Goal: Information Seeking & Learning: Learn about a topic

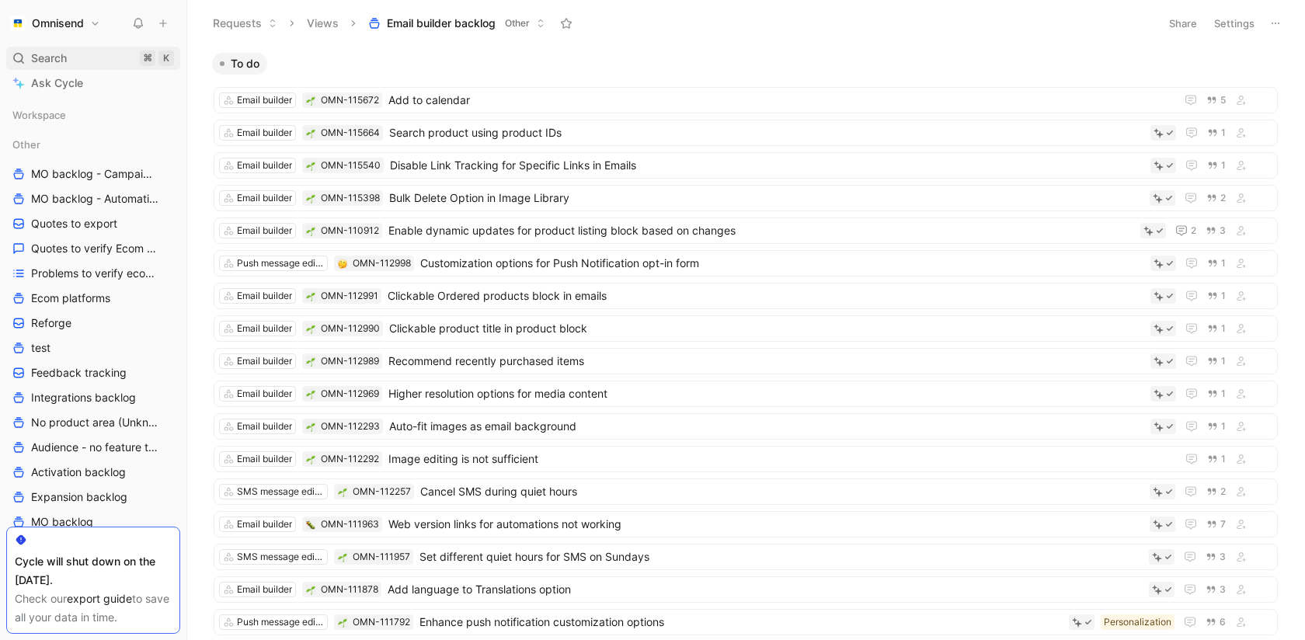
click at [47, 60] on span "Search" at bounding box center [49, 58] width 36 height 19
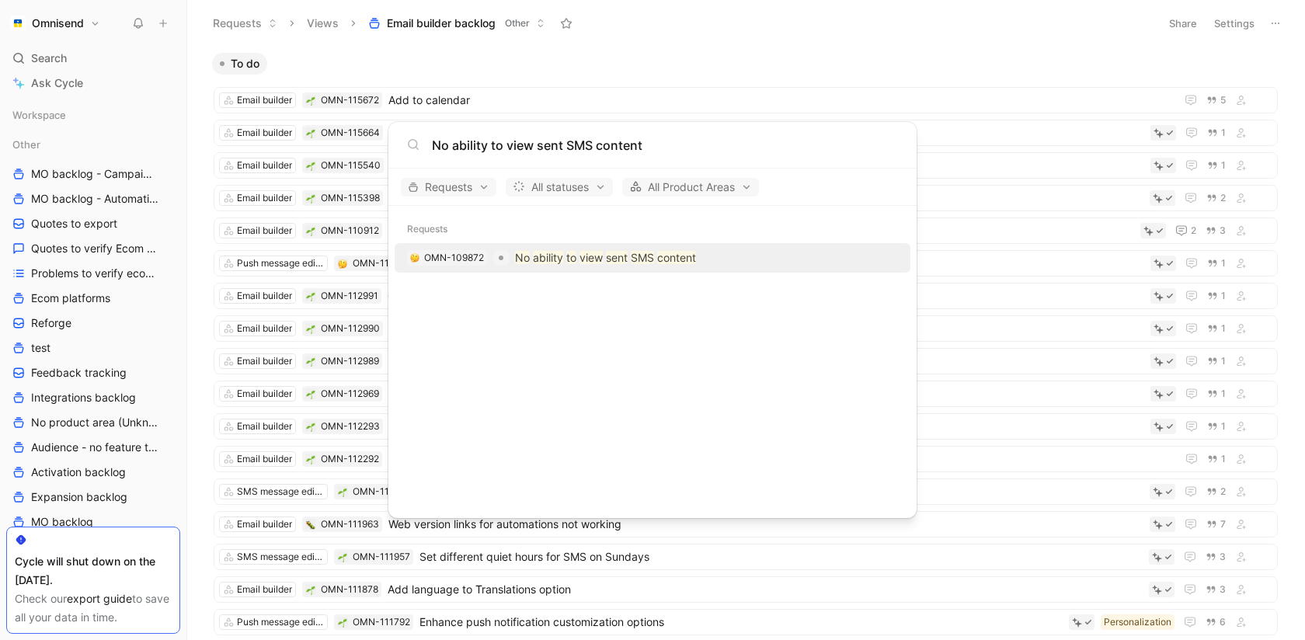
type input "No ability to view sent SMS content"
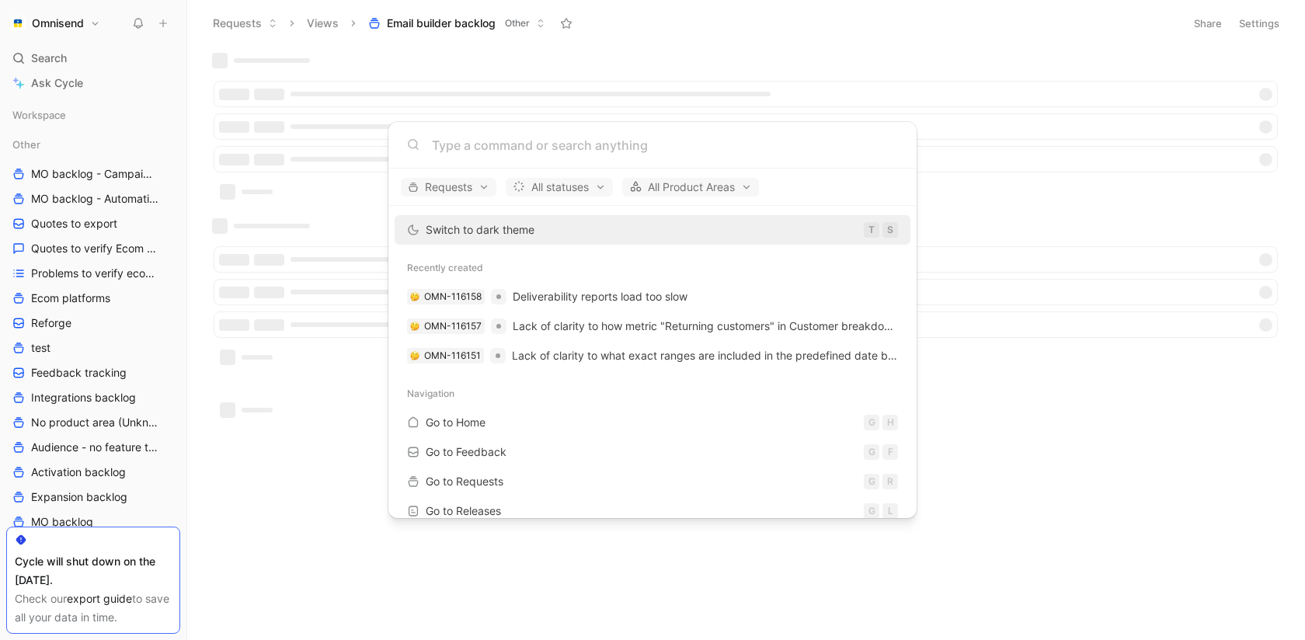
click at [54, 54] on body "Omnisend Search ⌘ K Ask Cycle Workspace Other MO backlog - Campaigns MO backlog…" at bounding box center [652, 320] width 1305 height 640
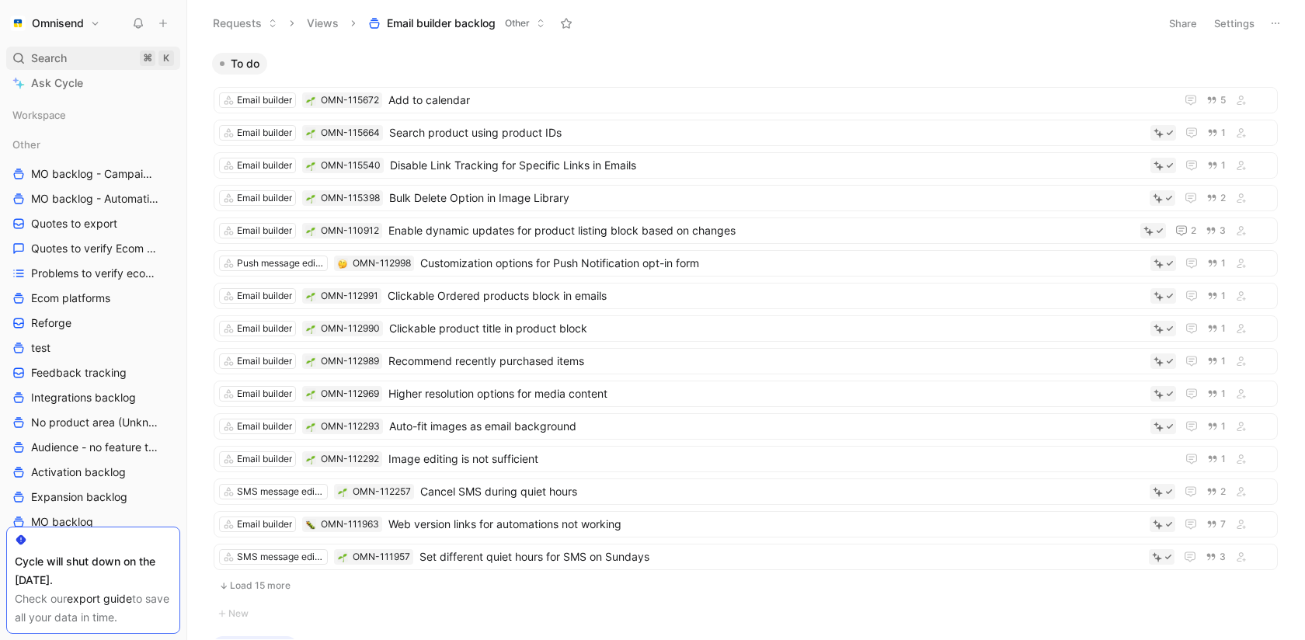
click at [50, 57] on span "Search" at bounding box center [49, 58] width 36 height 19
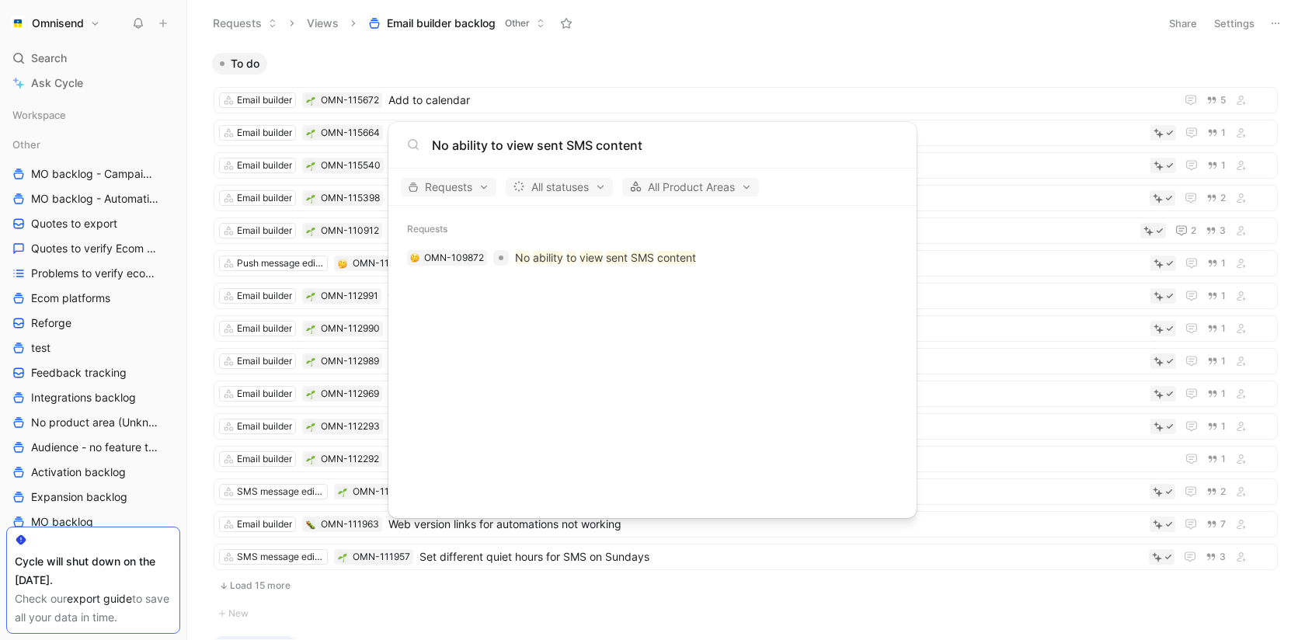
type input "No ability to view sent SMS content"
click at [702, 254] on div "OMN-109872 No ability to view sent SMS content" at bounding box center [652, 258] width 507 height 28
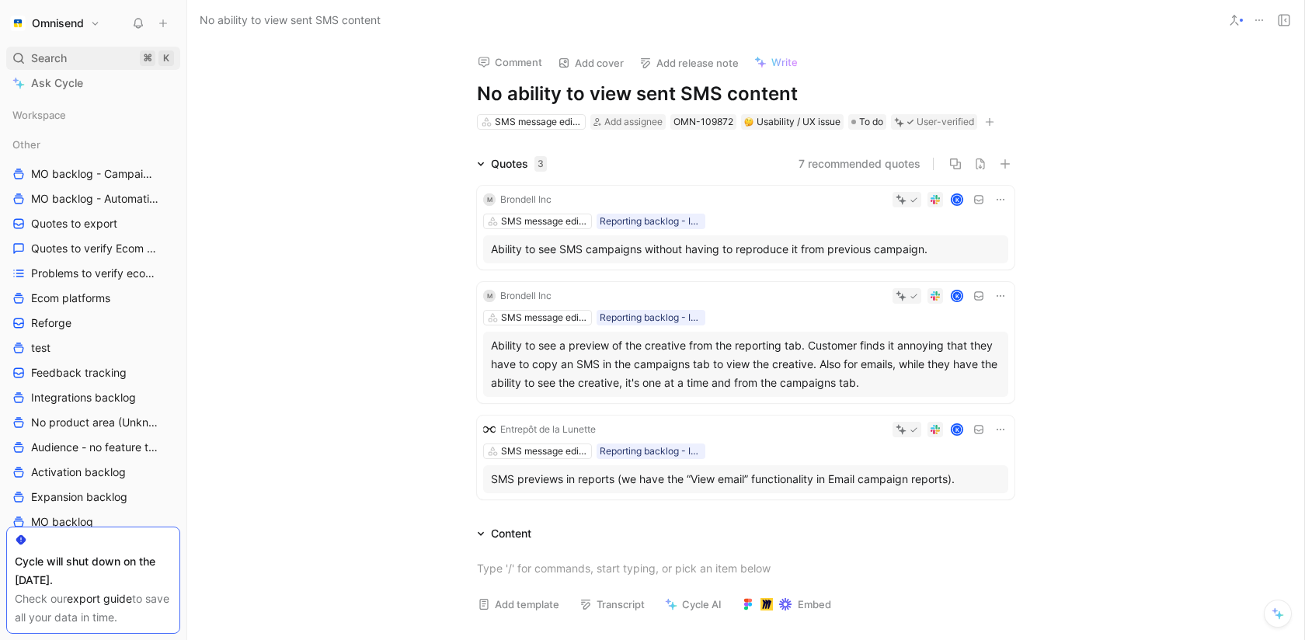
click at [29, 63] on div "Search ⌘ K" at bounding box center [93, 58] width 174 height 23
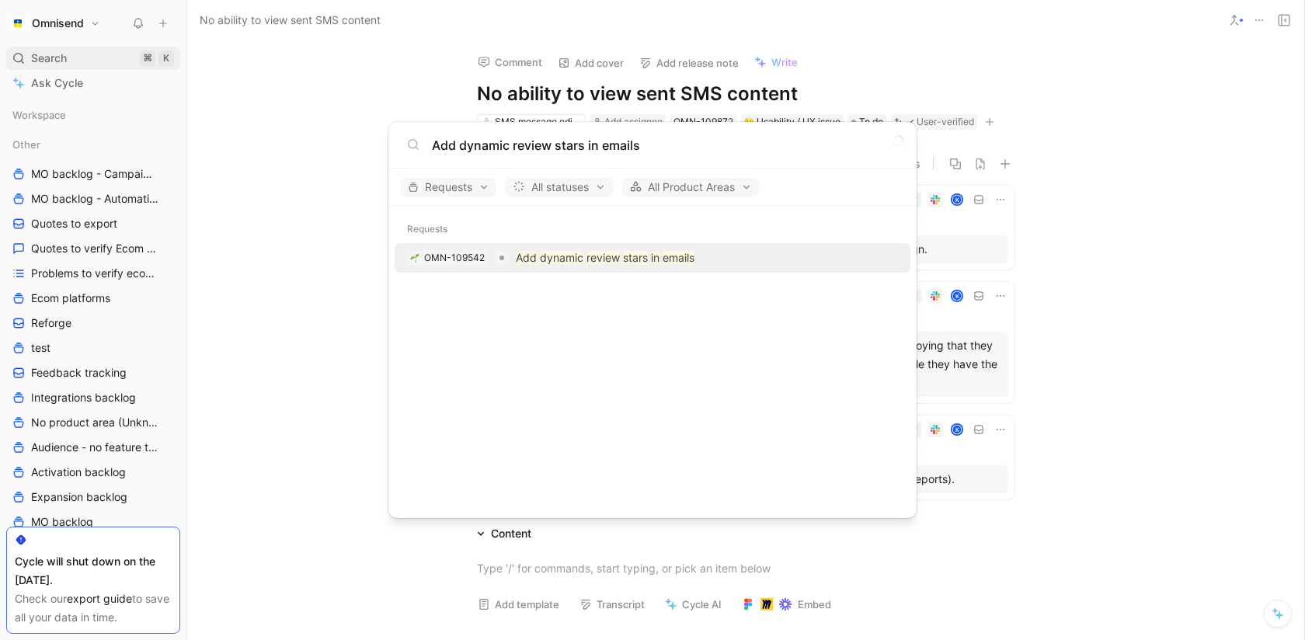
type input "Add dynamic review stars in emails"
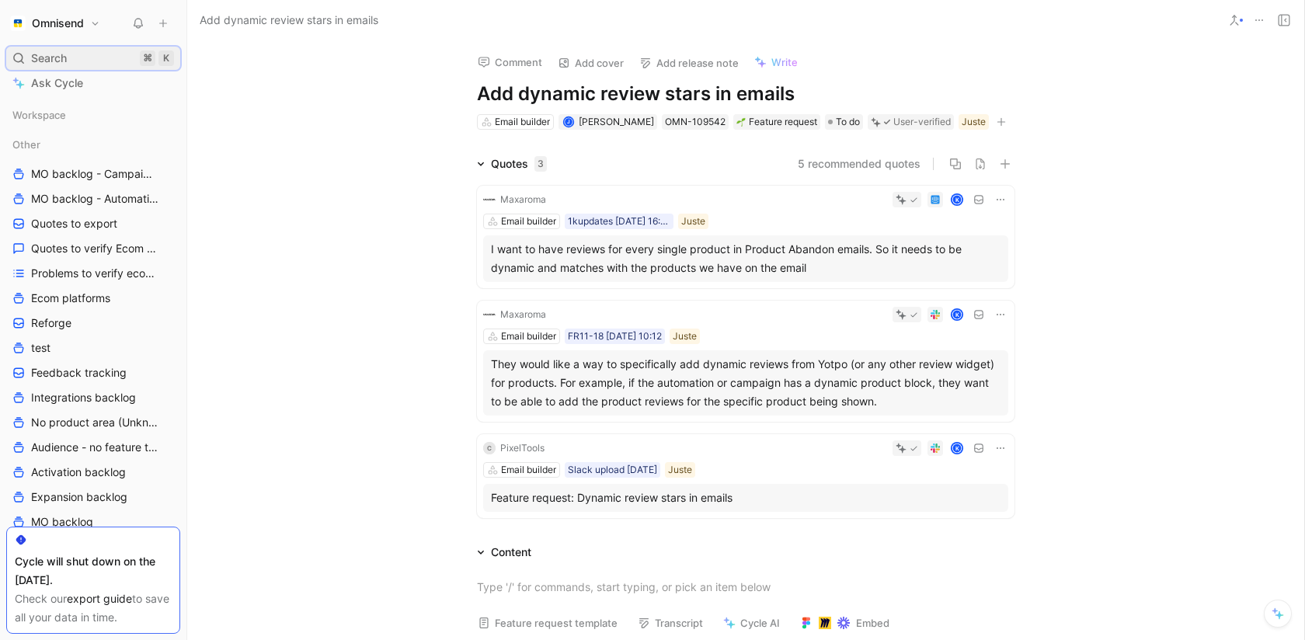
click at [89, 47] on div "Search ⌘ K" at bounding box center [93, 58] width 174 height 23
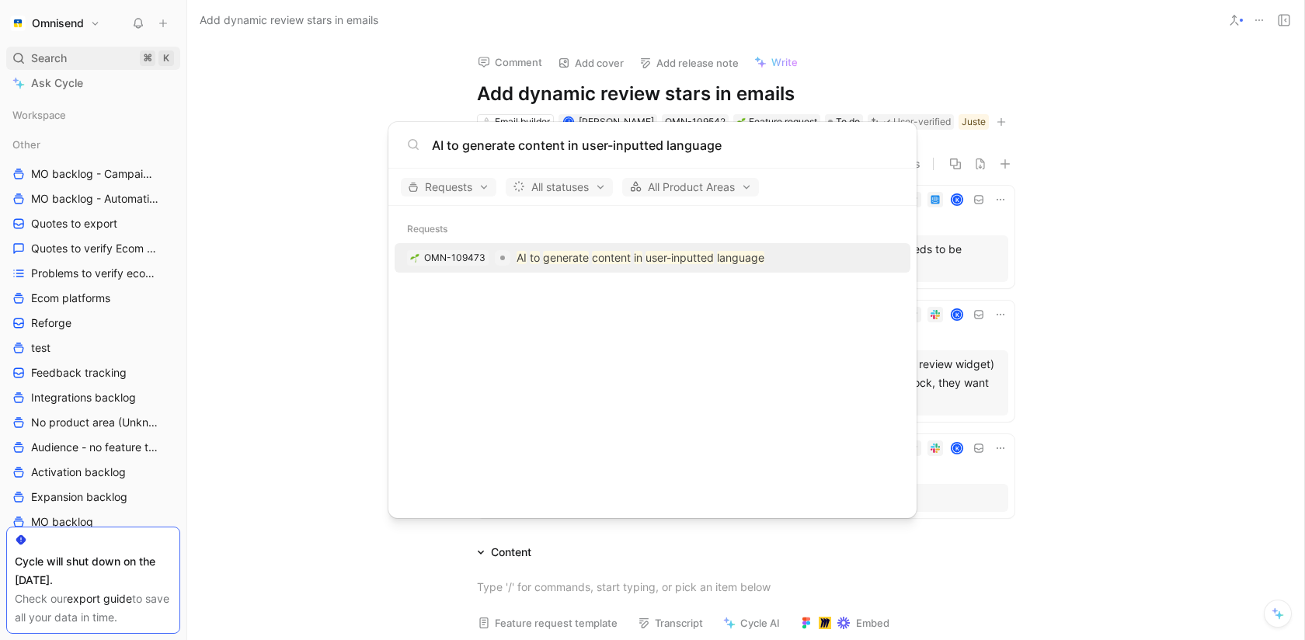
type input "AI to generate content in user-inputted language"
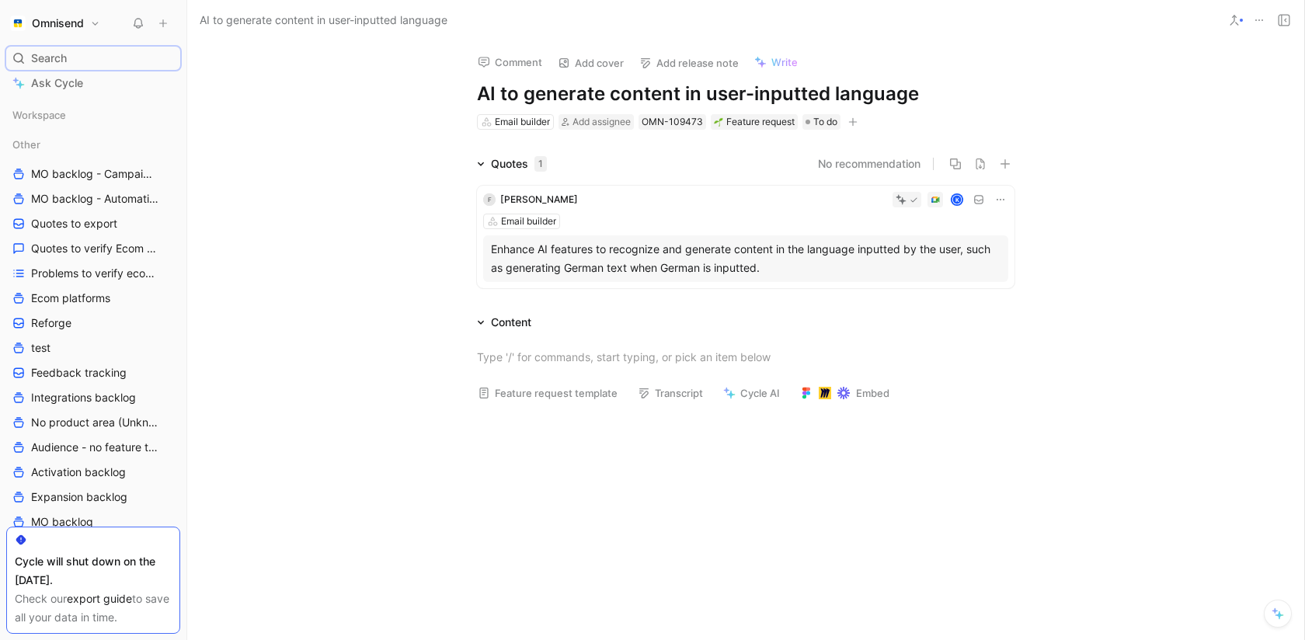
click at [1257, 20] on icon at bounding box center [1259, 20] width 12 height 12
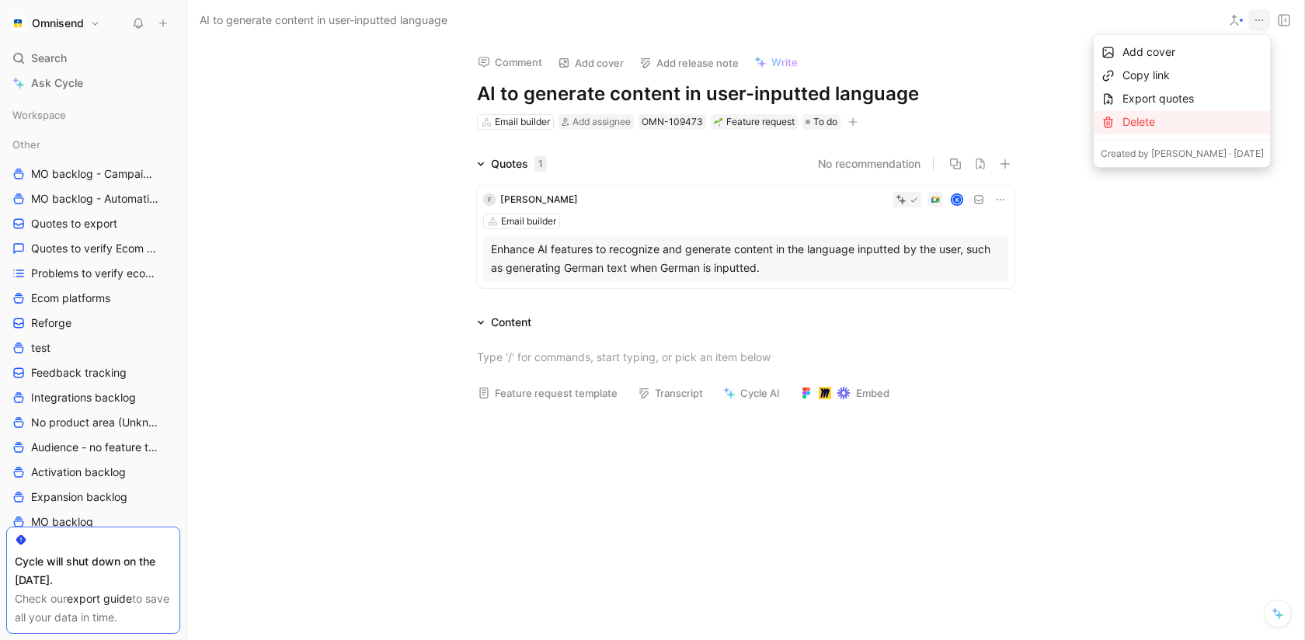
click at [1211, 116] on div "Delete" at bounding box center [1193, 122] width 141 height 19
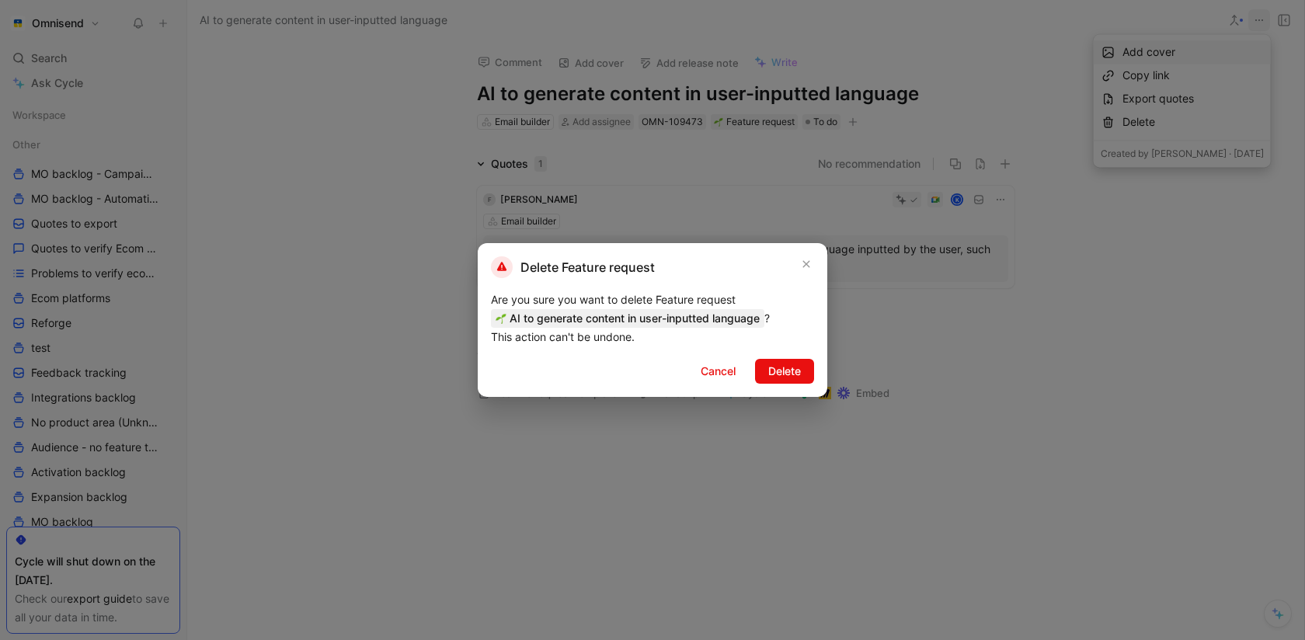
click at [803, 396] on div at bounding box center [652, 320] width 1305 height 640
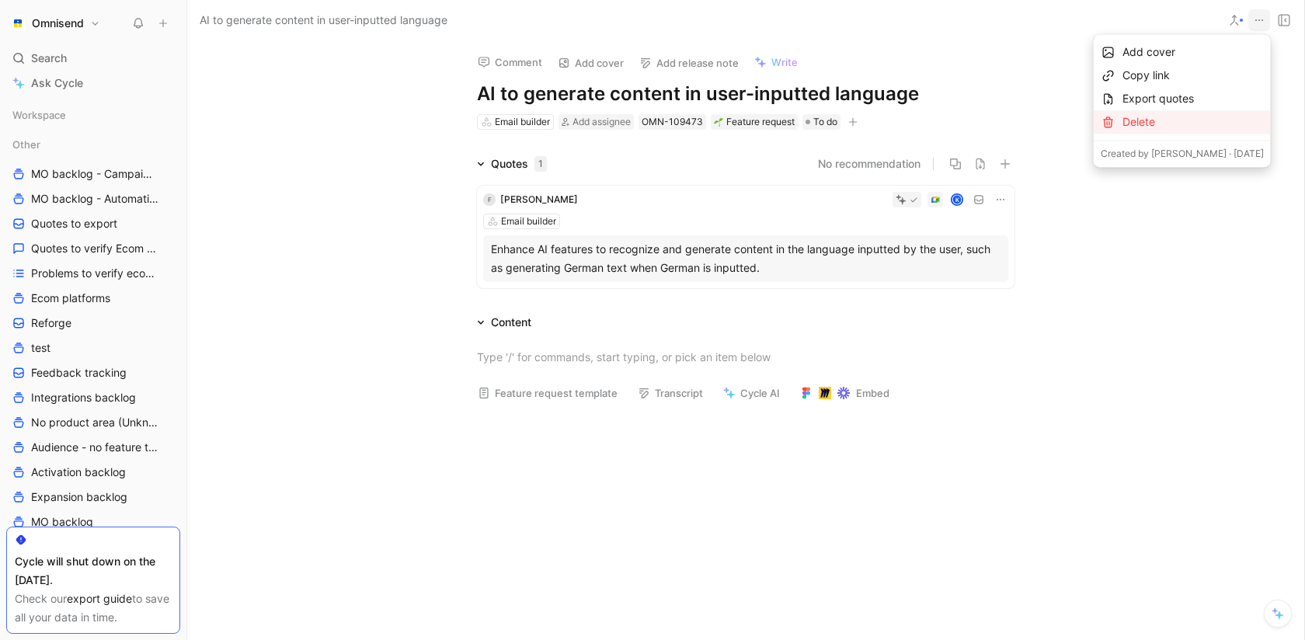
click at [1167, 118] on div "Delete" at bounding box center [1193, 122] width 141 height 19
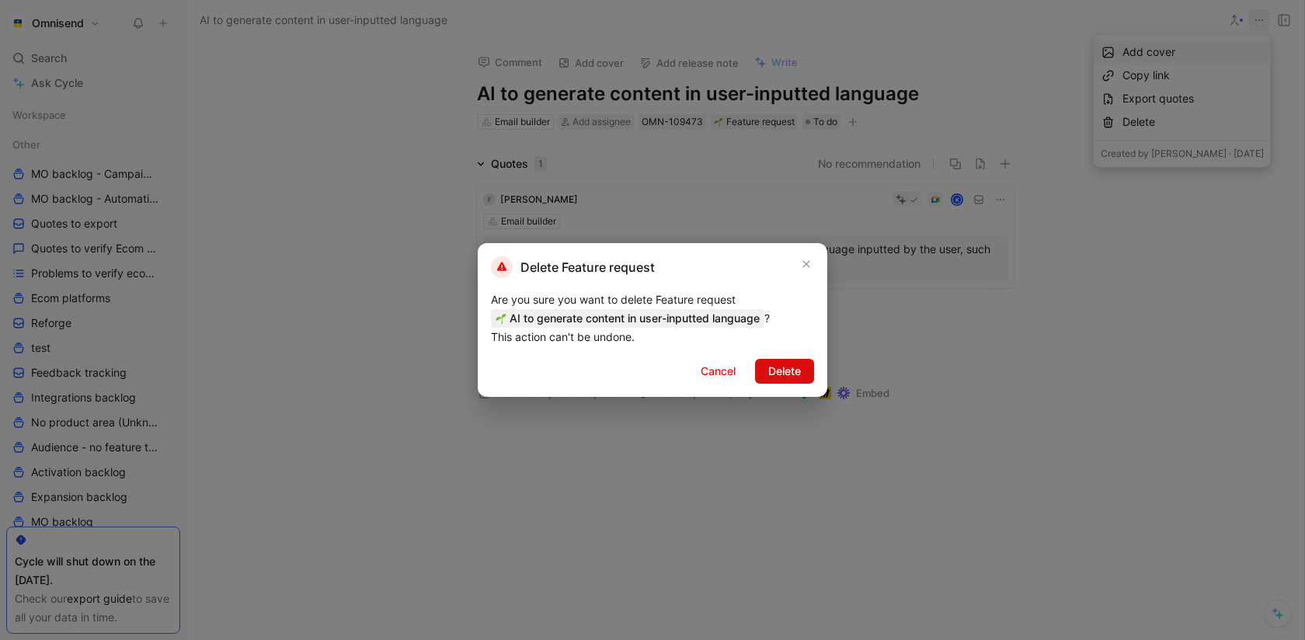
click at [790, 374] on span "Delete" at bounding box center [784, 371] width 33 height 19
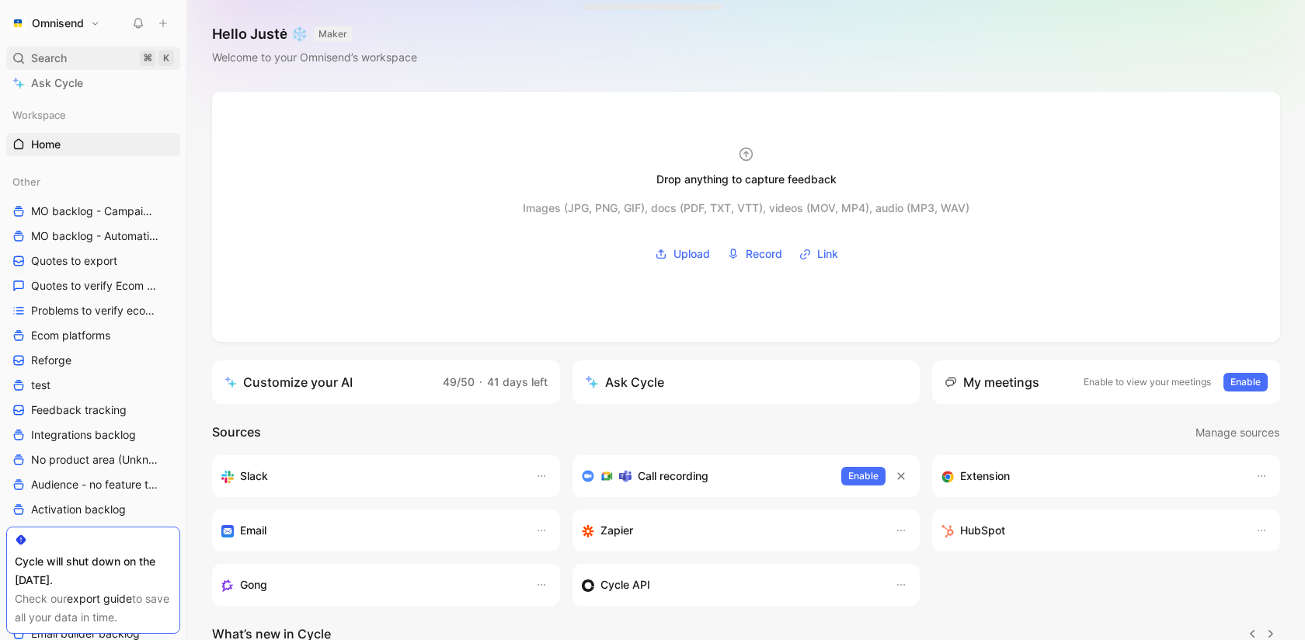
click at [78, 47] on div "Search ⌘ K" at bounding box center [93, 58] width 174 height 23
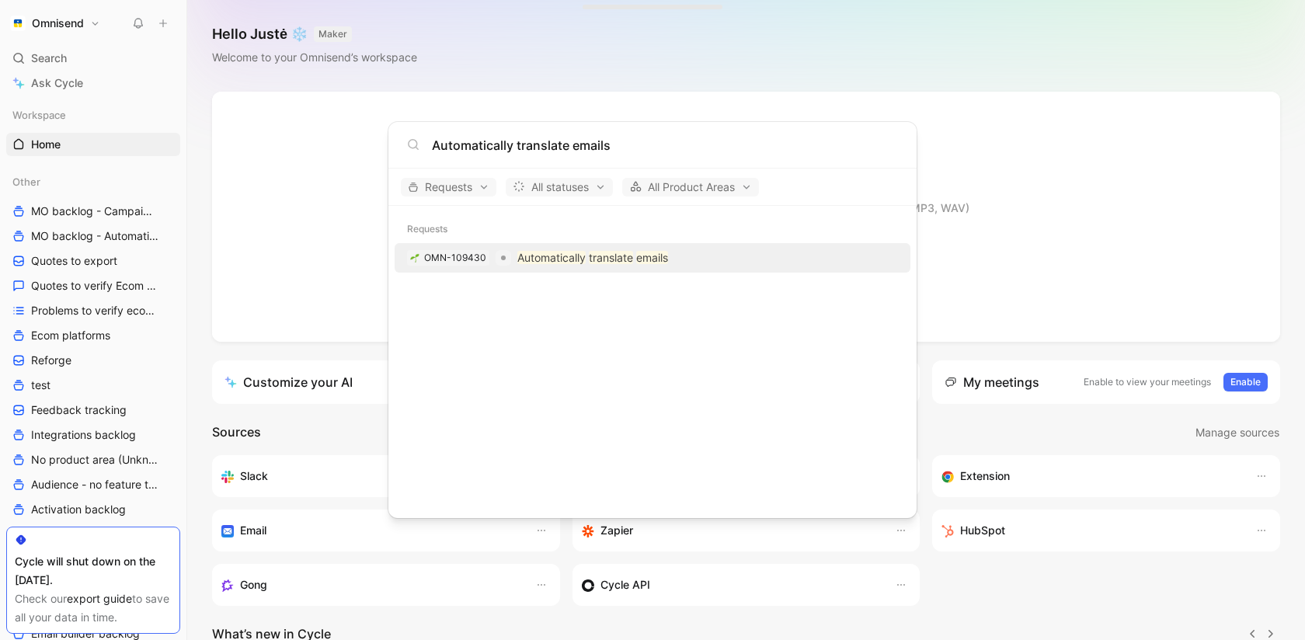
type input "Automatically translate emails"
click at [522, 263] on mark "Automatically" at bounding box center [551, 257] width 68 height 13
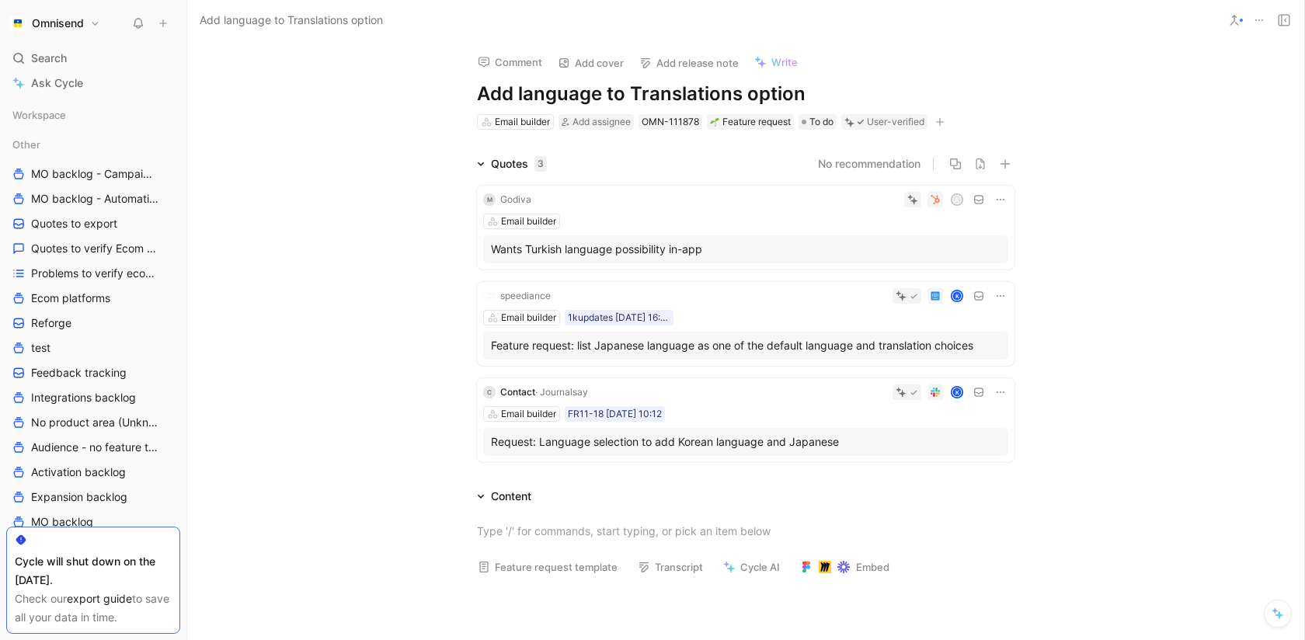
click at [1003, 193] on icon at bounding box center [1000, 199] width 12 height 12
click at [967, 248] on span "Change request" at bounding box center [961, 251] width 82 height 13
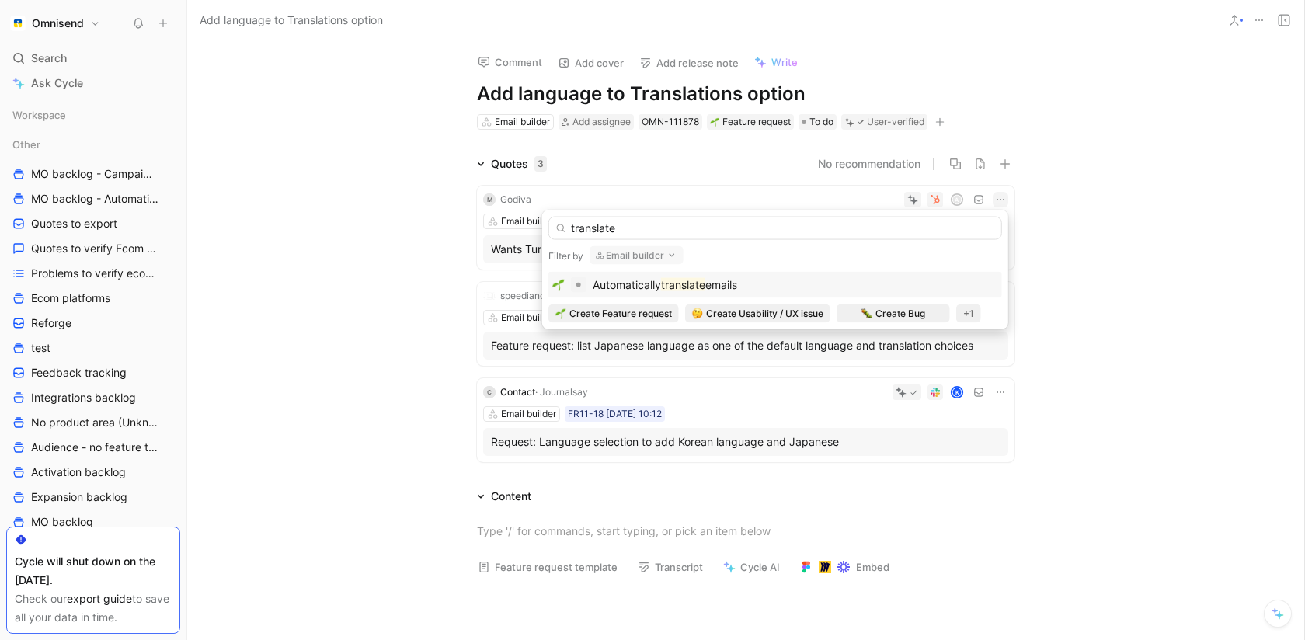
type input "translate"
click at [881, 290] on div "Automatically translate emails" at bounding box center [775, 285] width 446 height 19
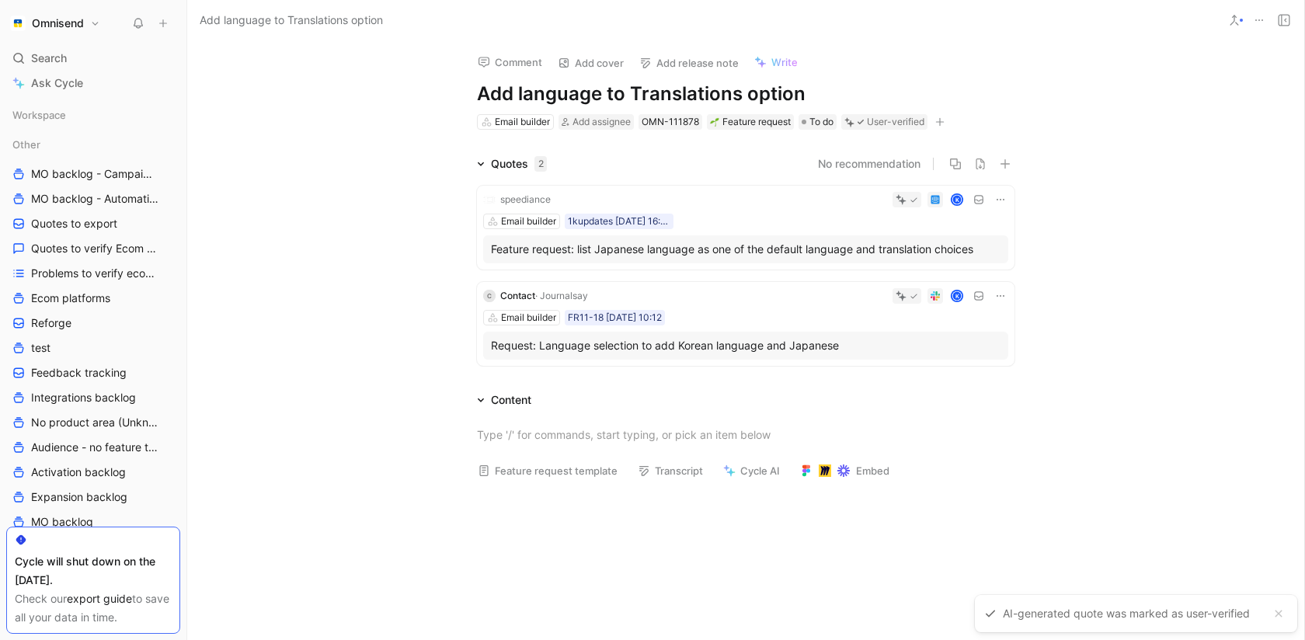
click at [1001, 204] on icon at bounding box center [1000, 199] width 12 height 12
click at [981, 248] on span "Change request" at bounding box center [961, 251] width 82 height 13
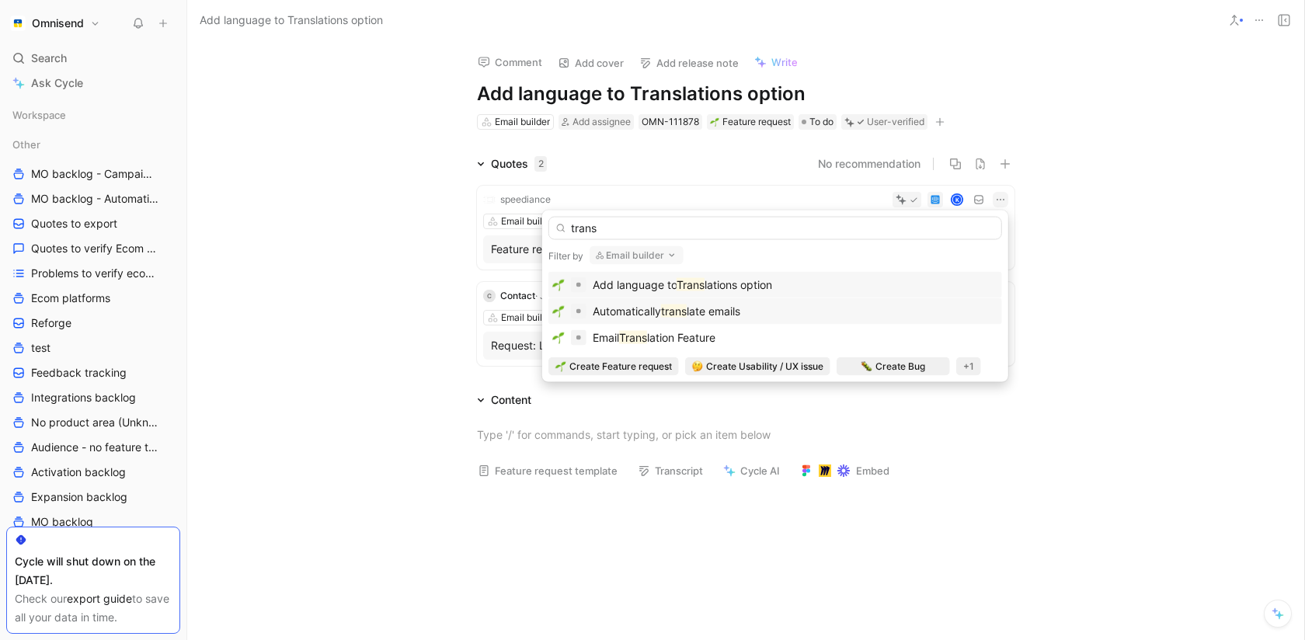
type input "trans"
click at [810, 305] on div "Automatically trans late emails" at bounding box center [775, 311] width 446 height 19
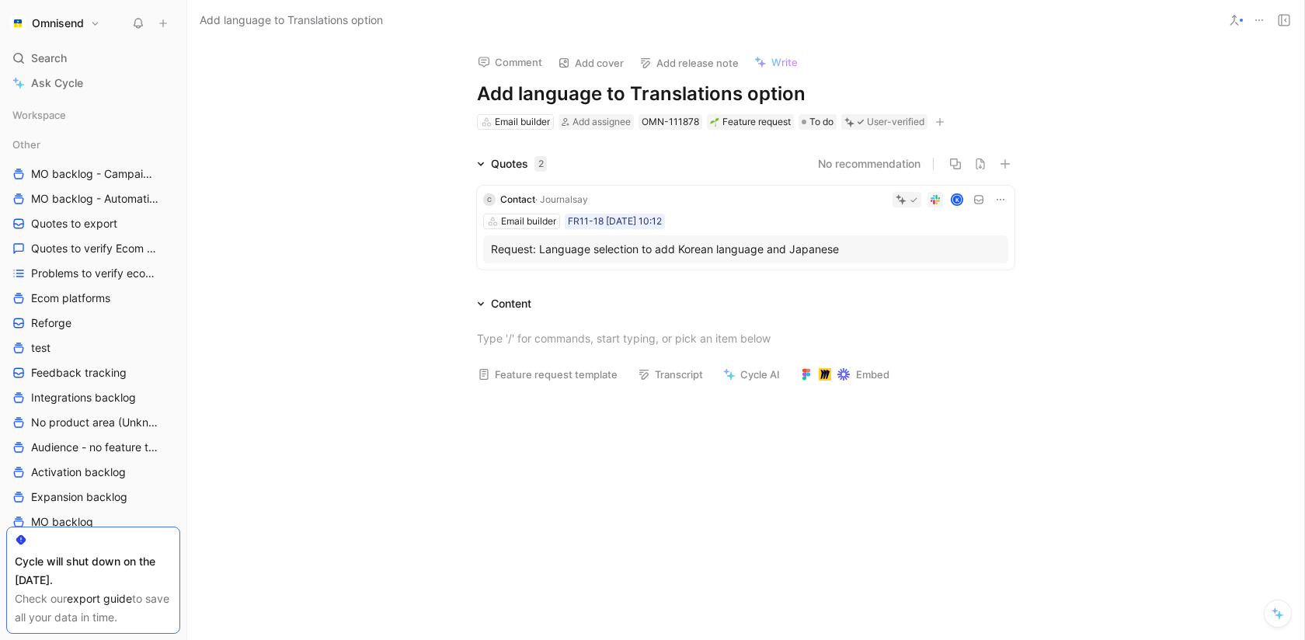
click at [998, 202] on icon at bounding box center [1000, 199] width 12 height 12
click at [980, 254] on span "Change request" at bounding box center [961, 251] width 82 height 13
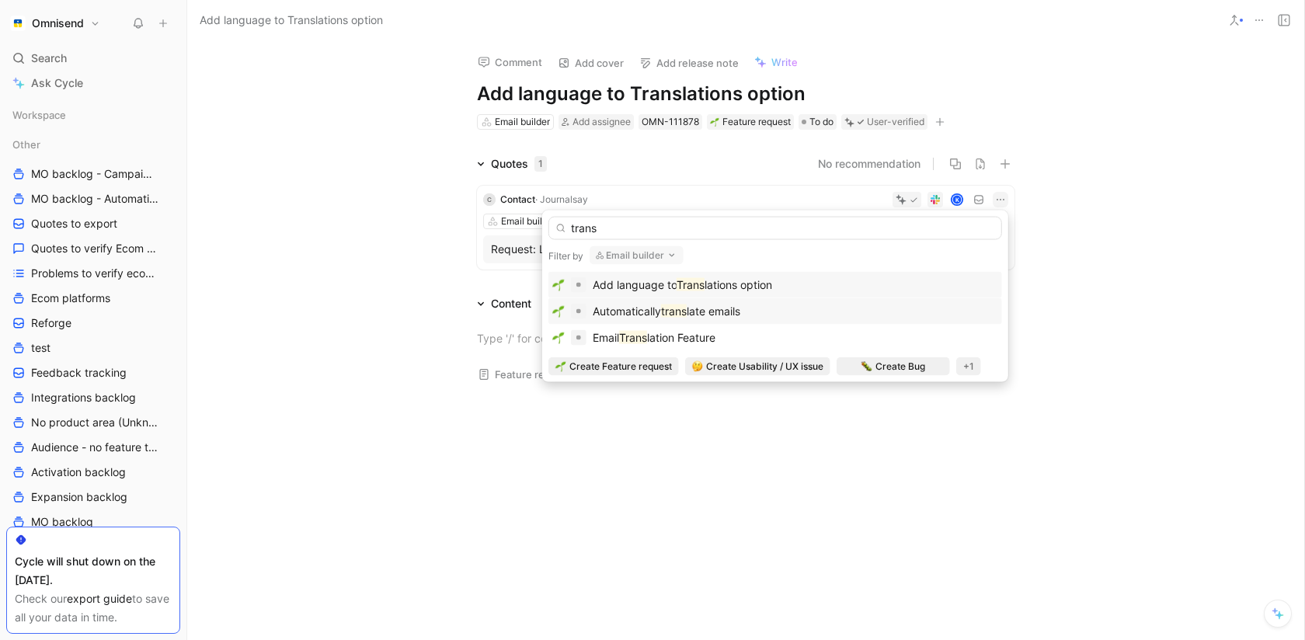
type input "trans"
click at [792, 302] on div "Automatically trans late emails" at bounding box center [775, 311] width 446 height 19
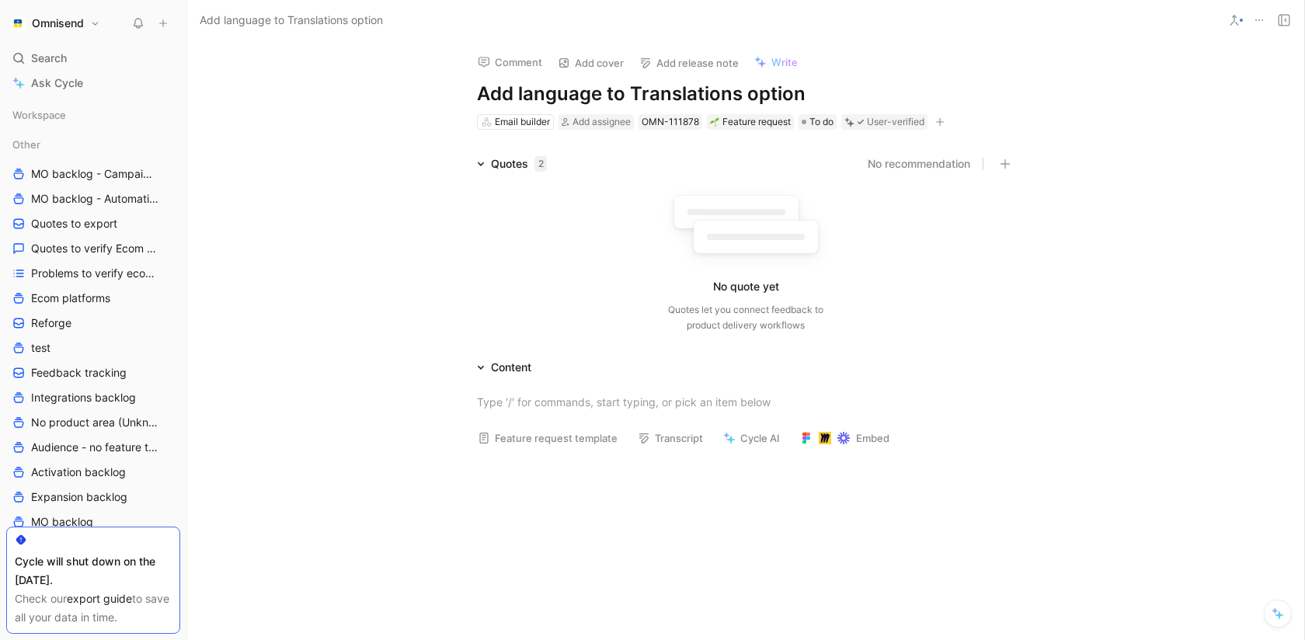
click at [1260, 10] on button at bounding box center [1259, 20] width 22 height 22
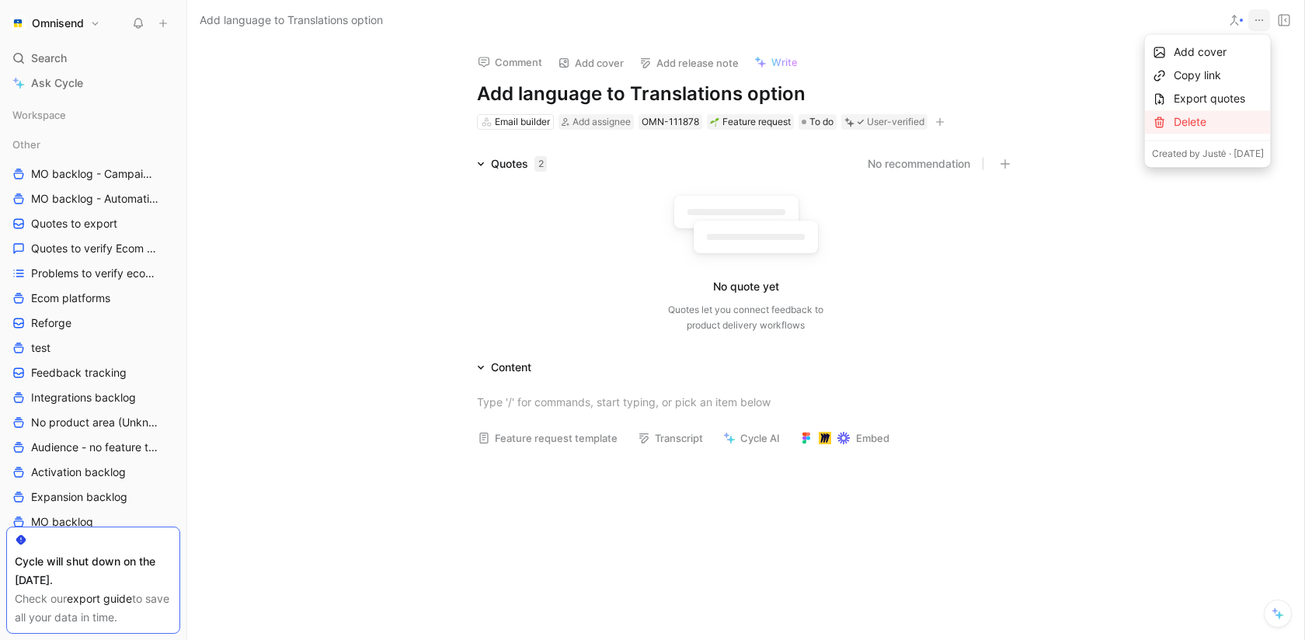
click at [1203, 115] on div "Delete" at bounding box center [1219, 122] width 90 height 19
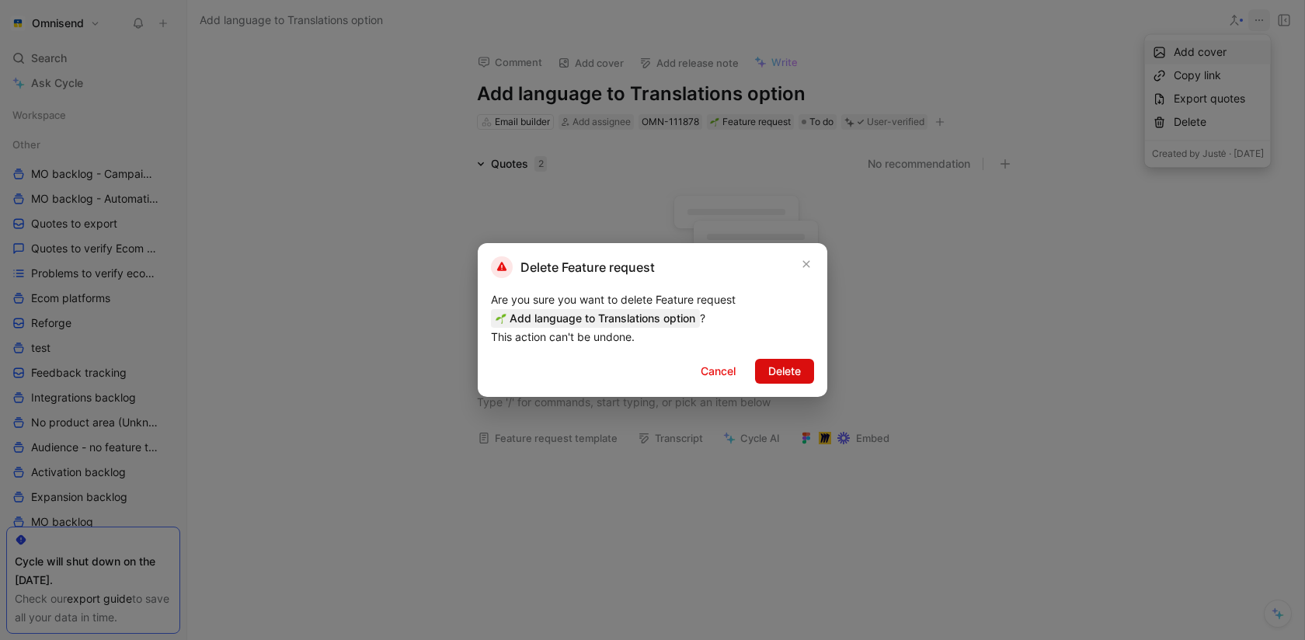
click at [794, 373] on span "Delete" at bounding box center [784, 371] width 33 height 19
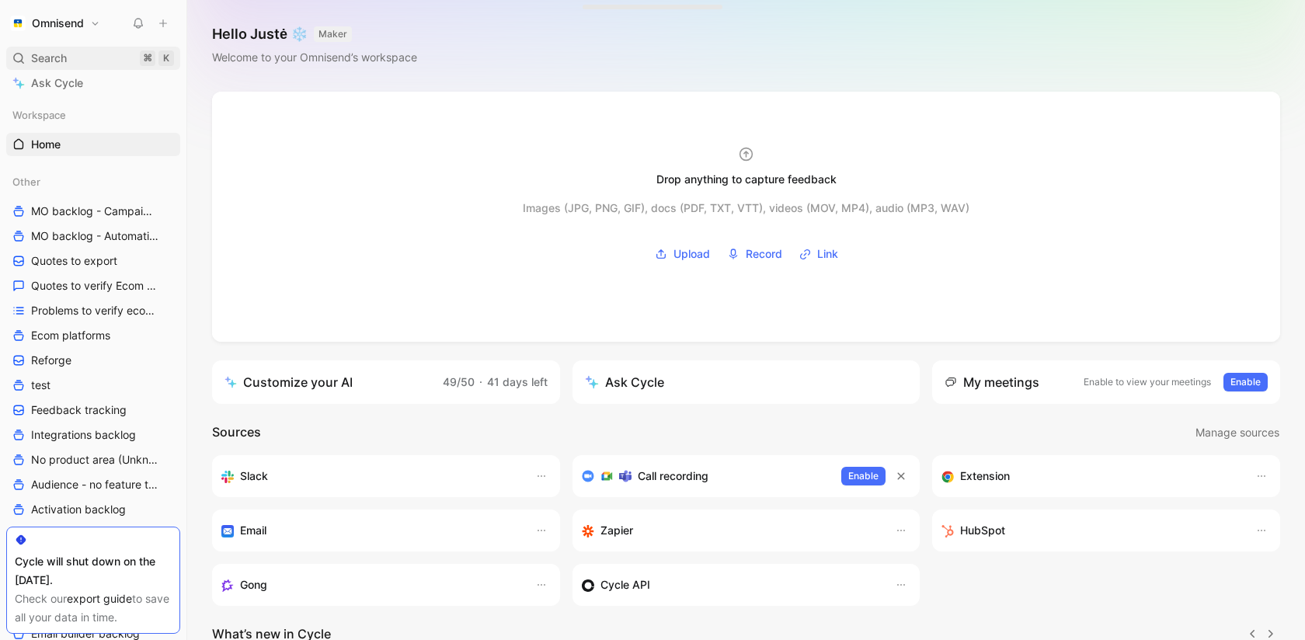
click at [57, 61] on span "Search" at bounding box center [49, 58] width 36 height 19
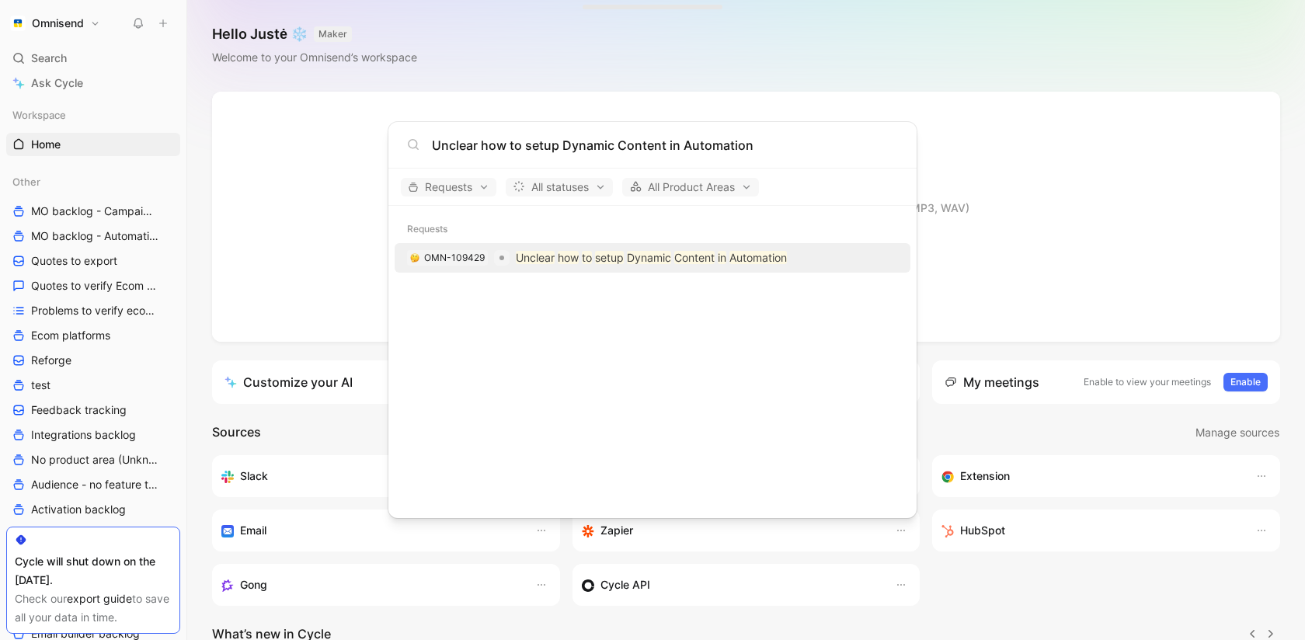
type input "Unclear how to setup Dynamic Content in Automation"
click at [565, 257] on mark "how" at bounding box center [568, 257] width 21 height 13
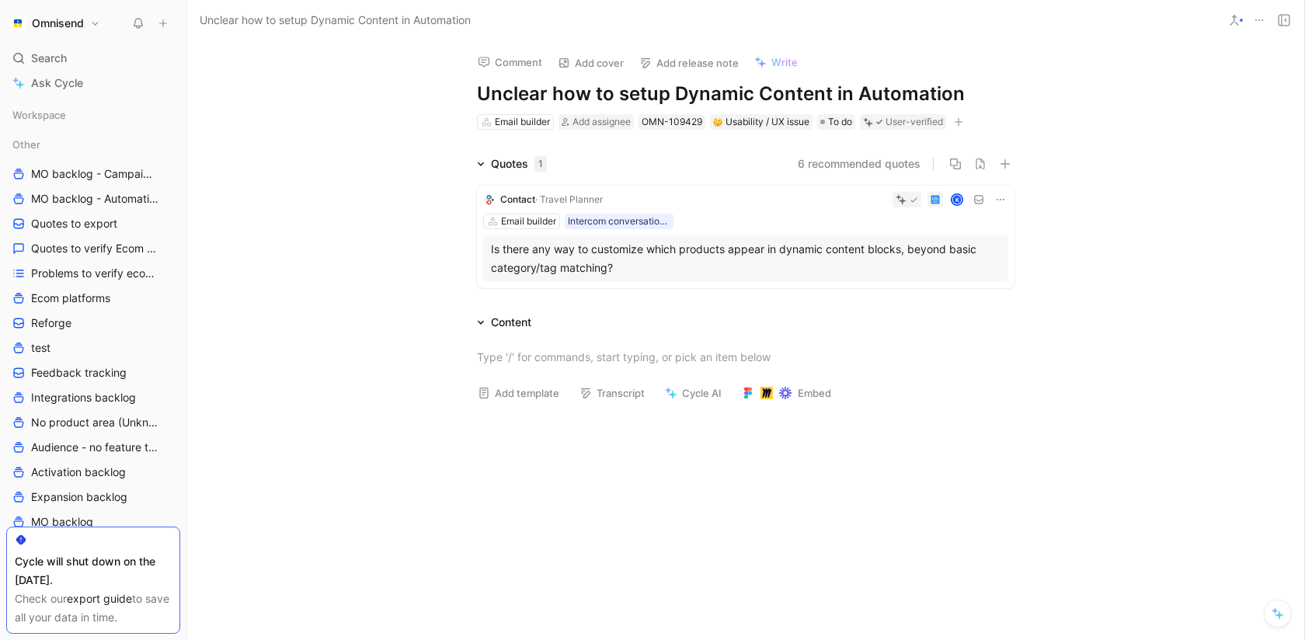
click at [1259, 26] on icon at bounding box center [1259, 20] width 12 height 12
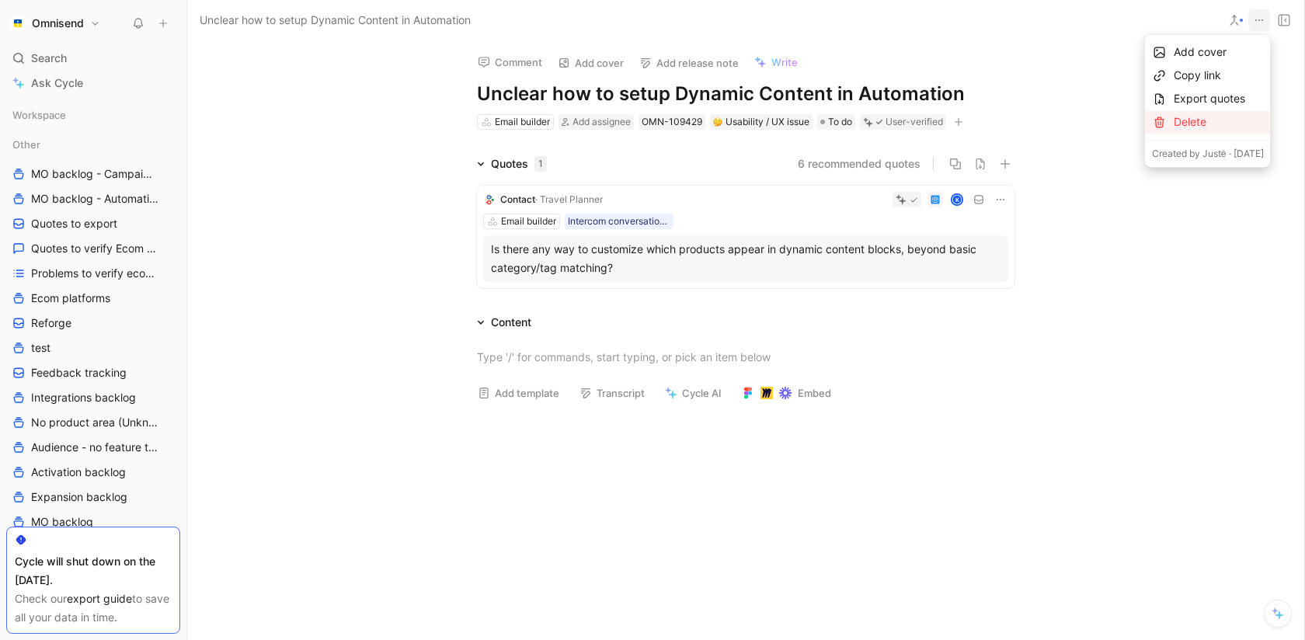
click at [1183, 131] on div "Delete" at bounding box center [1208, 121] width 126 height 23
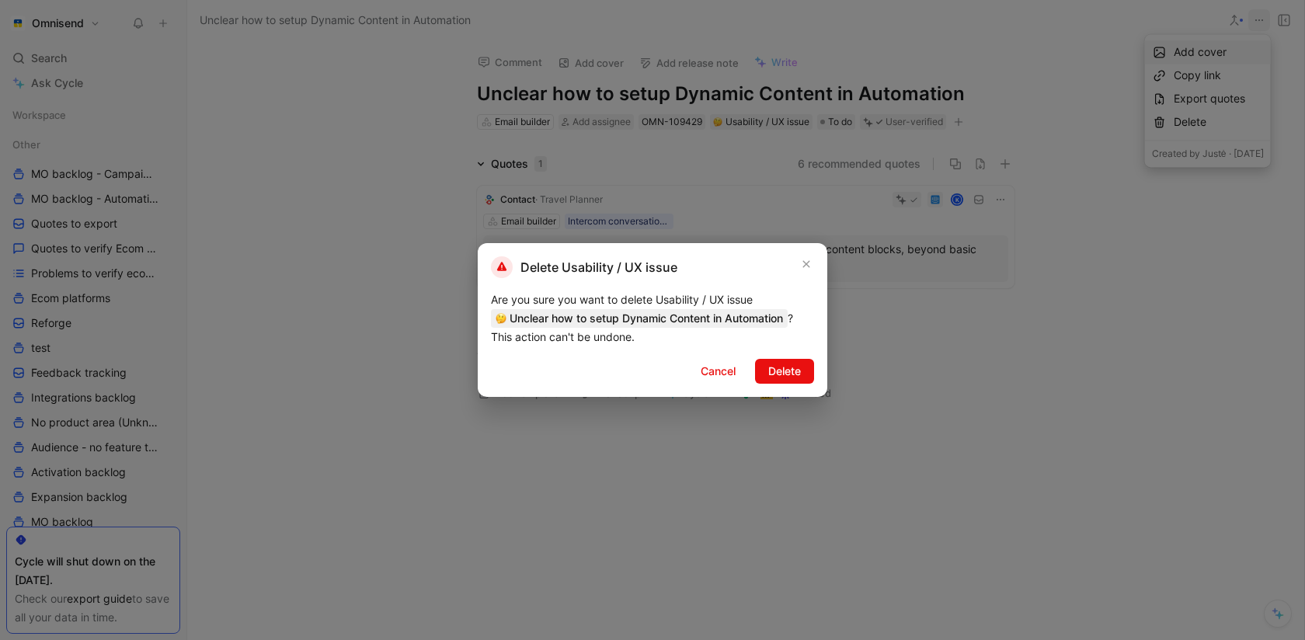
click at [797, 357] on div "Delete Usability / UX issue Are you sure you want to delete Usability / UX issu…" at bounding box center [653, 320] width 350 height 154
click at [797, 379] on span "Delete" at bounding box center [784, 371] width 33 height 19
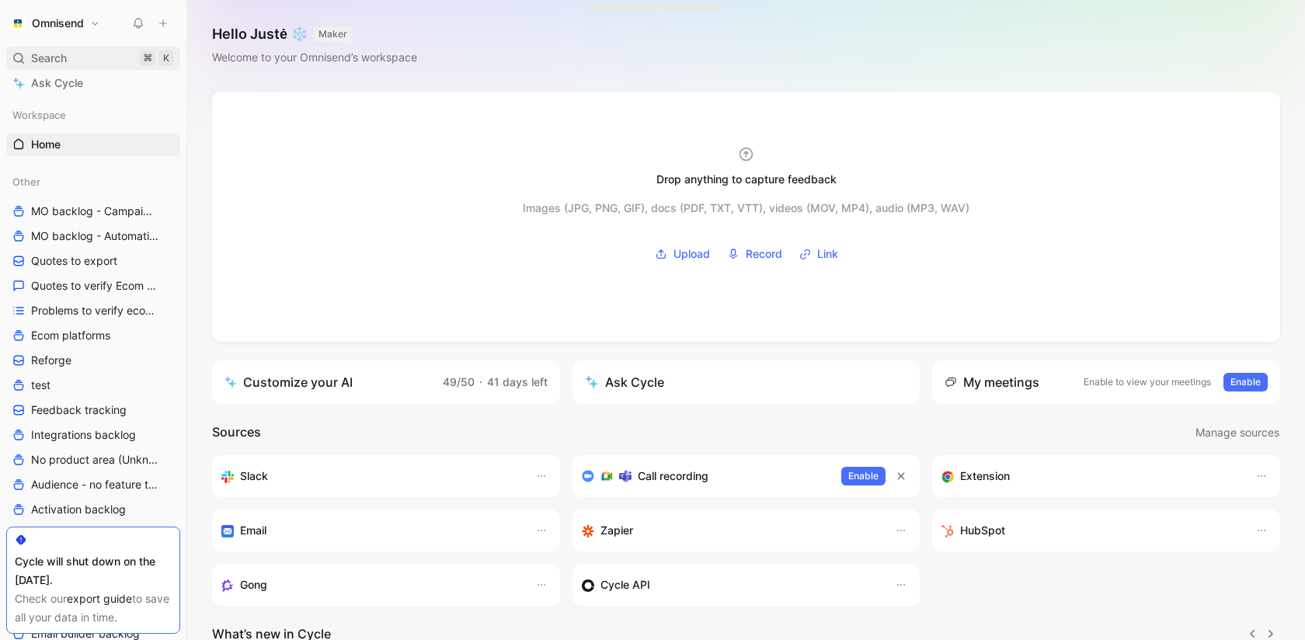
click at [89, 54] on div "Search ⌘ K" at bounding box center [93, 58] width 174 height 23
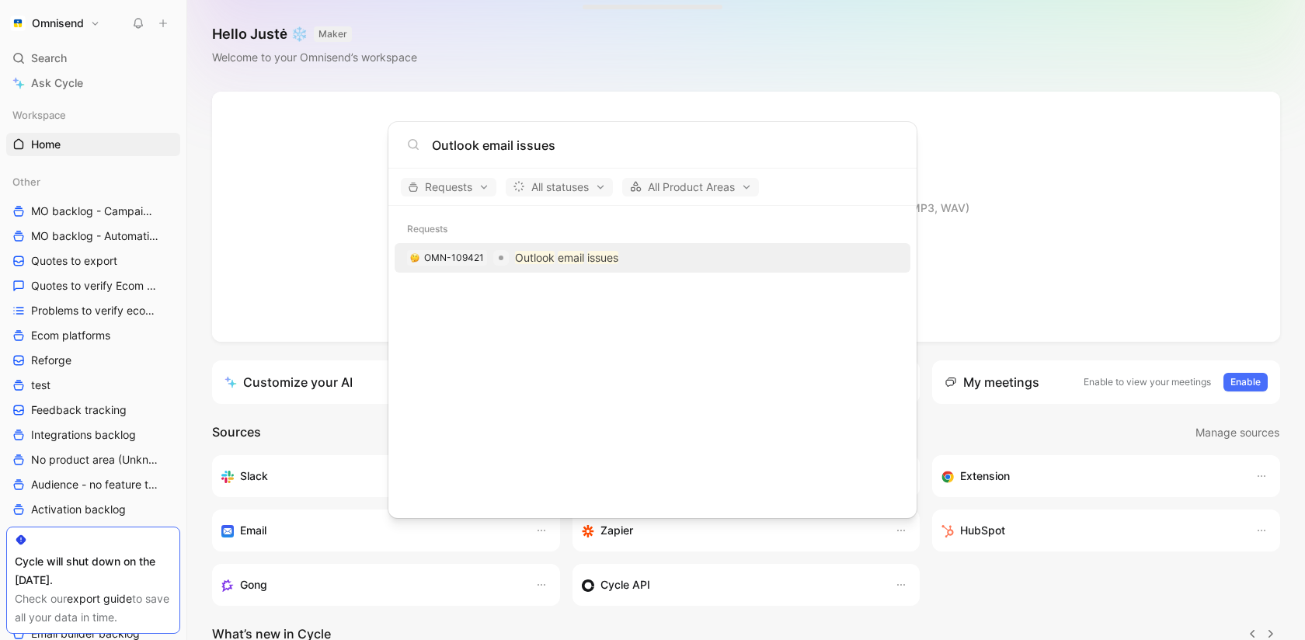
type input "Outlook email issues"
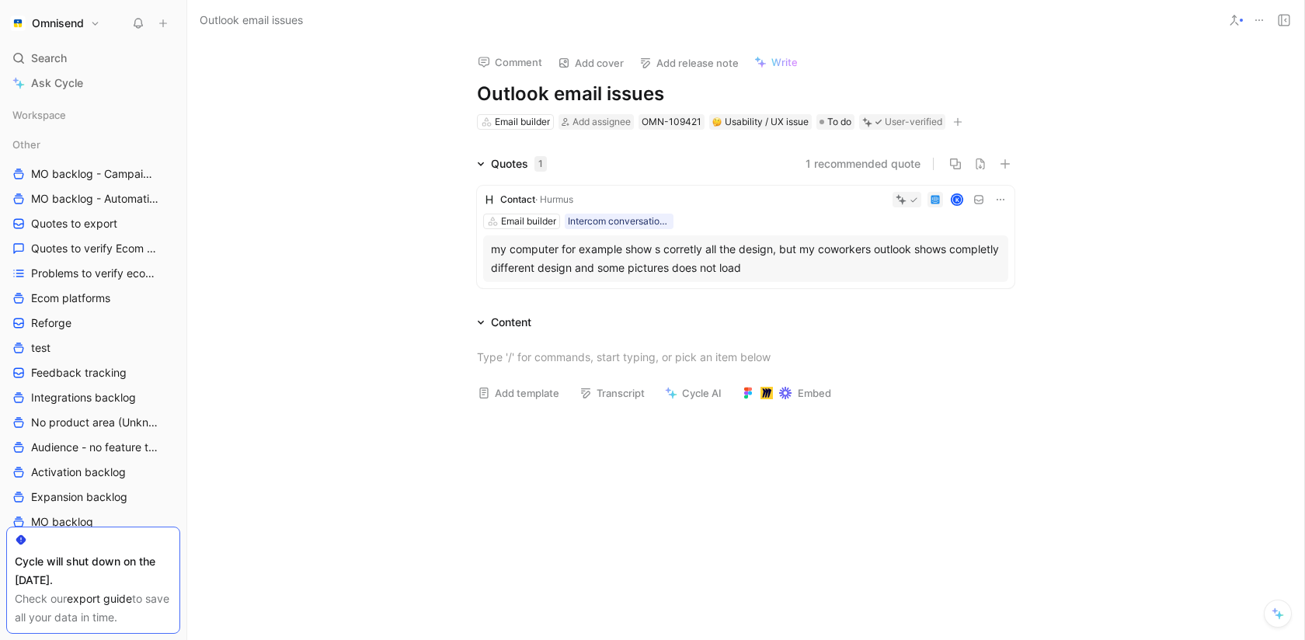
click at [1261, 19] on icon at bounding box center [1259, 20] width 12 height 12
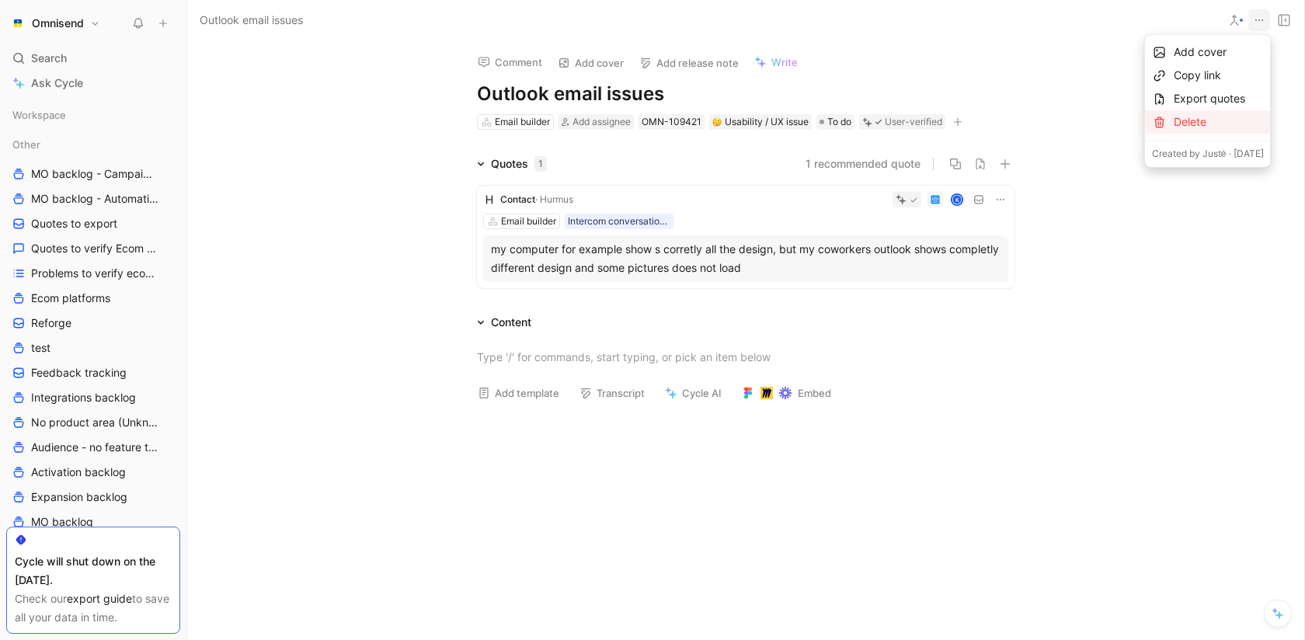
click at [1207, 112] on div "Delete" at bounding box center [1208, 121] width 126 height 23
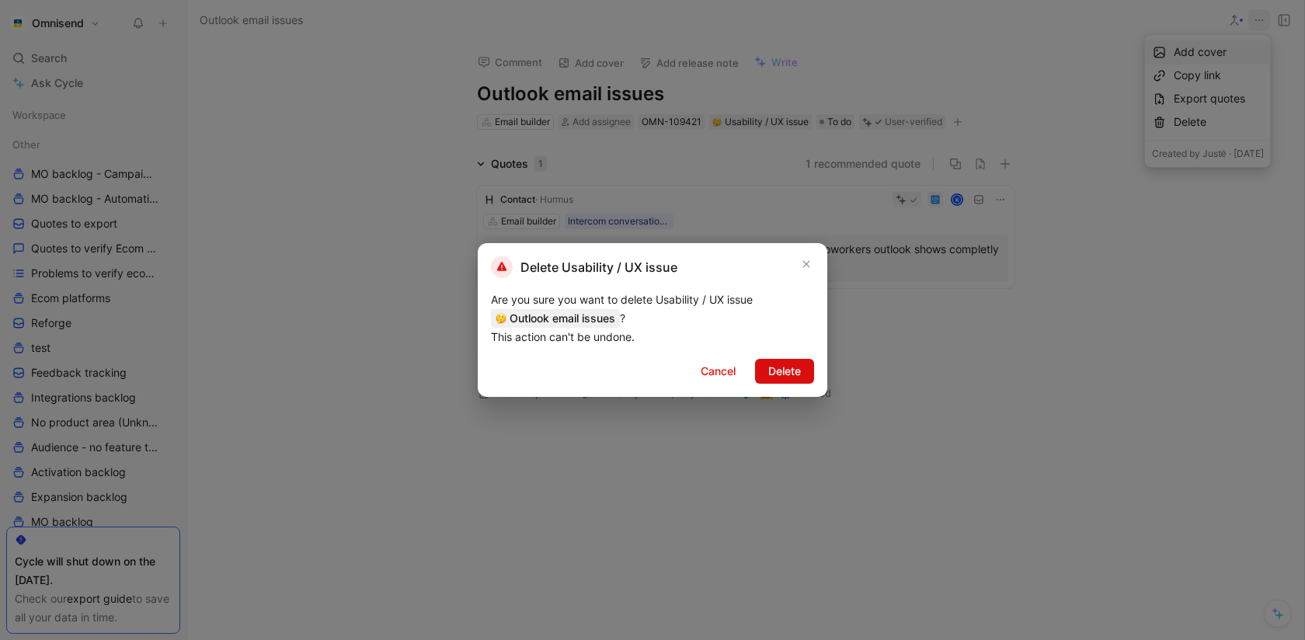
click at [800, 371] on span "Delete" at bounding box center [784, 371] width 33 height 19
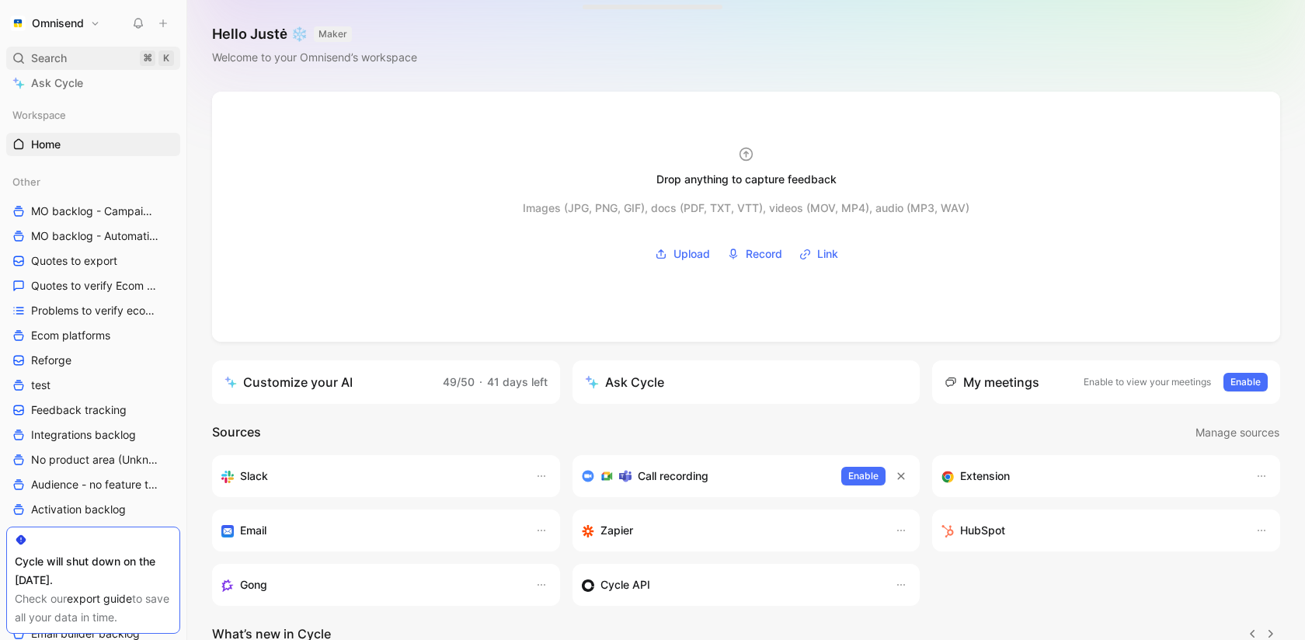
click at [82, 58] on div "Search ⌘ K" at bounding box center [93, 58] width 174 height 23
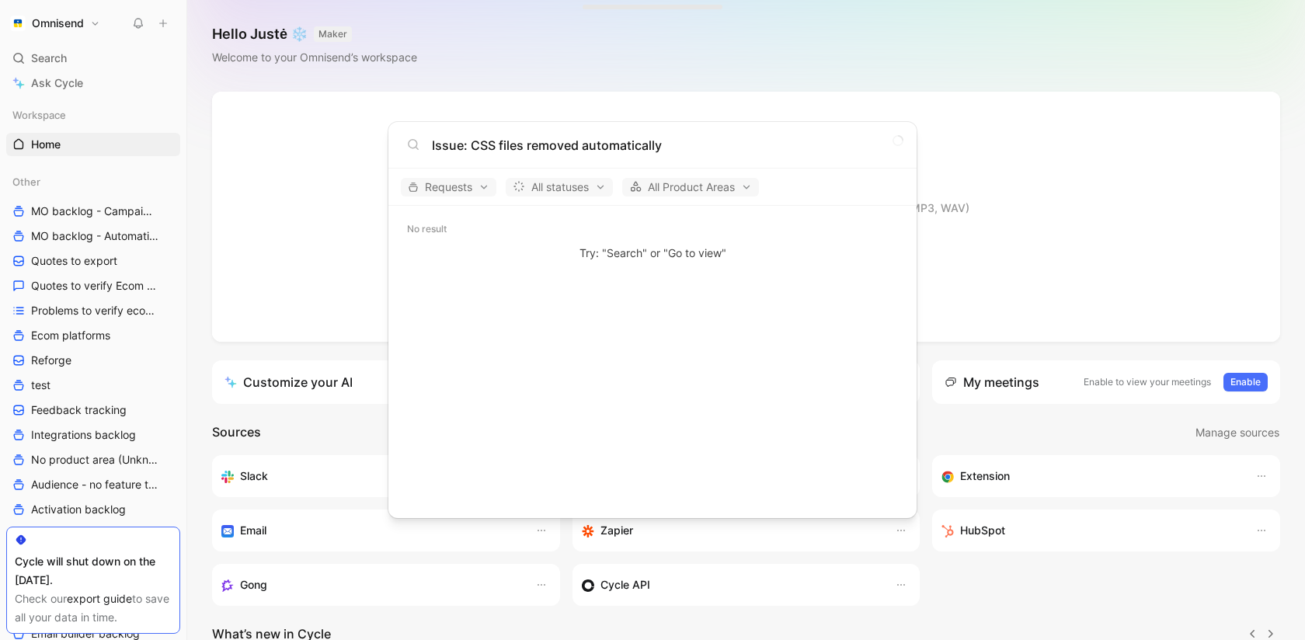
drag, startPoint x: 473, startPoint y: 150, endPoint x: 351, endPoint y: 144, distance: 122.1
click at [353, 148] on body "Omnisend Search ⌘ K Ask Cycle Workspace Home G then H Other MO backlog - Campai…" at bounding box center [652, 320] width 1305 height 640
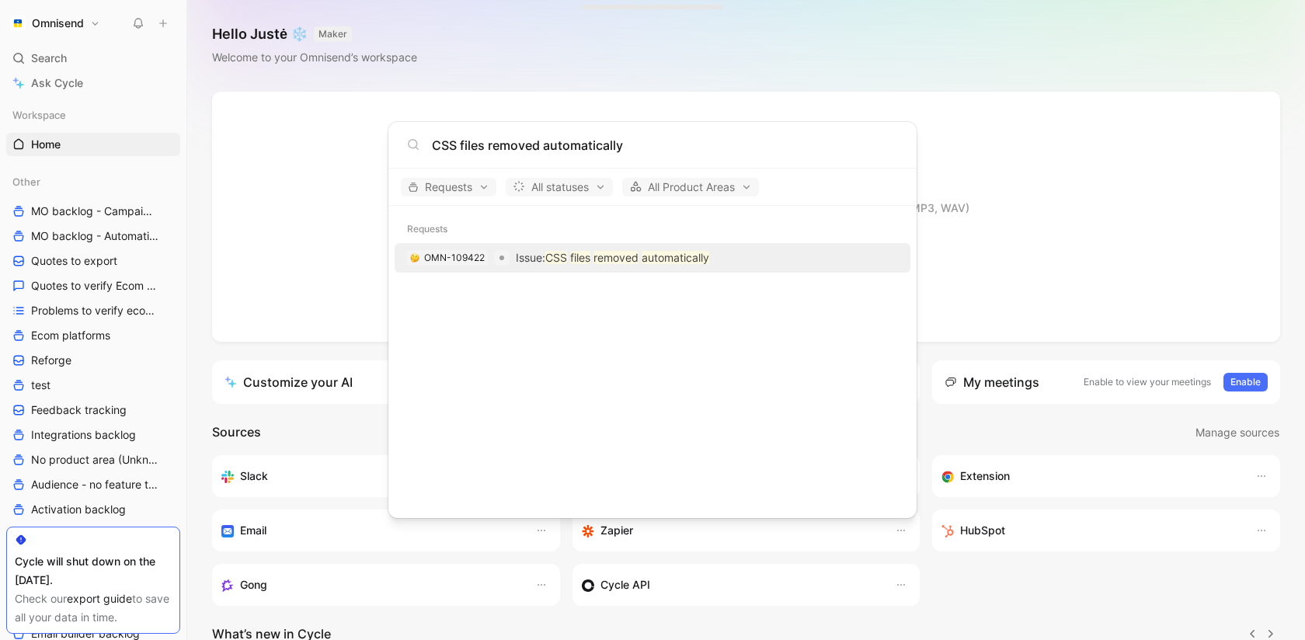
type input "CSS files removed automatically"
click at [600, 262] on mark "removed" at bounding box center [616, 257] width 45 height 13
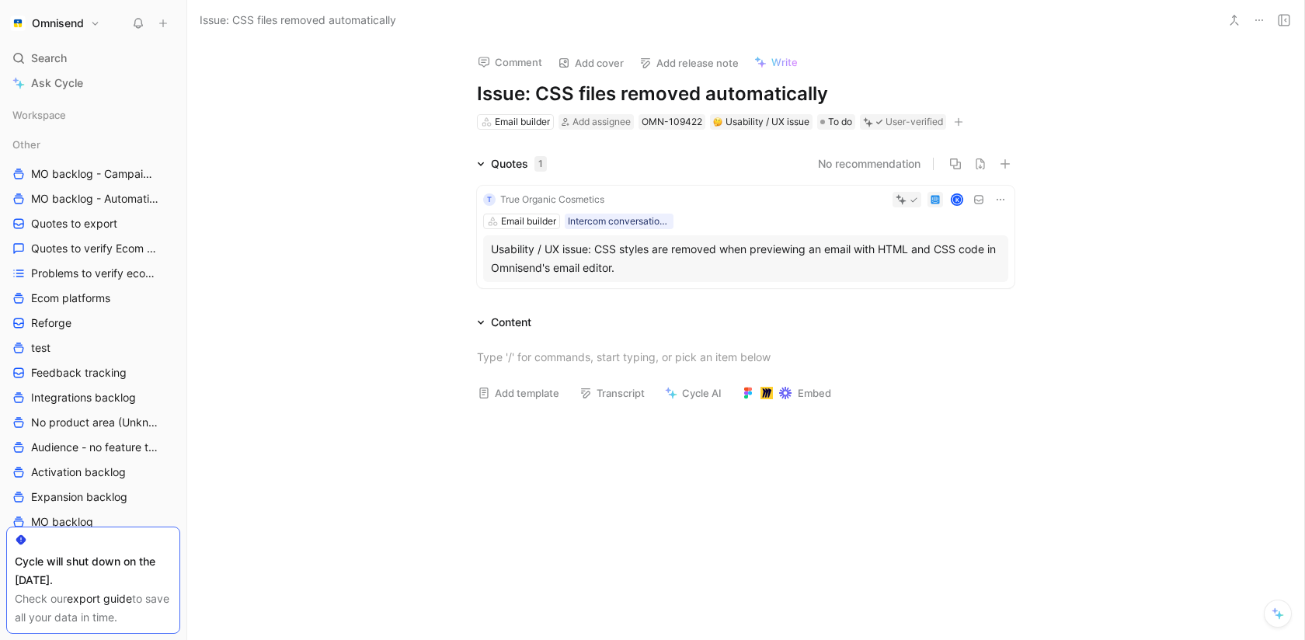
click at [1259, 20] on icon at bounding box center [1259, 20] width 12 height 12
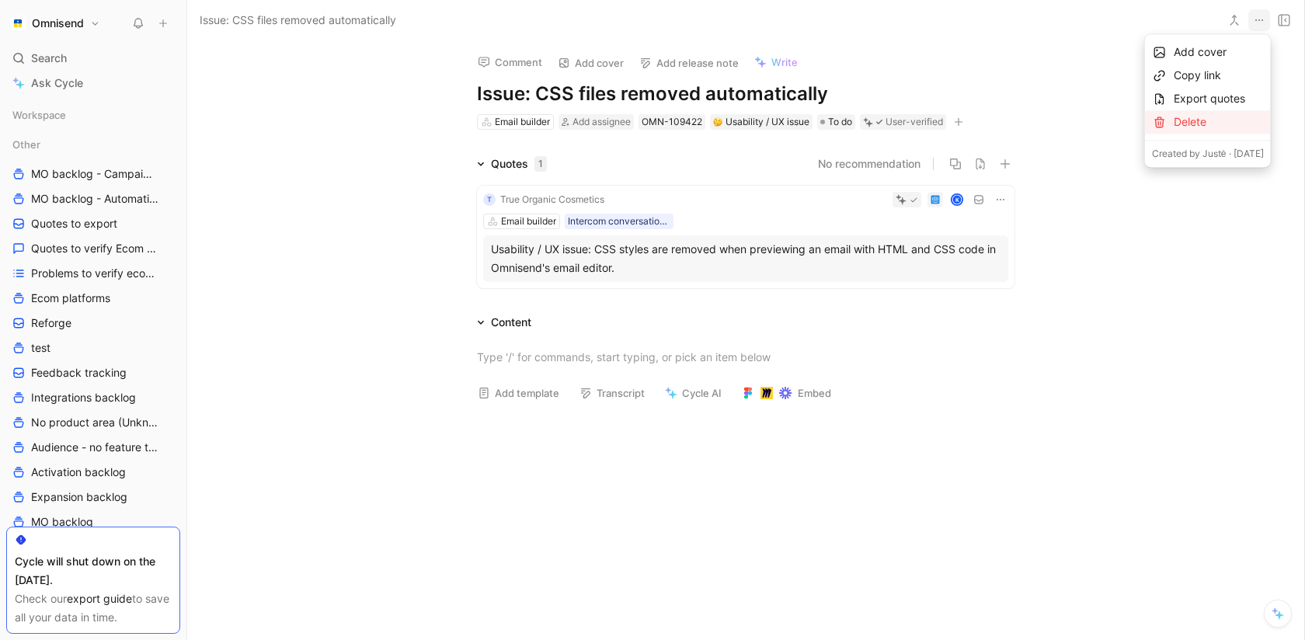
click at [1204, 120] on div "Delete" at bounding box center [1219, 122] width 90 height 19
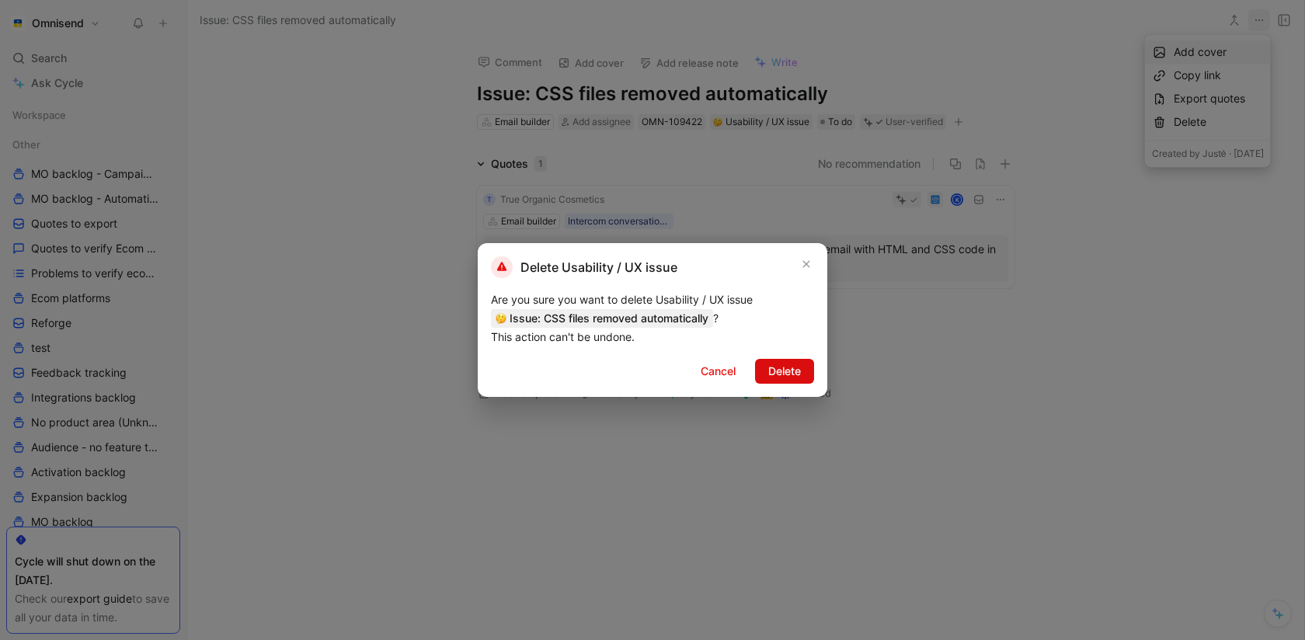
click at [775, 373] on span "Delete" at bounding box center [784, 371] width 33 height 19
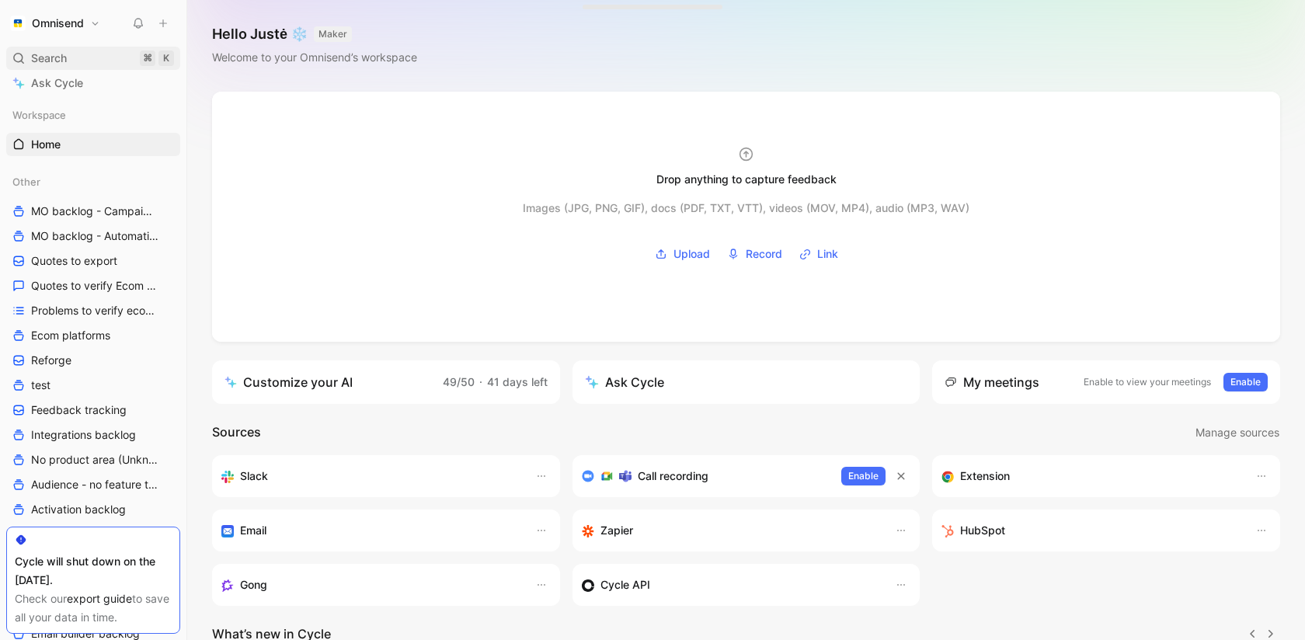
click at [114, 52] on div "Search ⌘ K" at bounding box center [93, 58] width 174 height 23
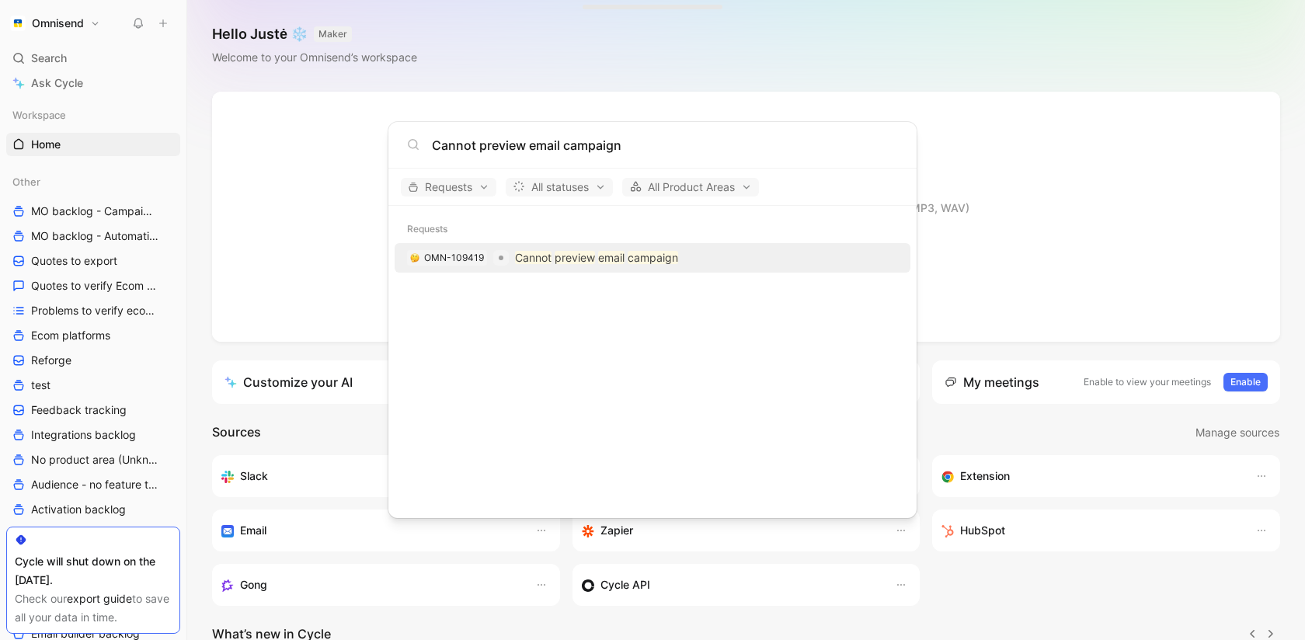
type input "Cannot preview email campaign"
click at [564, 259] on mark "preview" at bounding box center [575, 257] width 40 height 13
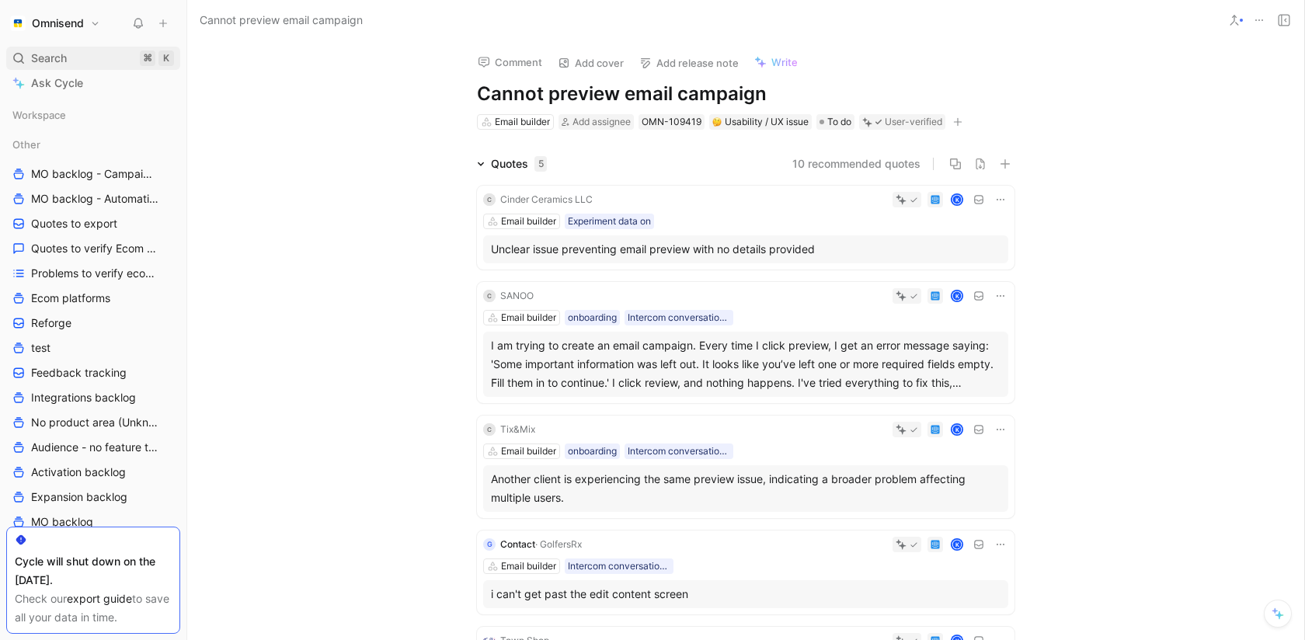
click at [96, 50] on div "Search ⌘ K" at bounding box center [93, 58] width 174 height 23
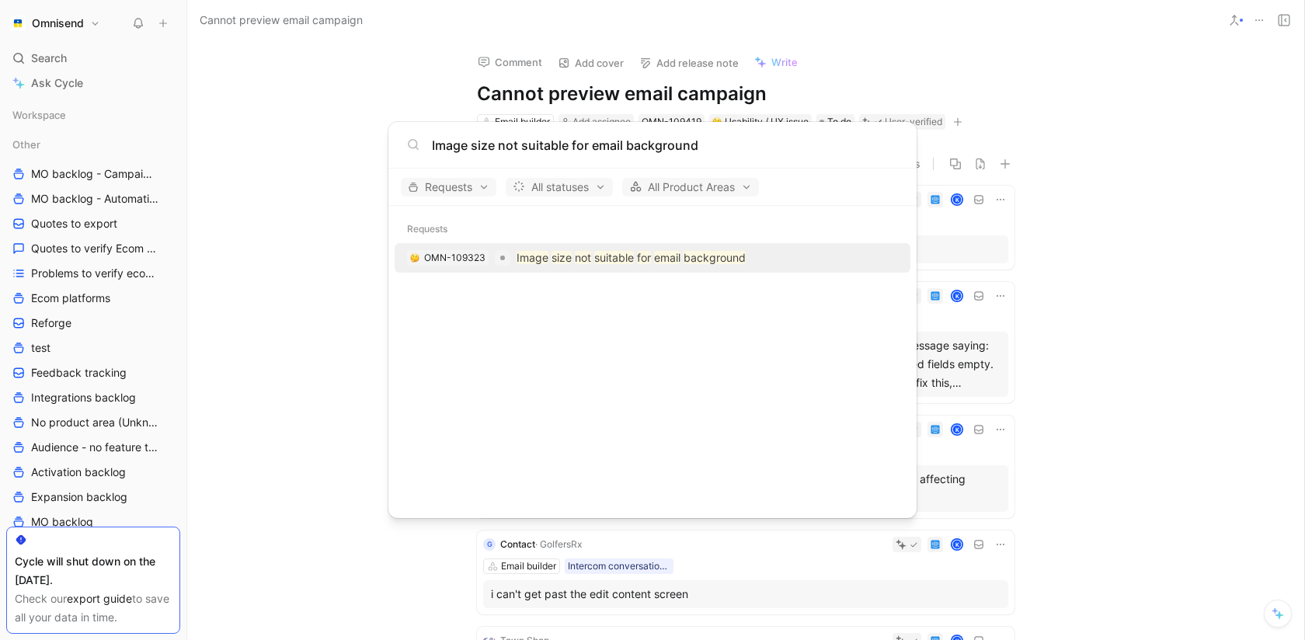
type input "Image size not suitable for email background"
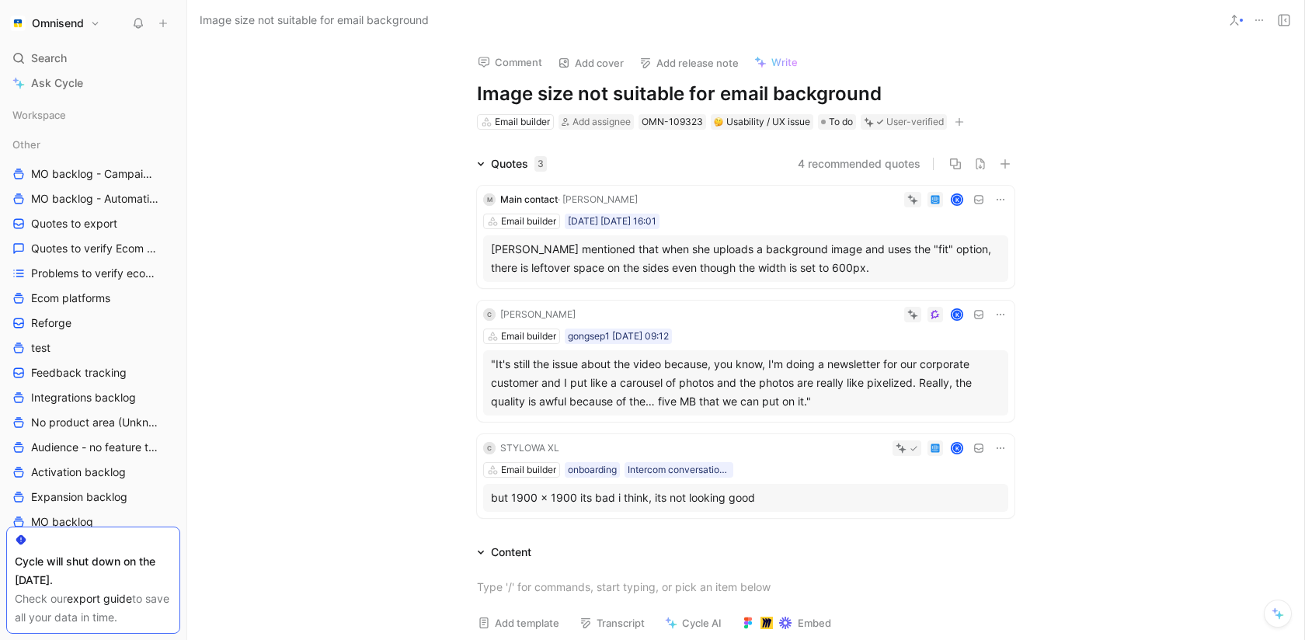
click at [999, 199] on icon at bounding box center [1000, 199] width 12 height 12
click at [976, 249] on span "Change request" at bounding box center [961, 251] width 82 height 13
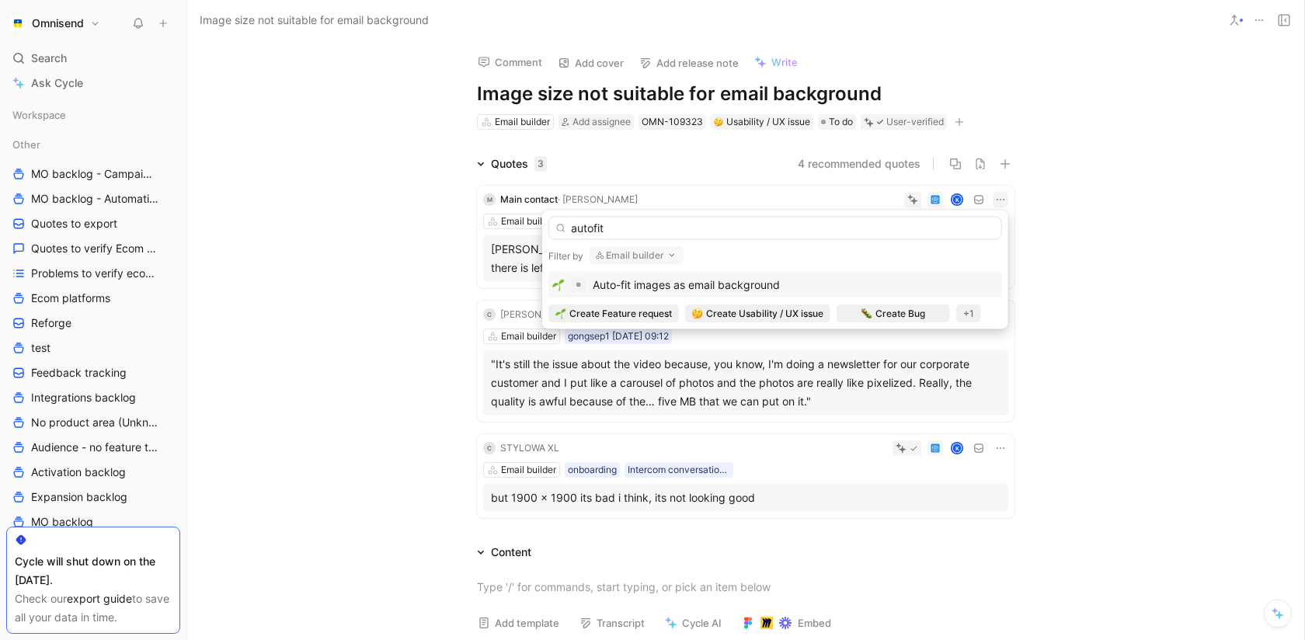
type input "autofit"
click at [855, 288] on div "Auto-fit images as email background" at bounding box center [775, 285] width 446 height 19
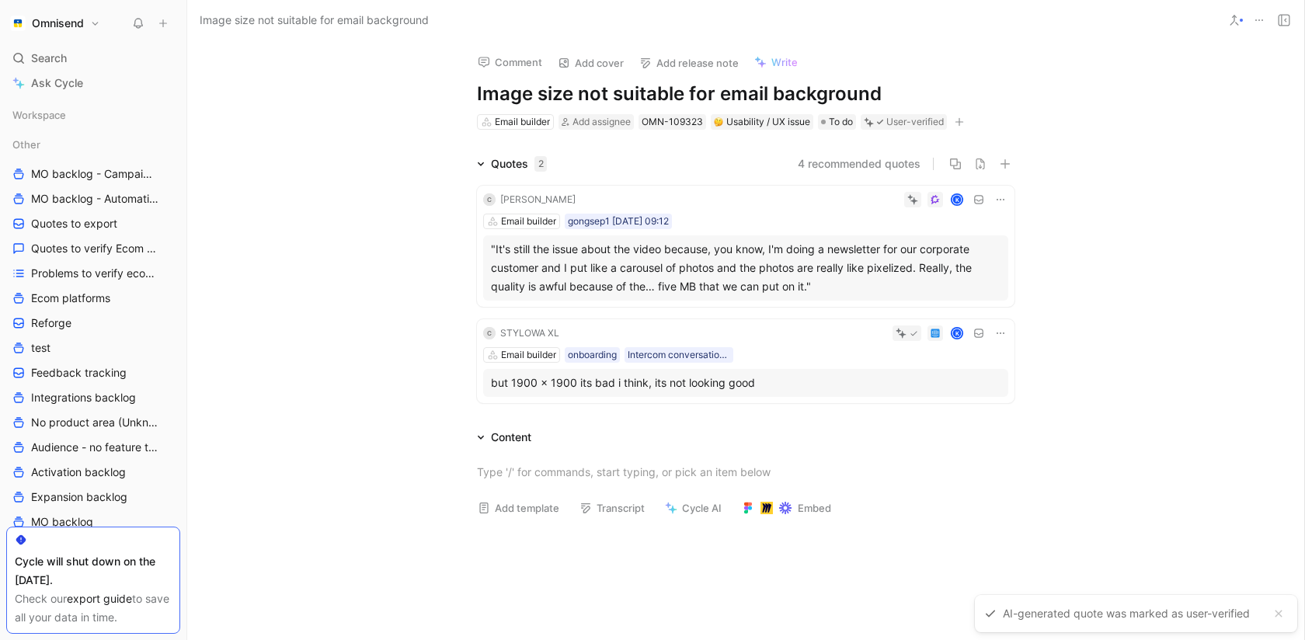
click at [1001, 195] on icon at bounding box center [1000, 199] width 12 height 12
click at [991, 252] on span "Change request" at bounding box center [961, 251] width 82 height 13
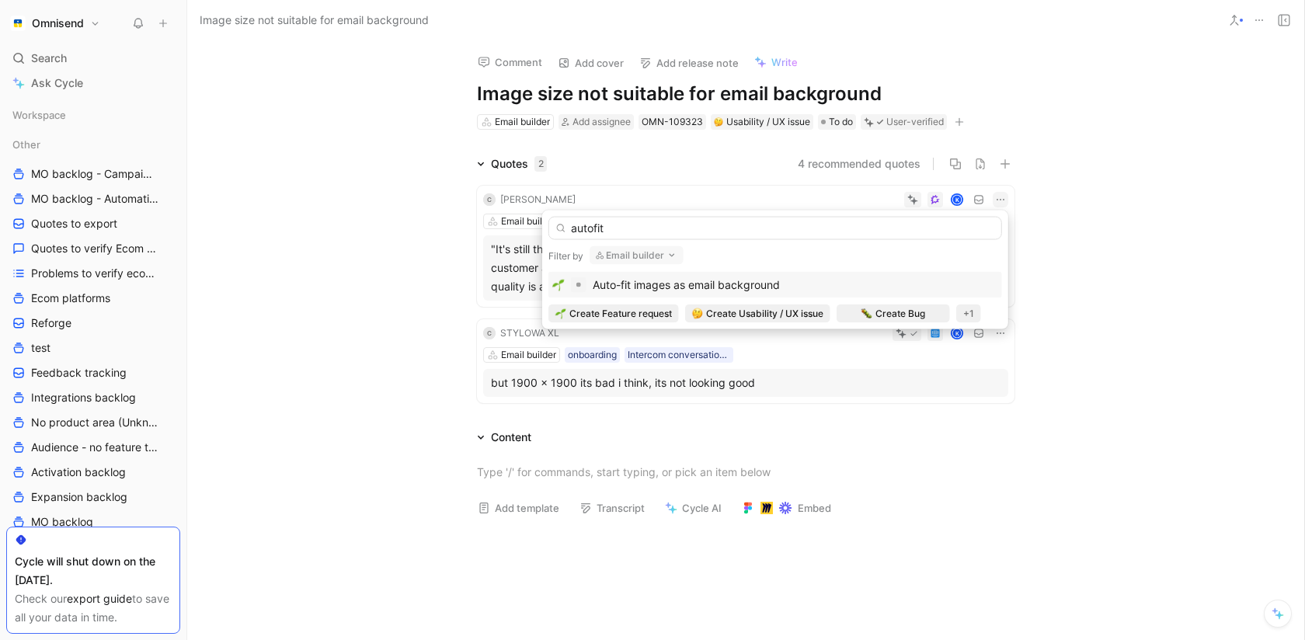
type input "autofit"
click at [840, 291] on div "Auto-fit images as email background" at bounding box center [775, 285] width 446 height 19
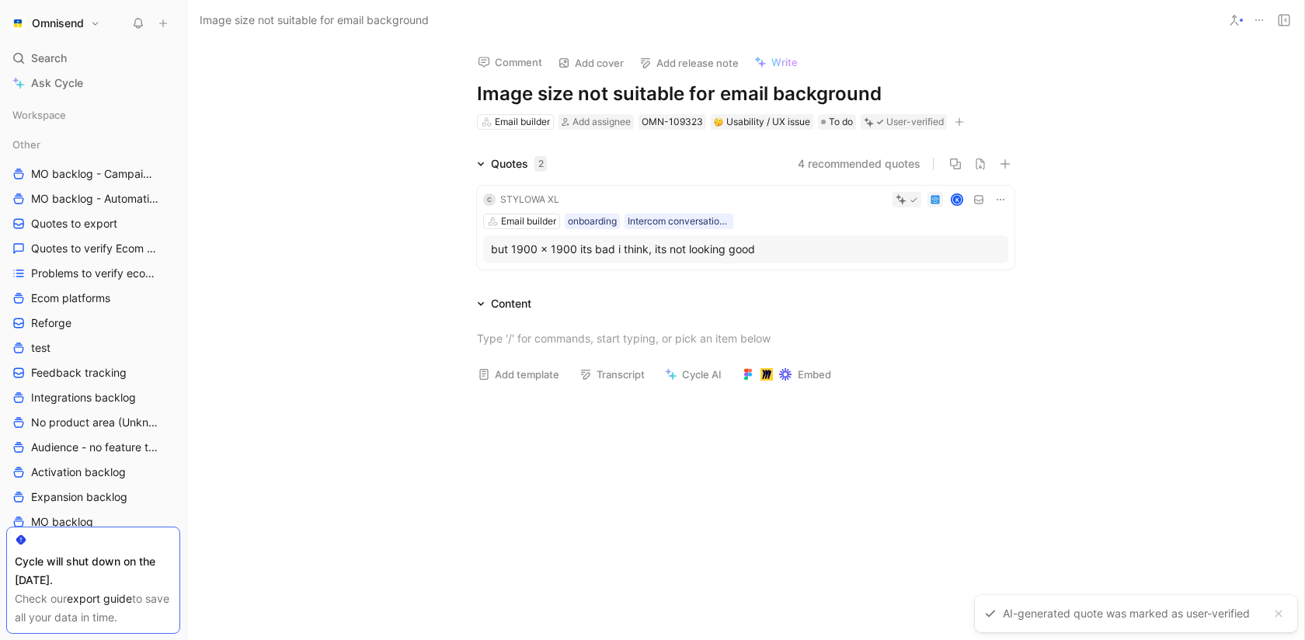
click at [1005, 188] on div "C STYLOWA XL K Email builder onboarding Intercom conversation list between 25_0…" at bounding box center [746, 228] width 538 height 84
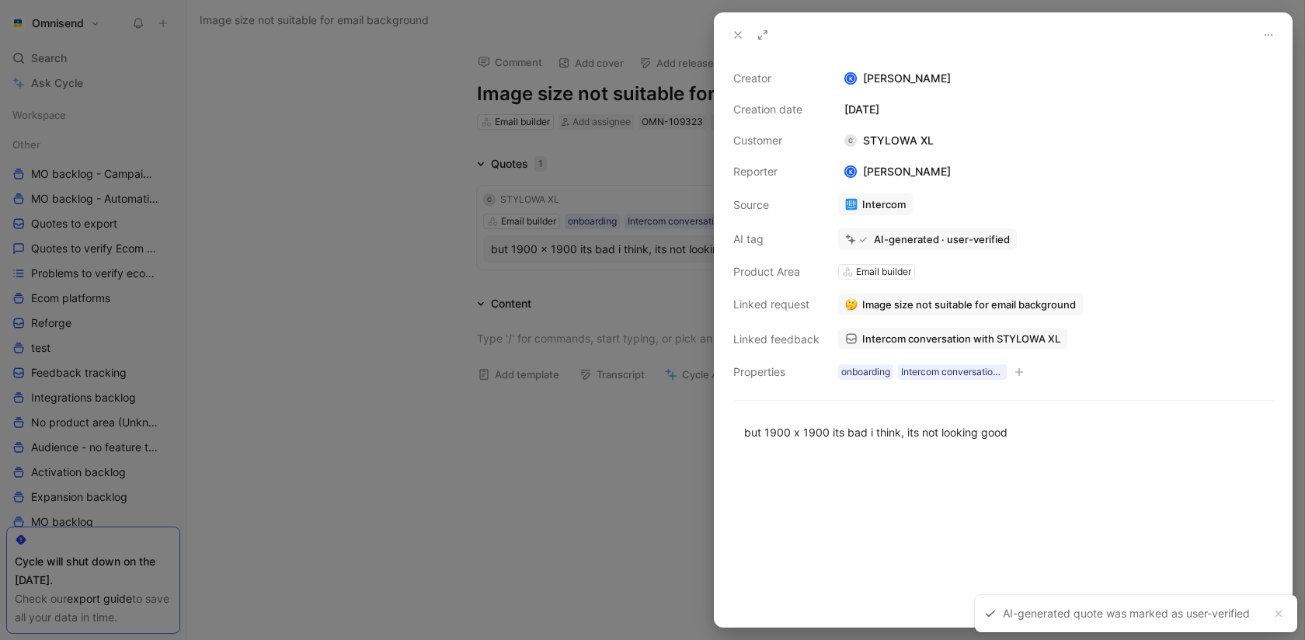
click at [491, 493] on div at bounding box center [652, 320] width 1305 height 640
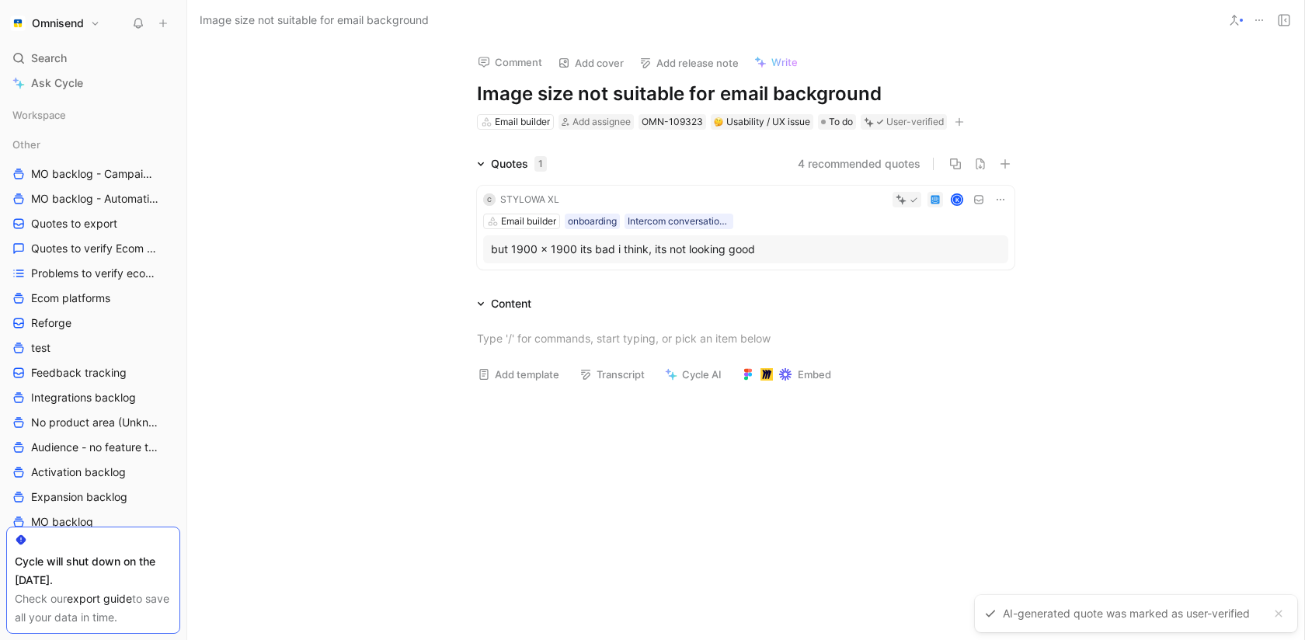
click at [998, 198] on icon at bounding box center [1000, 199] width 12 height 12
click at [975, 249] on span "Change request" at bounding box center [961, 251] width 82 height 13
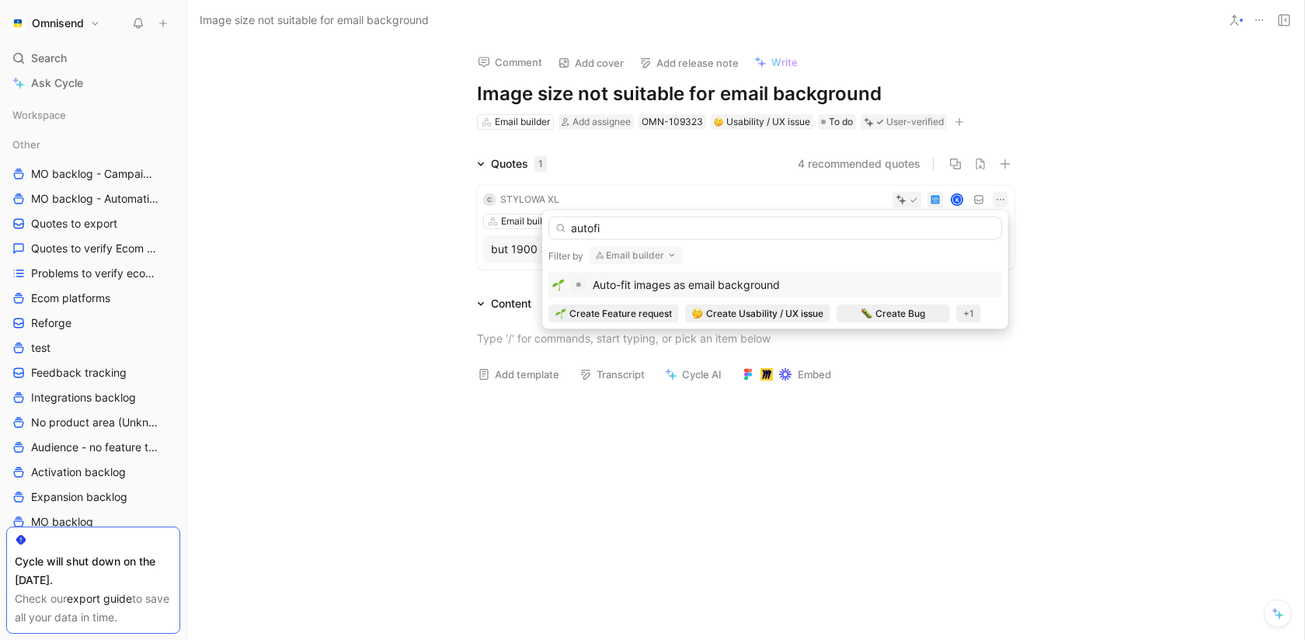
type input "autofi"
click at [874, 288] on div "Auto-fit images as email background" at bounding box center [775, 285] width 446 height 19
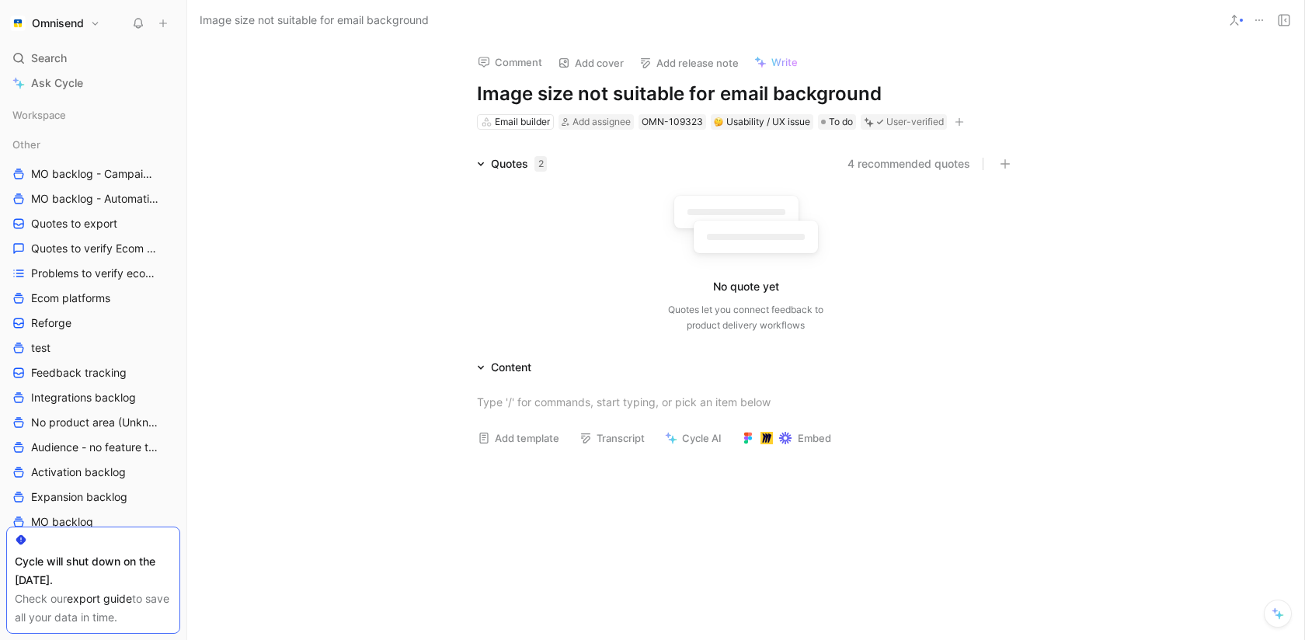
click at [1267, 22] on button at bounding box center [1259, 20] width 22 height 22
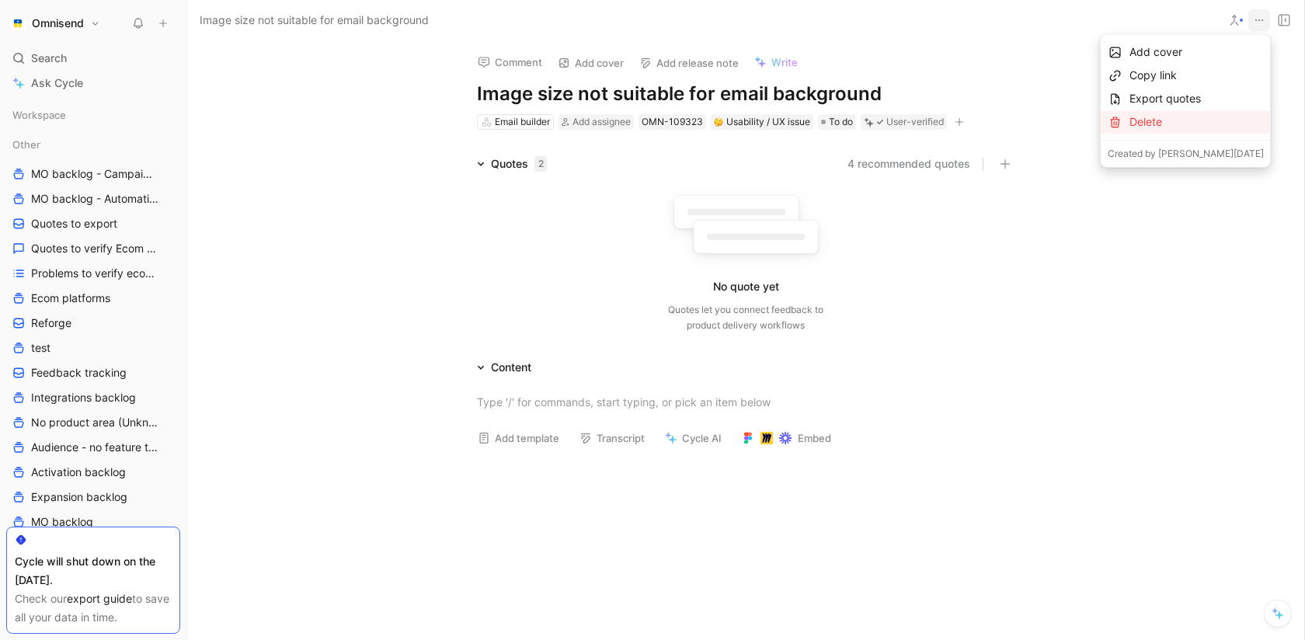
click at [1202, 130] on div "Delete" at bounding box center [1197, 122] width 134 height 19
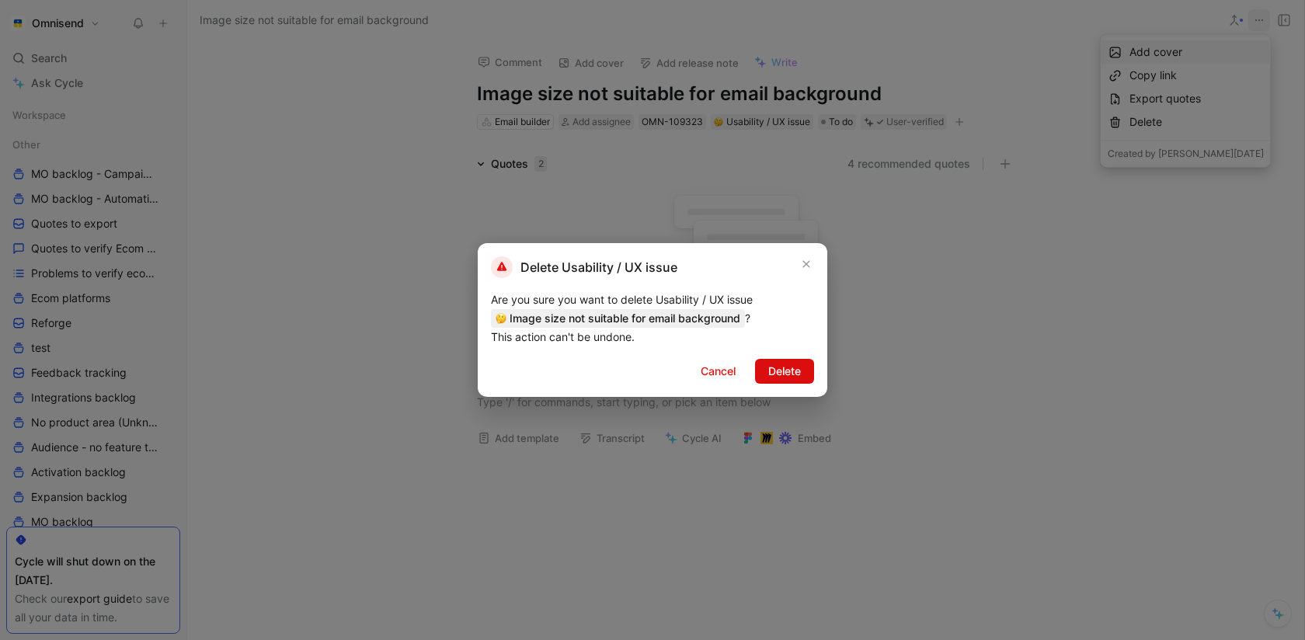
click at [794, 371] on span "Delete" at bounding box center [784, 371] width 33 height 19
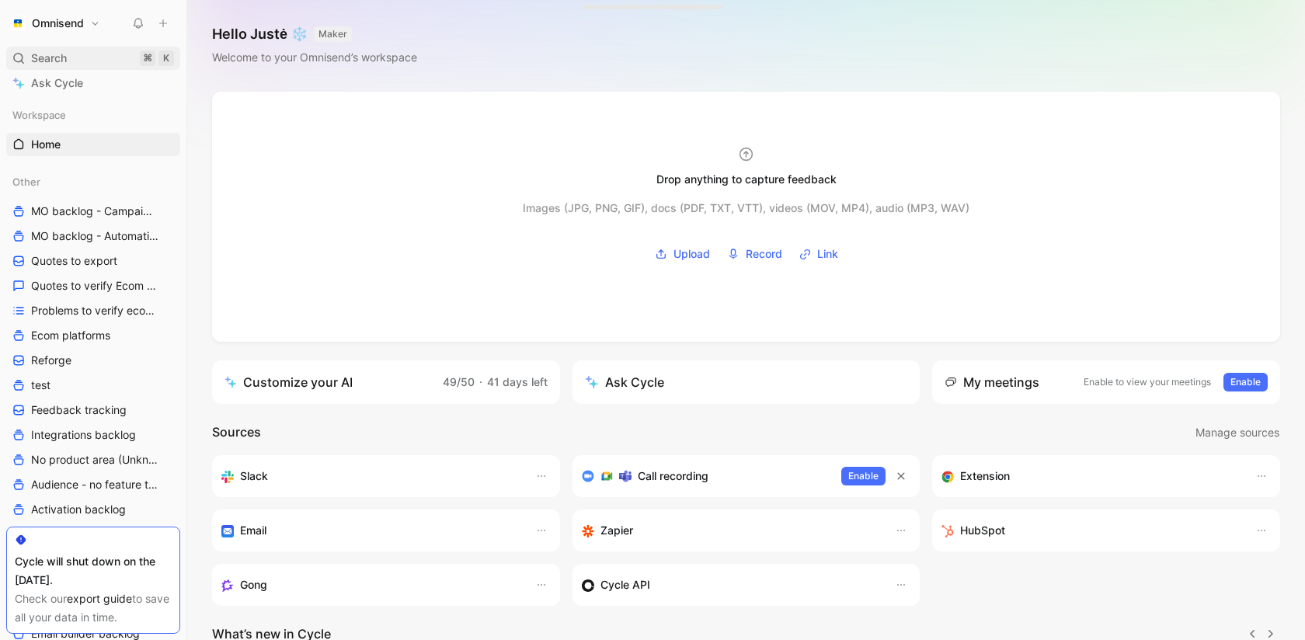
click at [47, 58] on span "Search" at bounding box center [49, 58] width 36 height 19
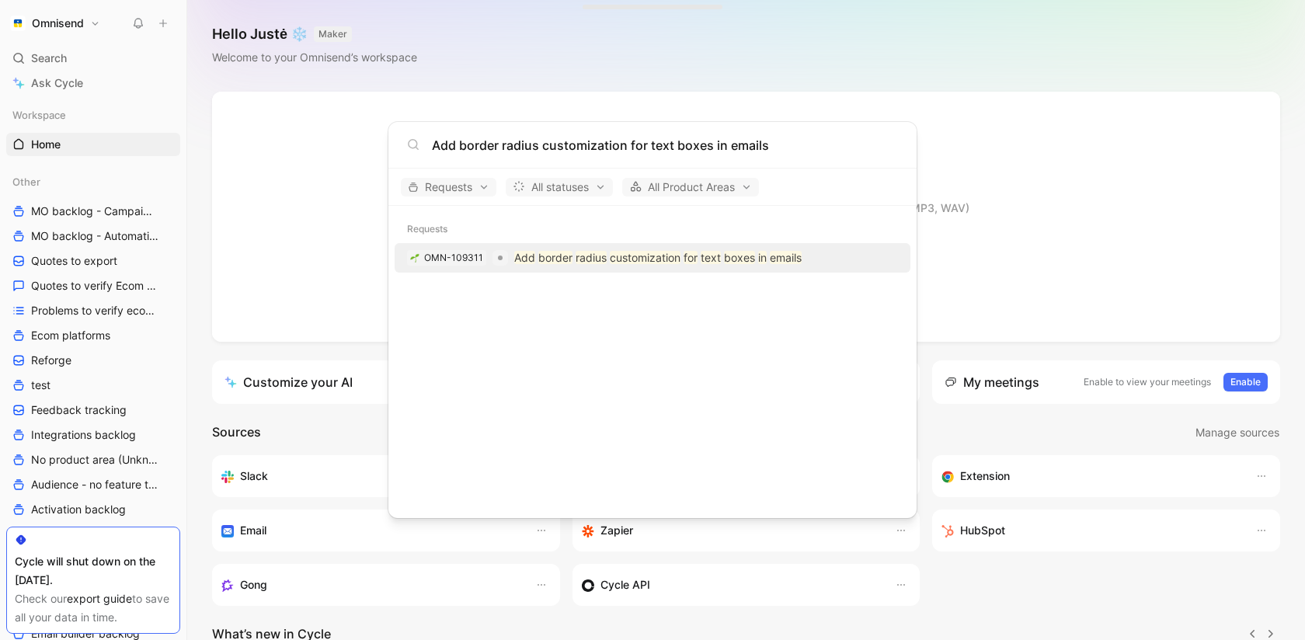
type input "Add border radius customization for text boxes in emails"
click at [603, 255] on mark "radius" at bounding box center [591, 257] width 31 height 13
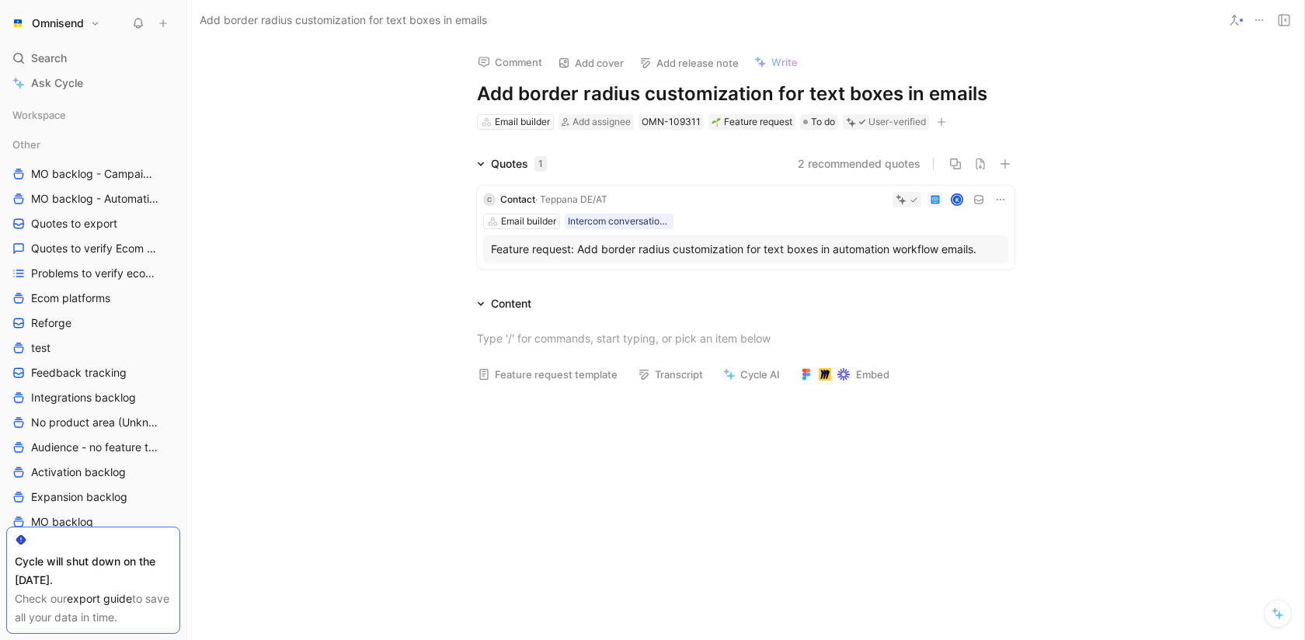
click at [1263, 19] on use at bounding box center [1259, 20] width 8 height 2
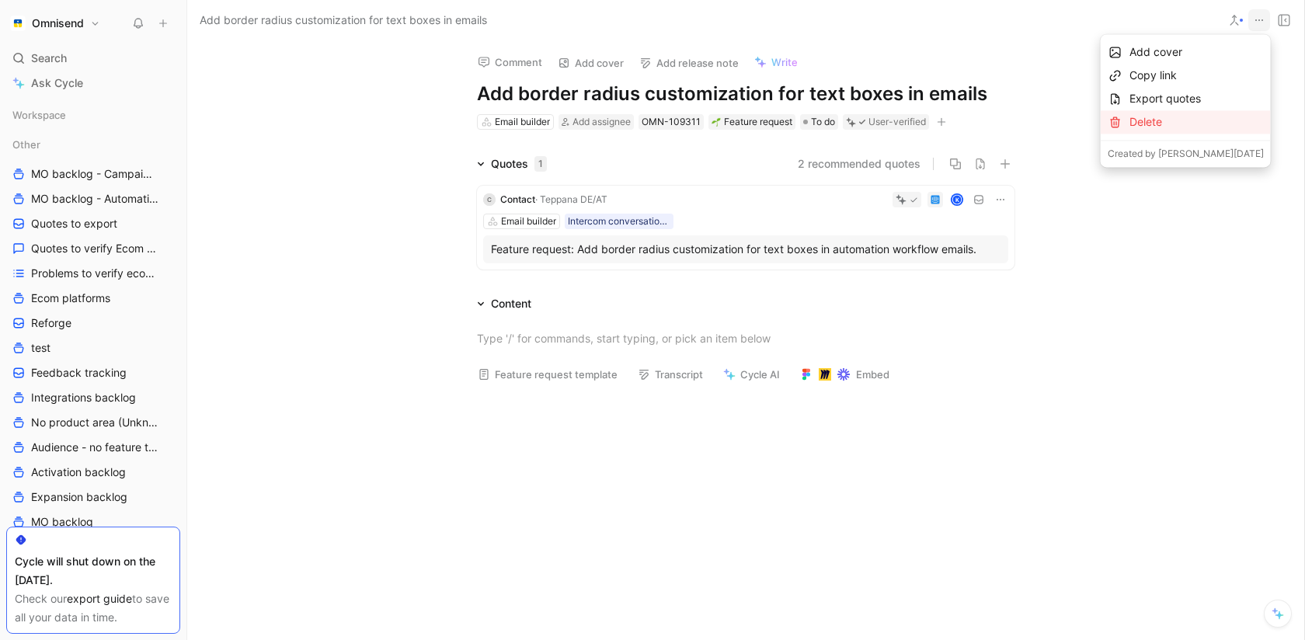
click at [1162, 124] on div "Delete" at bounding box center [1197, 122] width 134 height 19
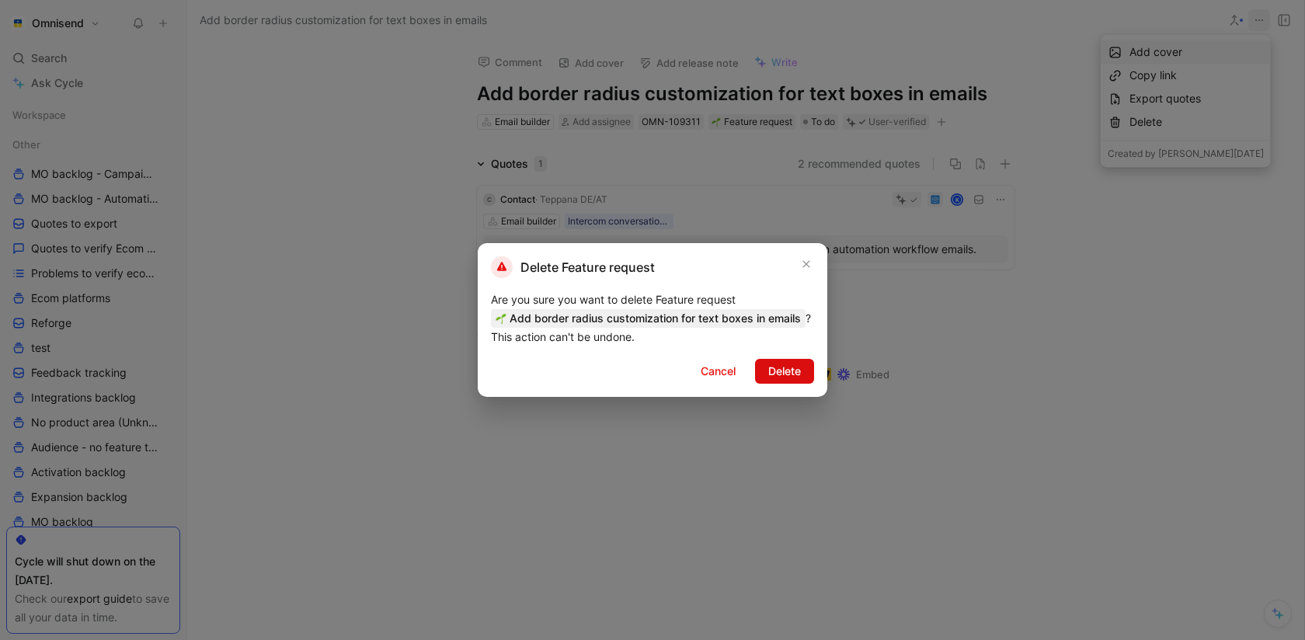
click at [794, 381] on span "Delete" at bounding box center [784, 371] width 33 height 19
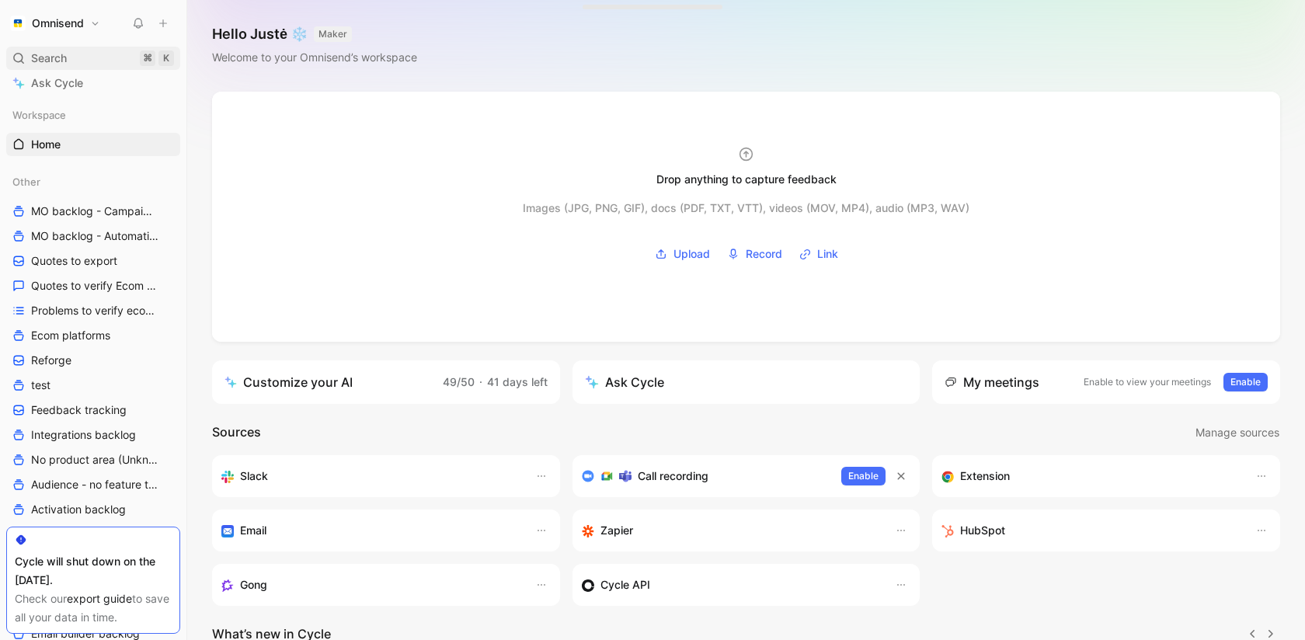
click at [127, 58] on div "Search ⌘ K" at bounding box center [93, 58] width 174 height 23
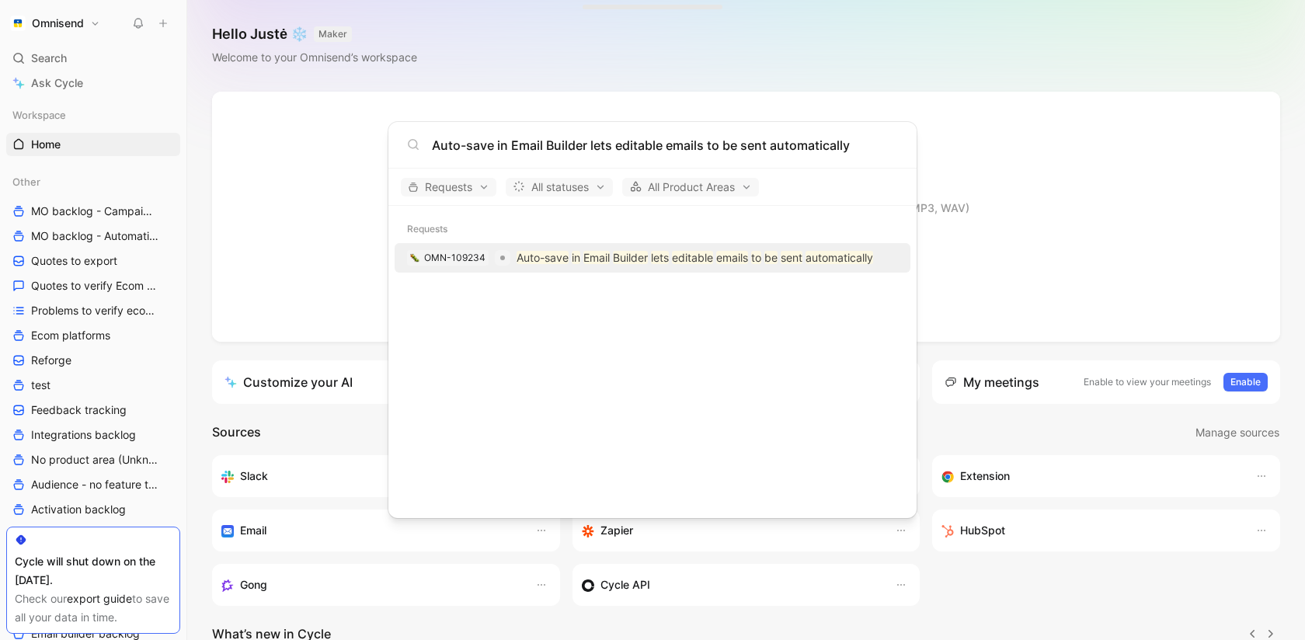
type input "Auto-save in Email Builder lets editable emails to be sent automatically"
click at [513, 259] on div "OMN-109234 Auto-save in Email Builder lets editable emails to be sent automatic…" at bounding box center [652, 258] width 507 height 28
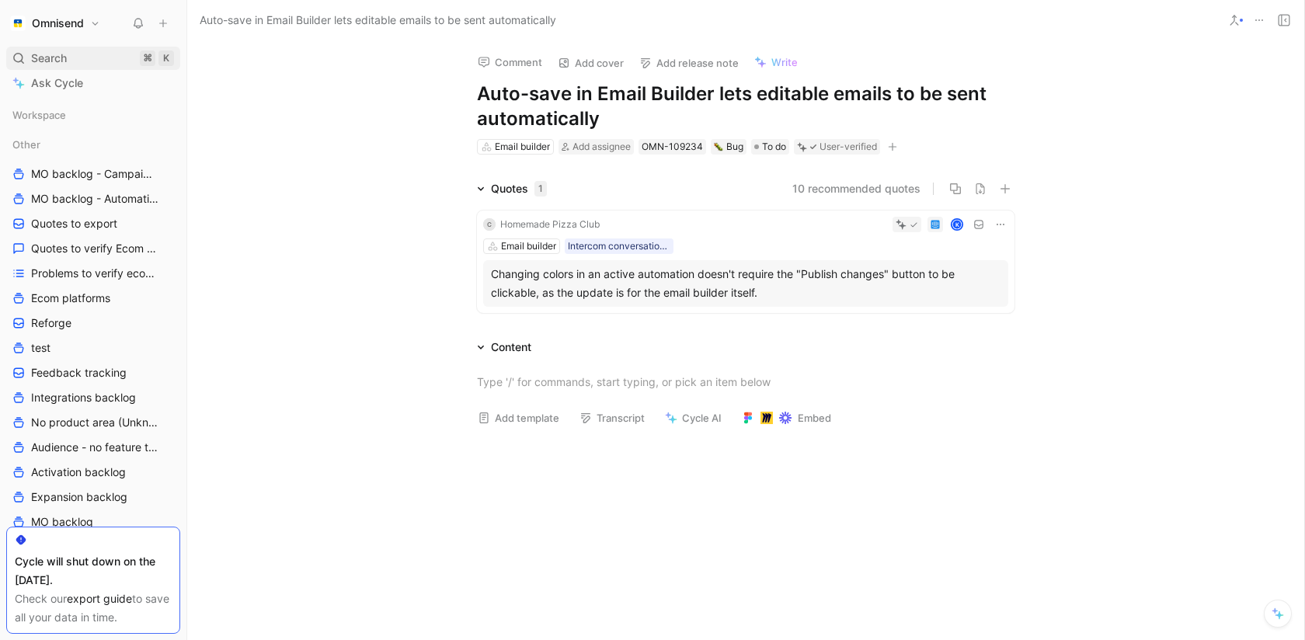
click at [56, 49] on span "Search" at bounding box center [49, 58] width 36 height 19
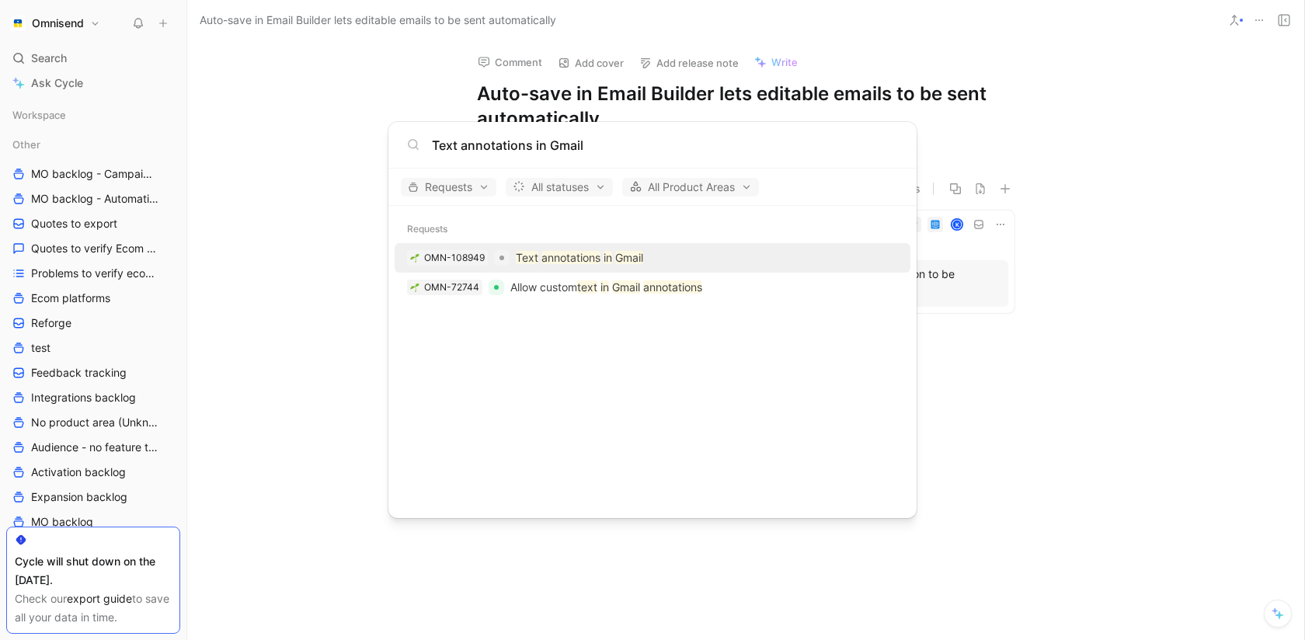
type input "Text annotations in Gmail"
click at [548, 256] on mark "annotations" at bounding box center [570, 257] width 59 height 13
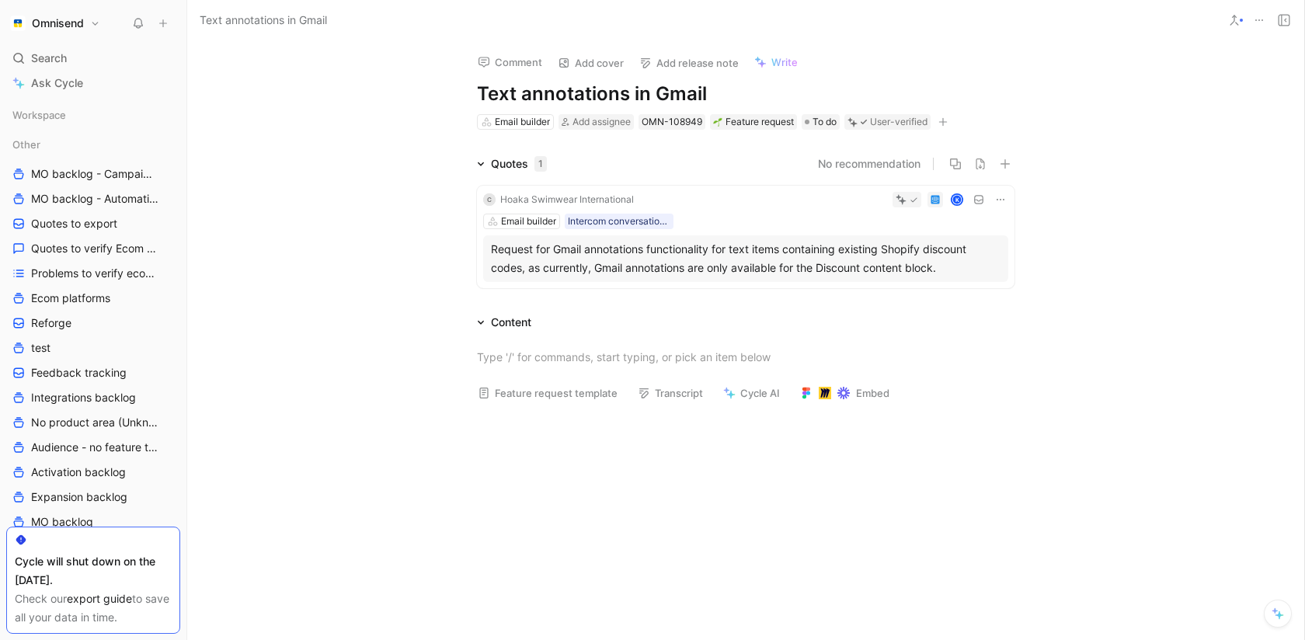
click at [1004, 200] on icon at bounding box center [1001, 200] width 8 height 2
click at [982, 245] on span "Change request" at bounding box center [961, 251] width 82 height 13
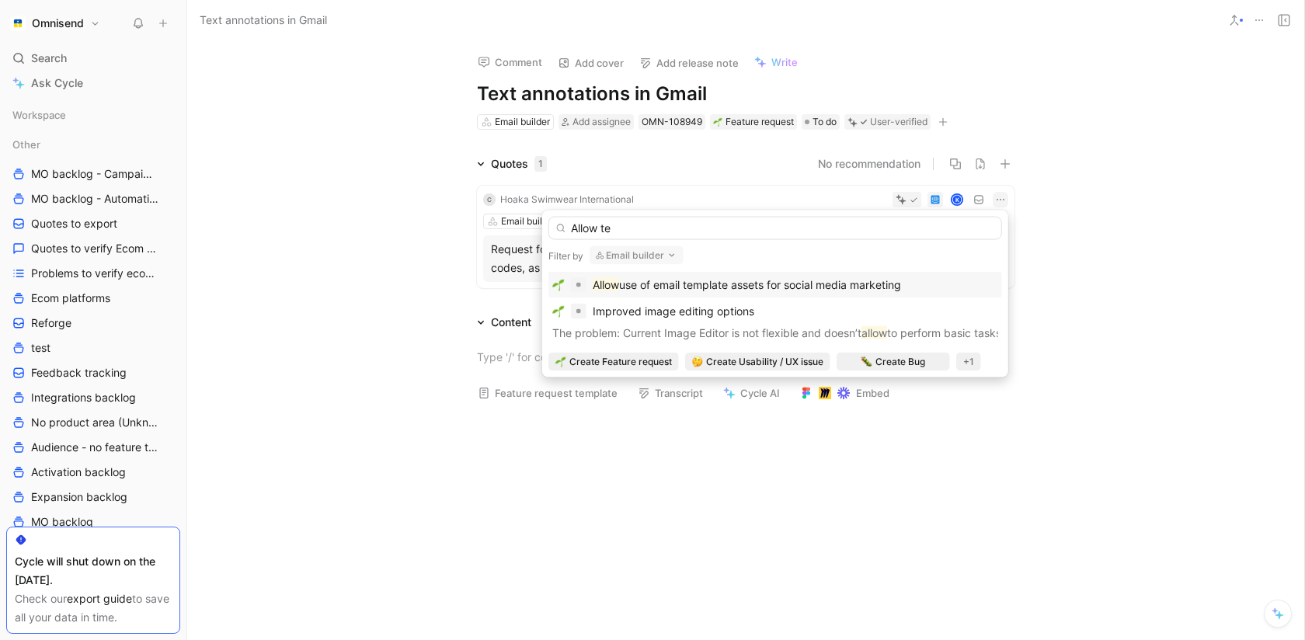
type input "Allow tex"
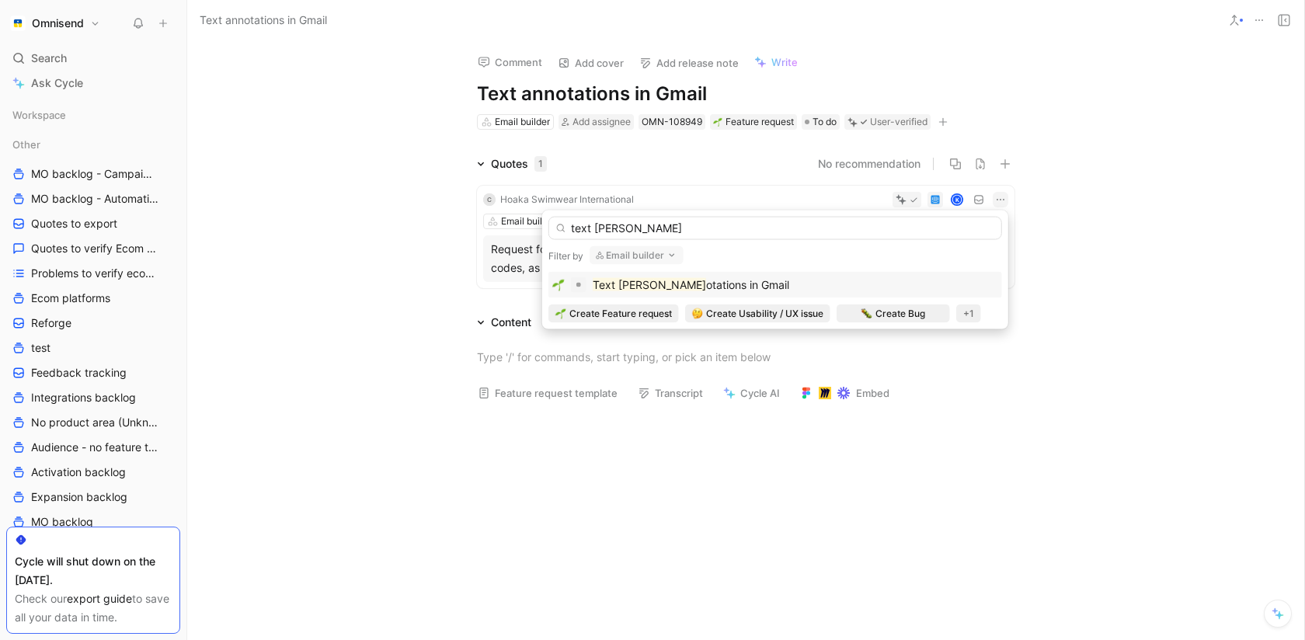
type input "text ann"
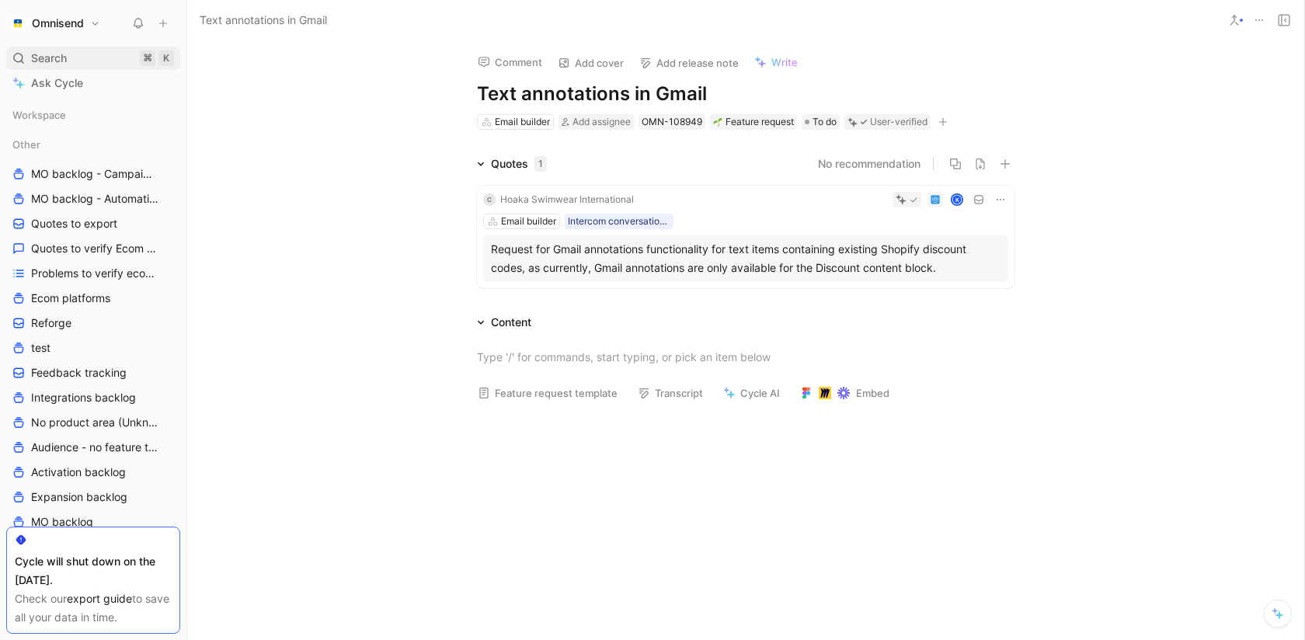
click at [52, 55] on span "Search" at bounding box center [49, 58] width 36 height 19
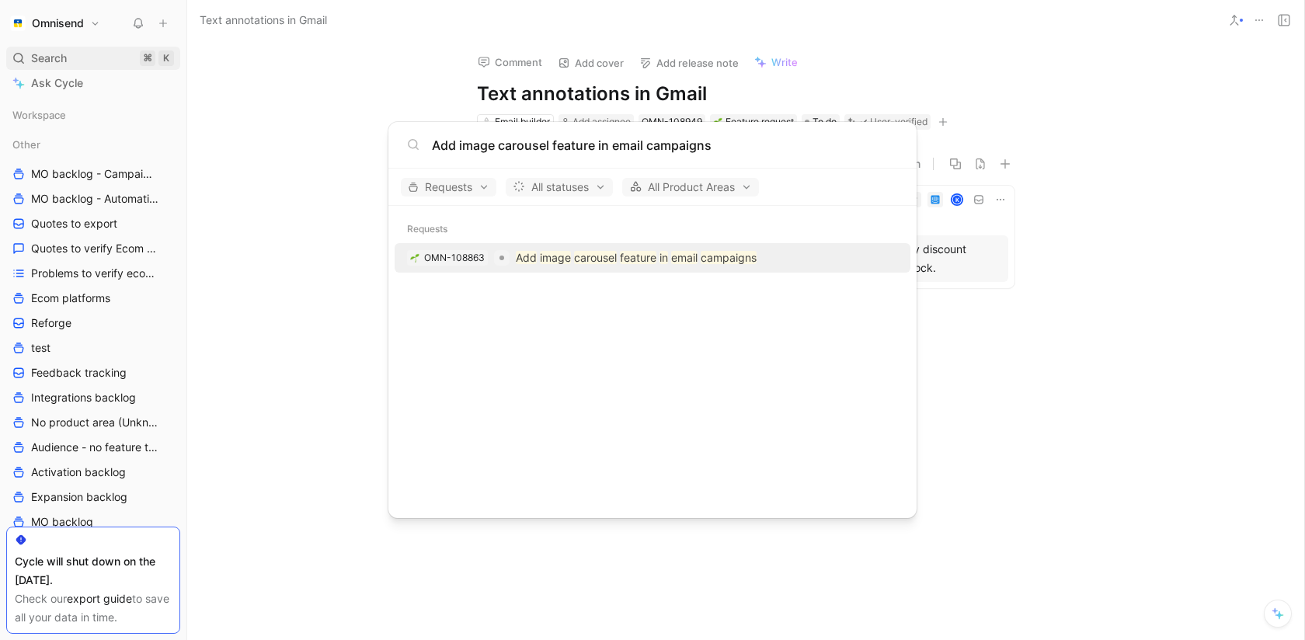
type input "Add image carousel feature in email campaigns"
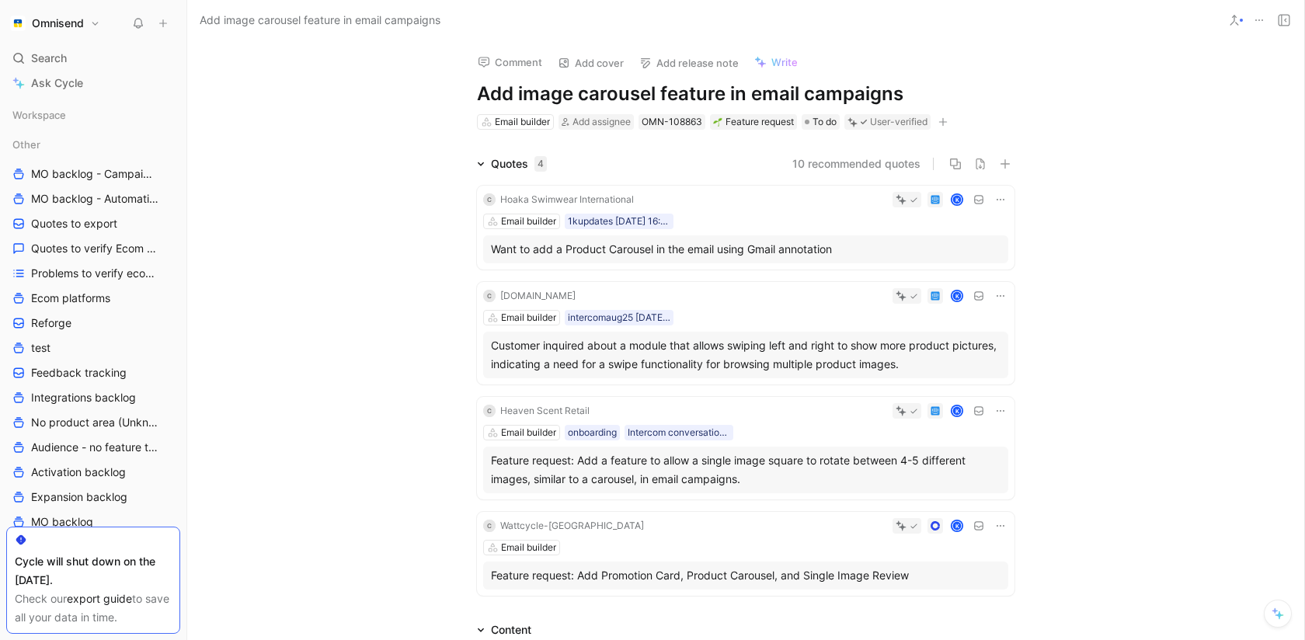
click at [54, 46] on div "Omnisend Search ⌘ K Ask Cycle Workspace Other MO backlog - Campaigns MO backlog…" at bounding box center [93, 320] width 186 height 640
click at [54, 50] on span "Search" at bounding box center [49, 58] width 36 height 19
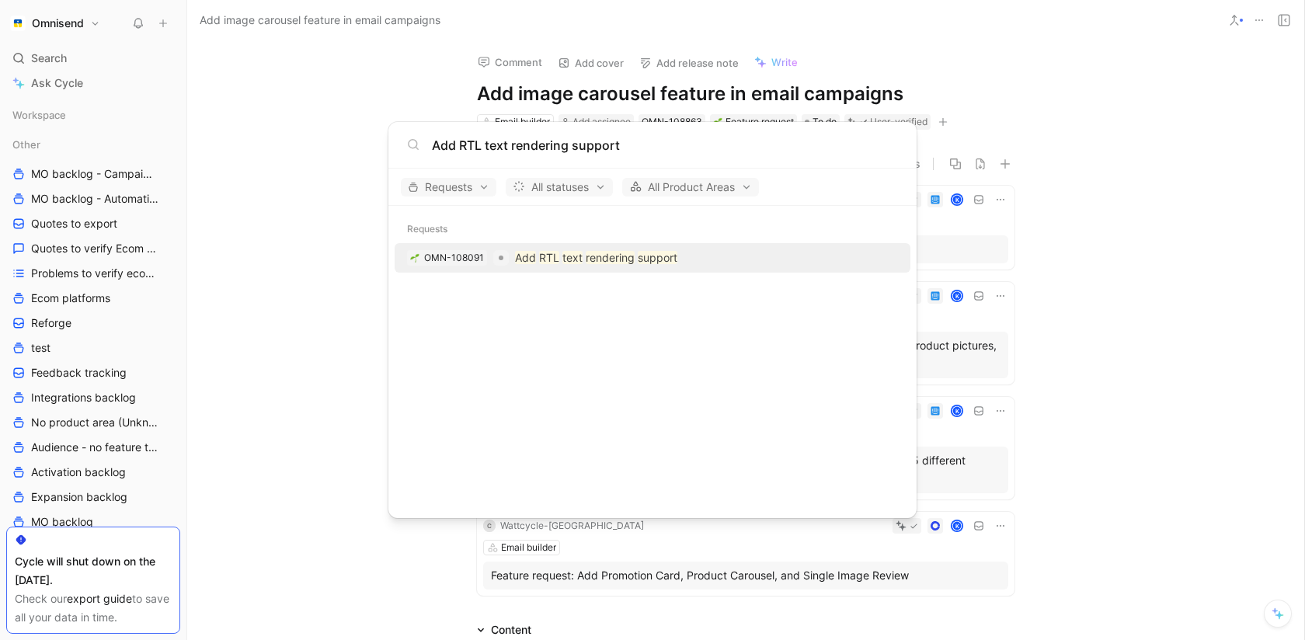
type input "Add RTL text rendering support"
click at [497, 254] on div at bounding box center [501, 258] width 16 height 16
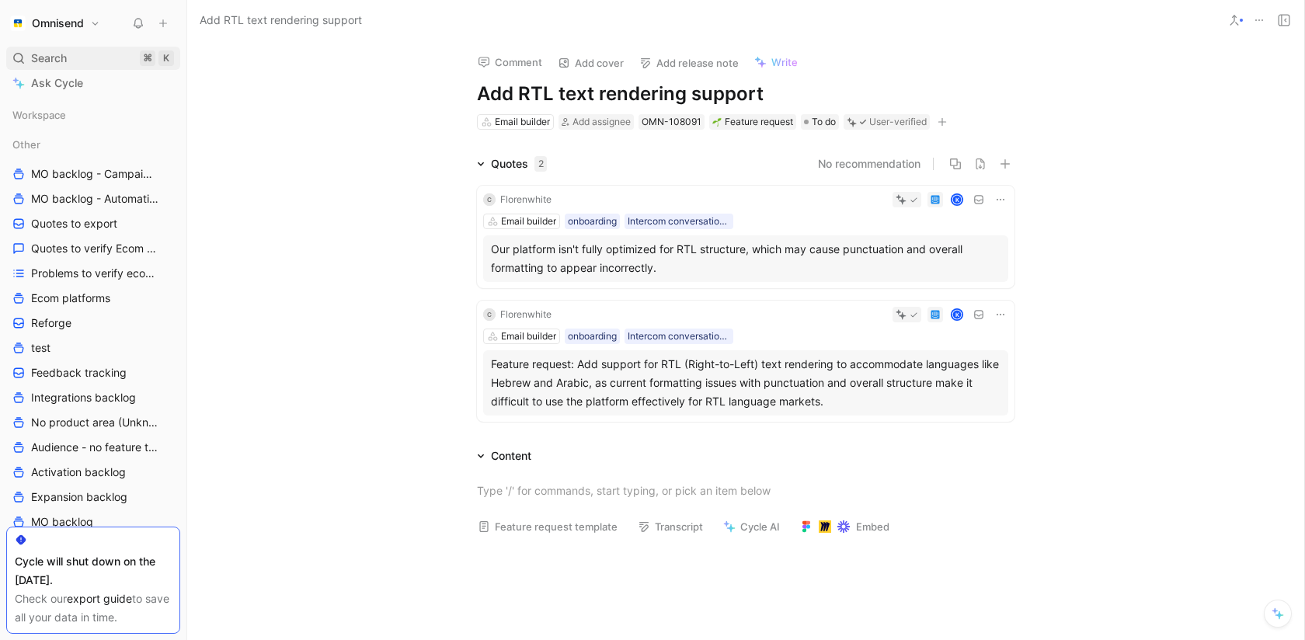
click at [63, 61] on span "Search" at bounding box center [49, 58] width 36 height 19
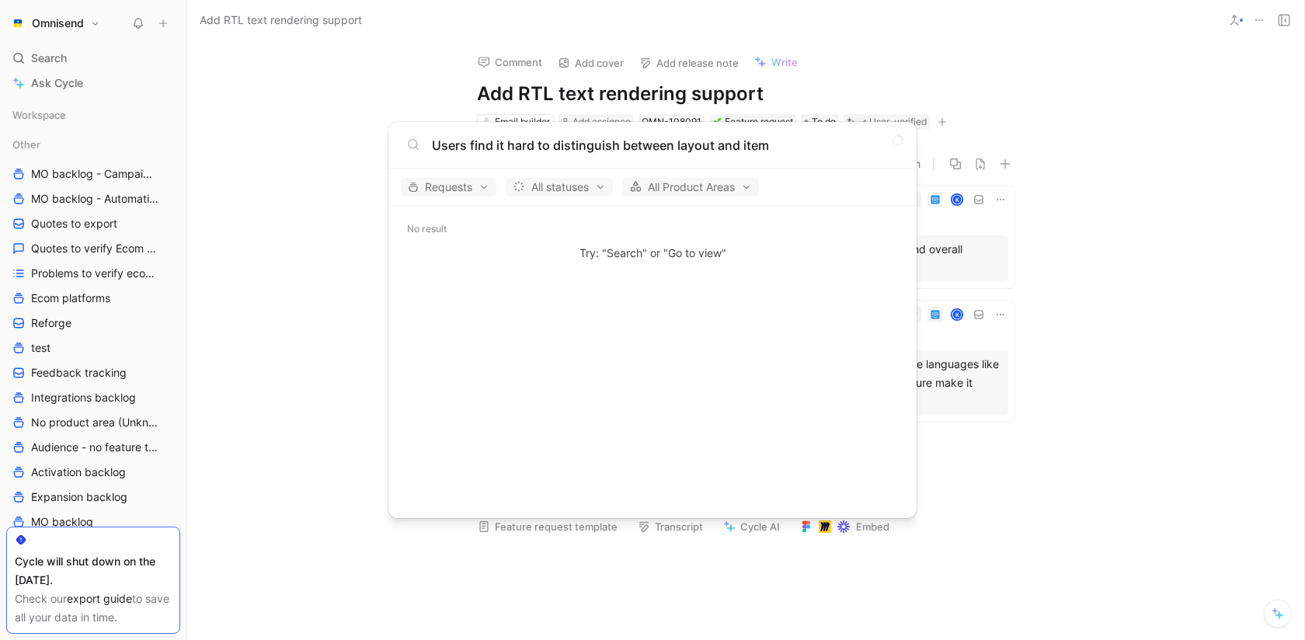
type input "Users find it hard to distinguish between layout and item"
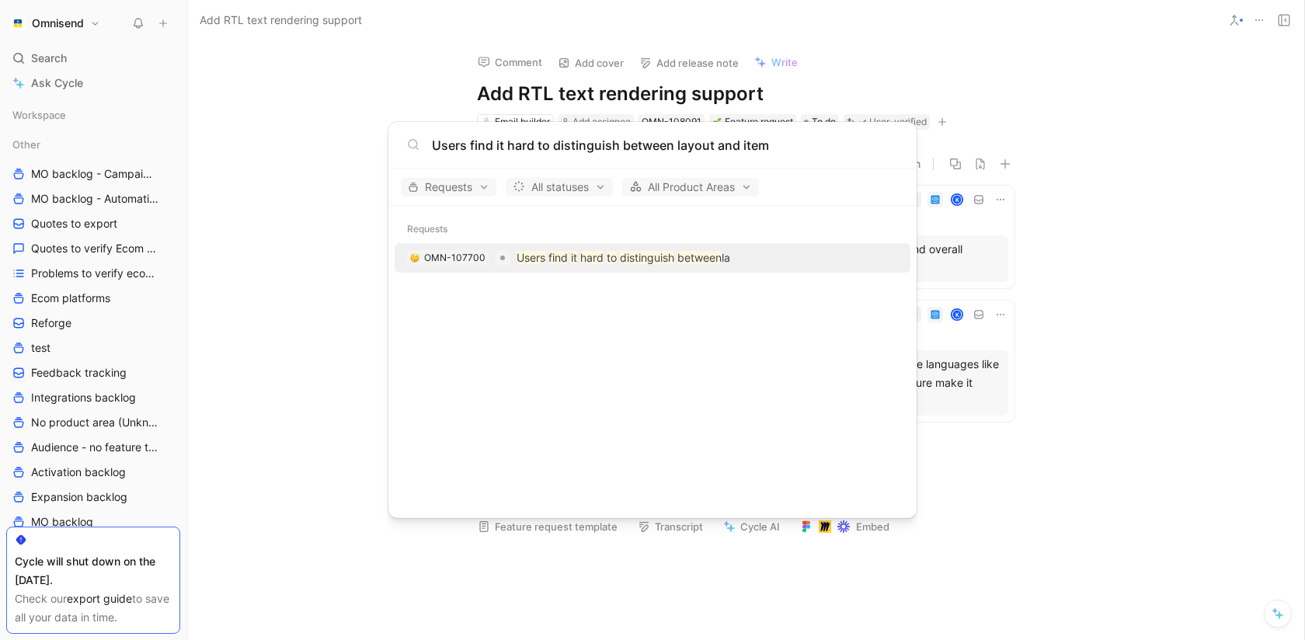
click at [559, 259] on mark "find" at bounding box center [557, 257] width 19 height 13
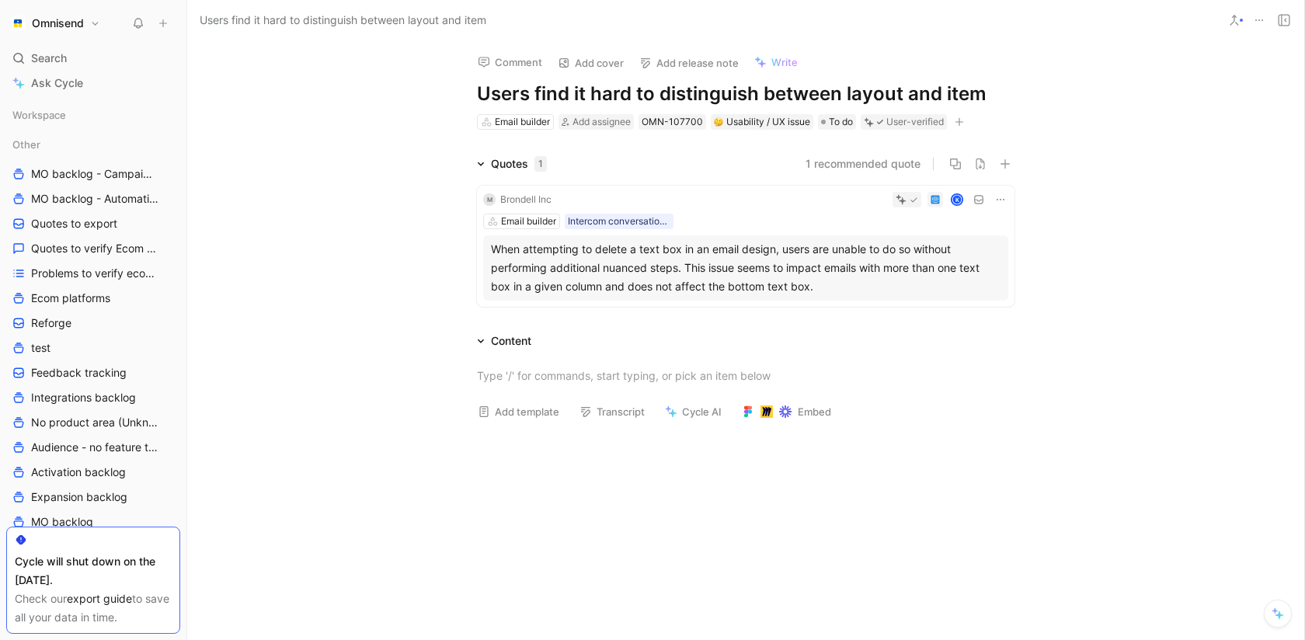
click at [1260, 18] on icon at bounding box center [1259, 20] width 12 height 12
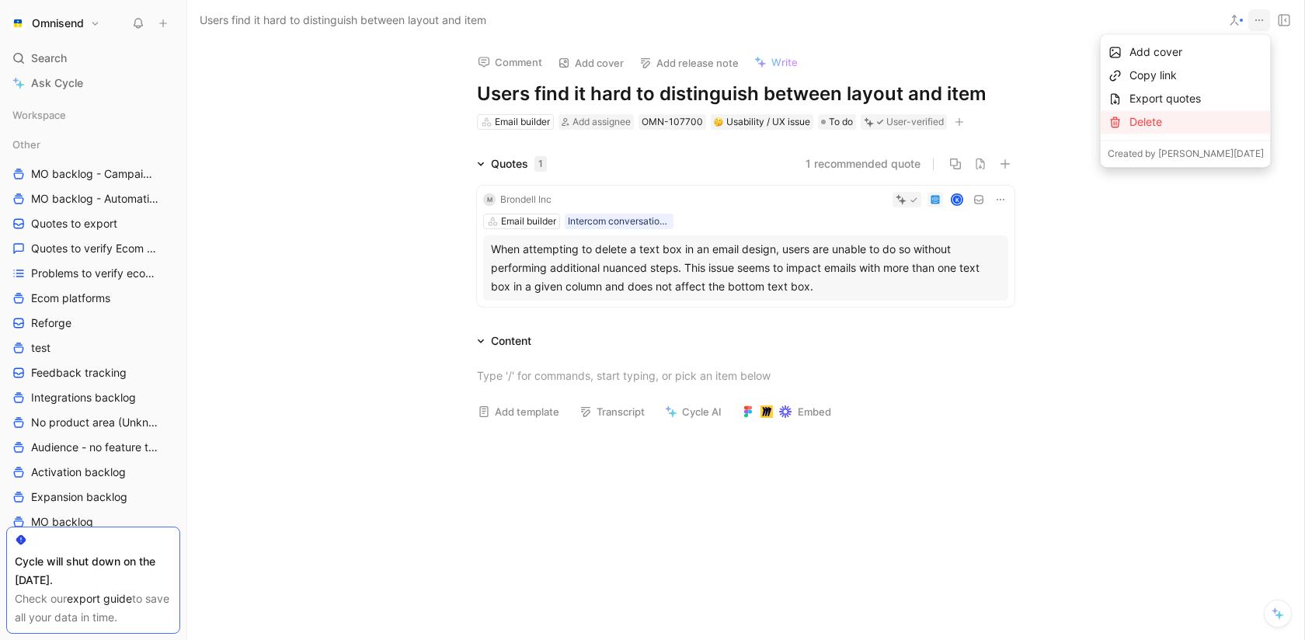
click at [1196, 114] on div "Delete" at bounding box center [1197, 122] width 134 height 19
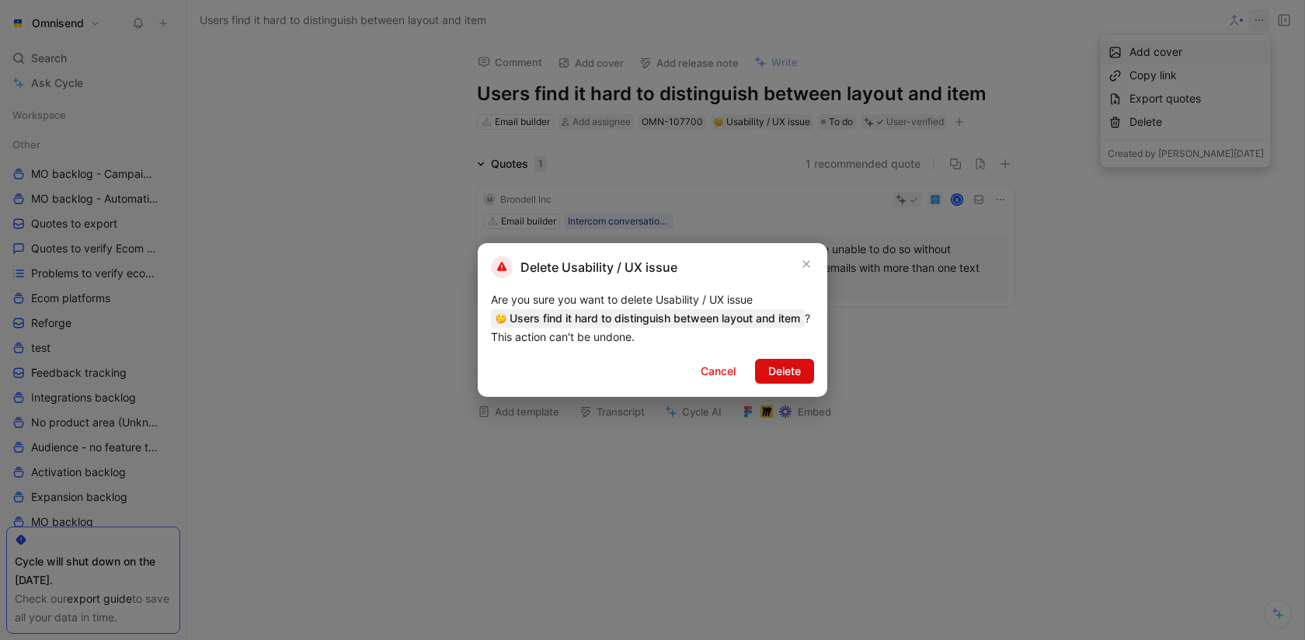
click at [795, 374] on span "Delete" at bounding box center [784, 371] width 33 height 19
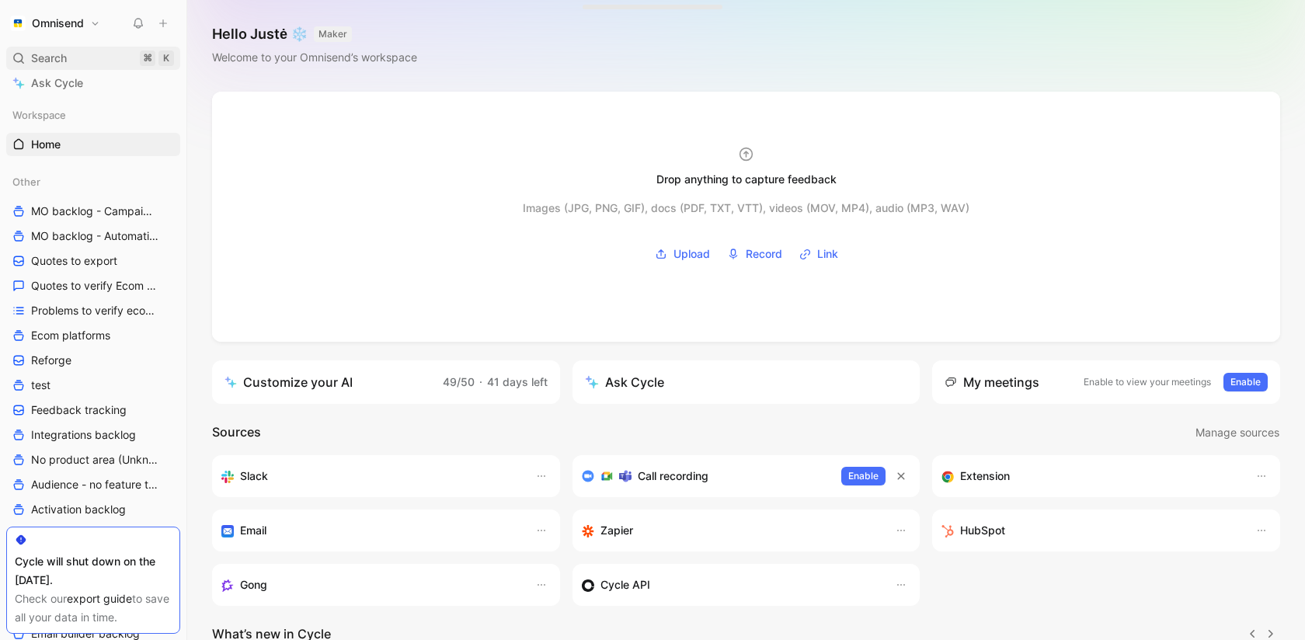
click at [93, 63] on div "Search ⌘ K" at bounding box center [93, 58] width 174 height 23
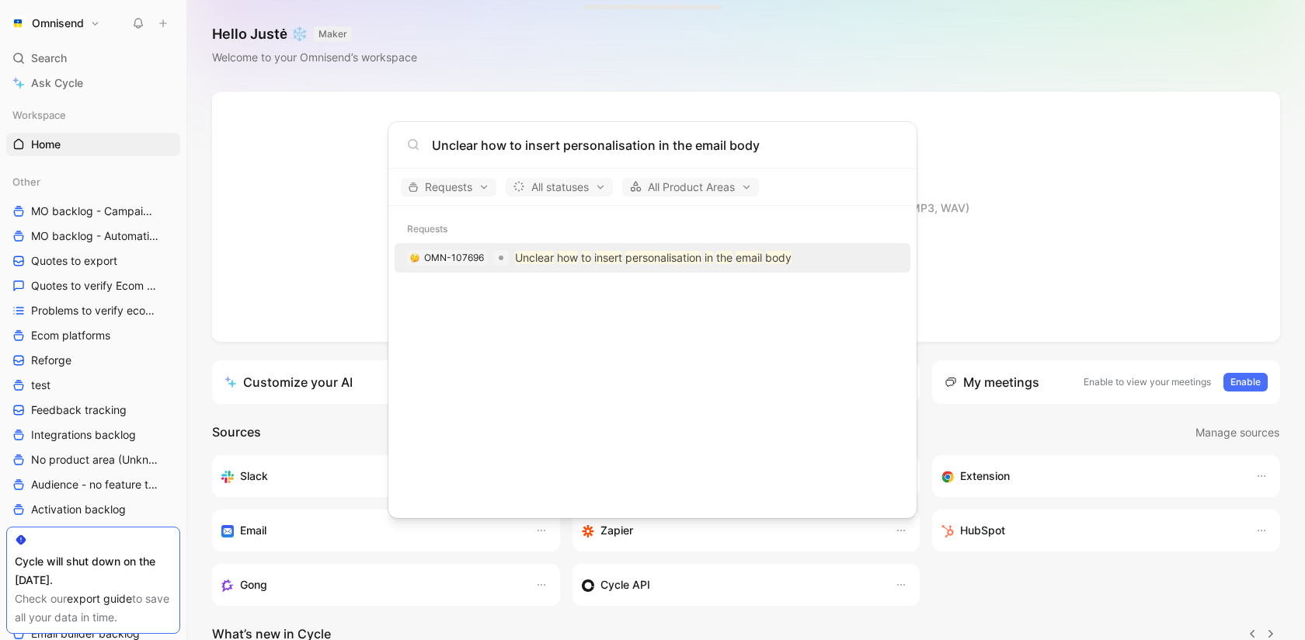
type input "Unclear how to insert personalisation in the email body"
click at [597, 250] on p "Unclear how to insert personalisation in the email body" at bounding box center [653, 258] width 277 height 19
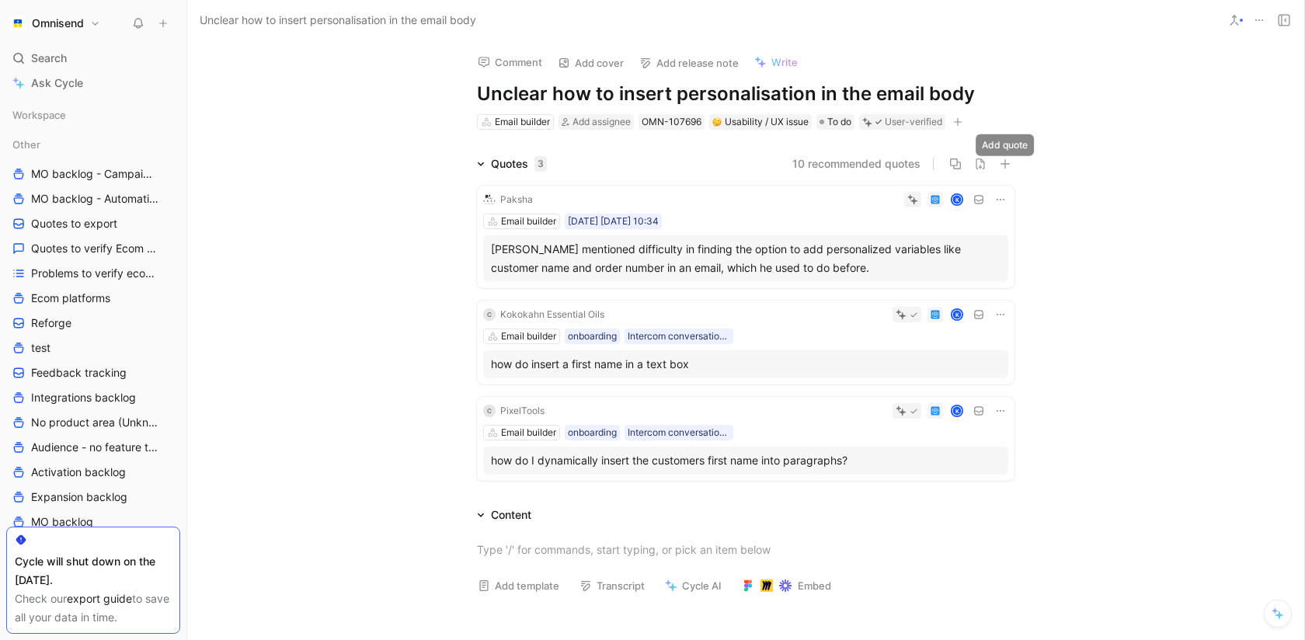
click at [1001, 201] on icon at bounding box center [1000, 199] width 12 height 12
click at [986, 249] on span "Change request" at bounding box center [961, 251] width 82 height 13
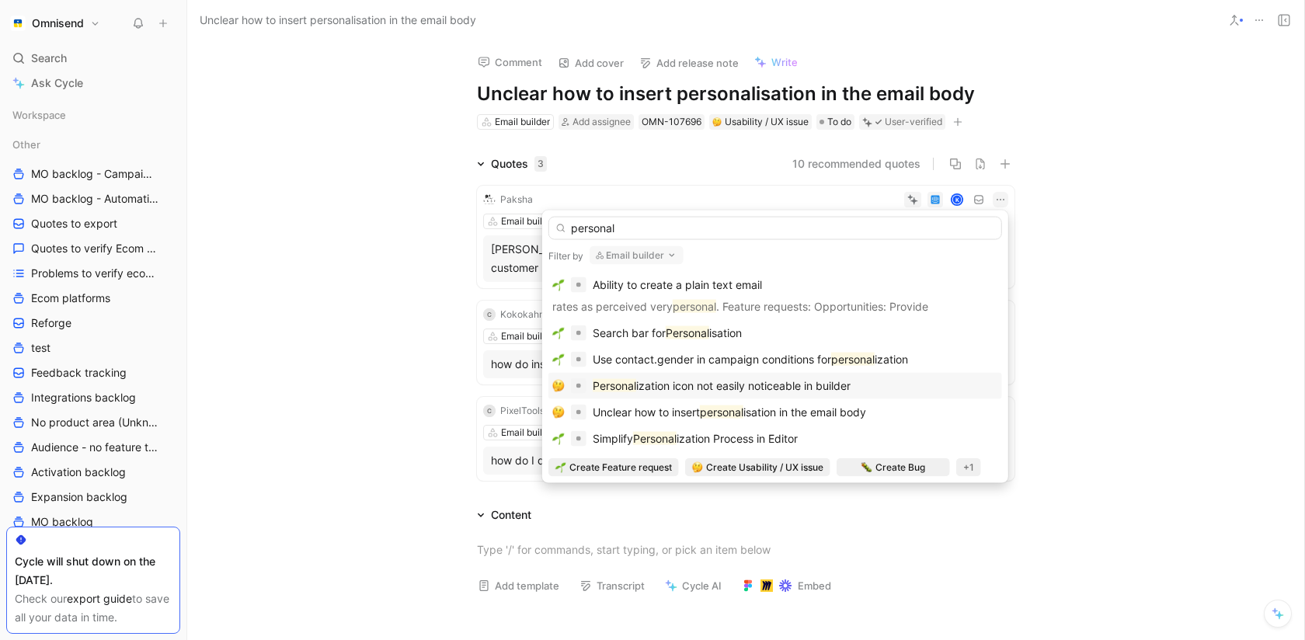
type input "personal"
click at [860, 377] on div "Personal ization icon not easily noticeable in builder" at bounding box center [775, 386] width 446 height 19
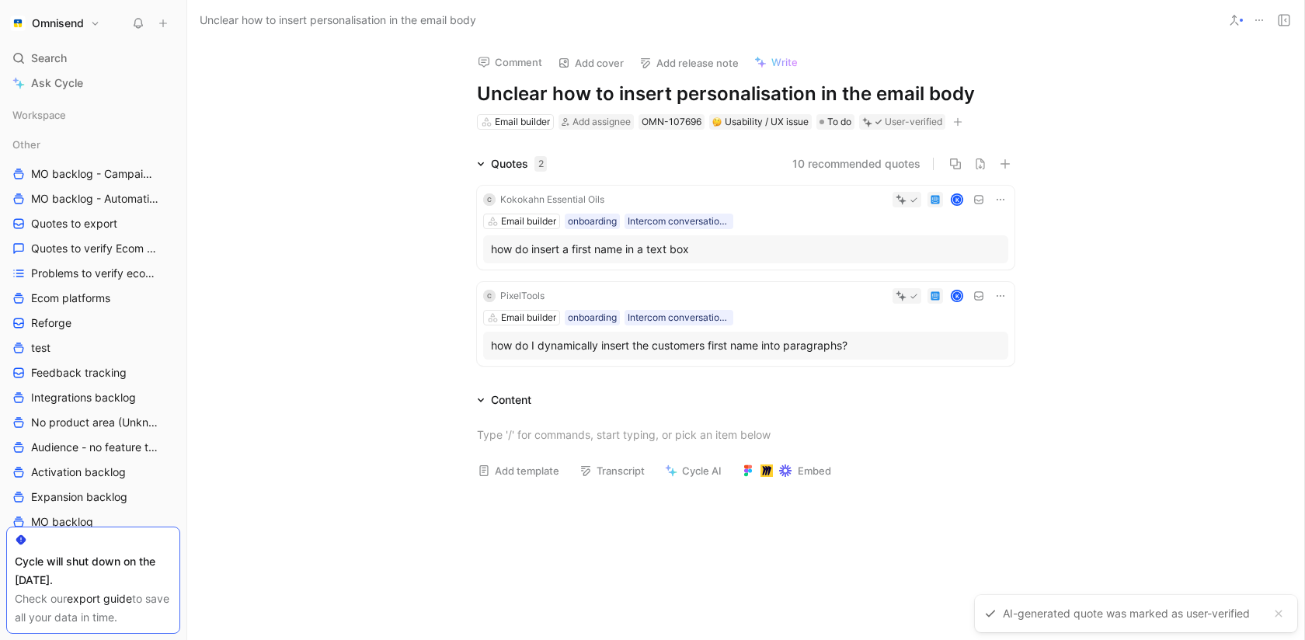
click at [1000, 200] on icon at bounding box center [1000, 199] width 12 height 12
click at [984, 252] on span "Change request" at bounding box center [961, 251] width 82 height 13
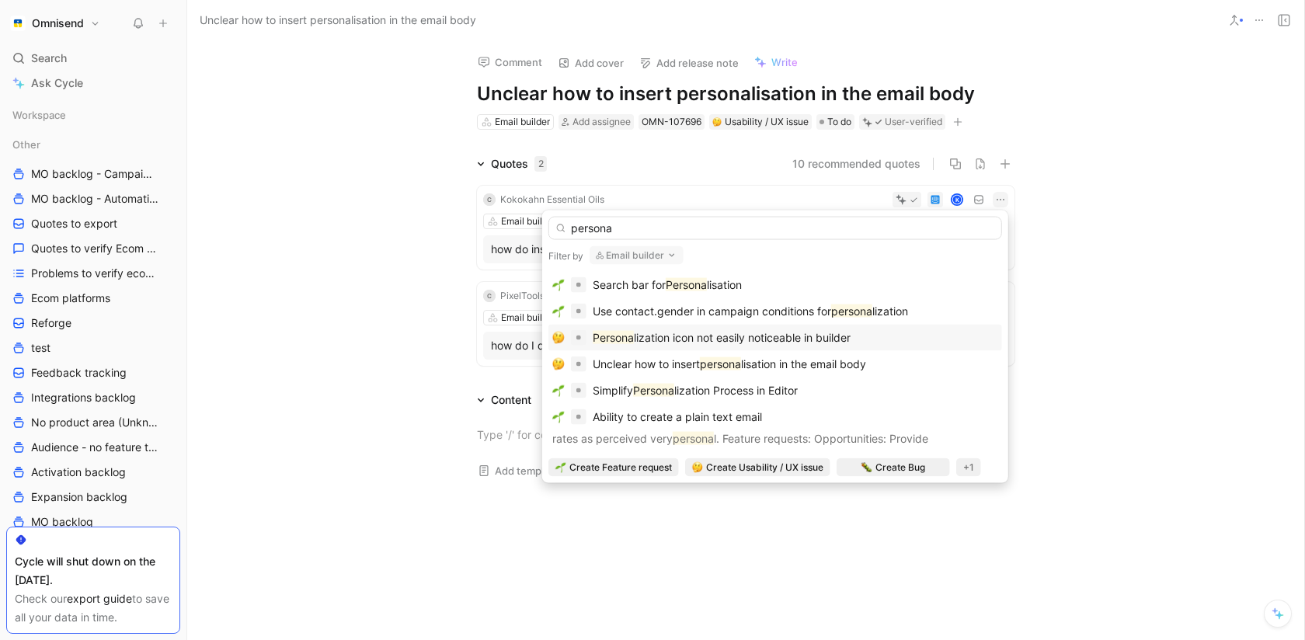
type input "persona"
click at [843, 335] on span "lization icon not easily noticeable in builder" at bounding box center [742, 337] width 217 height 13
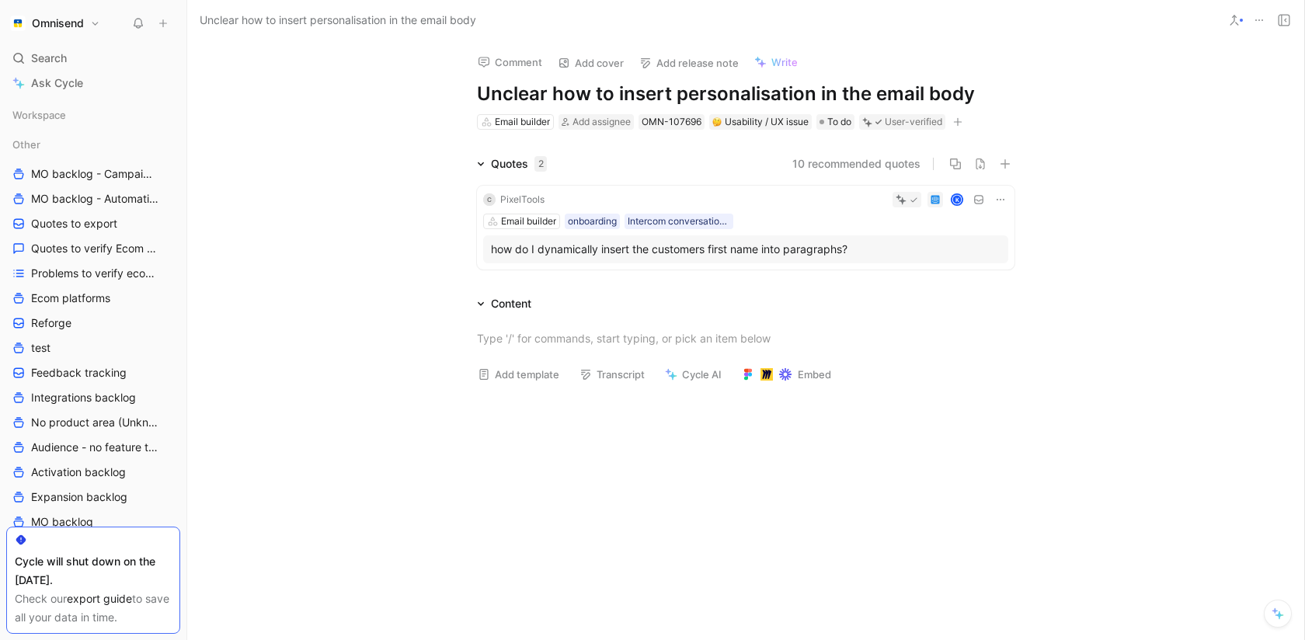
click at [994, 198] on icon at bounding box center [1000, 199] width 12 height 12
click at [977, 249] on span "Change request" at bounding box center [961, 251] width 82 height 13
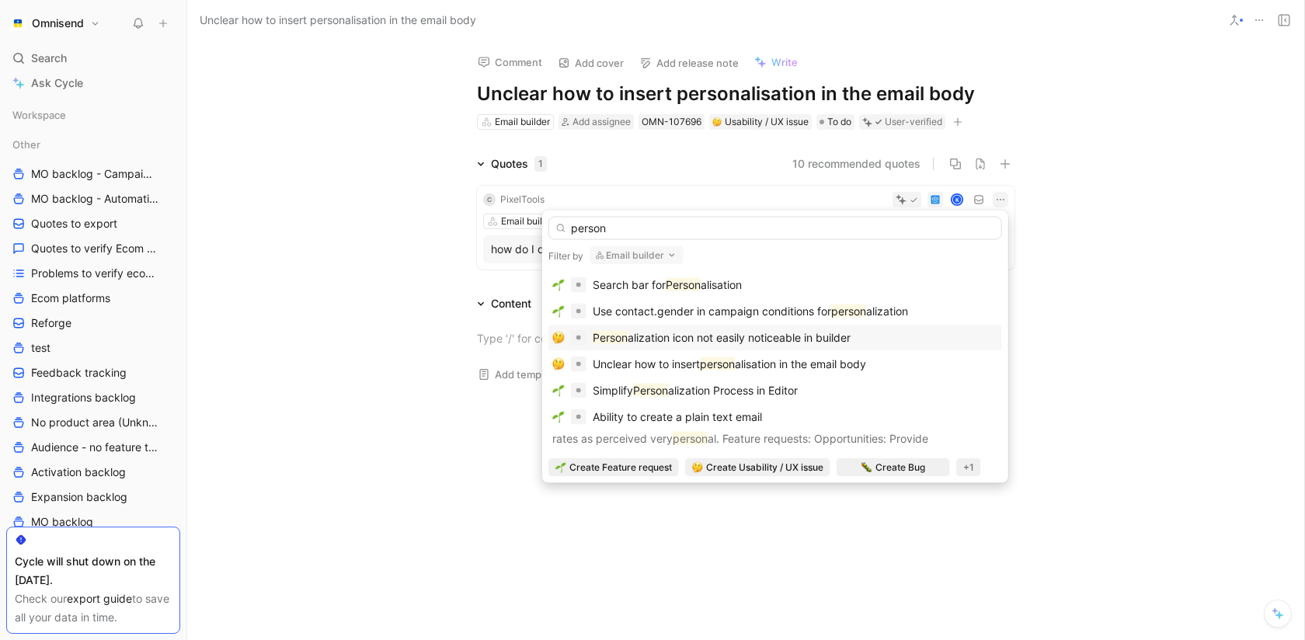
type input "person"
click at [806, 333] on span "alization icon not easily noticeable in builder" at bounding box center [739, 337] width 223 height 13
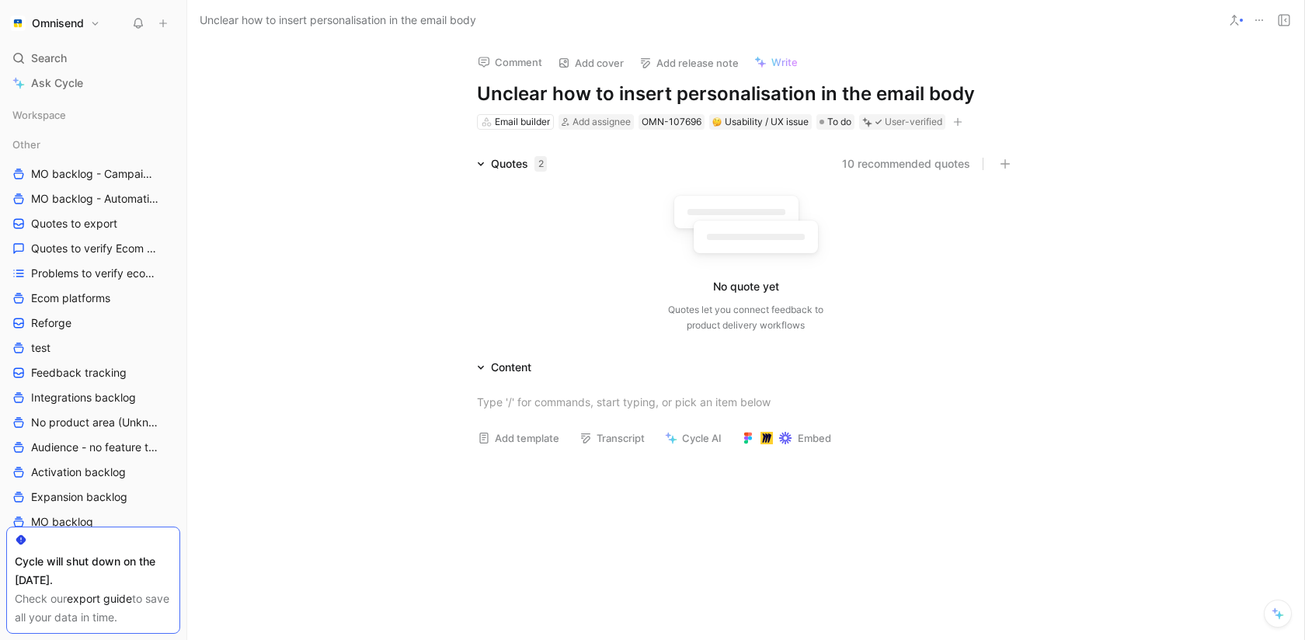
click at [1268, 13] on button at bounding box center [1259, 20] width 22 height 22
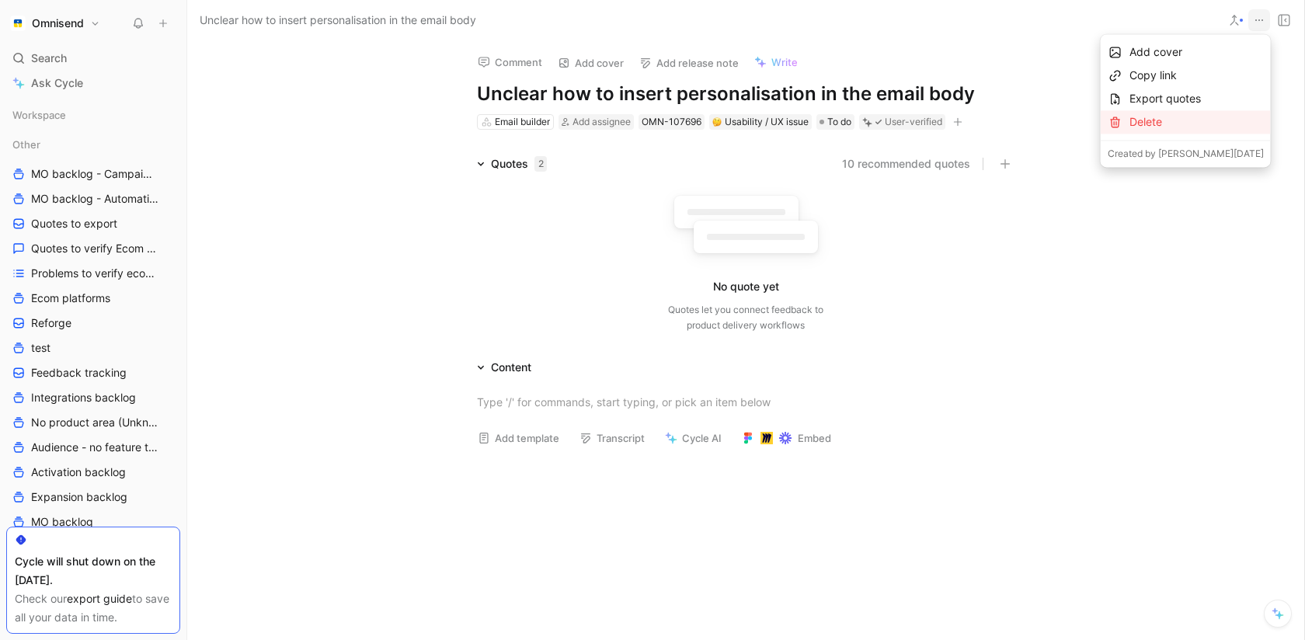
click at [1193, 130] on div "Delete" at bounding box center [1197, 122] width 134 height 19
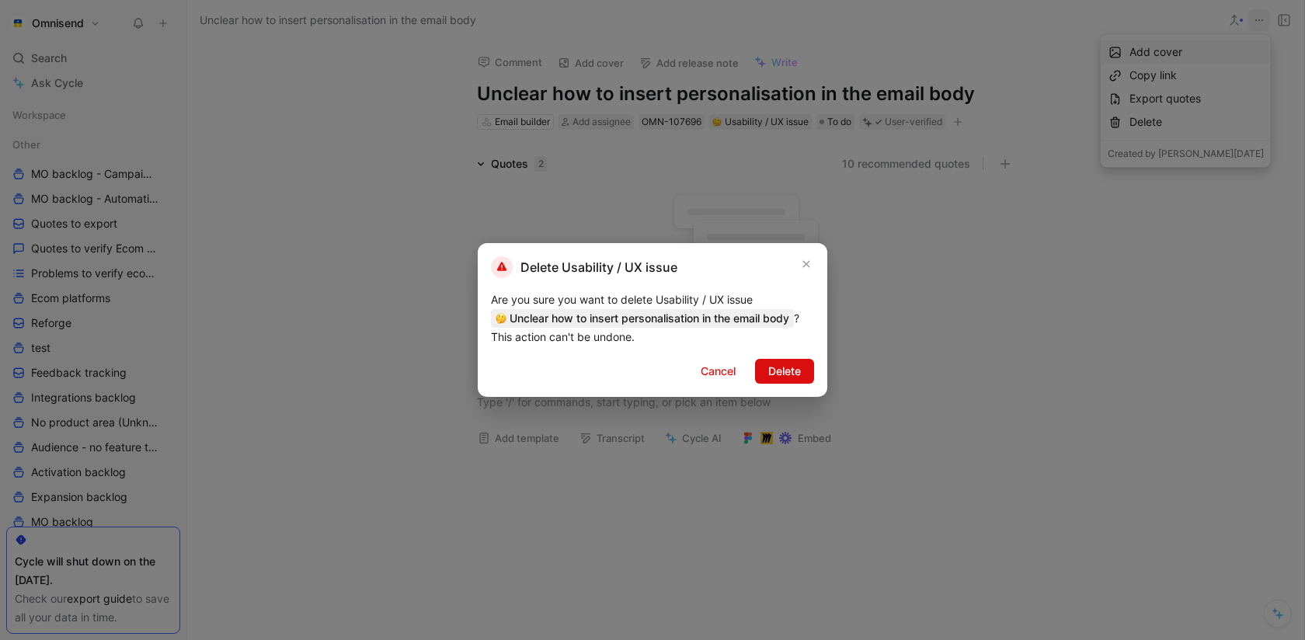
click at [810, 369] on button "Delete" at bounding box center [784, 371] width 59 height 25
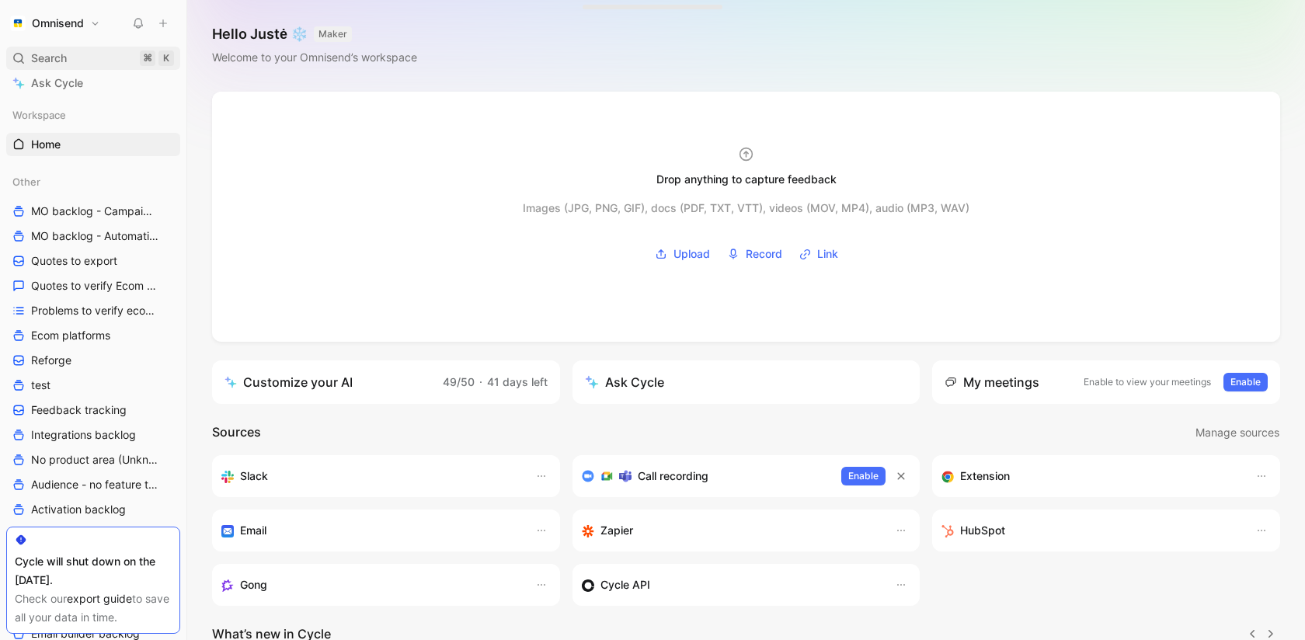
click at [87, 54] on div "Search ⌘ K" at bounding box center [93, 58] width 174 height 23
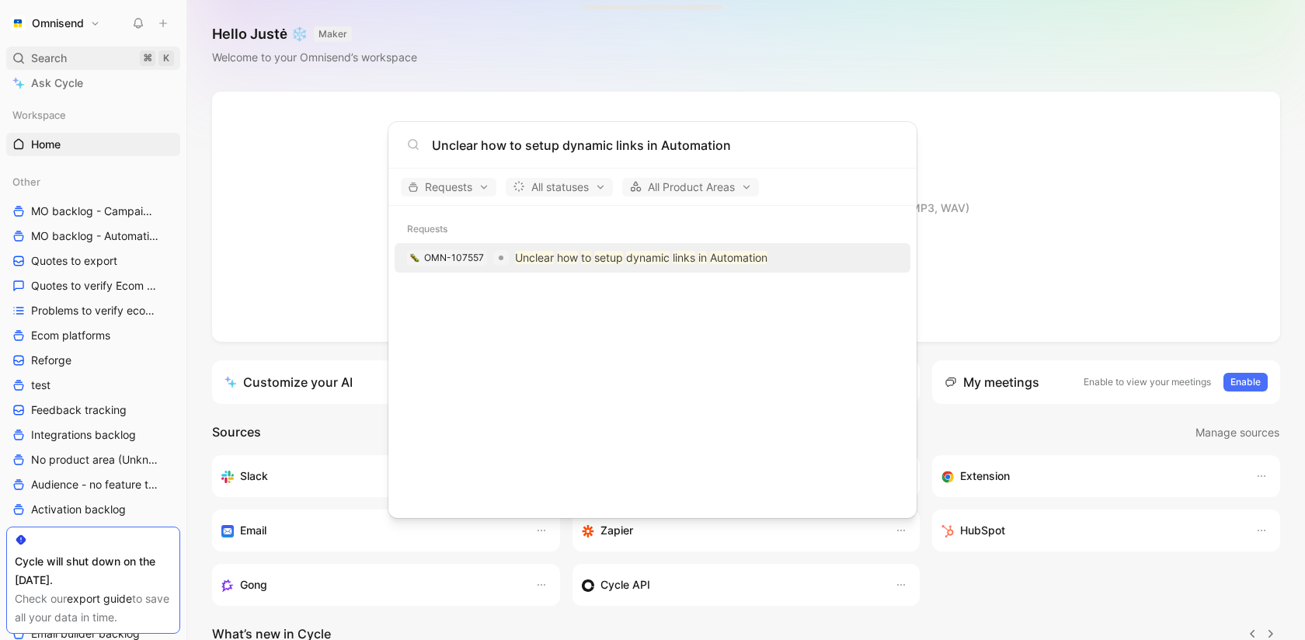
type input "Unclear how to setup dynamic links in Automation"
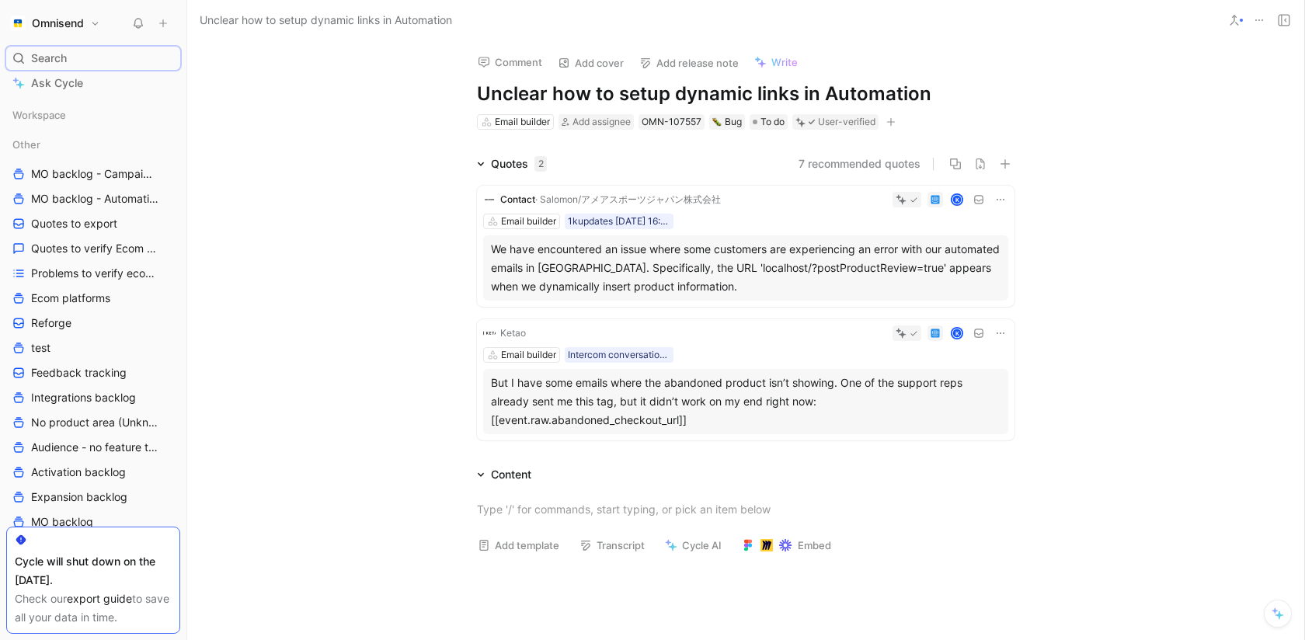
click at [1263, 19] on icon at bounding box center [1259, 20] width 12 height 12
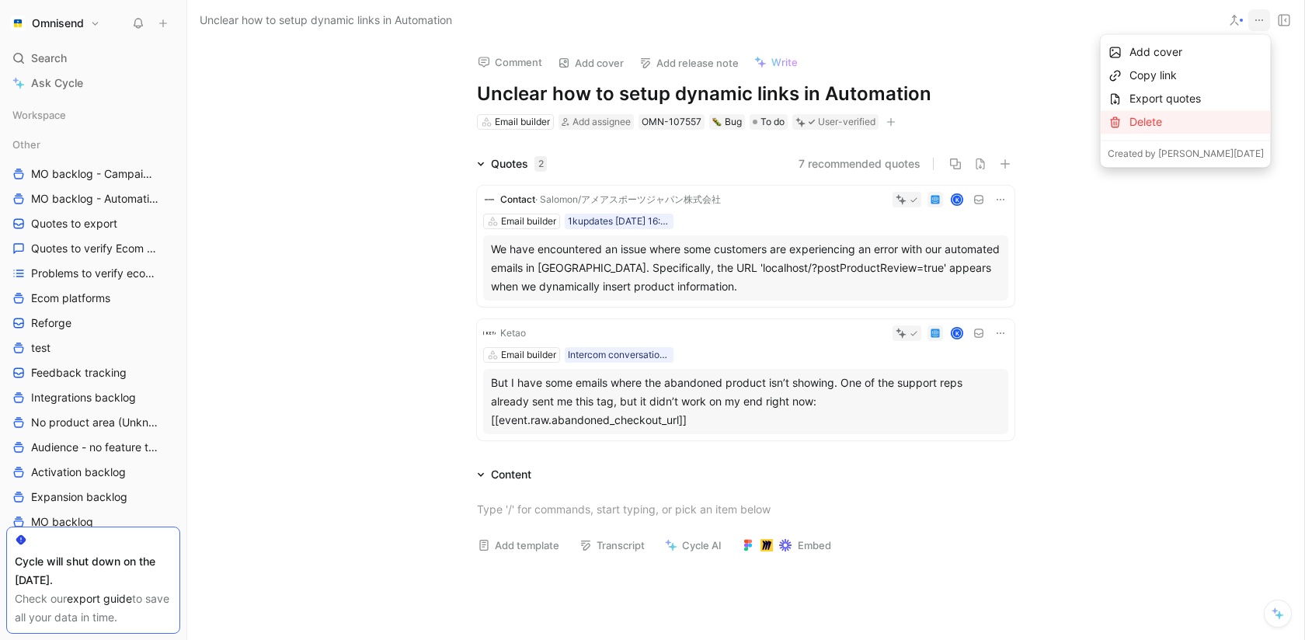
click at [1182, 126] on div "Delete" at bounding box center [1197, 122] width 134 height 19
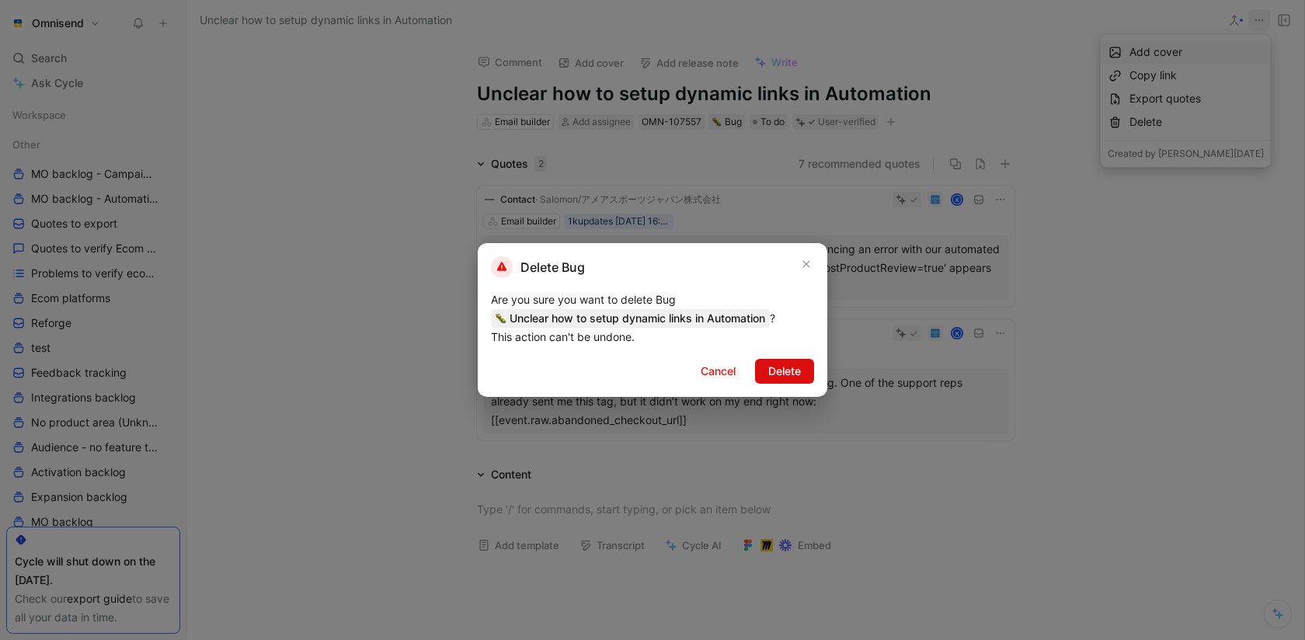
click at [793, 374] on span "Delete" at bounding box center [784, 371] width 33 height 19
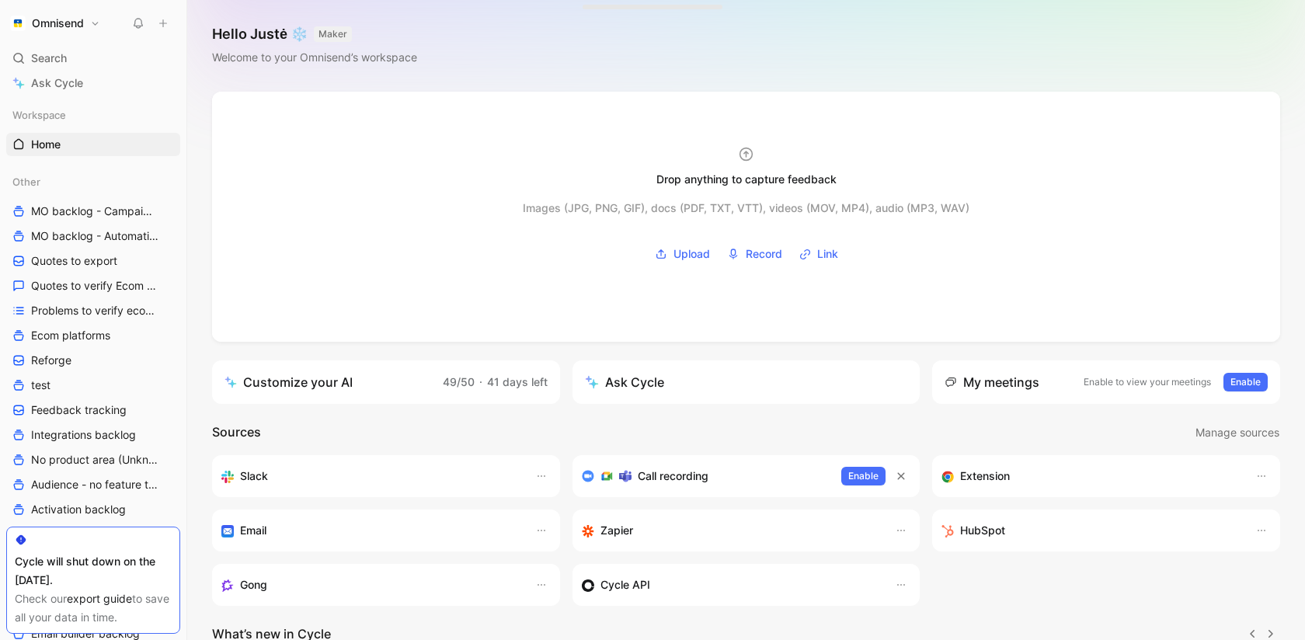
click at [66, 45] on div "Omnisend Search ⌘ K Ask Cycle Workspace Home G then H Other MO backlog - Campai…" at bounding box center [93, 320] width 186 height 640
click at [66, 51] on span "Search" at bounding box center [49, 58] width 36 height 19
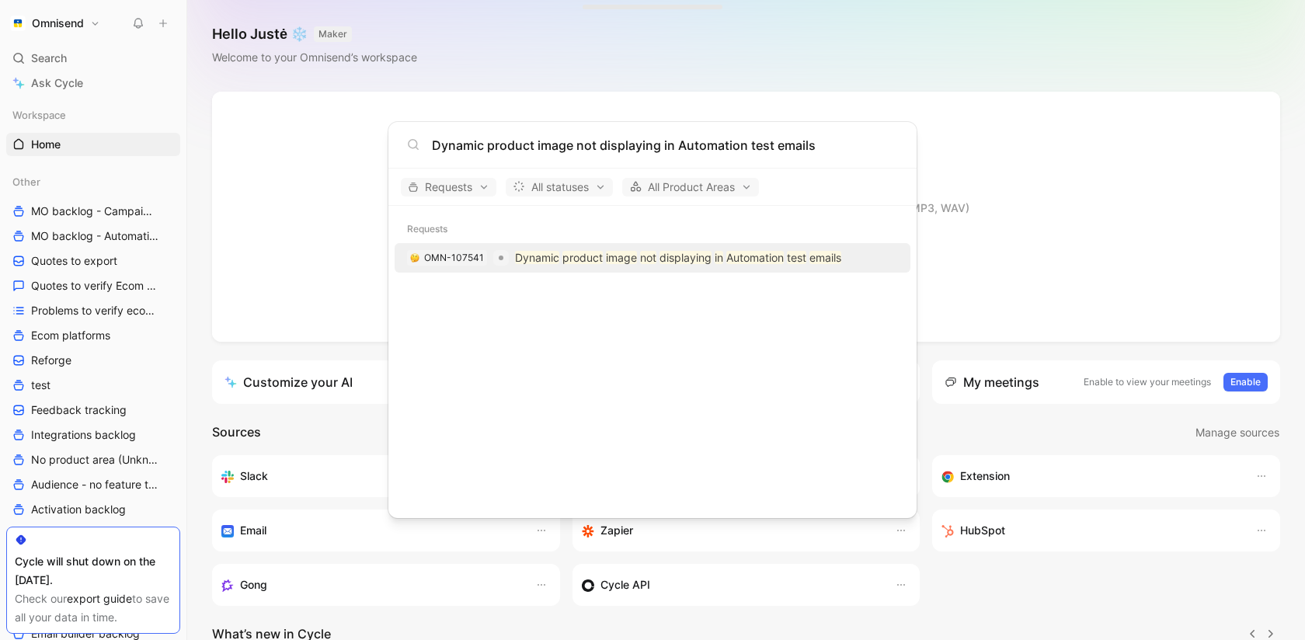
type input "Dynamic product image not displaying in Automation test emails"
click at [549, 256] on mark "Dynamic" at bounding box center [537, 257] width 44 height 13
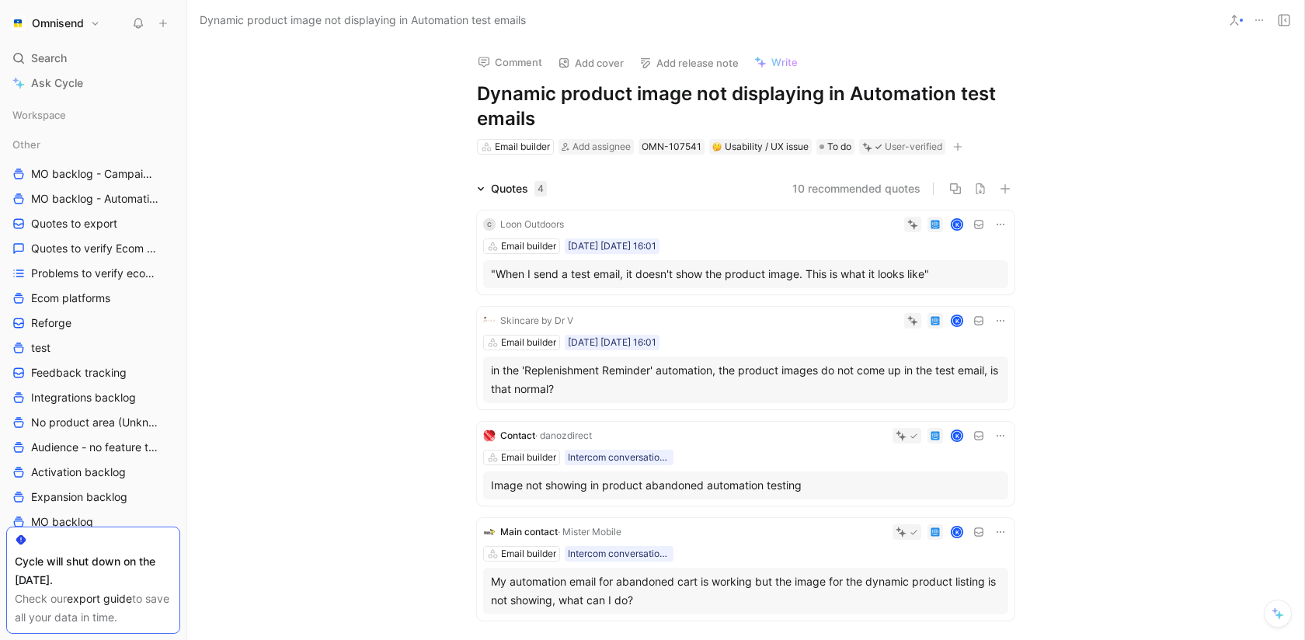
click at [998, 224] on icon at bounding box center [1001, 225] width 8 height 2
click at [977, 272] on span "Change request" at bounding box center [961, 276] width 82 height 13
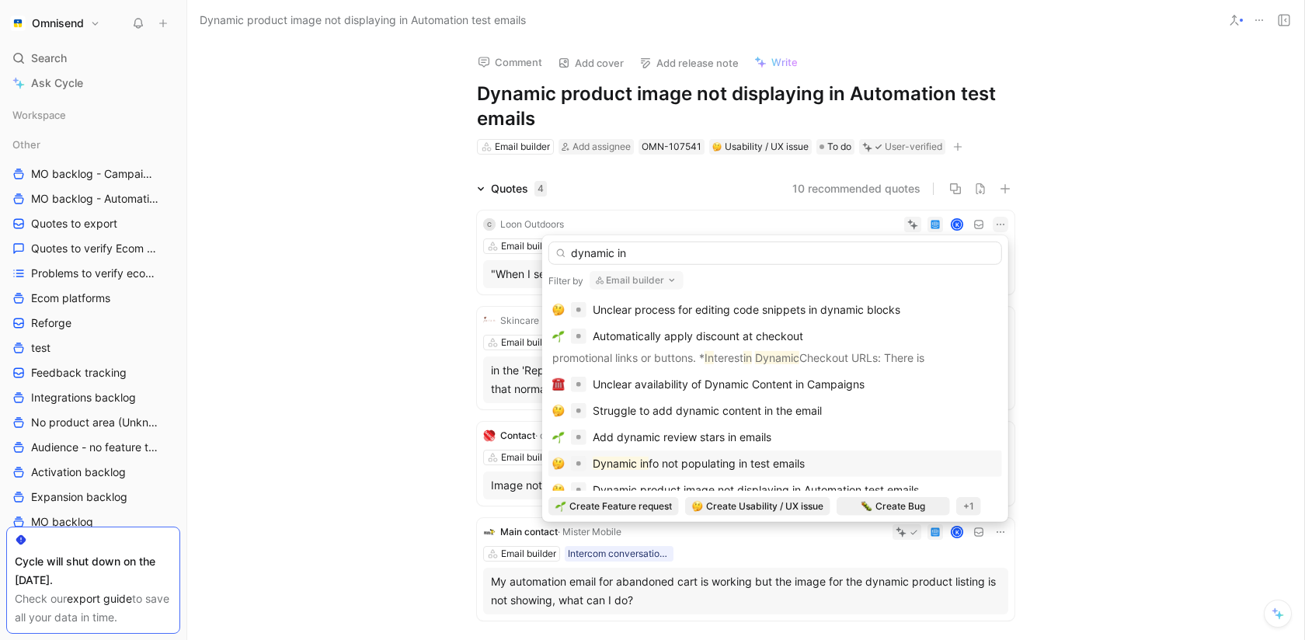
type input "dynamic in"
click at [822, 468] on div "Dynamic in fo not populating in test emails" at bounding box center [775, 463] width 446 height 19
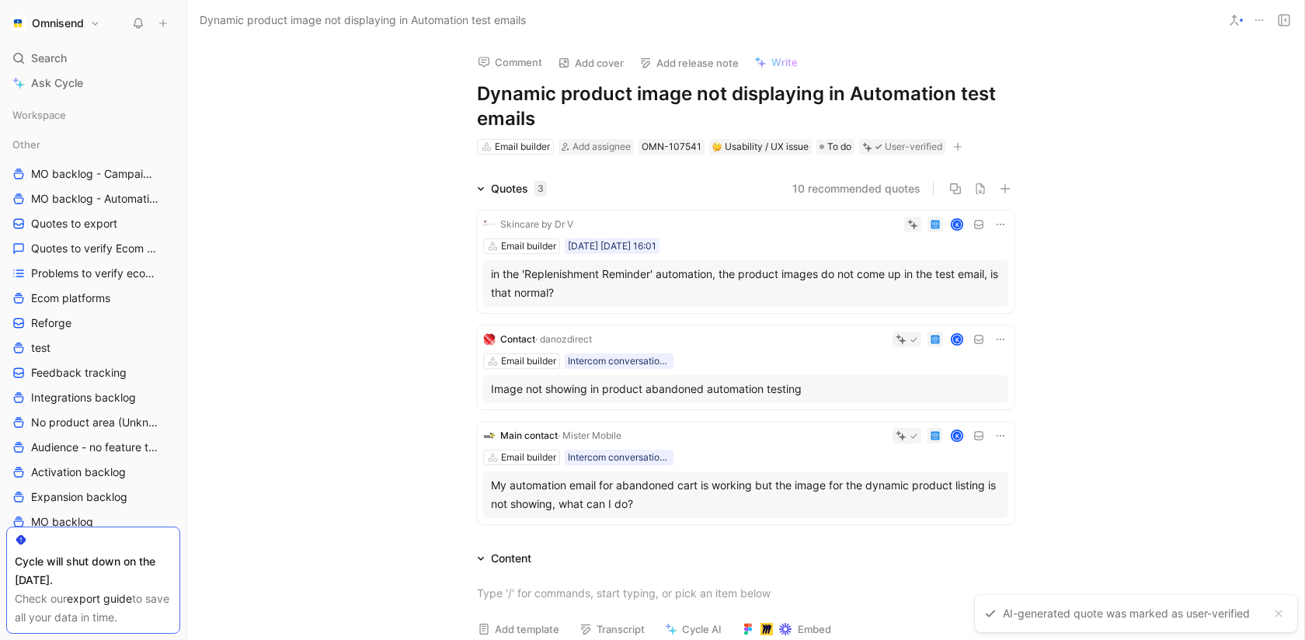
click at [996, 217] on button at bounding box center [1001, 225] width 16 height 16
click at [958, 277] on span "Change request" at bounding box center [961, 276] width 82 height 13
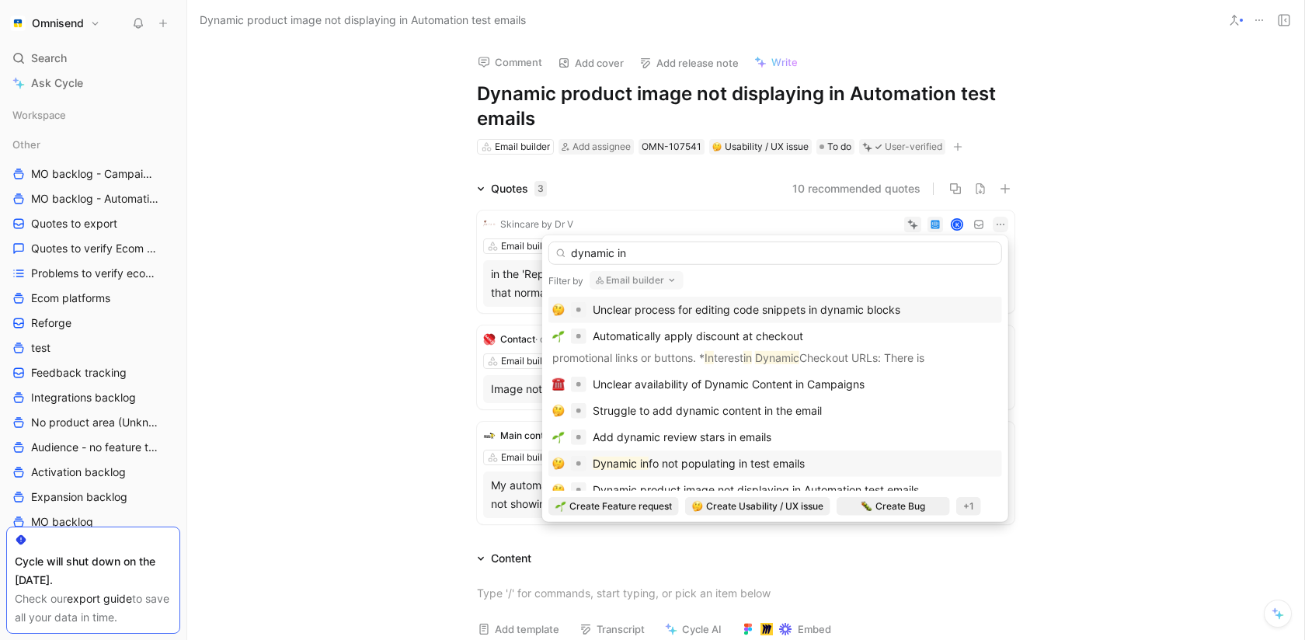
type input "dynamic in"
click at [797, 457] on span "fo not populating in test emails" at bounding box center [727, 463] width 156 height 13
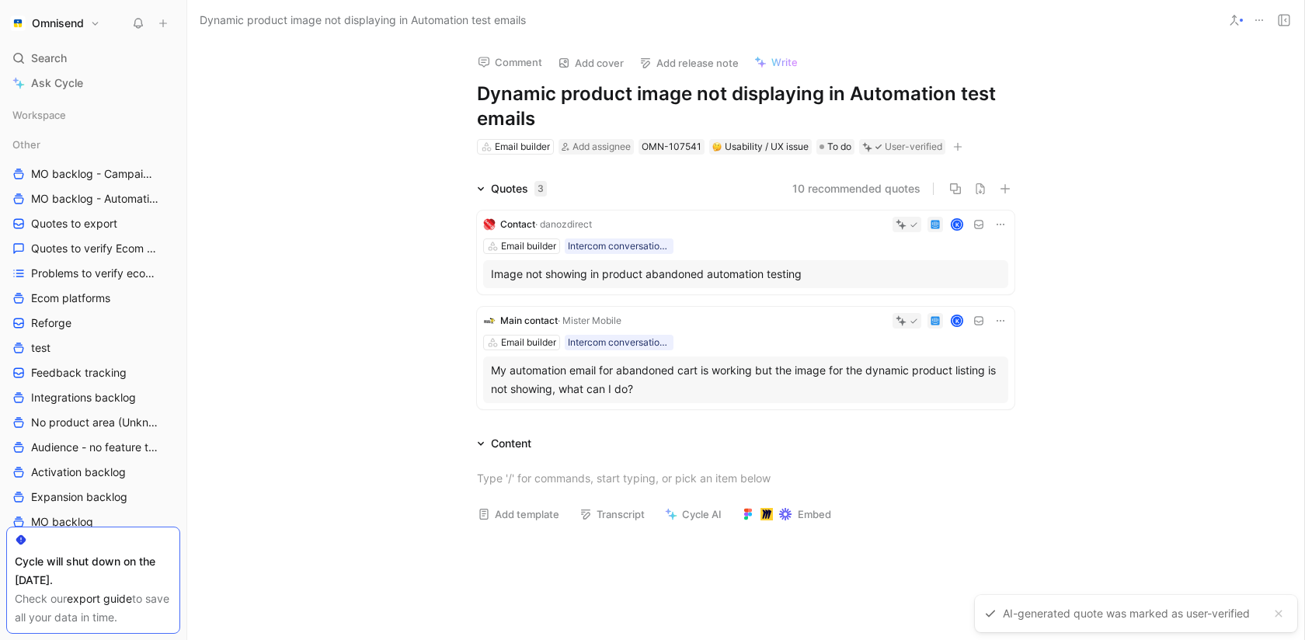
click at [998, 225] on icon at bounding box center [1000, 224] width 12 height 12
click at [969, 282] on div "Change request" at bounding box center [961, 276] width 82 height 19
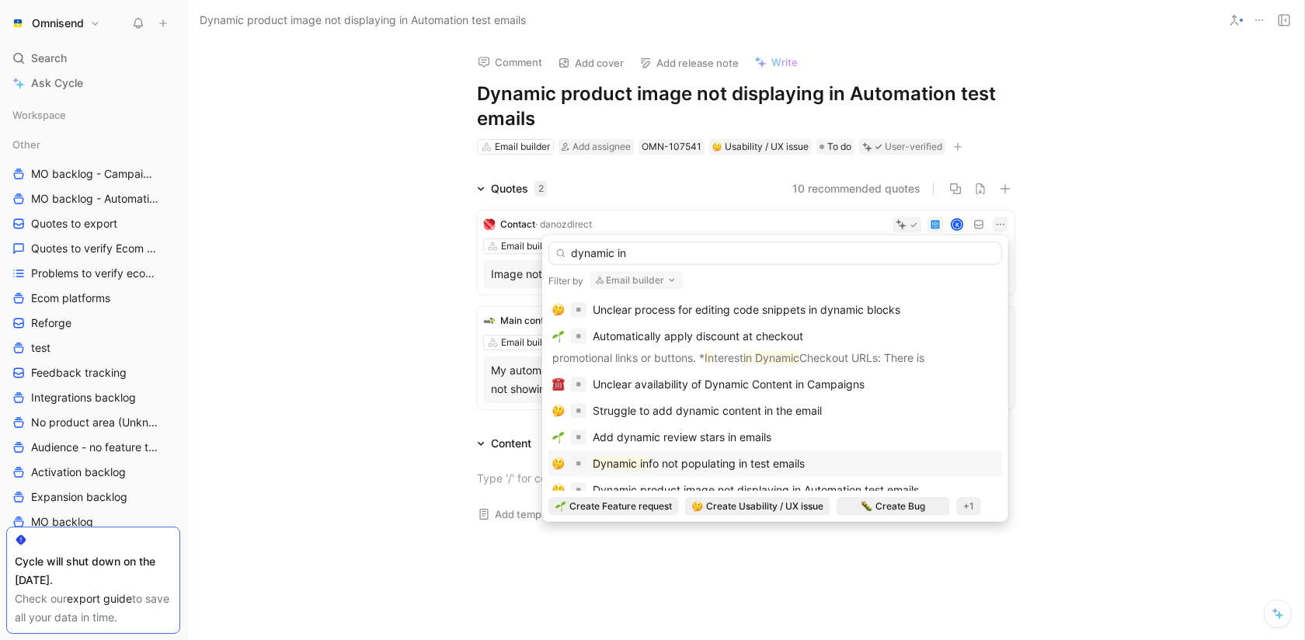
type input "dynamic in"
click at [813, 461] on div "Dynamic in fo not populating in test emails" at bounding box center [775, 463] width 446 height 19
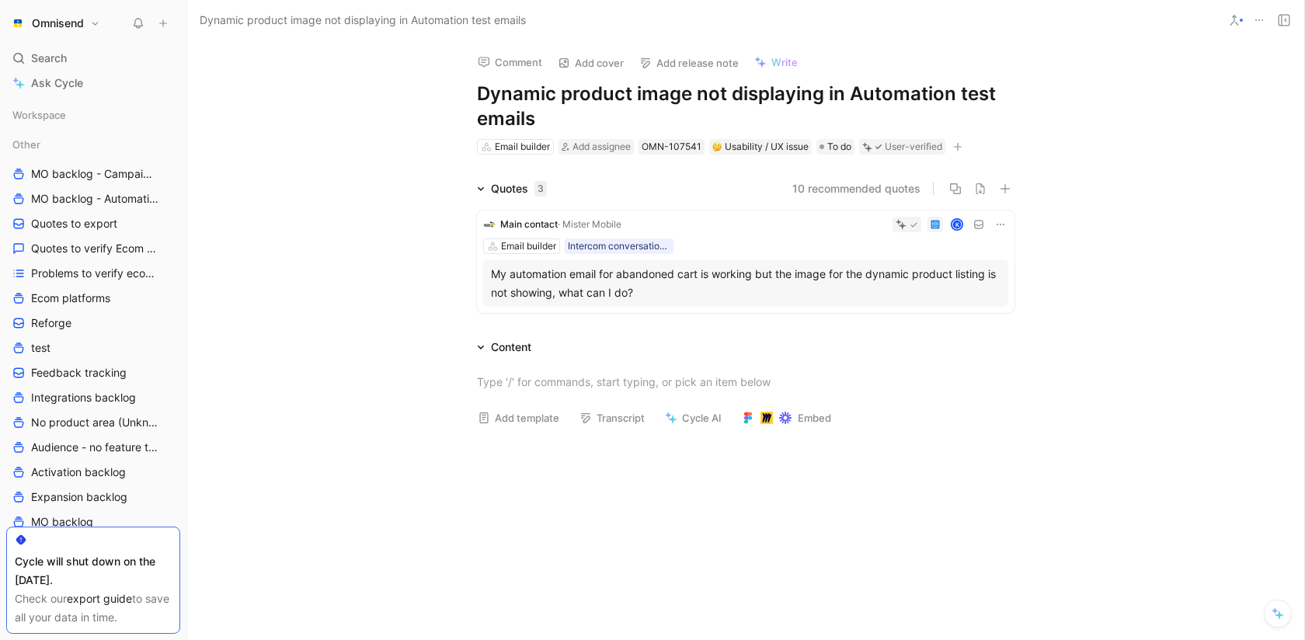
click at [1001, 227] on icon at bounding box center [1000, 224] width 12 height 12
drag, startPoint x: 964, startPoint y: 295, endPoint x: 972, endPoint y: 276, distance: 20.9
click at [972, 276] on div "Edit property Change request Add cover Delete quote" at bounding box center [951, 288] width 114 height 93
click at [972, 276] on span "Change request" at bounding box center [961, 276] width 82 height 13
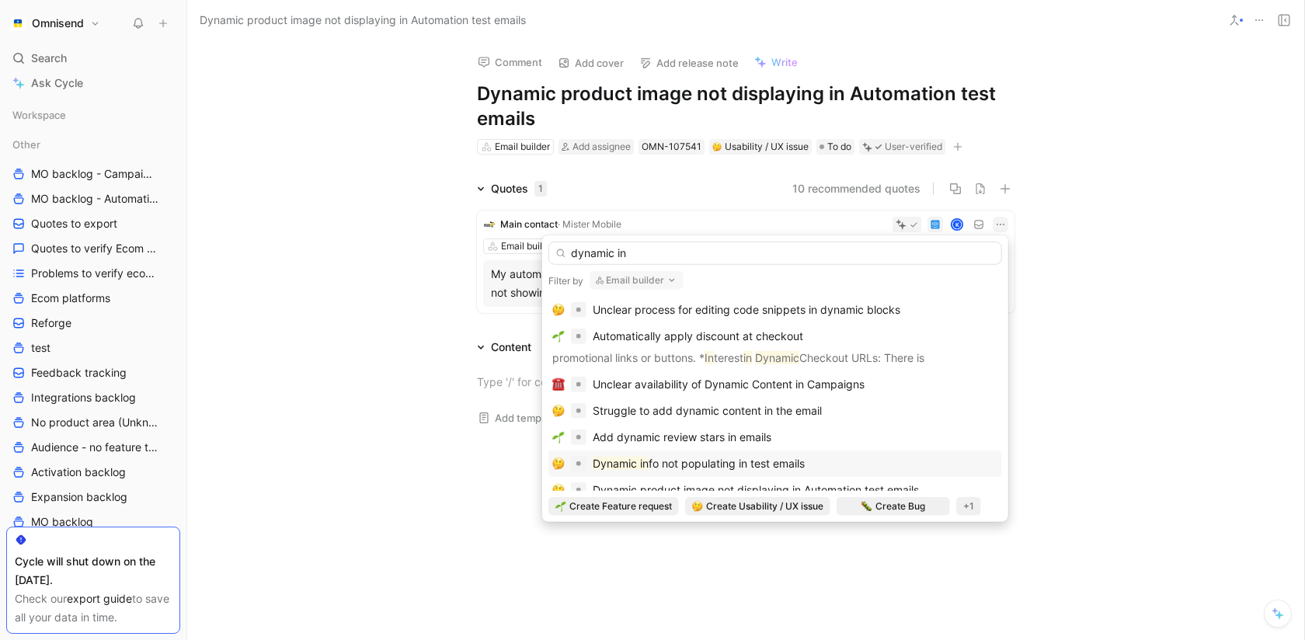
type input "dynamic in"
click at [730, 457] on span "fo not populating in test emails" at bounding box center [727, 463] width 156 height 13
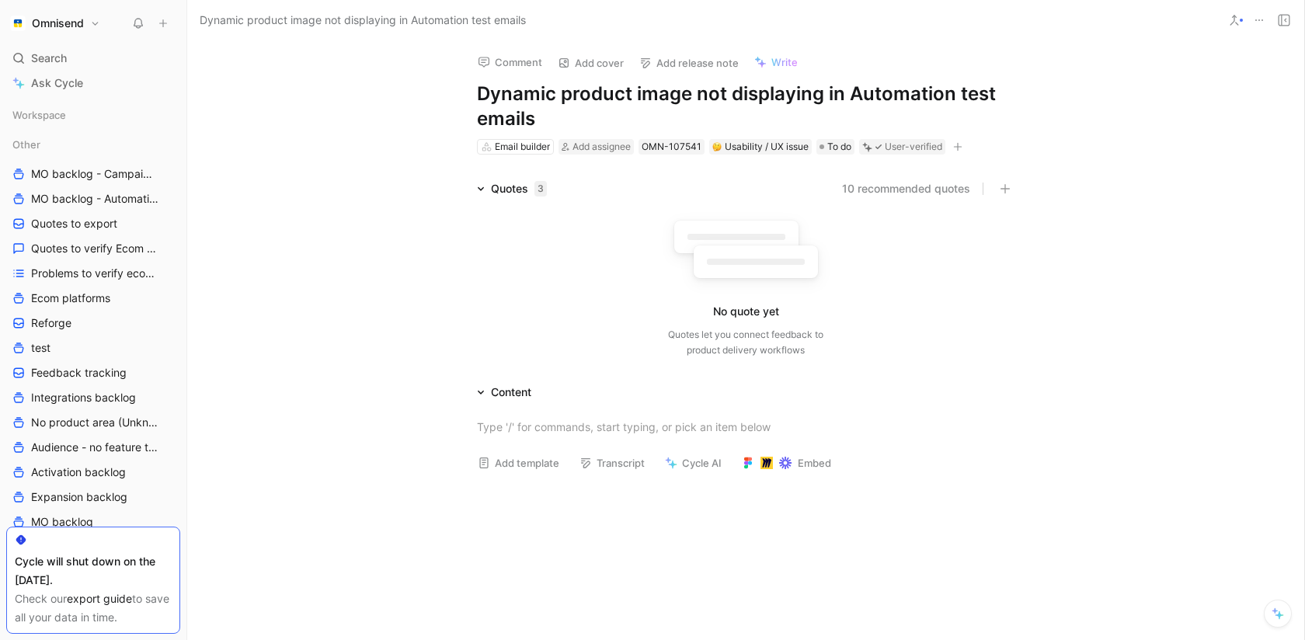
click at [1259, 25] on icon at bounding box center [1259, 20] width 12 height 12
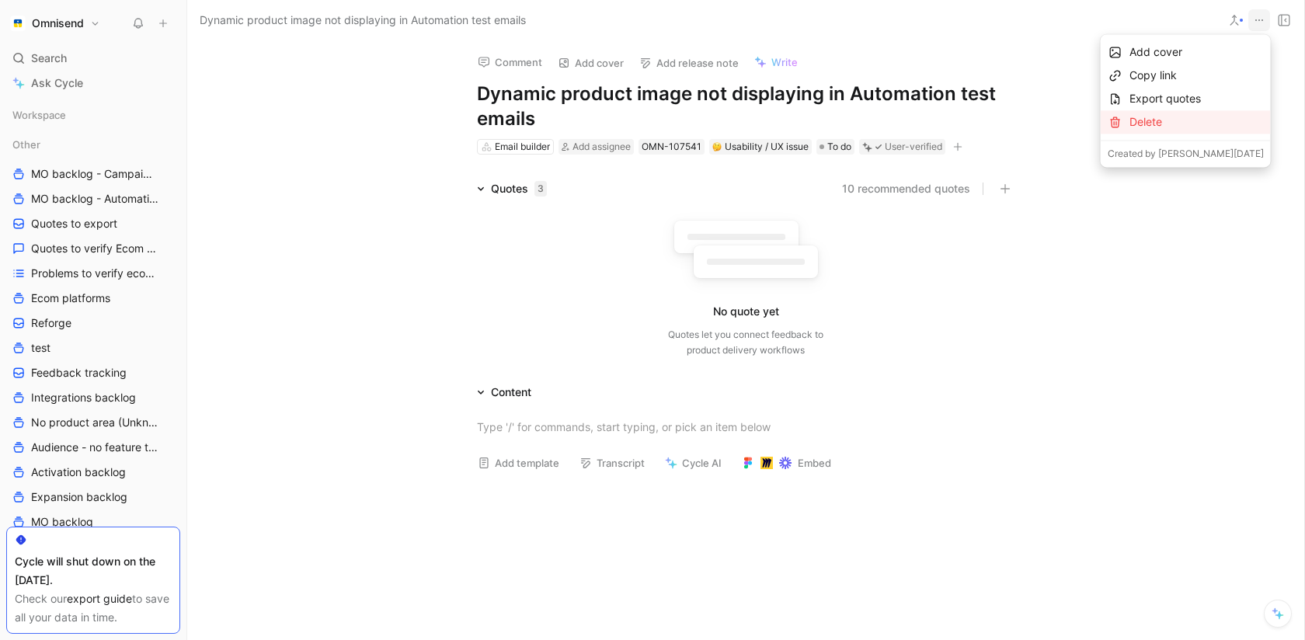
click at [1194, 129] on div "Delete" at bounding box center [1197, 122] width 134 height 19
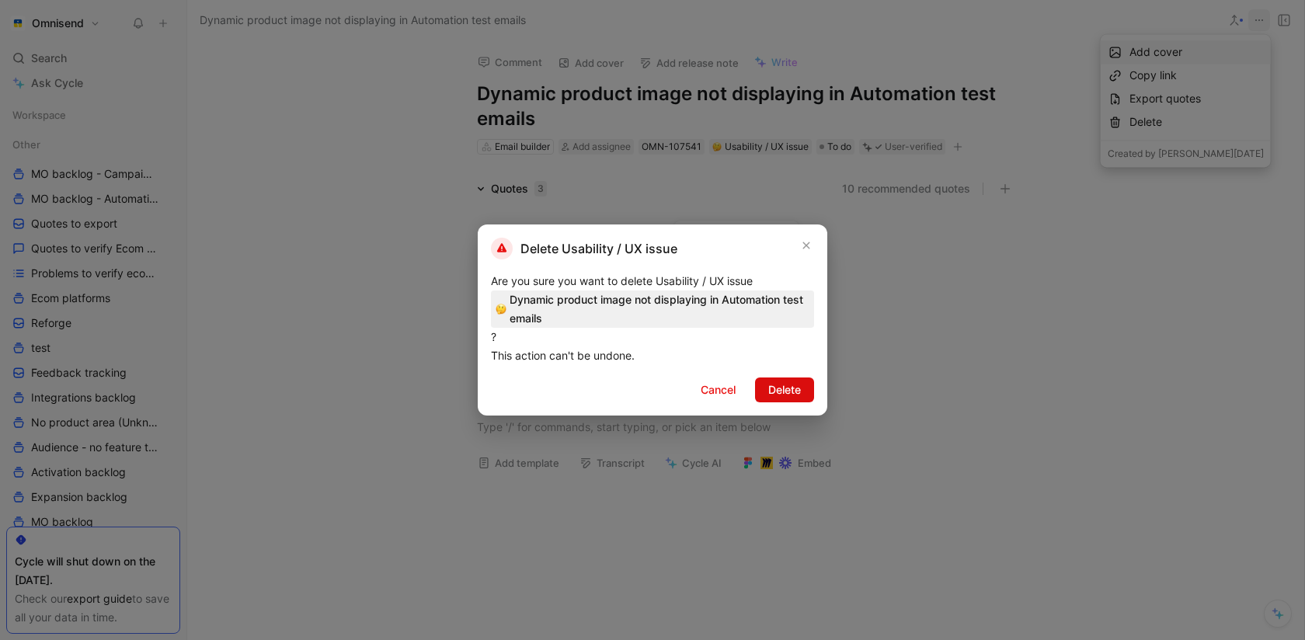
click at [799, 383] on span "Delete" at bounding box center [784, 390] width 33 height 19
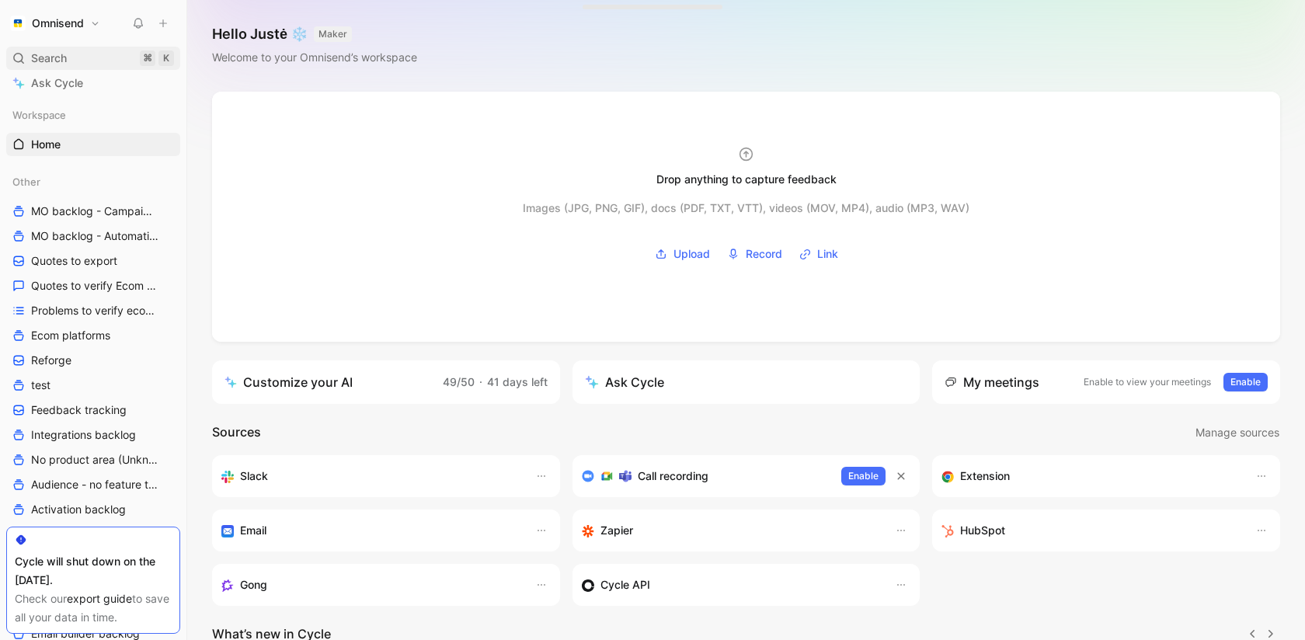
click at [81, 56] on div "Search ⌘ K" at bounding box center [93, 58] width 174 height 23
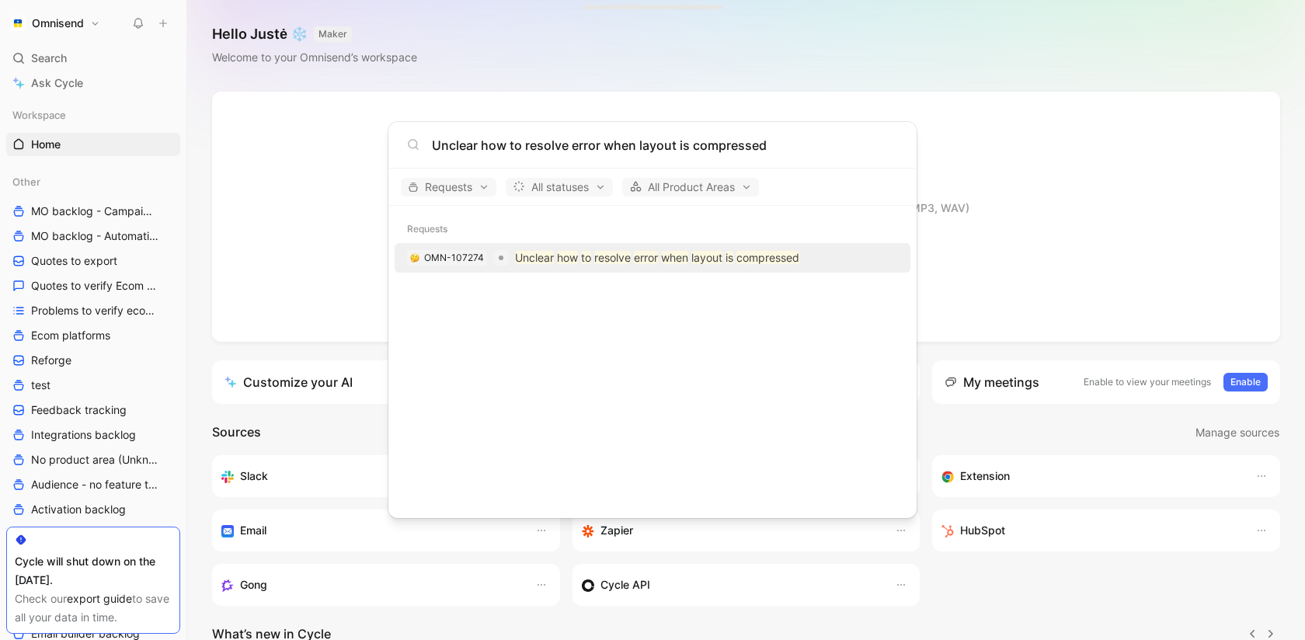
type input "Unclear how to resolve error when layout is compressed"
click at [562, 260] on mark "how" at bounding box center [567, 257] width 21 height 13
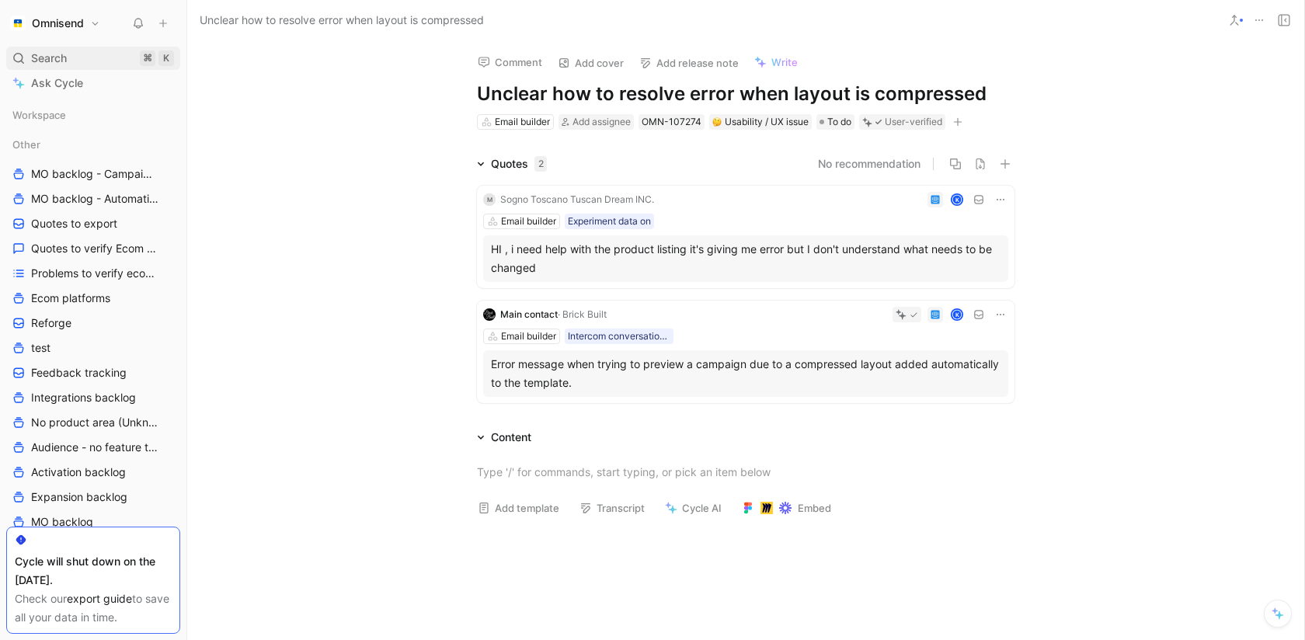
click at [88, 50] on div "Search ⌘ K" at bounding box center [93, 58] width 174 height 23
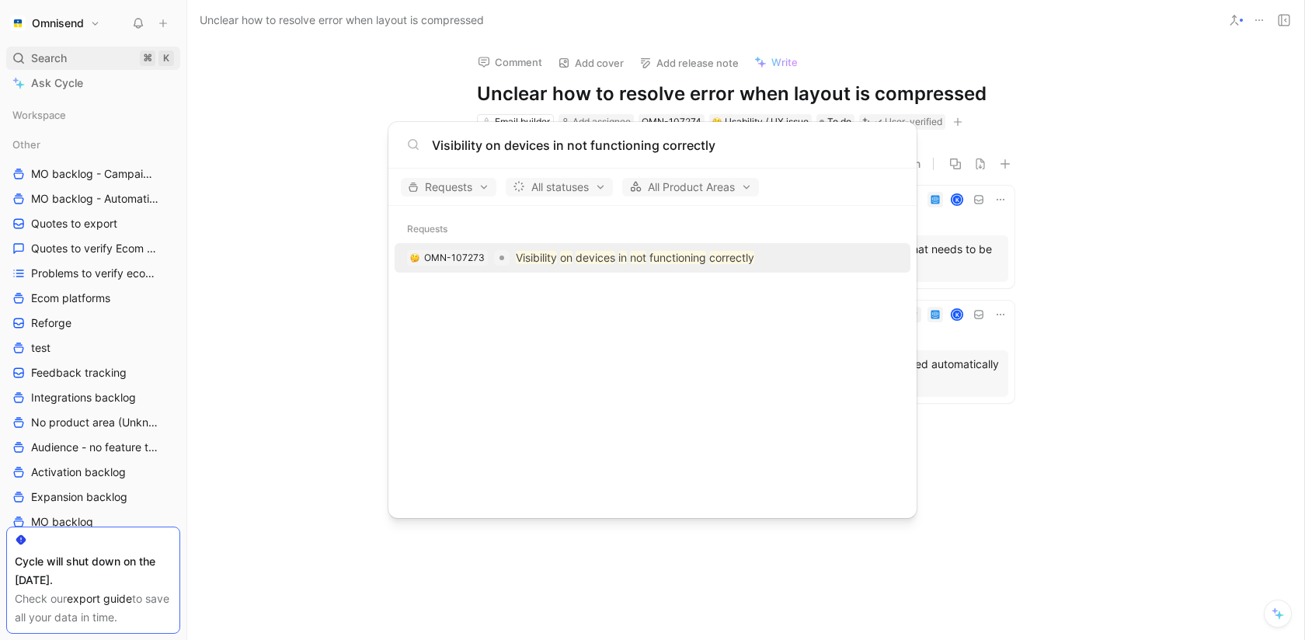
type input "Visibility on devices in not functioning correctly"
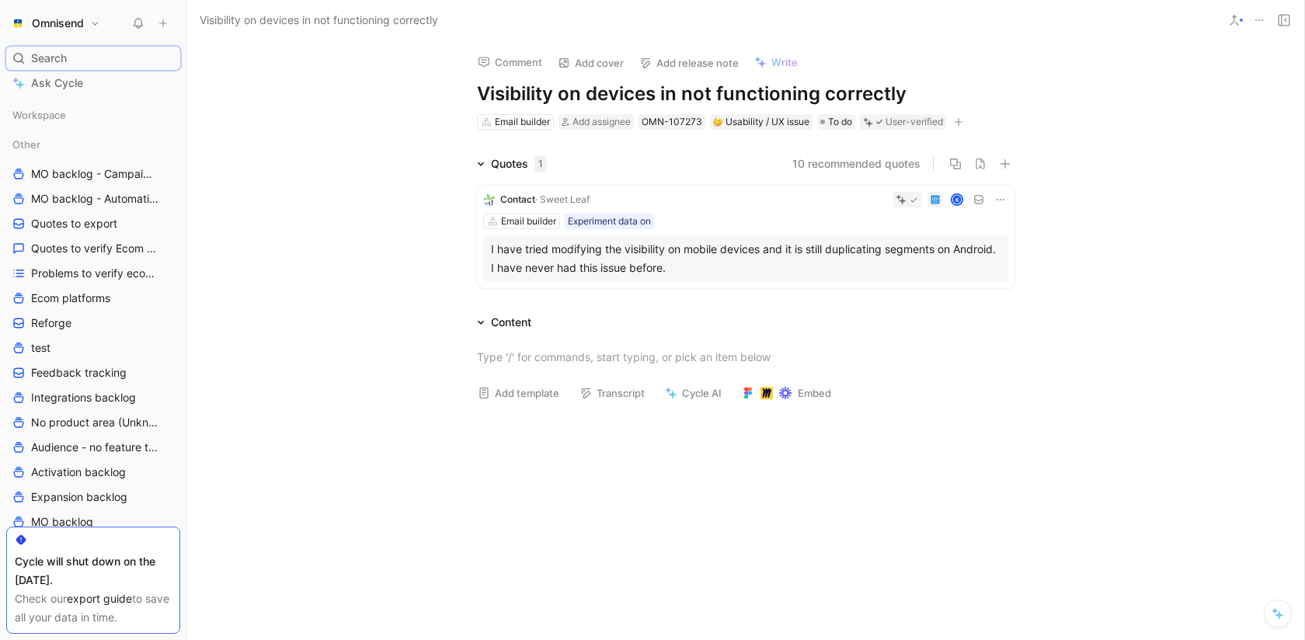
click at [1259, 17] on icon at bounding box center [1259, 20] width 12 height 12
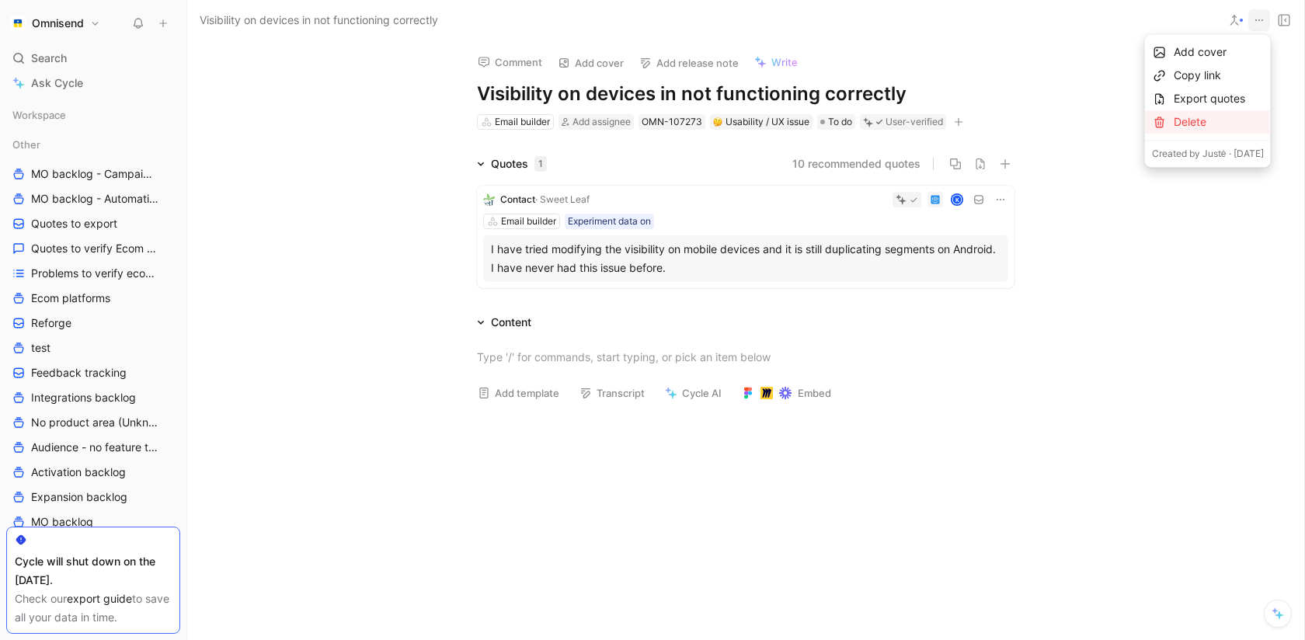
click at [1182, 130] on div "Delete" at bounding box center [1219, 122] width 90 height 19
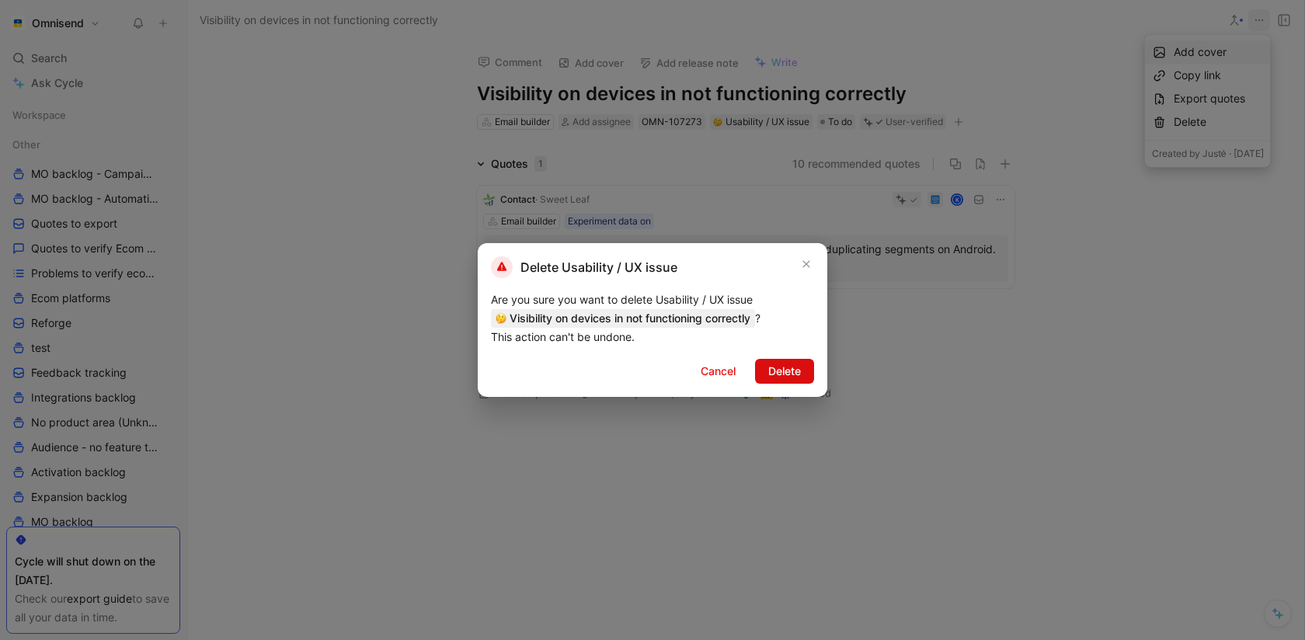
click at [783, 379] on span "Delete" at bounding box center [784, 371] width 33 height 19
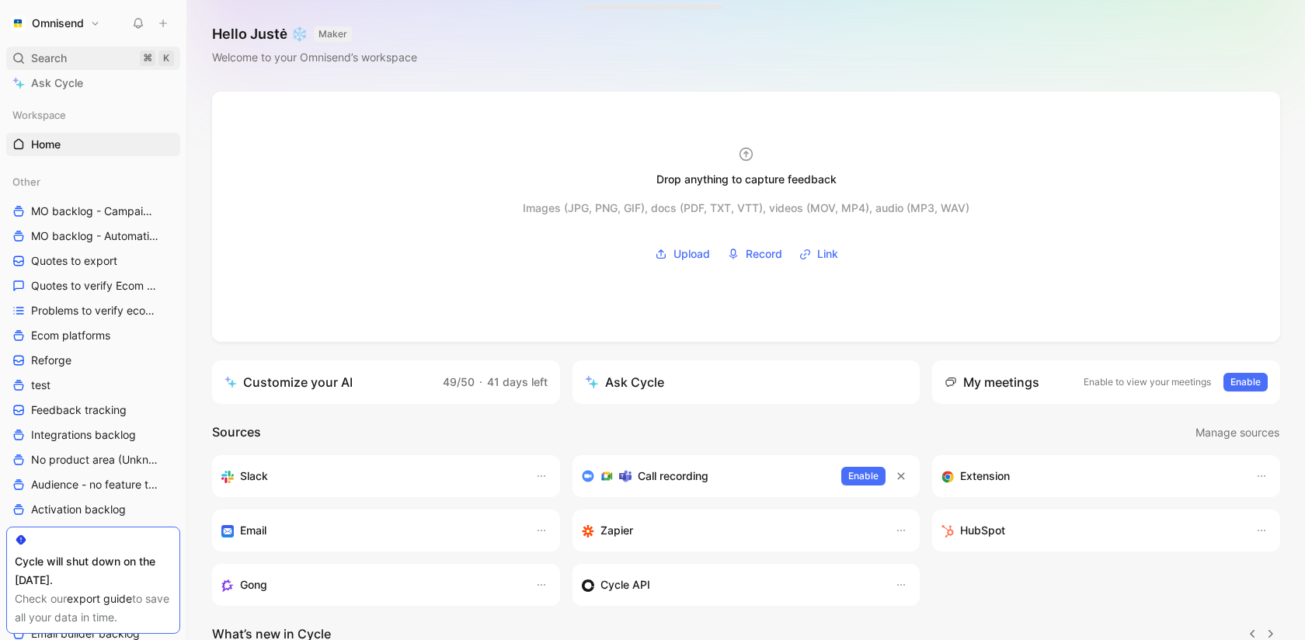
click at [89, 64] on div "Search ⌘ K" at bounding box center [93, 58] width 174 height 23
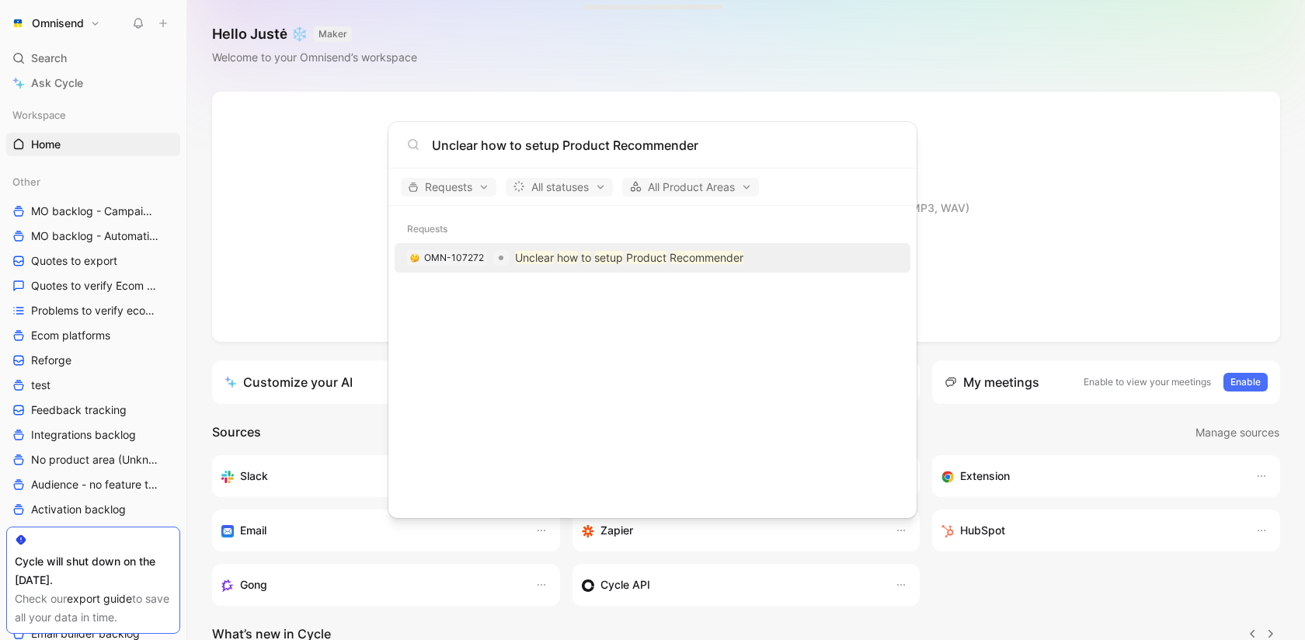
type input "Unclear how to setup Product Recommender"
click at [635, 264] on p "Unclear how to setup Product Recommender" at bounding box center [629, 258] width 228 height 19
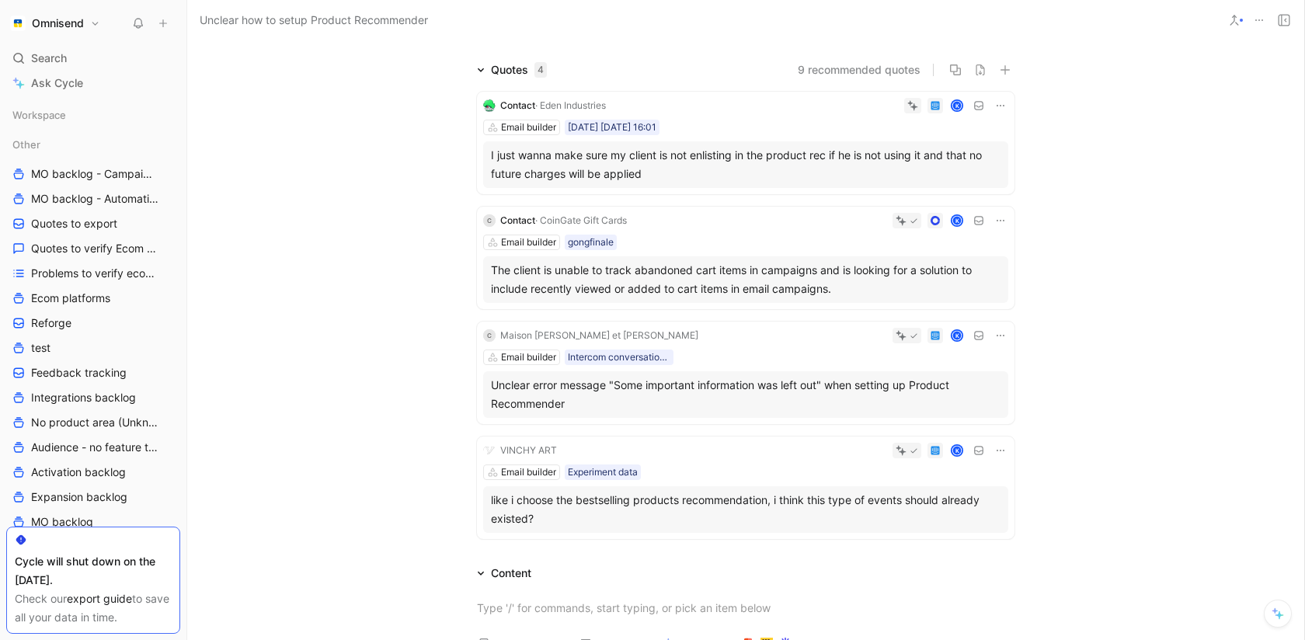
scroll to position [96, 0]
click at [1002, 331] on icon at bounding box center [1000, 334] width 12 height 12
click at [976, 382] on span "Change request" at bounding box center [961, 384] width 82 height 13
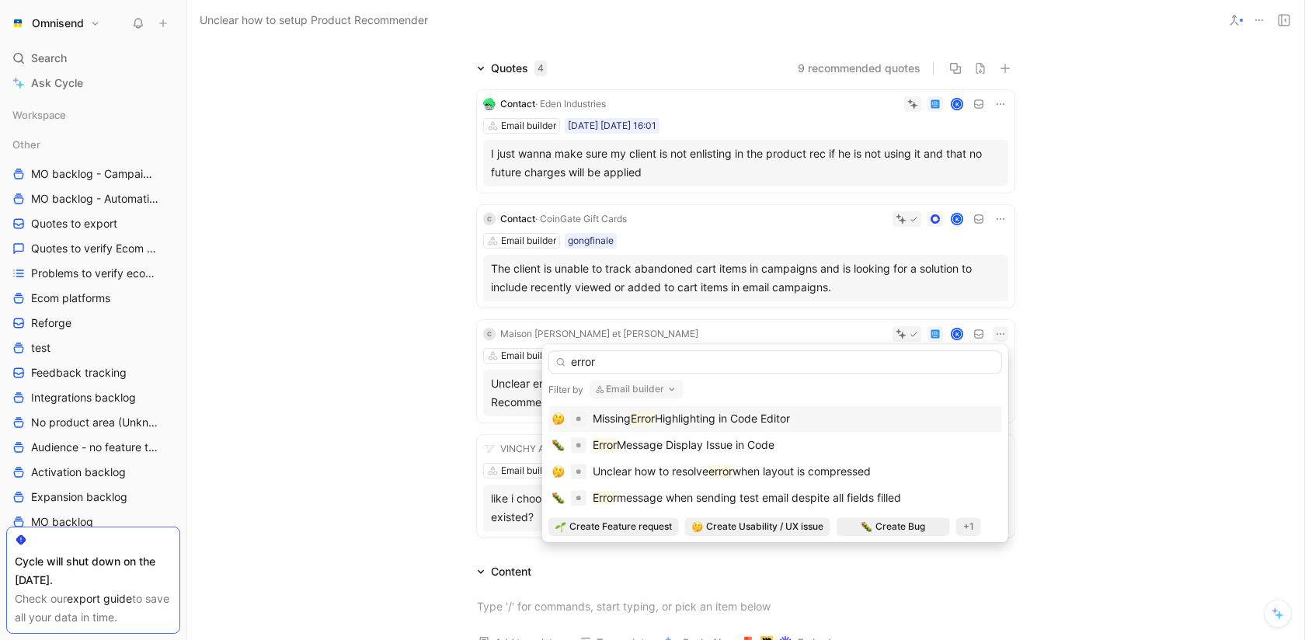
type input "error"
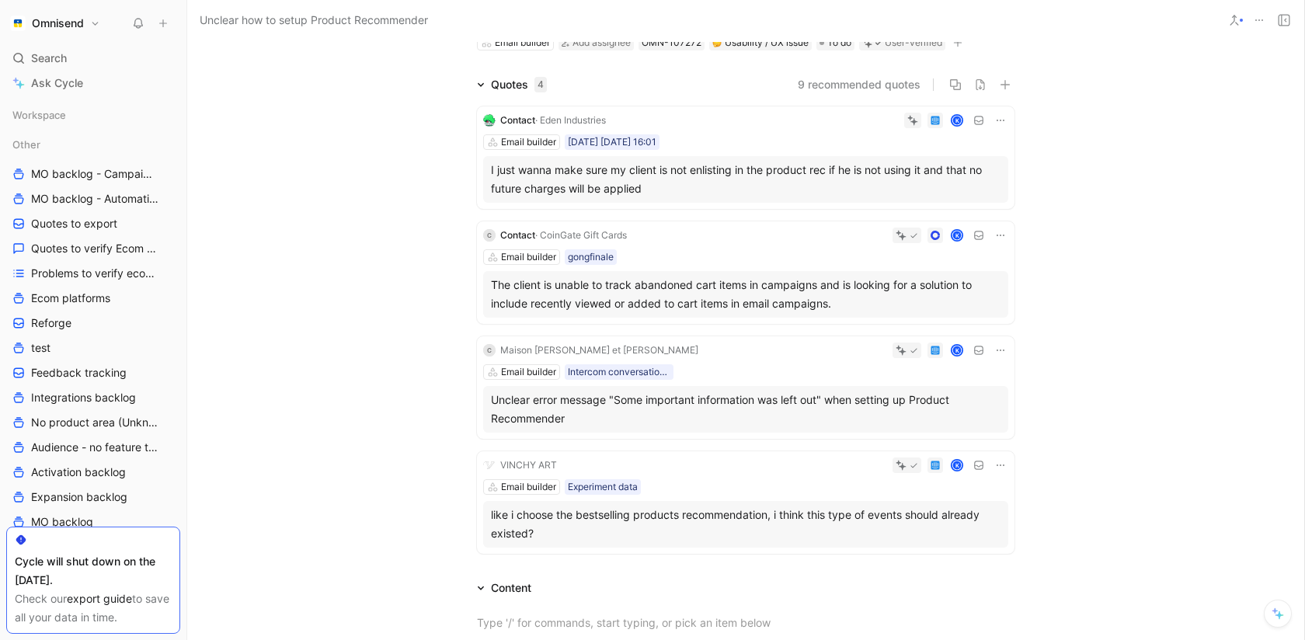
scroll to position [83, 0]
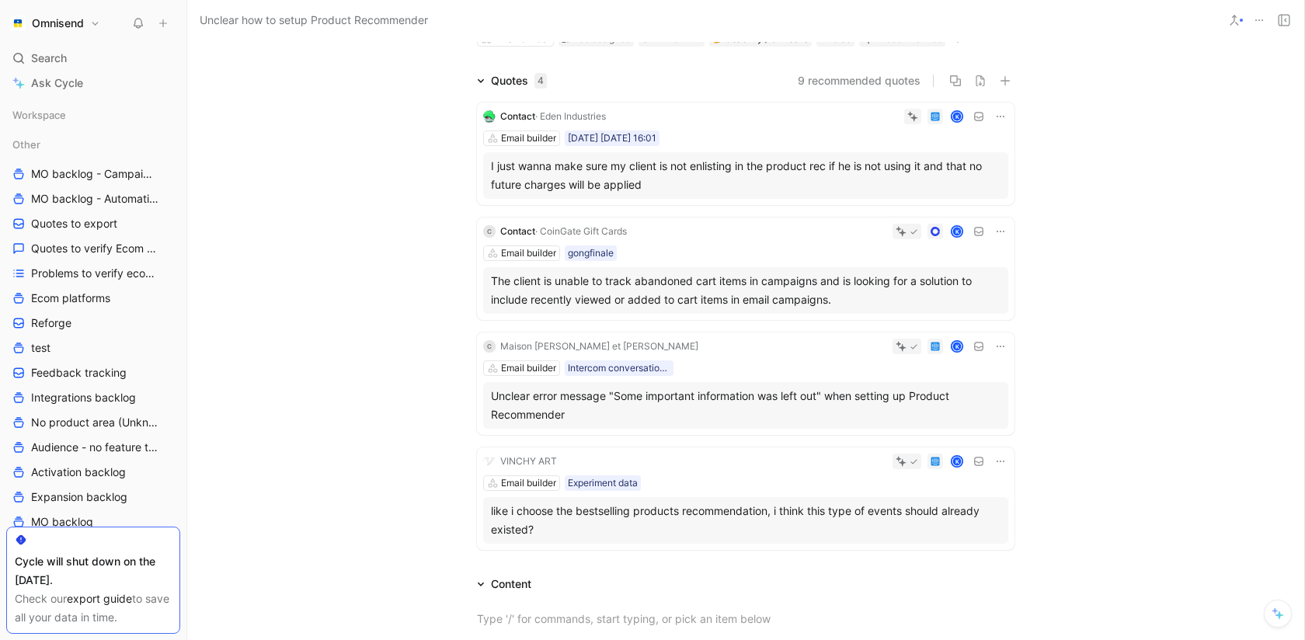
click at [998, 233] on icon at bounding box center [1000, 231] width 12 height 12
click at [949, 331] on span "Delete quote" at bounding box center [952, 328] width 65 height 13
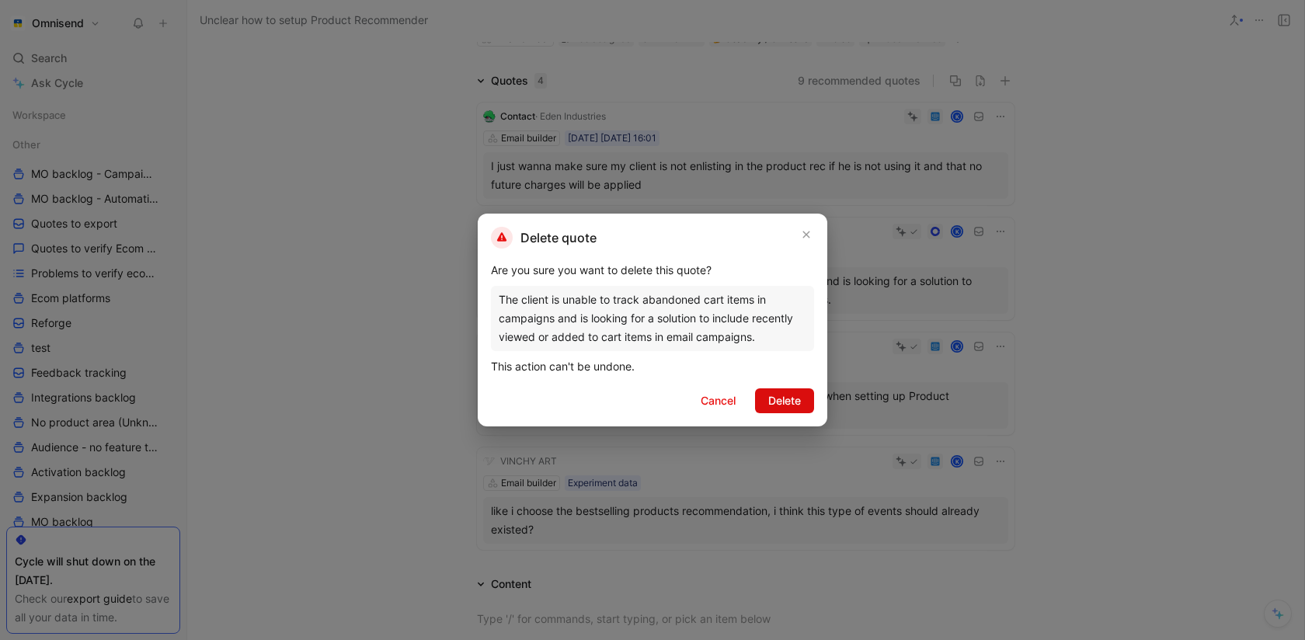
click at [793, 389] on button "Delete" at bounding box center [784, 400] width 59 height 25
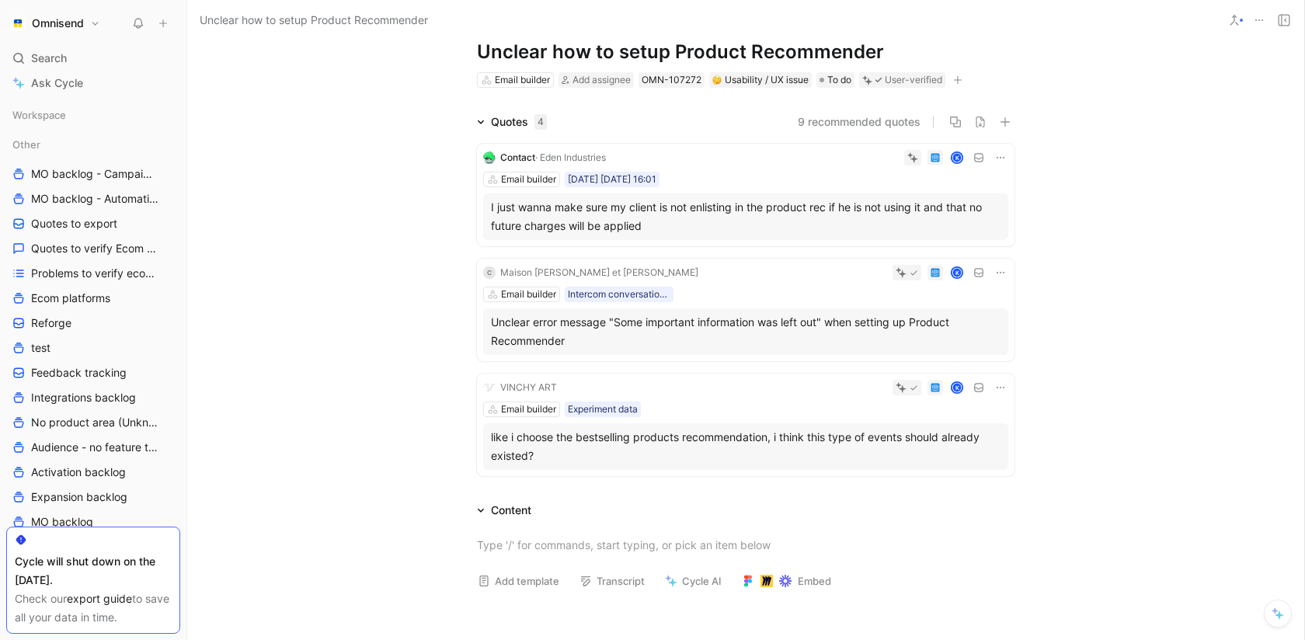
scroll to position [45, 0]
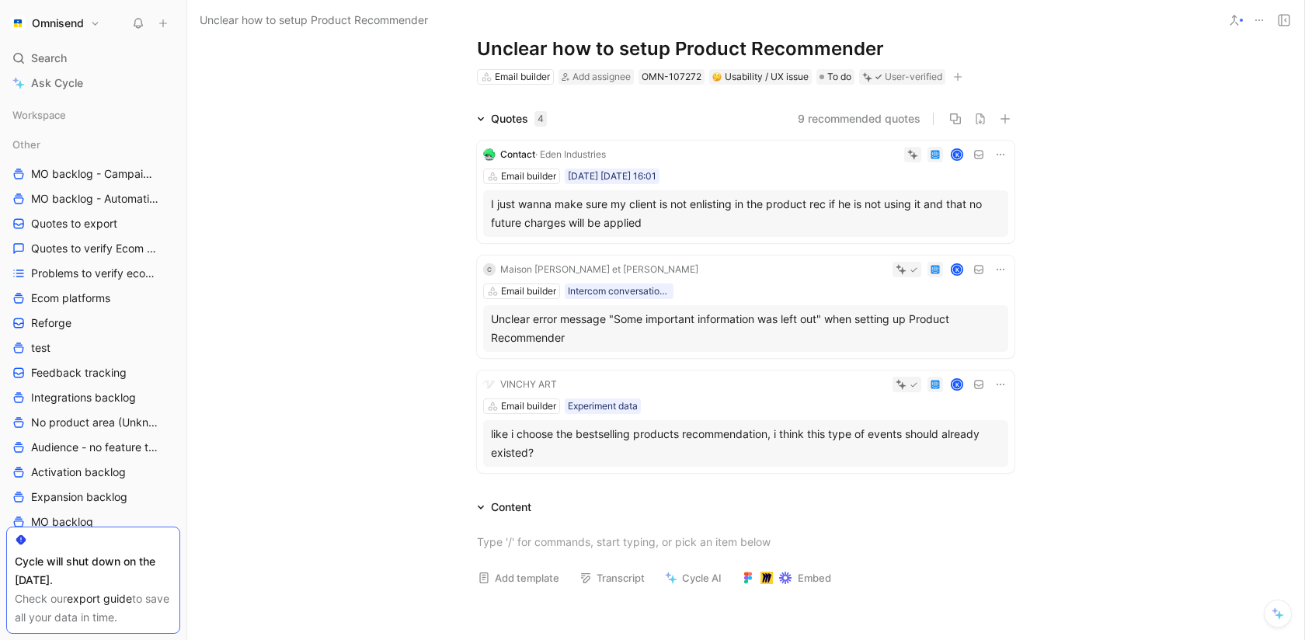
click at [1005, 155] on icon at bounding box center [1000, 154] width 12 height 12
click at [957, 253] on span "Delete quote" at bounding box center [952, 251] width 65 height 13
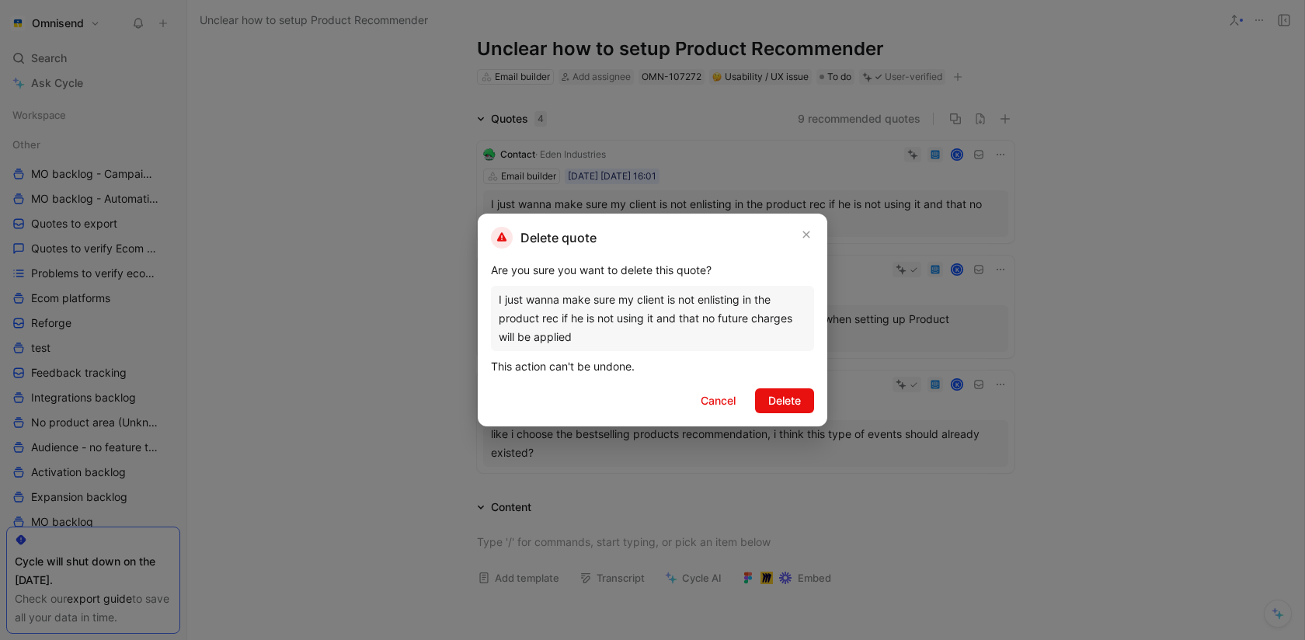
click at [807, 387] on div "Delete quote Are you sure you want to delete this quote? I just wanna make sure…" at bounding box center [653, 320] width 350 height 213
click at [784, 390] on button "Delete" at bounding box center [784, 400] width 59 height 25
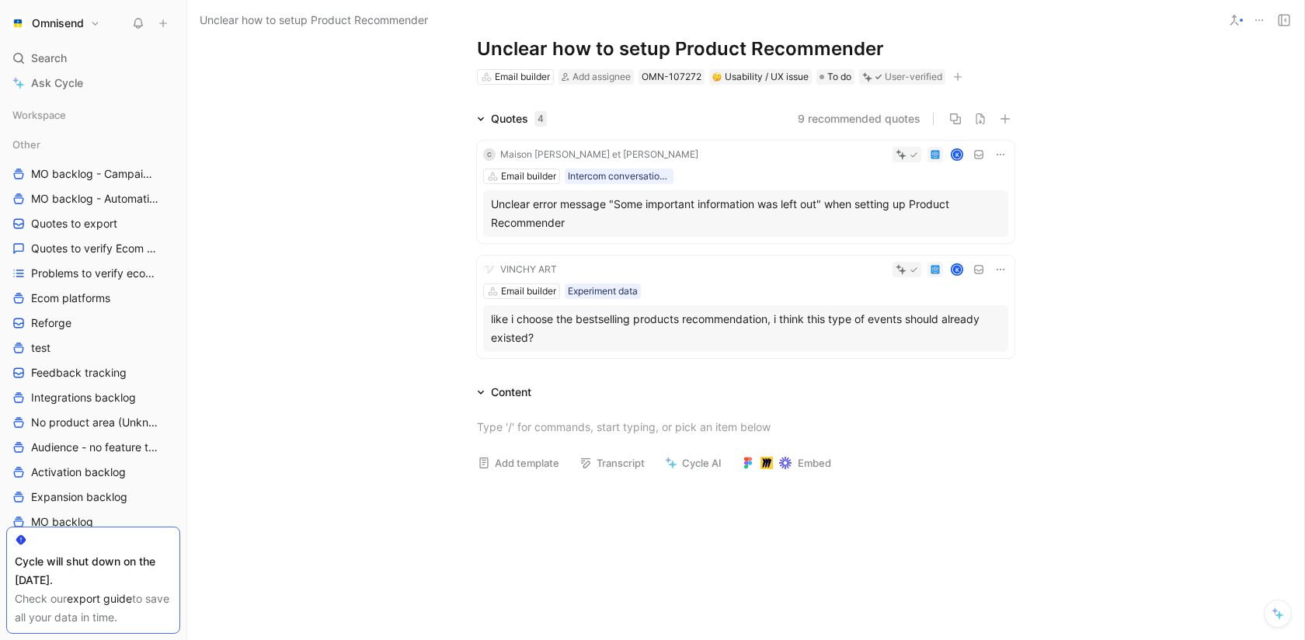
click at [1003, 154] on icon at bounding box center [1001, 155] width 8 height 2
click at [961, 213] on div "Change request" at bounding box center [961, 206] width 82 height 19
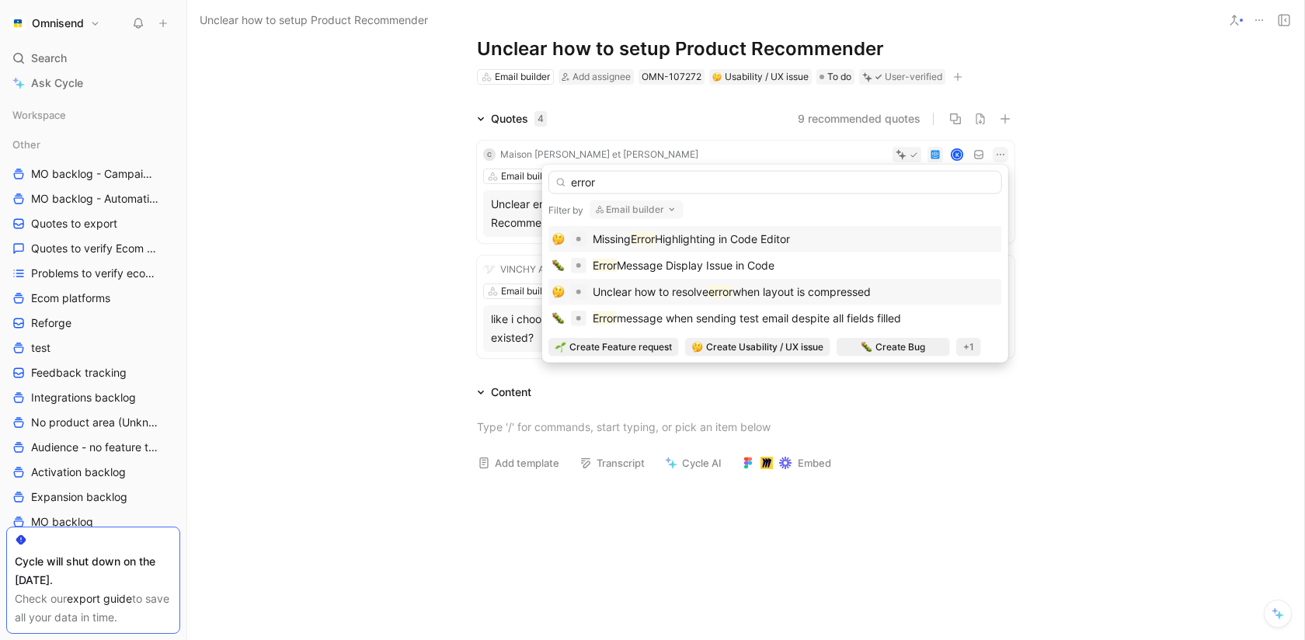
type input "error"
click at [849, 287] on span "when layout is compressed" at bounding box center [802, 291] width 138 height 13
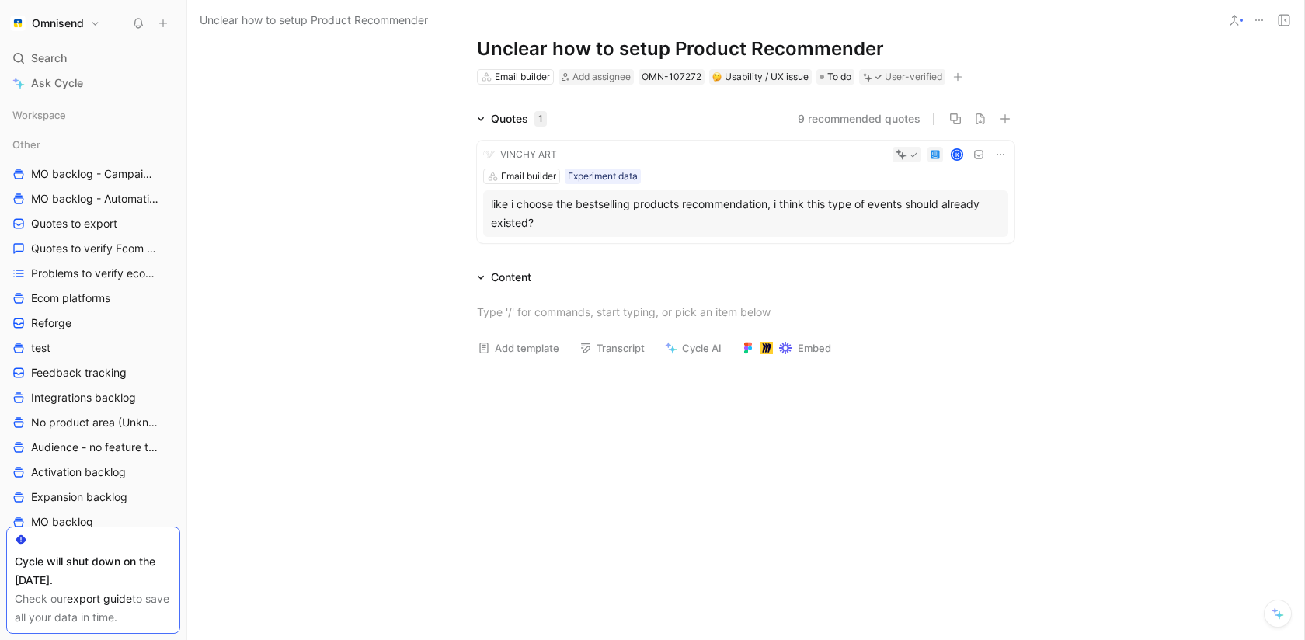
click at [1255, 21] on icon at bounding box center [1259, 20] width 12 height 12
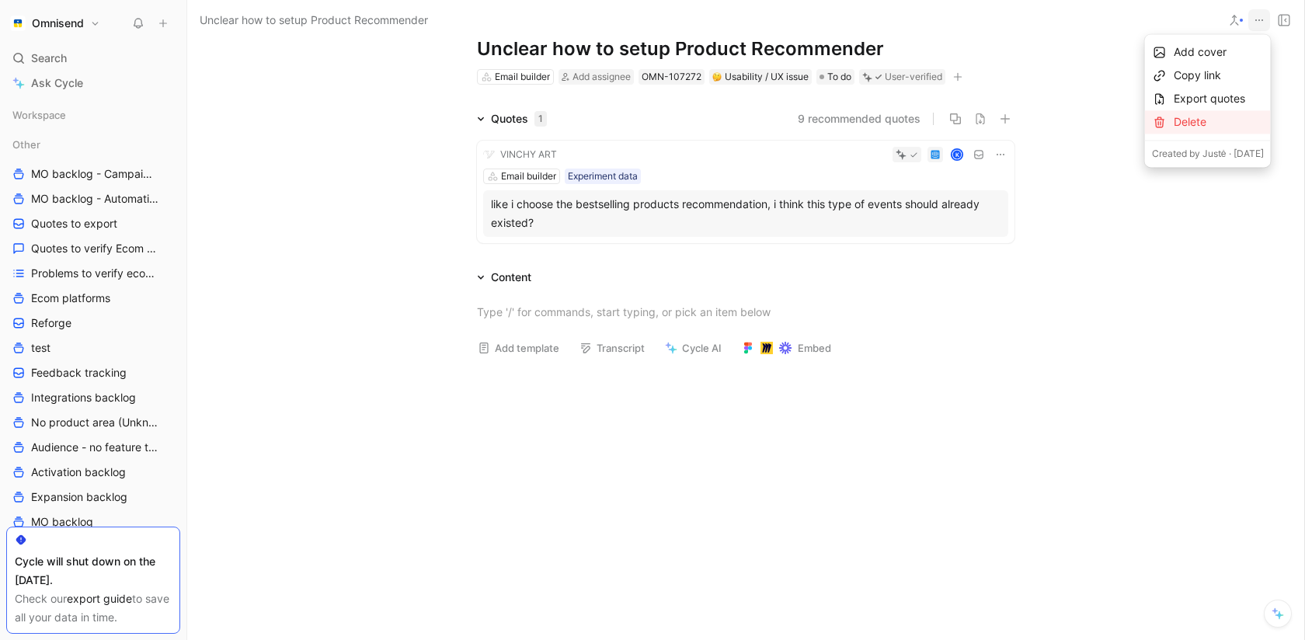
click at [1186, 121] on div "Delete" at bounding box center [1219, 122] width 90 height 19
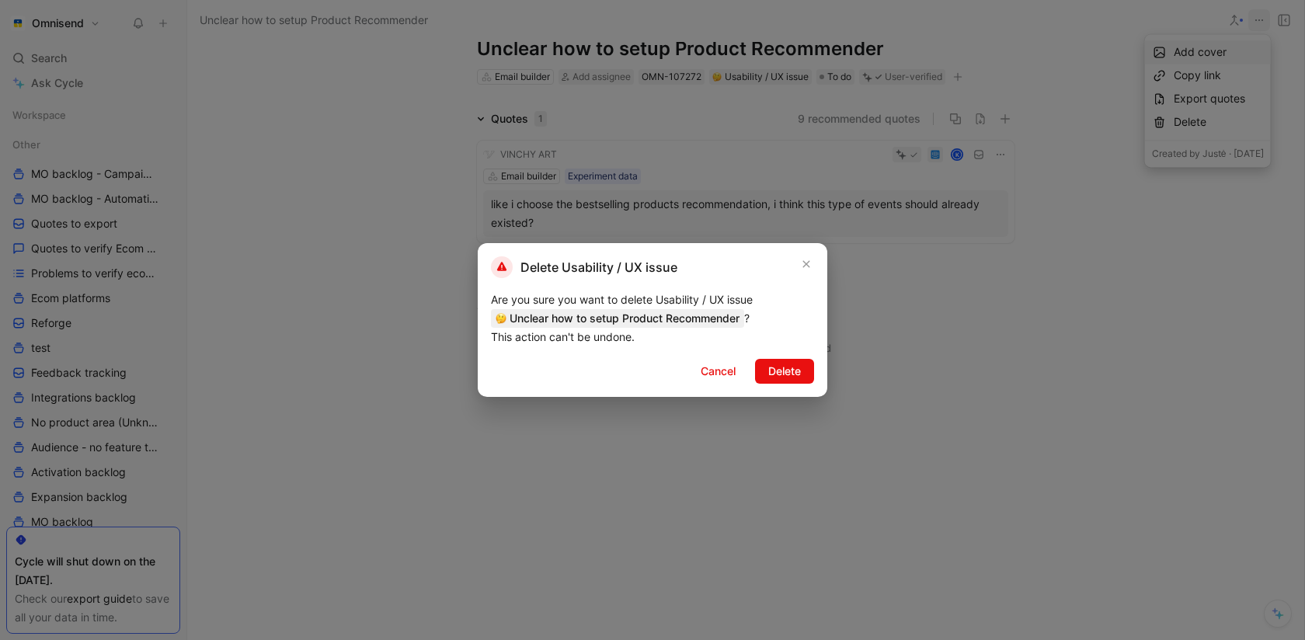
click at [792, 385] on div "Delete Usability / UX issue Are you sure you want to delete Usability / UX issu…" at bounding box center [653, 320] width 350 height 154
click at [794, 370] on span "Delete" at bounding box center [784, 371] width 33 height 19
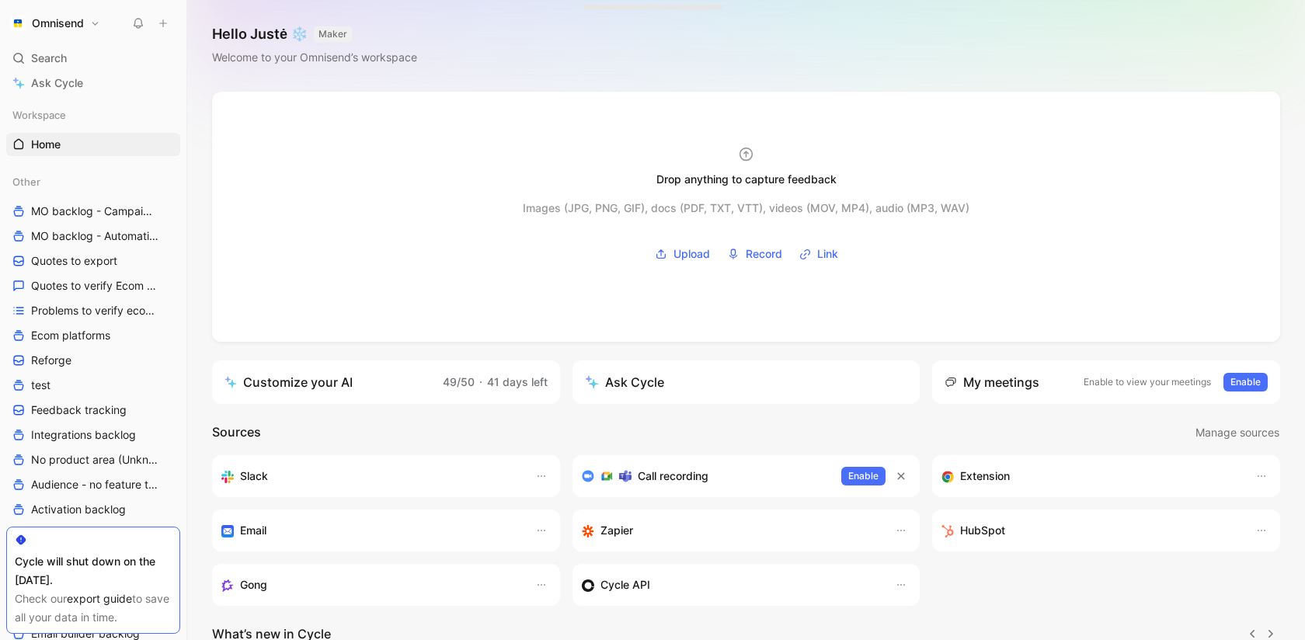
click at [71, 45] on div "Omnisend Search ⌘ K Ask Cycle Workspace Home G then H Other MO backlog - Campai…" at bounding box center [93, 320] width 186 height 640
click at [71, 56] on div "Search ⌘ K" at bounding box center [93, 58] width 174 height 23
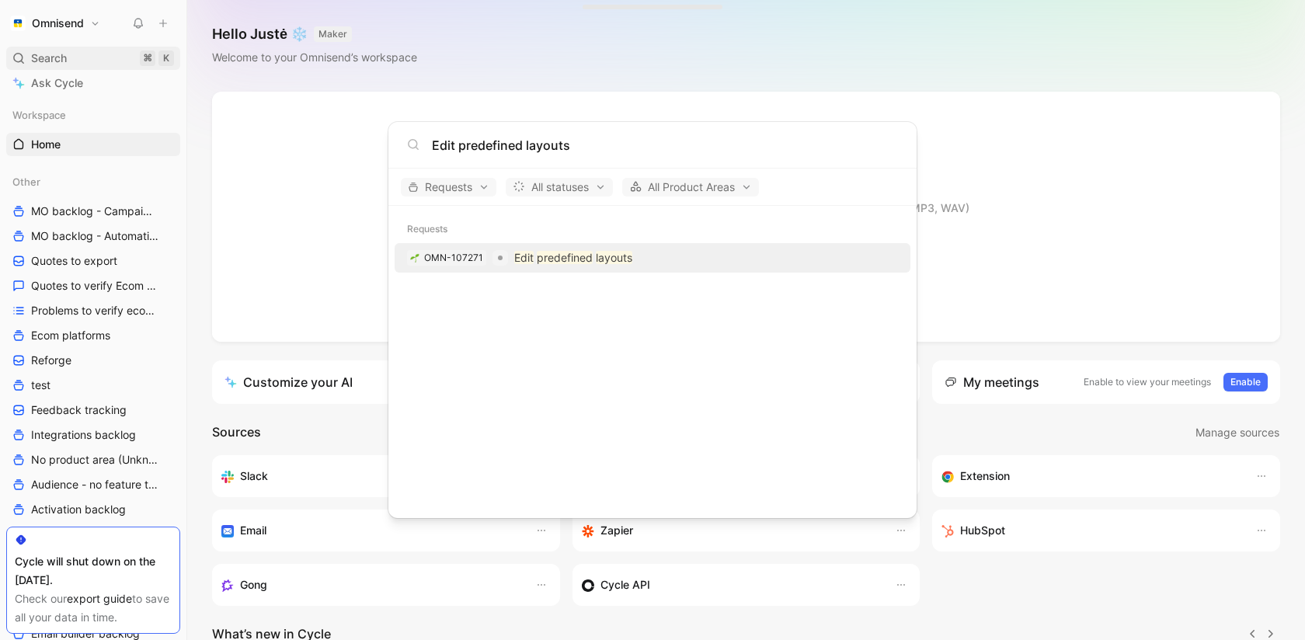
type input "Edit predefined layouts"
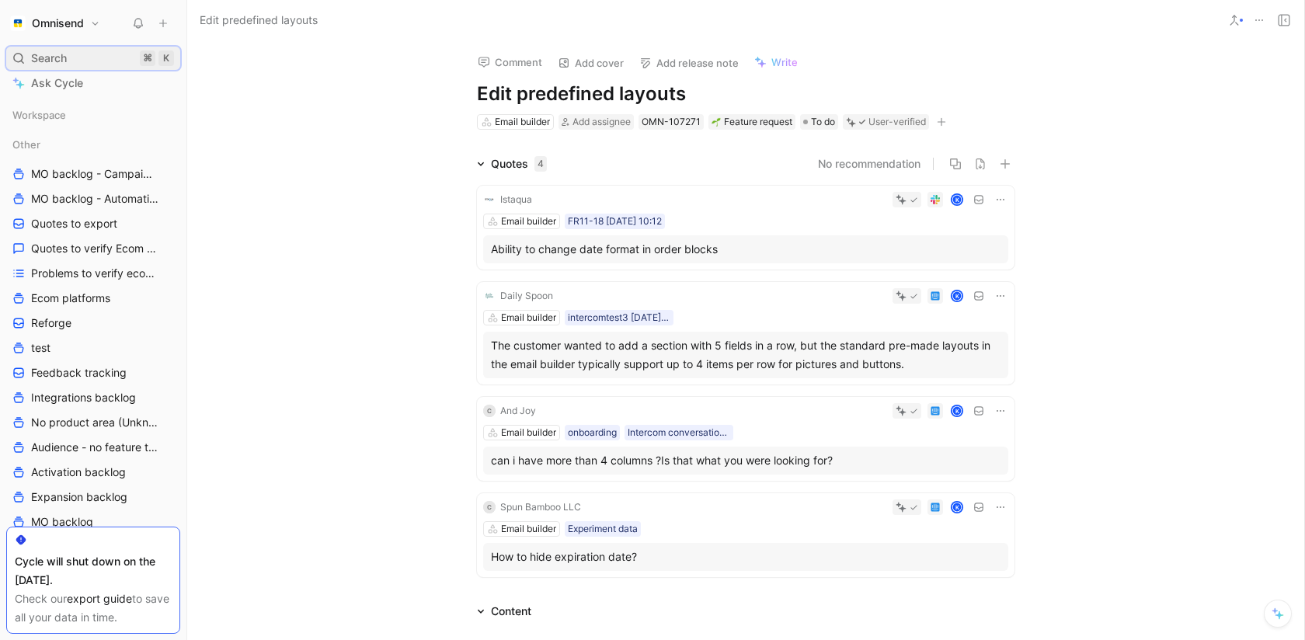
click at [67, 61] on span "Search" at bounding box center [49, 58] width 36 height 19
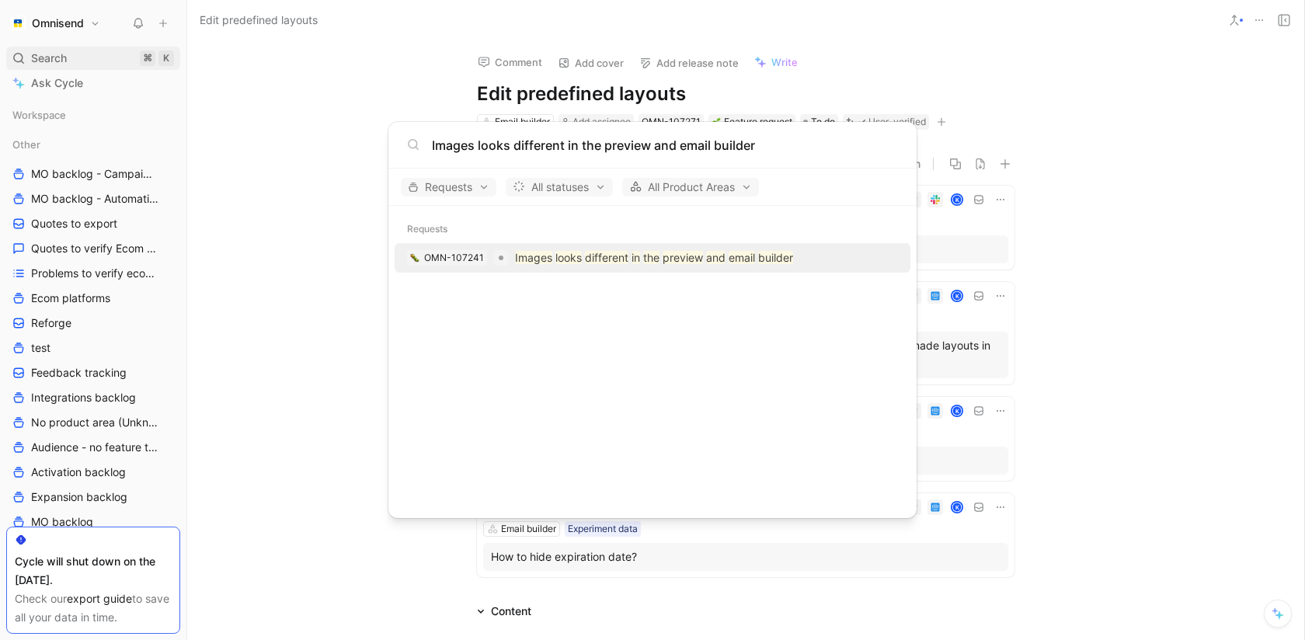
type input "Images looks different in the preview and email builder"
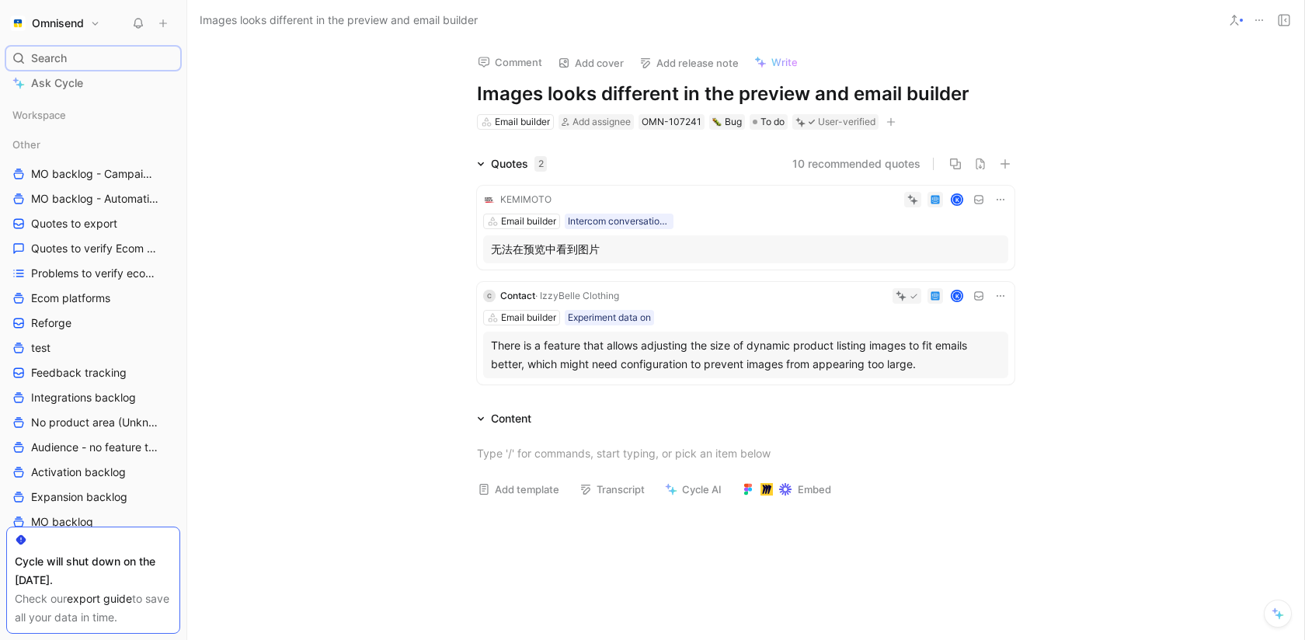
click at [1259, 20] on use at bounding box center [1259, 20] width 8 height 2
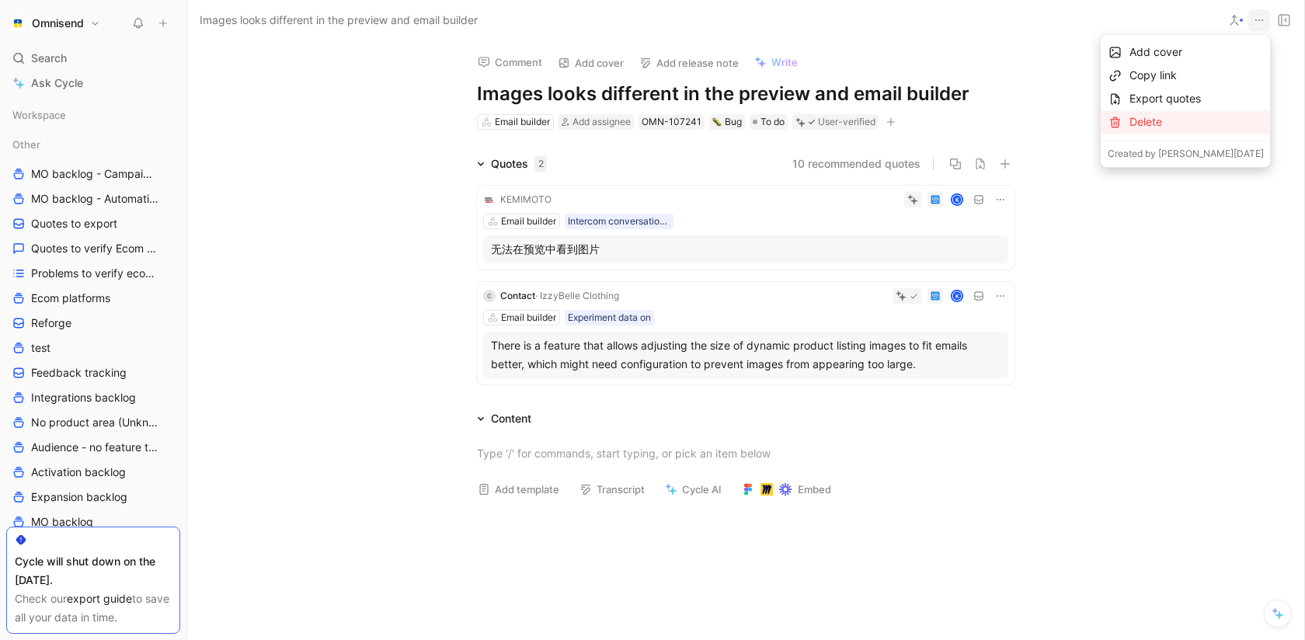
click at [1205, 114] on div "Delete" at bounding box center [1197, 122] width 134 height 19
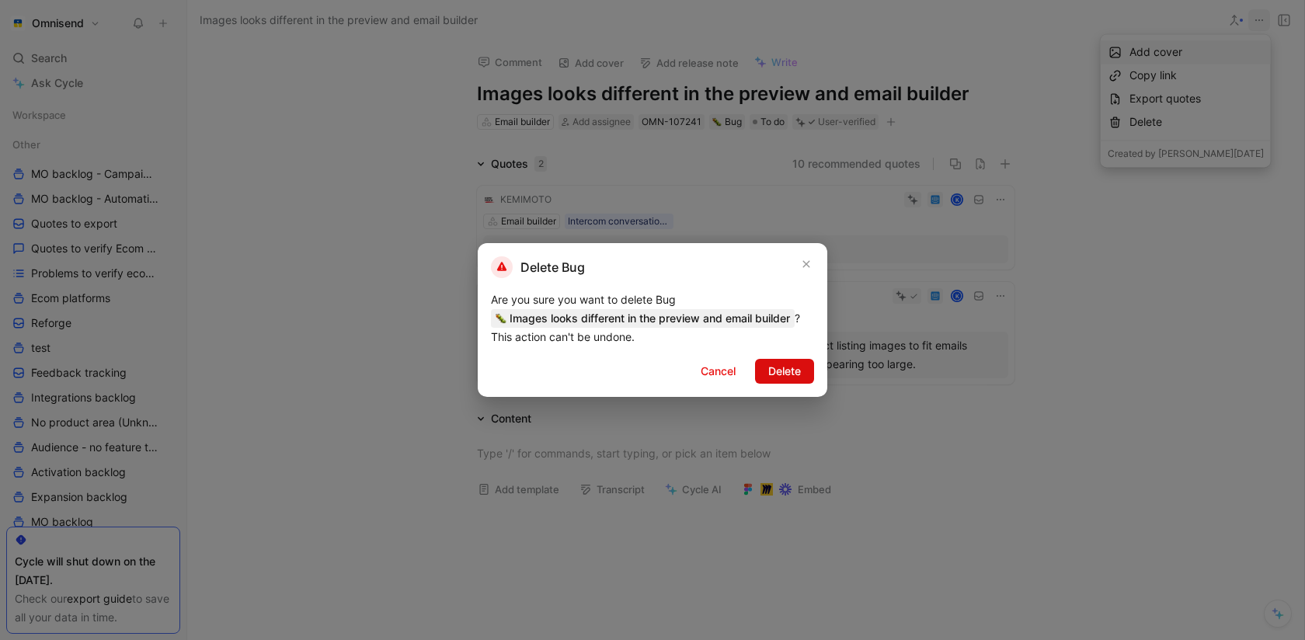
click at [786, 373] on span "Delete" at bounding box center [784, 371] width 33 height 19
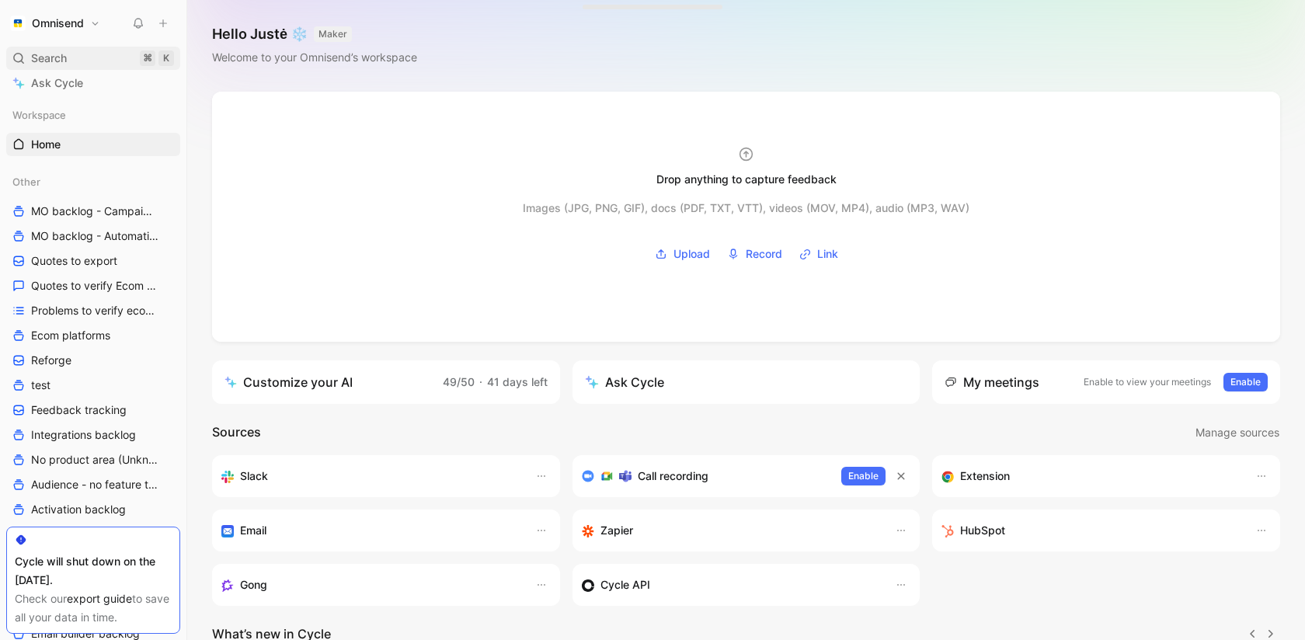
click at [144, 49] on div "Search ⌘ K" at bounding box center [93, 58] width 174 height 23
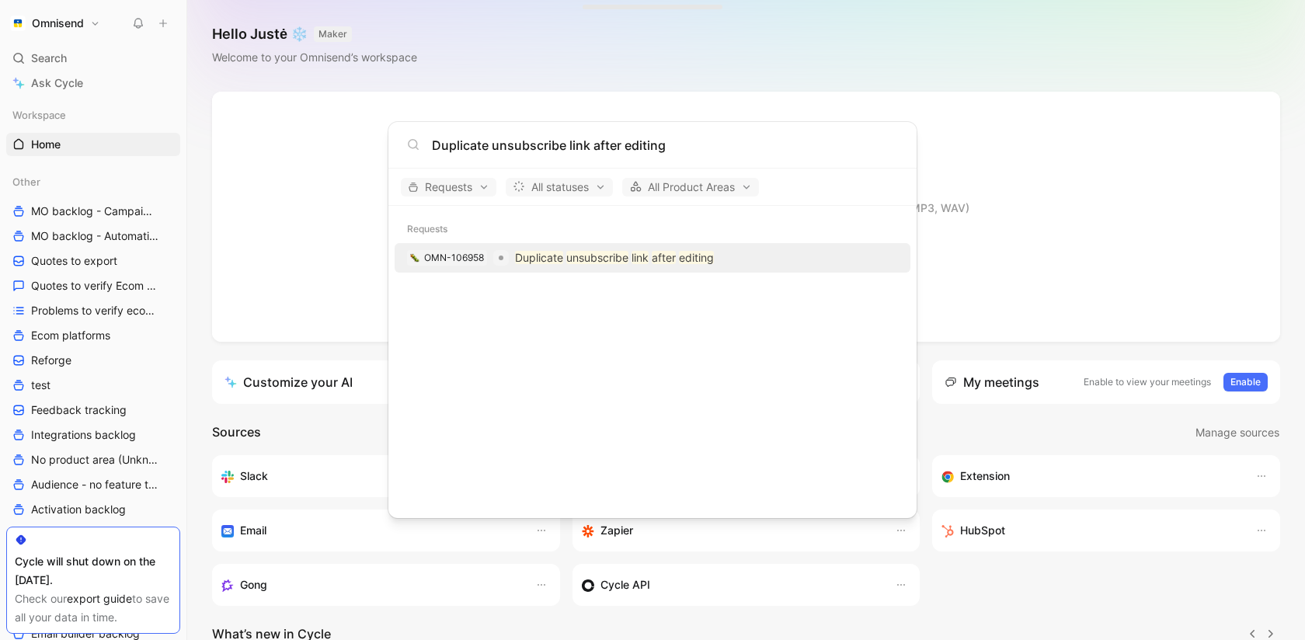
type input "Duplicate unsubscribe link after editing"
click at [539, 263] on mark "Duplicate" at bounding box center [539, 257] width 48 height 13
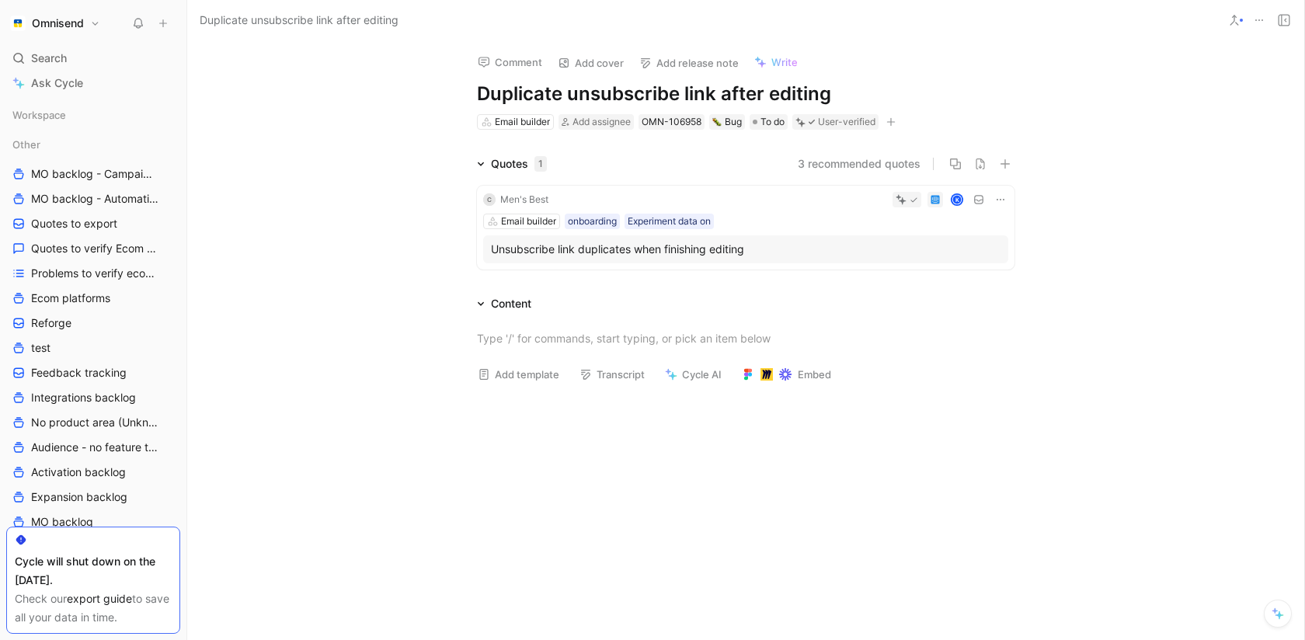
click at [1253, 15] on icon at bounding box center [1259, 20] width 12 height 12
click at [999, 200] on icon at bounding box center [1000, 199] width 12 height 12
click at [1262, 26] on button at bounding box center [1259, 20] width 22 height 22
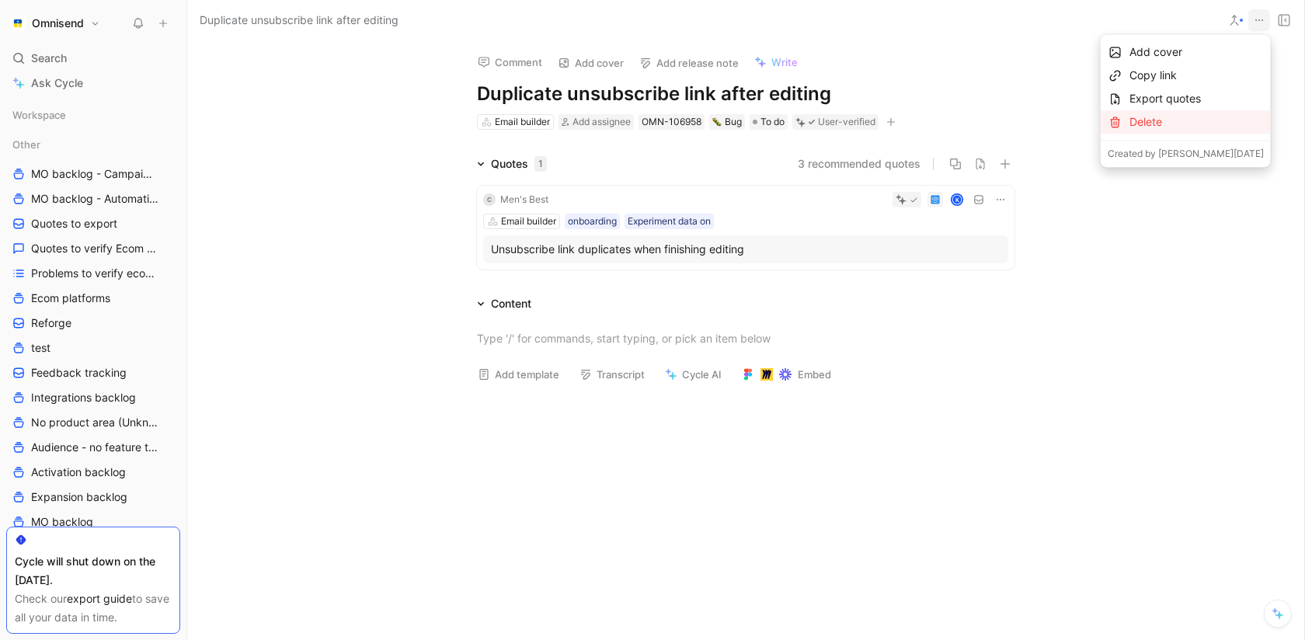
click at [1192, 126] on div "Delete" at bounding box center [1197, 122] width 134 height 19
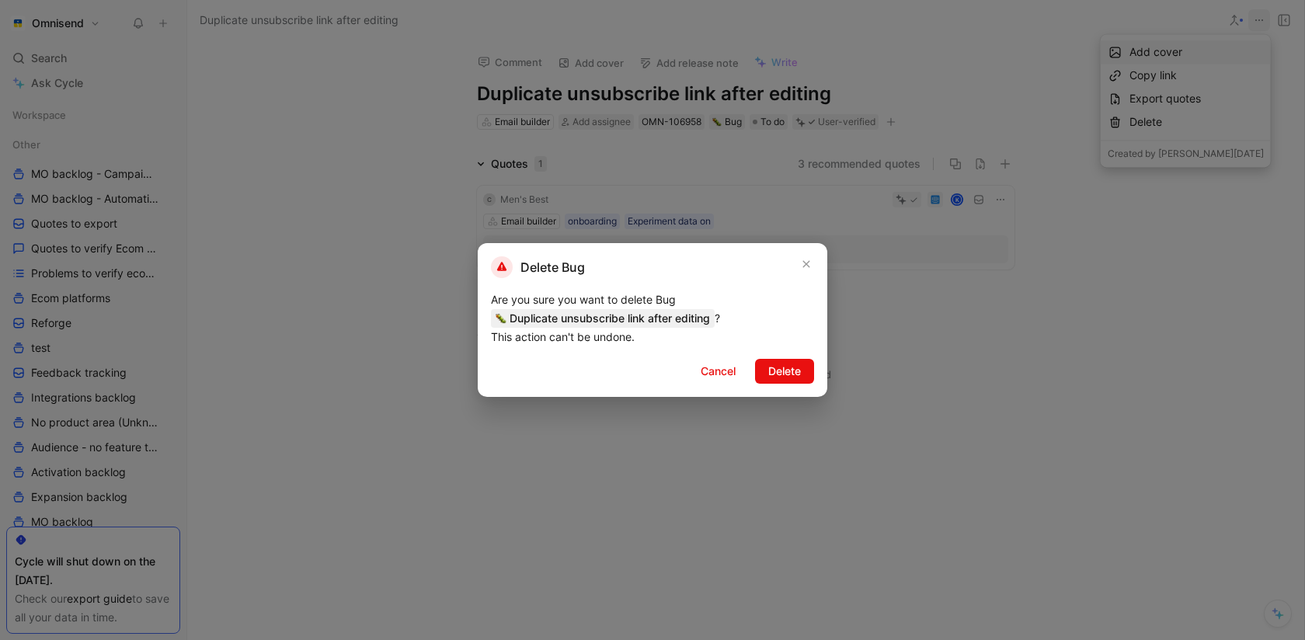
click at [897, 385] on div at bounding box center [652, 320] width 1305 height 640
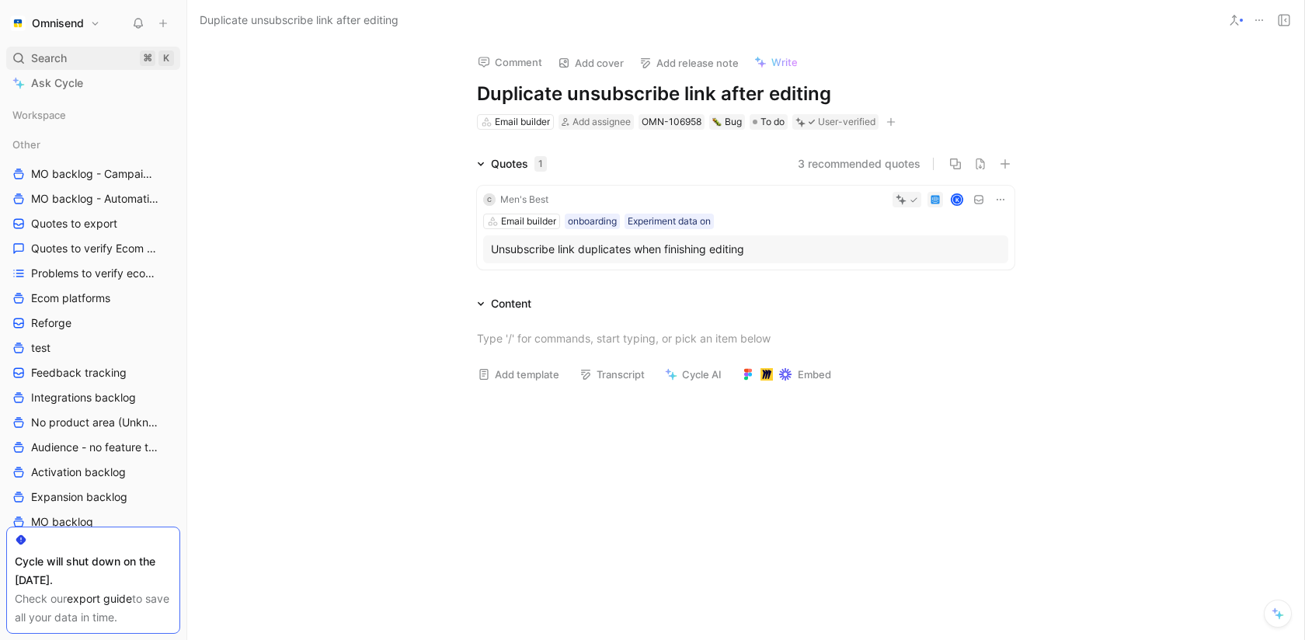
click at [82, 53] on div "Search ⌘ K" at bounding box center [93, 58] width 174 height 23
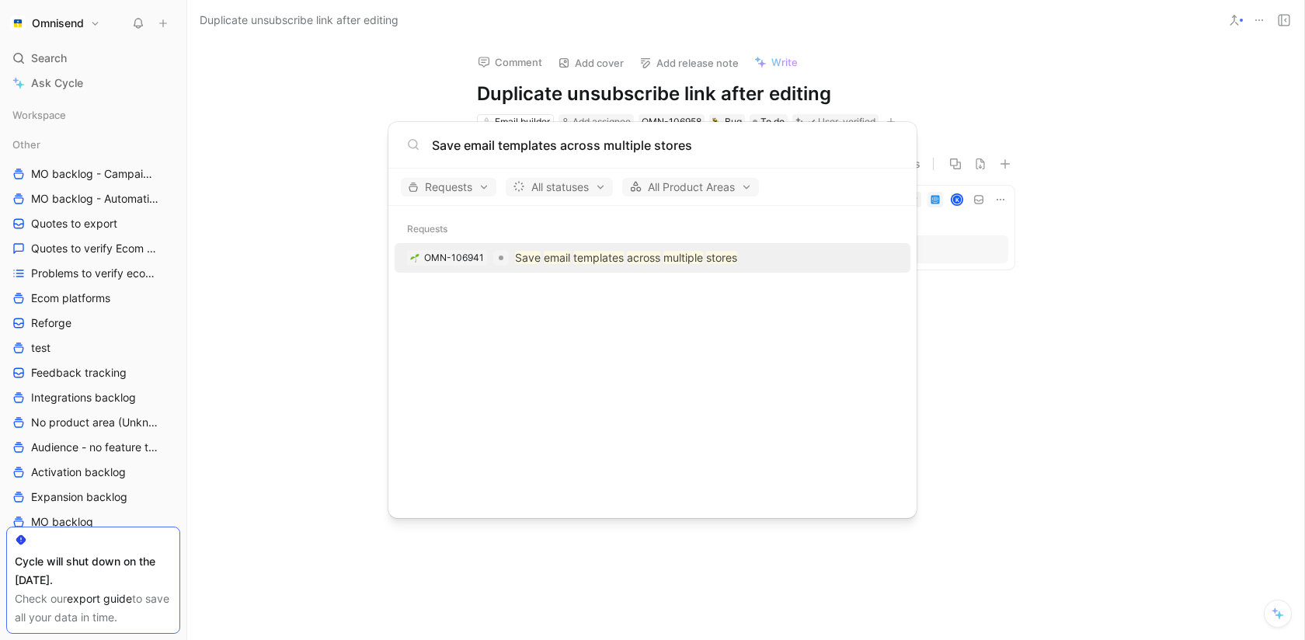
type input "Save email templates across multiple stores"
click at [587, 259] on mark "templates" at bounding box center [598, 257] width 50 height 13
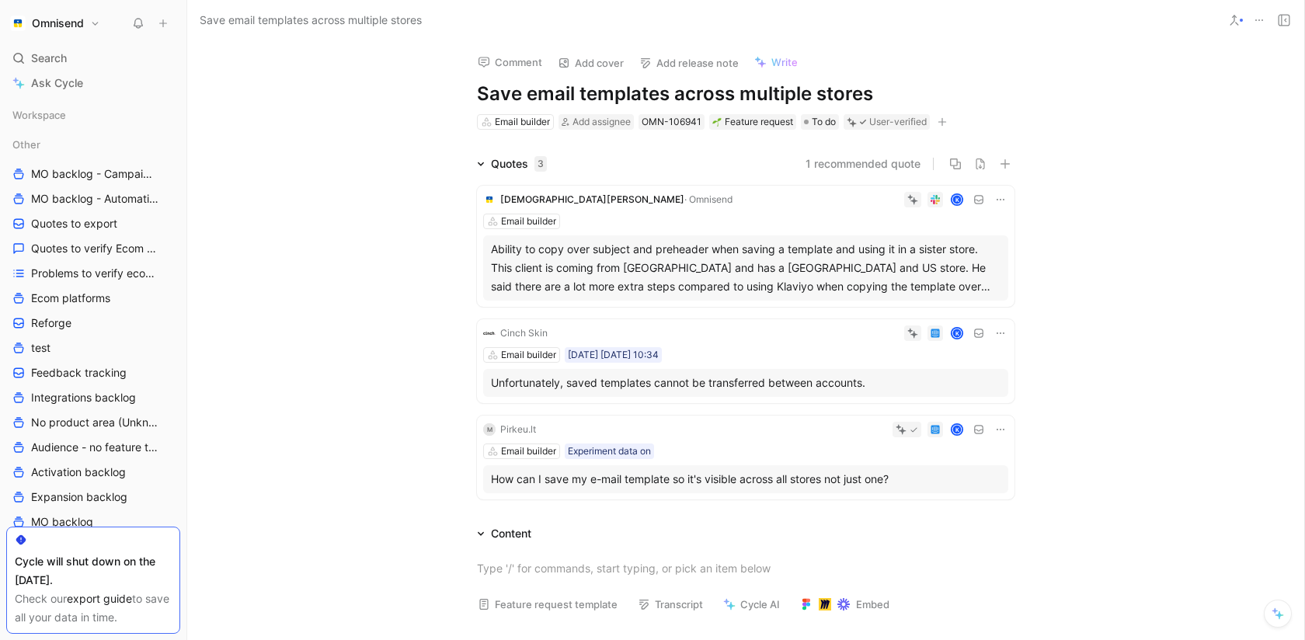
click at [97, 42] on div "Omnisend Search ⌘ K Ask Cycle Workspace Other MO backlog - Campaigns MO backlog…" at bounding box center [93, 320] width 186 height 640
click at [85, 54] on div "Search ⌘ K" at bounding box center [93, 58] width 174 height 23
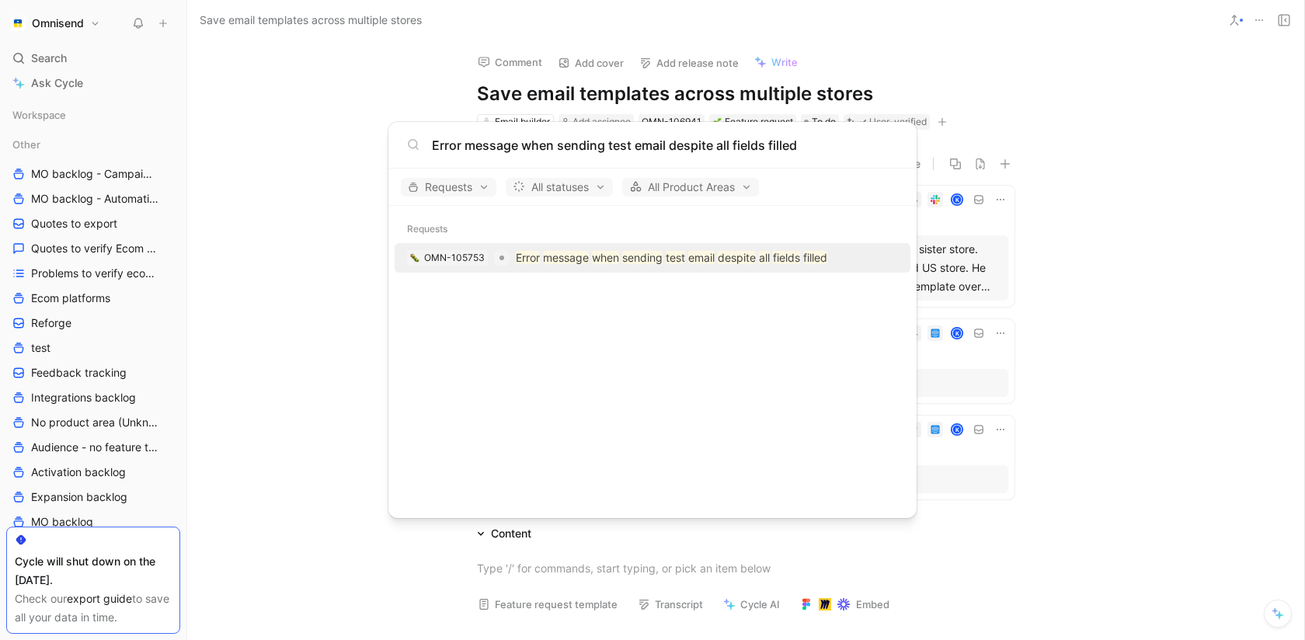
type input "Error message when sending test email despite all fields filled"
click at [560, 253] on mark "message" at bounding box center [566, 257] width 46 height 13
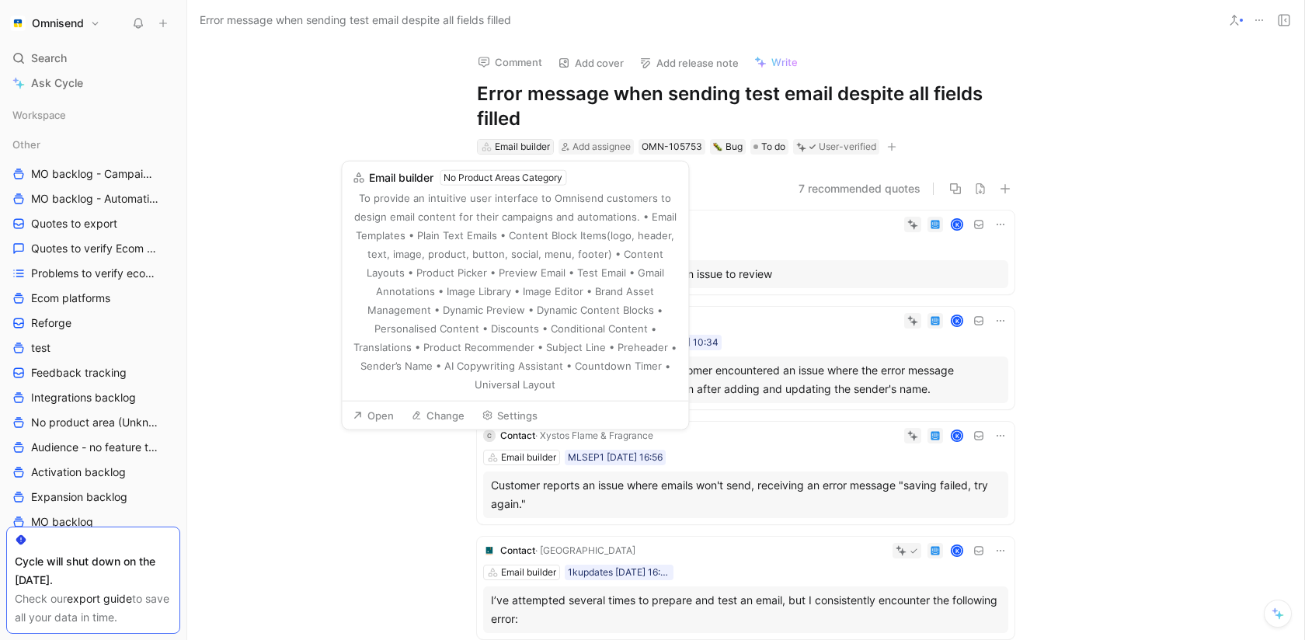
click at [515, 144] on div "Email builder" at bounding box center [522, 147] width 55 height 16
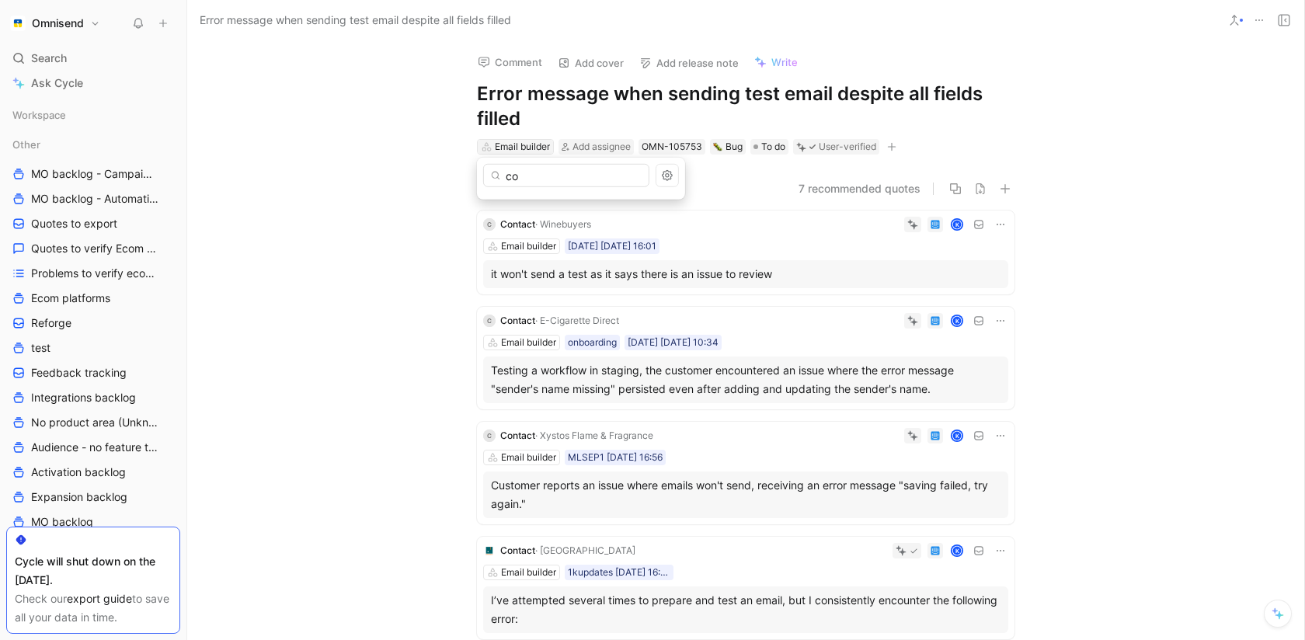
type input "c"
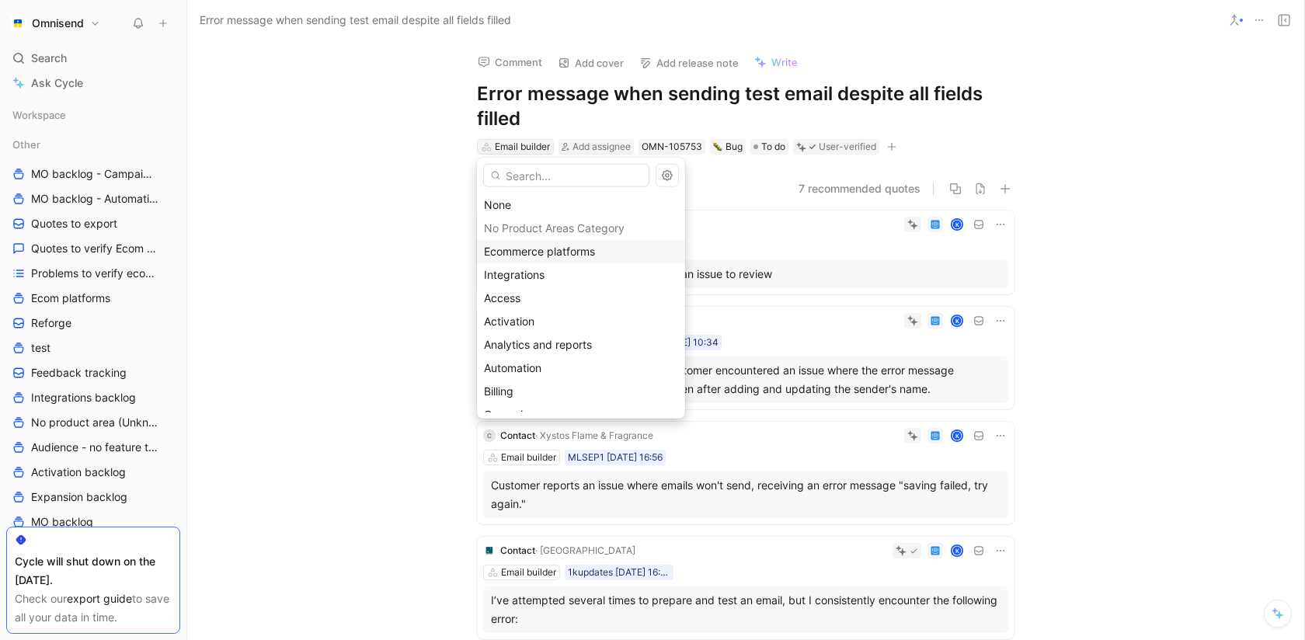
type input "s"
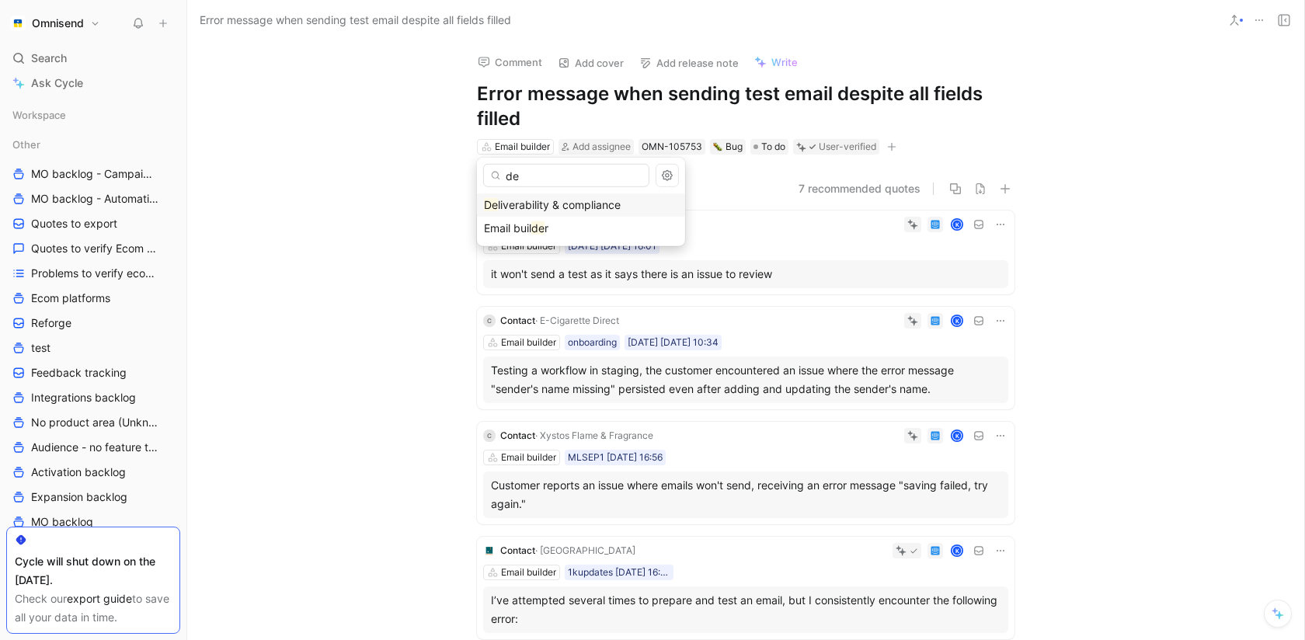
type input "d"
click at [527, 144] on div "Email builder" at bounding box center [522, 147] width 55 height 16
type input "deli"
click at [531, 206] on span "verability & compliance" at bounding box center [562, 204] width 118 height 13
click at [96, 52] on div "Search ⌘ K" at bounding box center [93, 58] width 174 height 23
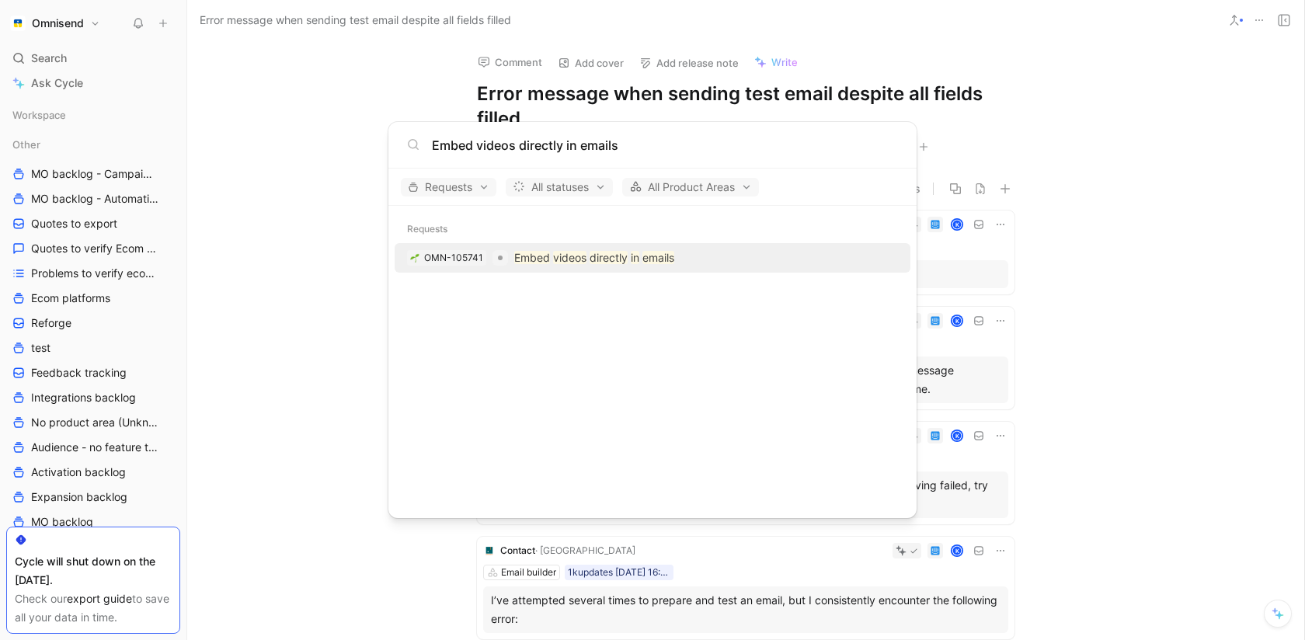
type input "Embed videos directly in emails"
click at [529, 260] on mark "Embed" at bounding box center [532, 257] width 36 height 13
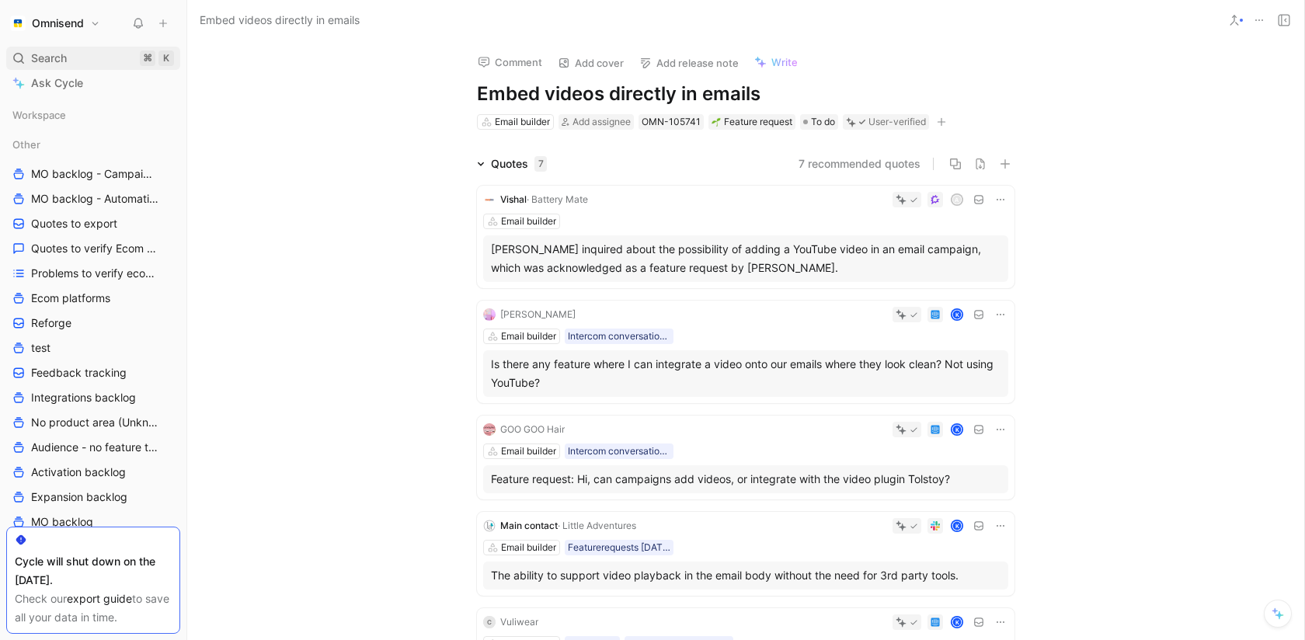
click at [84, 58] on div "Search ⌘ K" at bounding box center [93, 58] width 174 height 23
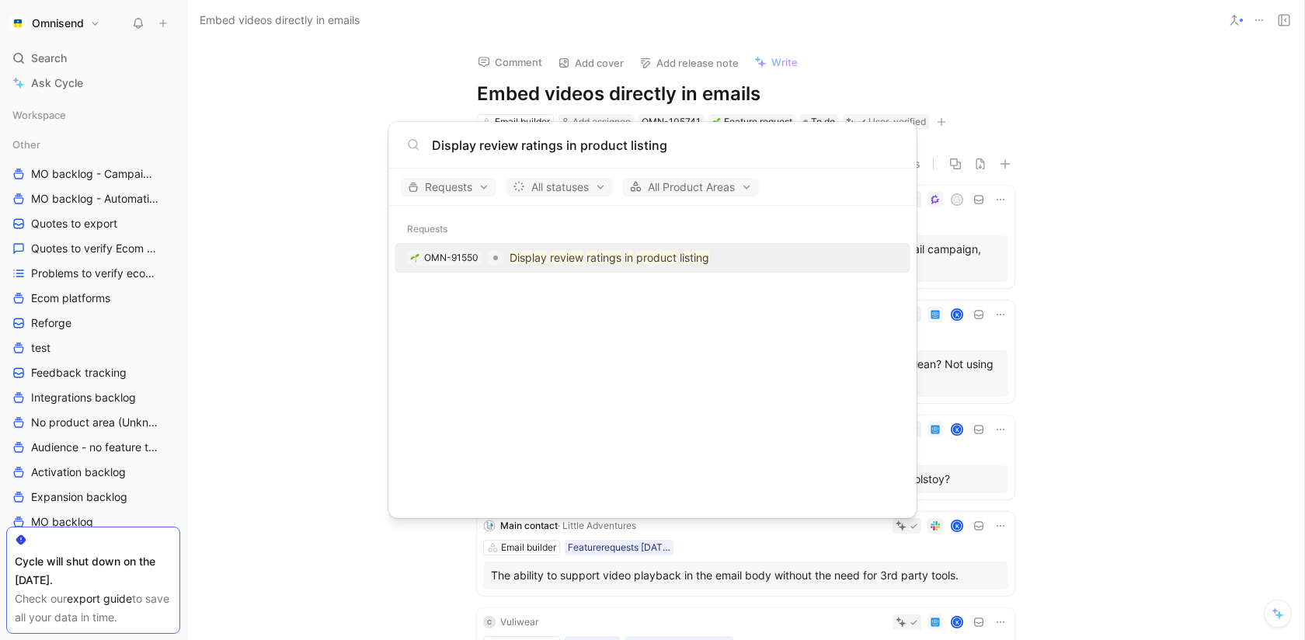
type input "Display review ratings in product listing"
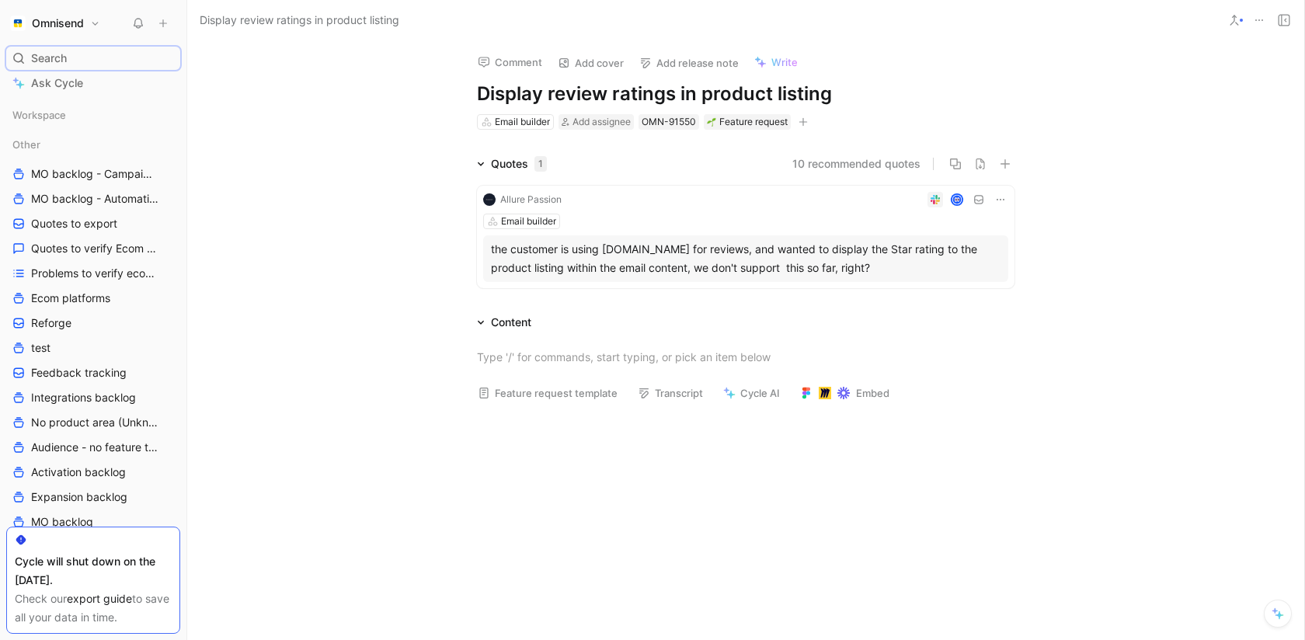
click at [1004, 197] on icon at bounding box center [1000, 199] width 12 height 12
click at [968, 257] on span "Change request" at bounding box center [961, 251] width 82 height 13
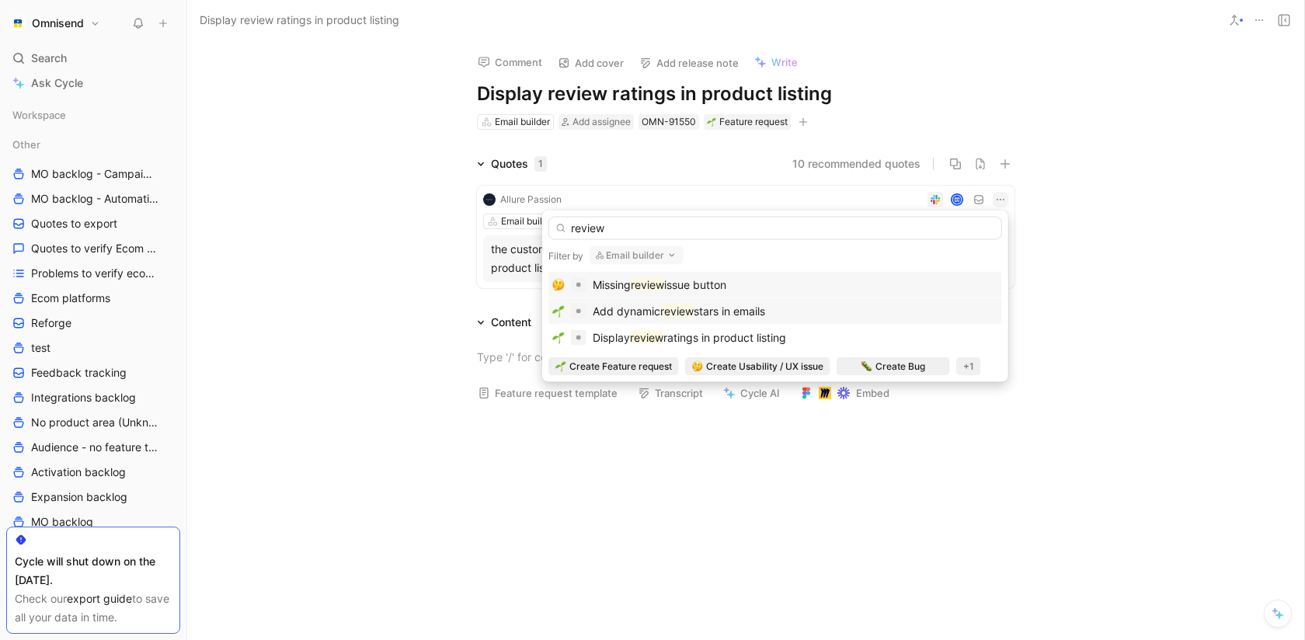
type input "review"
click at [870, 308] on div "Add dynamic review stars in emails" at bounding box center [775, 311] width 446 height 19
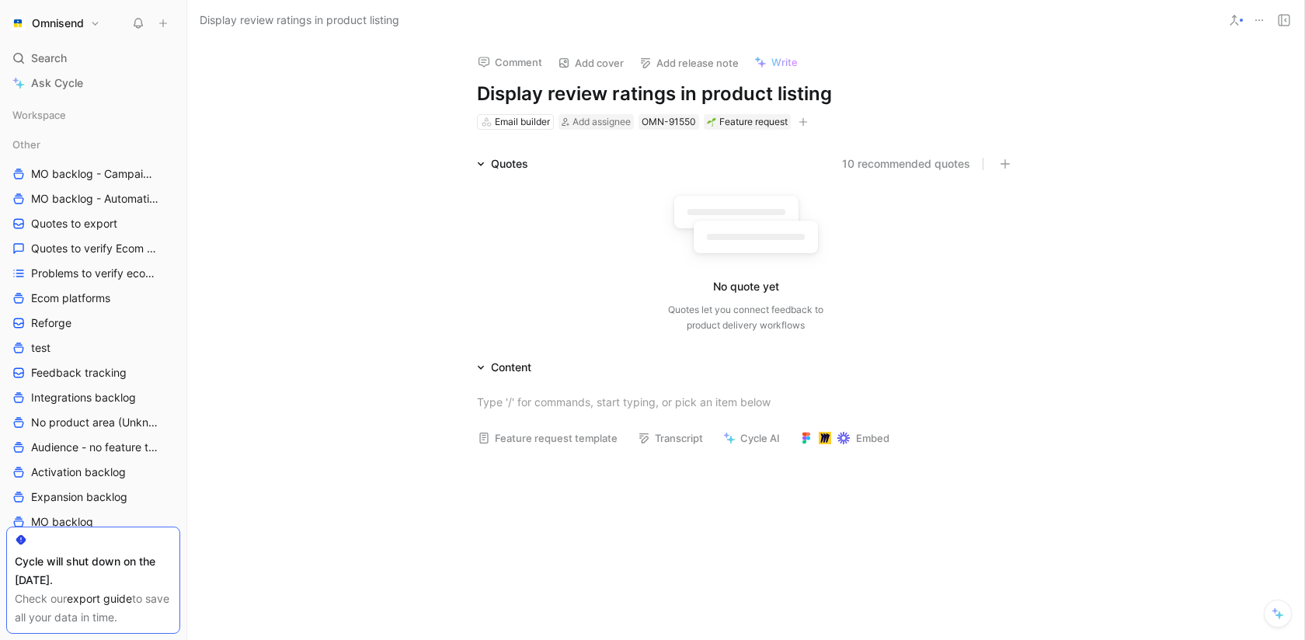
click at [1260, 26] on button at bounding box center [1259, 20] width 22 height 22
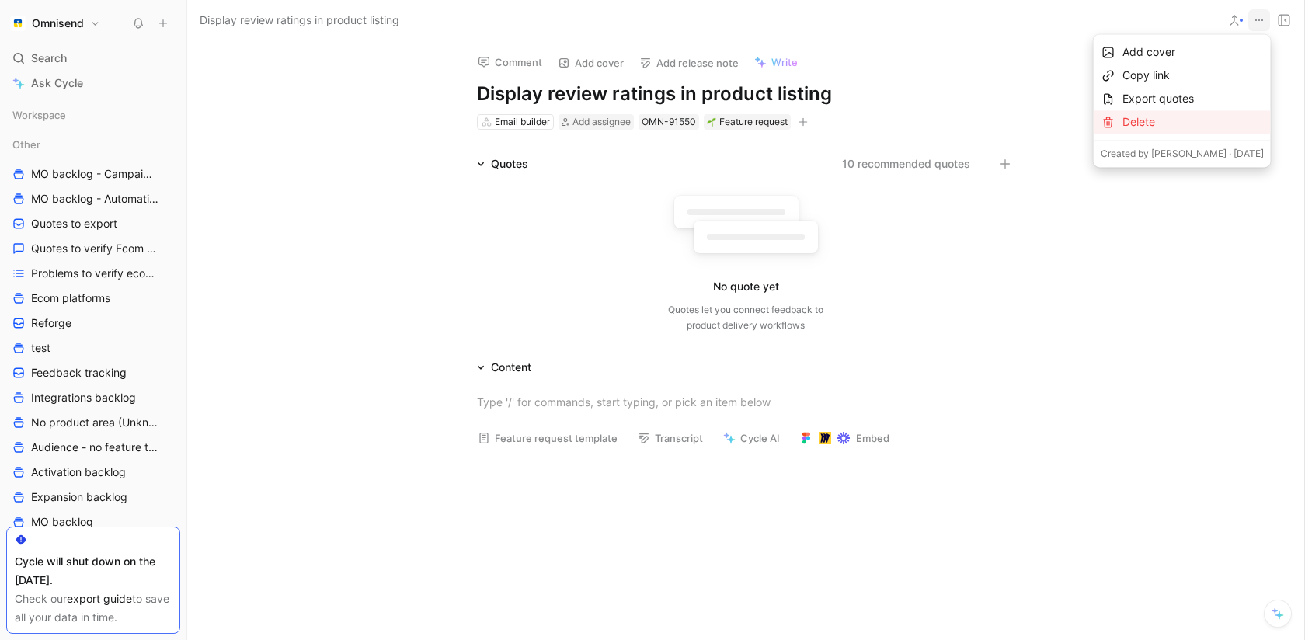
click at [1194, 120] on div "Delete" at bounding box center [1193, 122] width 141 height 19
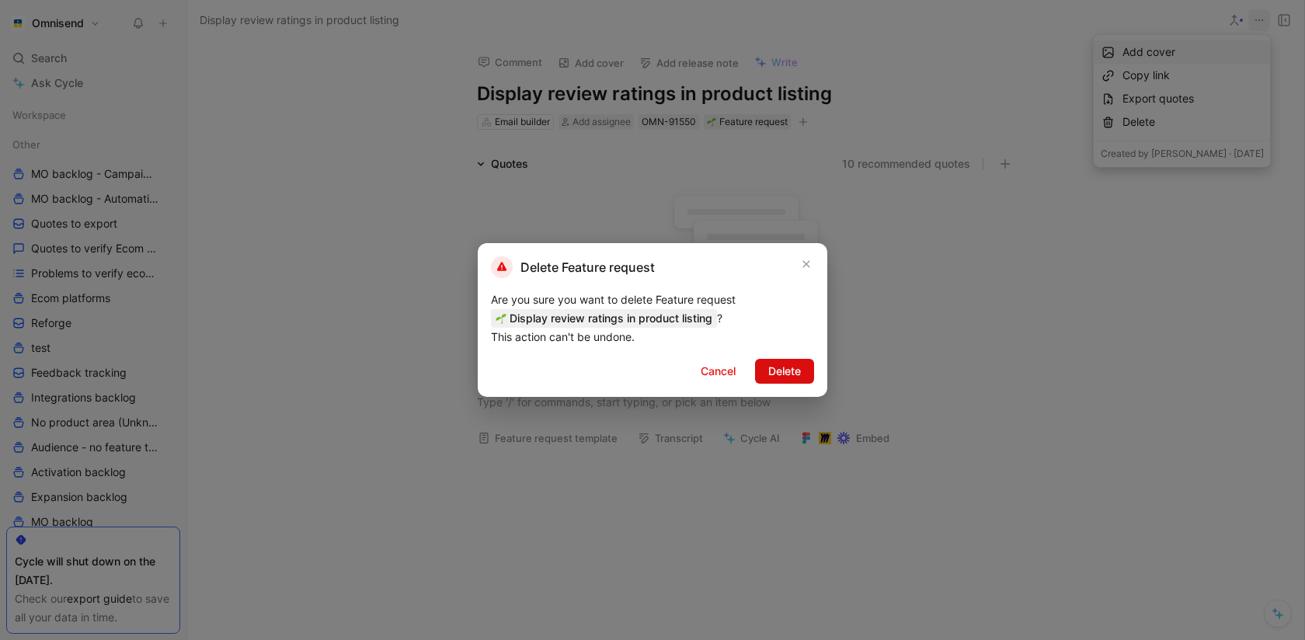
click at [789, 367] on span "Delete" at bounding box center [784, 371] width 33 height 19
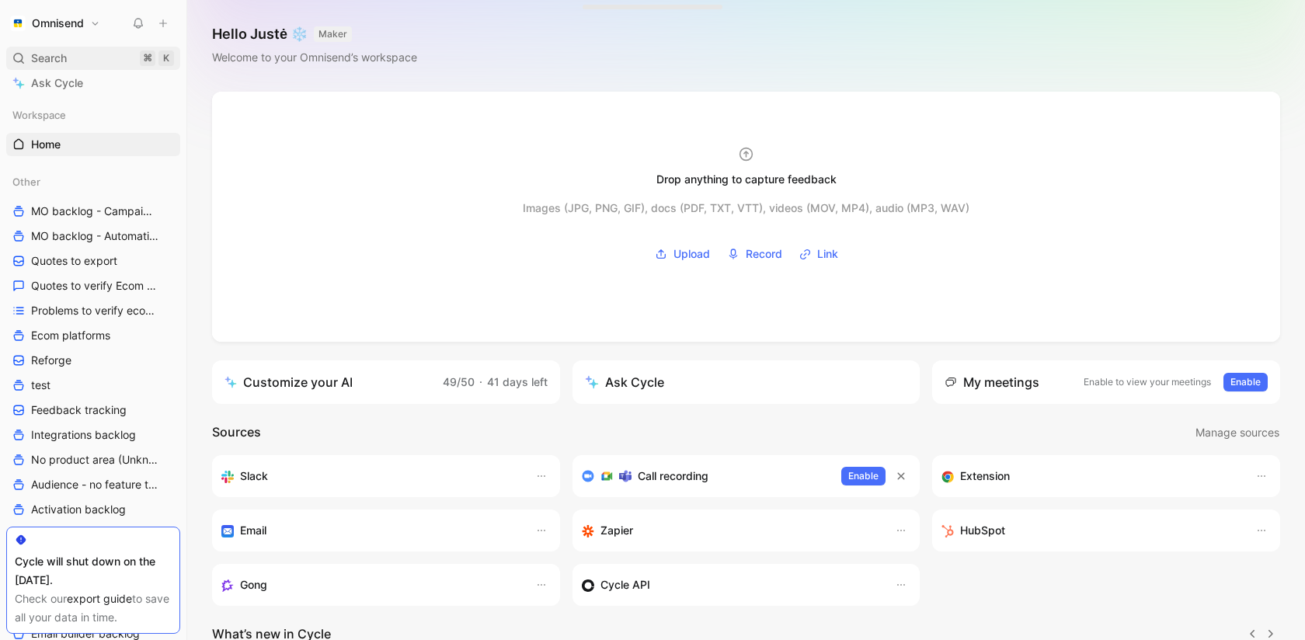
click at [35, 57] on span "Search" at bounding box center [49, 58] width 36 height 19
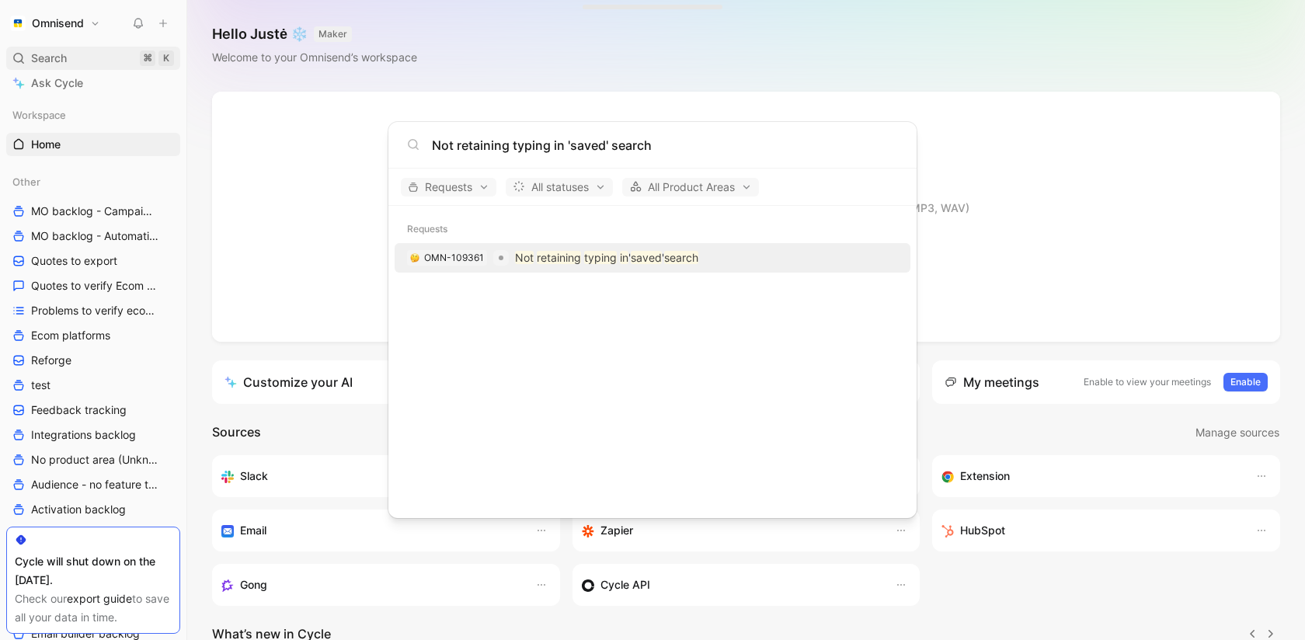
type input "Not retaining typing in 'saved' search"
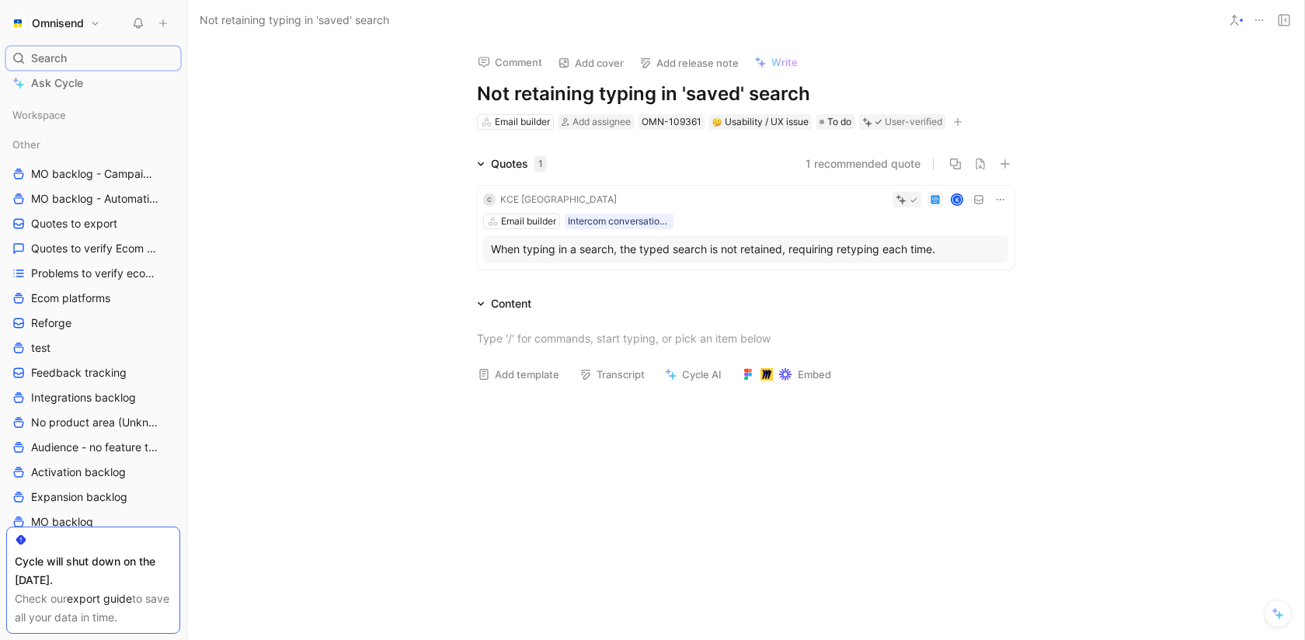
click at [1254, 17] on icon at bounding box center [1259, 20] width 12 height 12
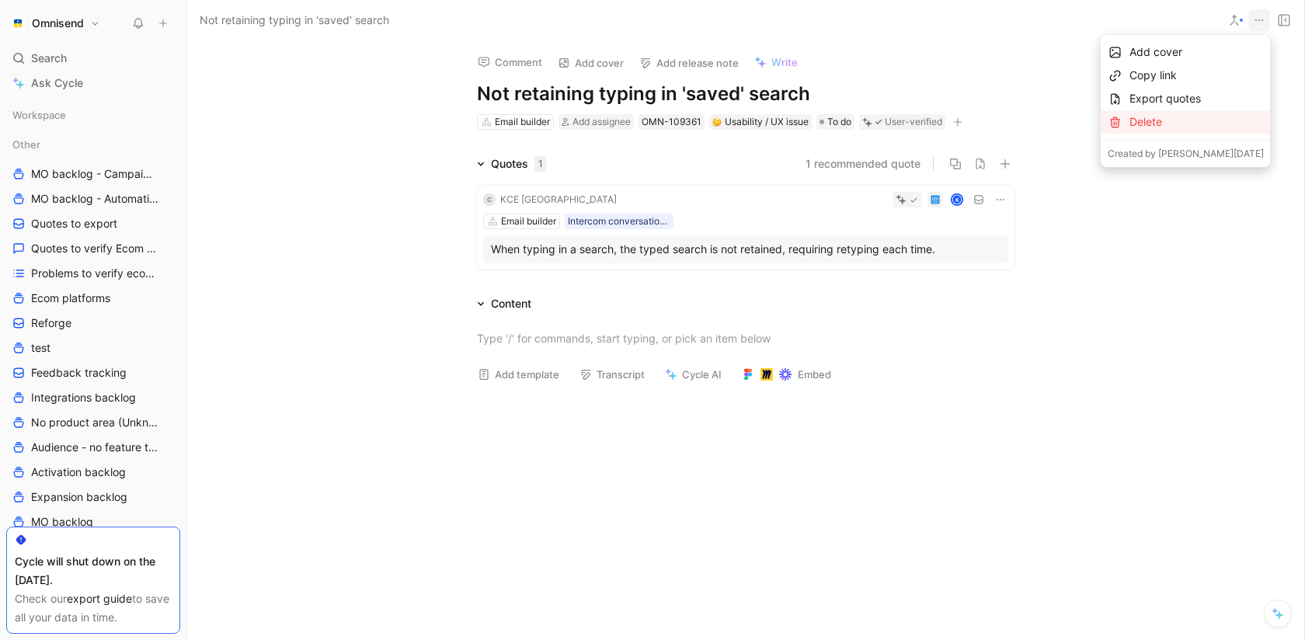
click at [1142, 128] on div "Delete" at bounding box center [1197, 122] width 134 height 19
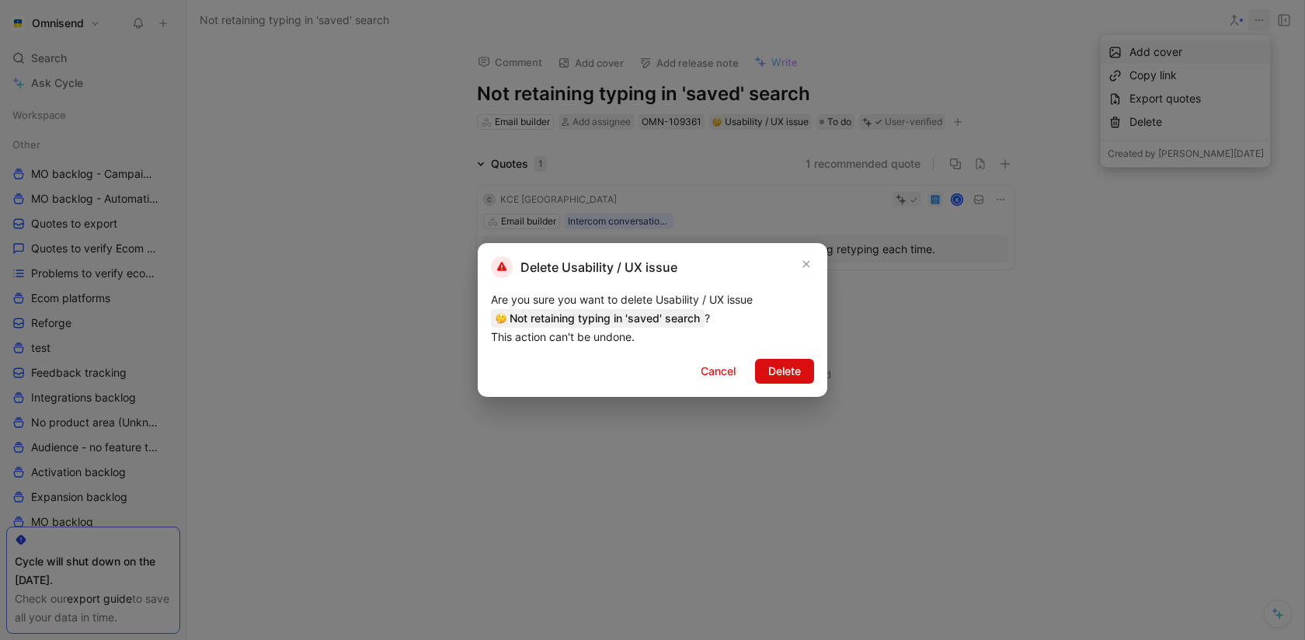
click at [768, 365] on span "Delete" at bounding box center [784, 371] width 33 height 19
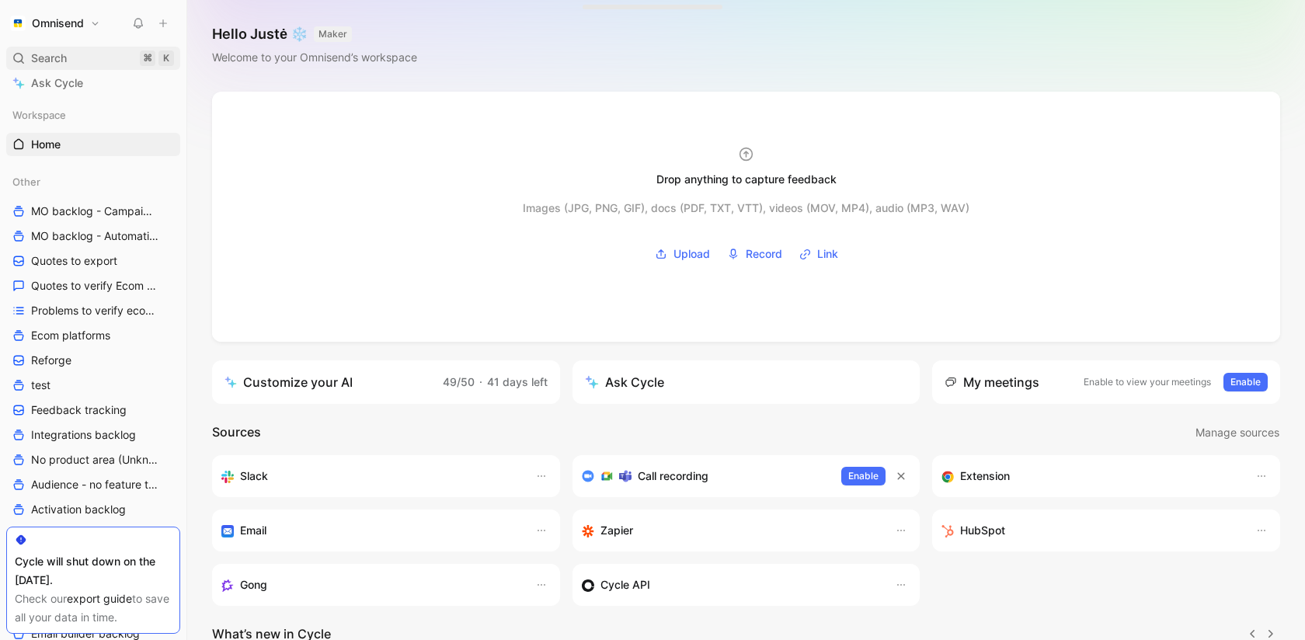
click at [115, 54] on div "Search ⌘ K" at bounding box center [93, 58] width 174 height 23
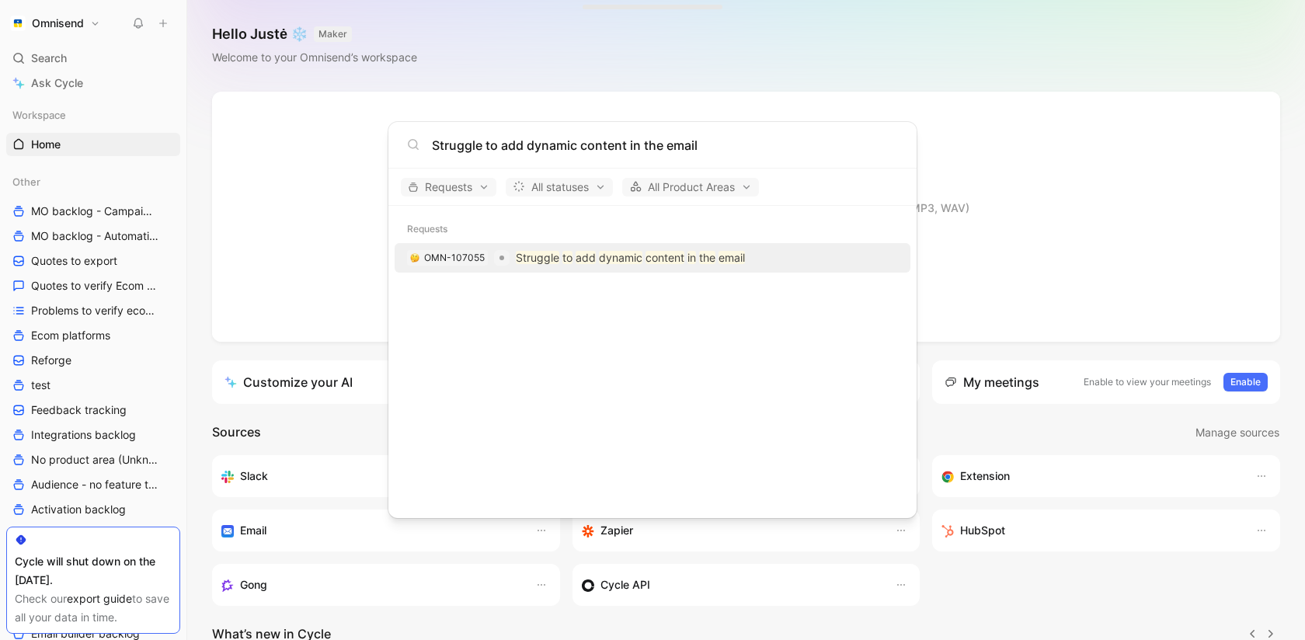
type input "Struggle to add dynamic content in the email"
click at [536, 261] on mark "Struggle" at bounding box center [538, 257] width 44 height 13
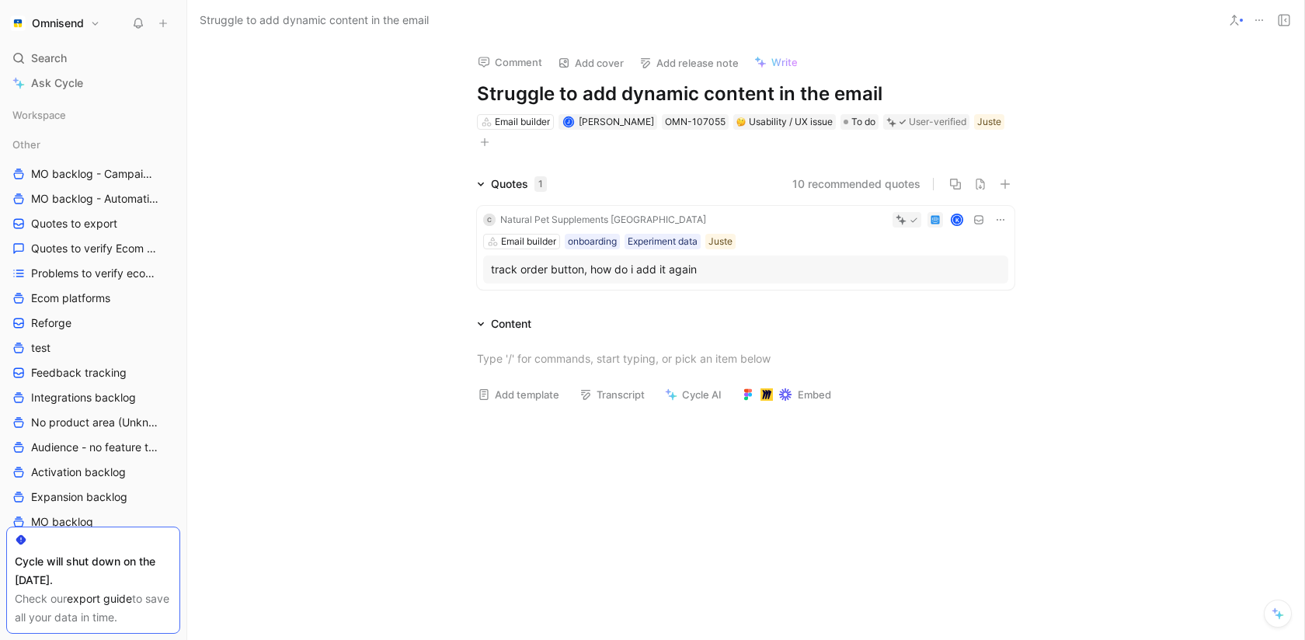
click at [1256, 17] on icon at bounding box center [1259, 20] width 12 height 12
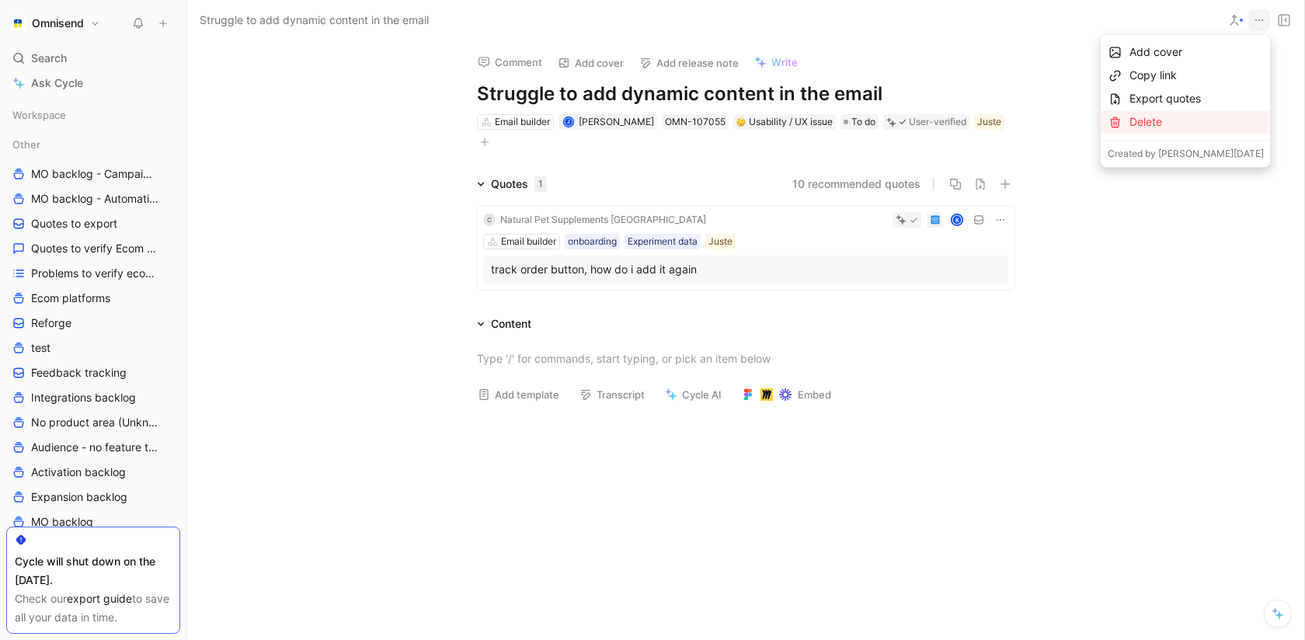
click at [1168, 119] on div "Delete" at bounding box center [1197, 122] width 134 height 19
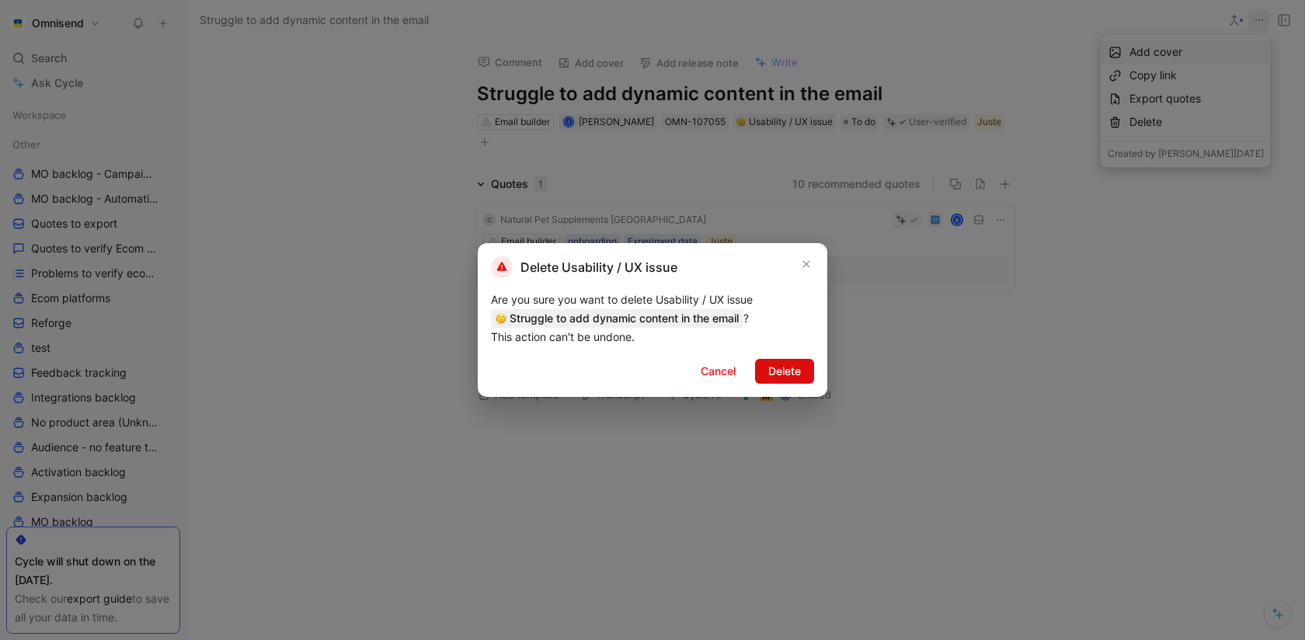
click at [799, 378] on span "Delete" at bounding box center [784, 371] width 33 height 19
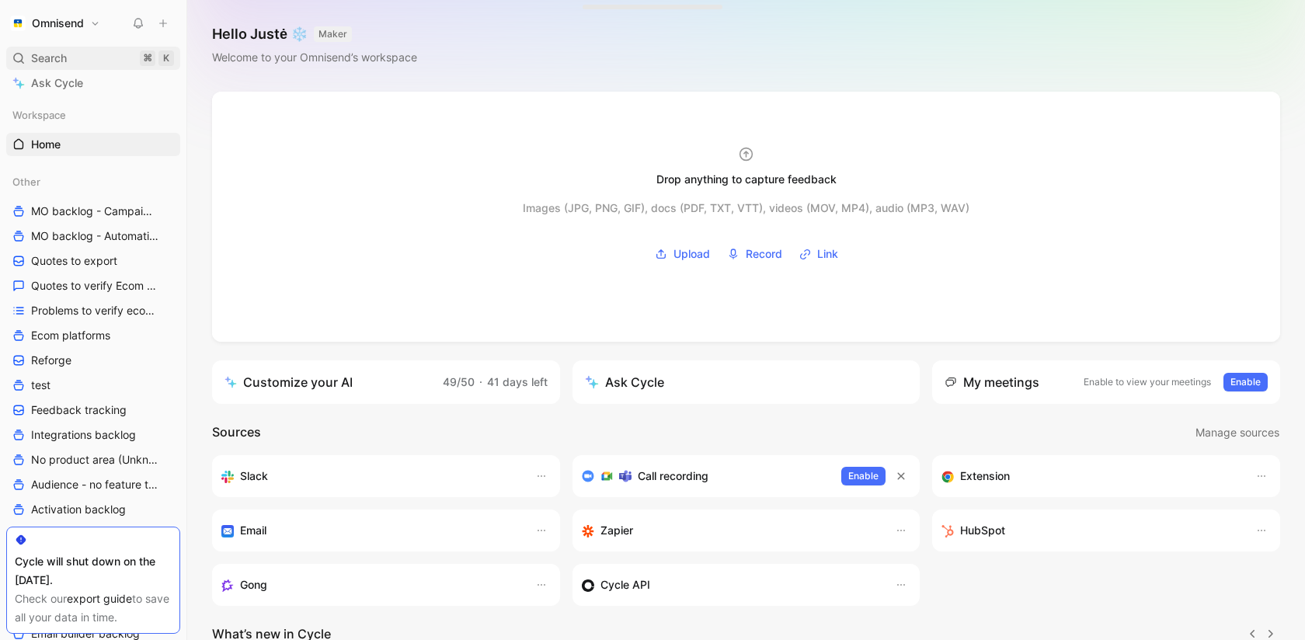
click at [92, 47] on div "Search ⌘ K" at bounding box center [93, 58] width 174 height 23
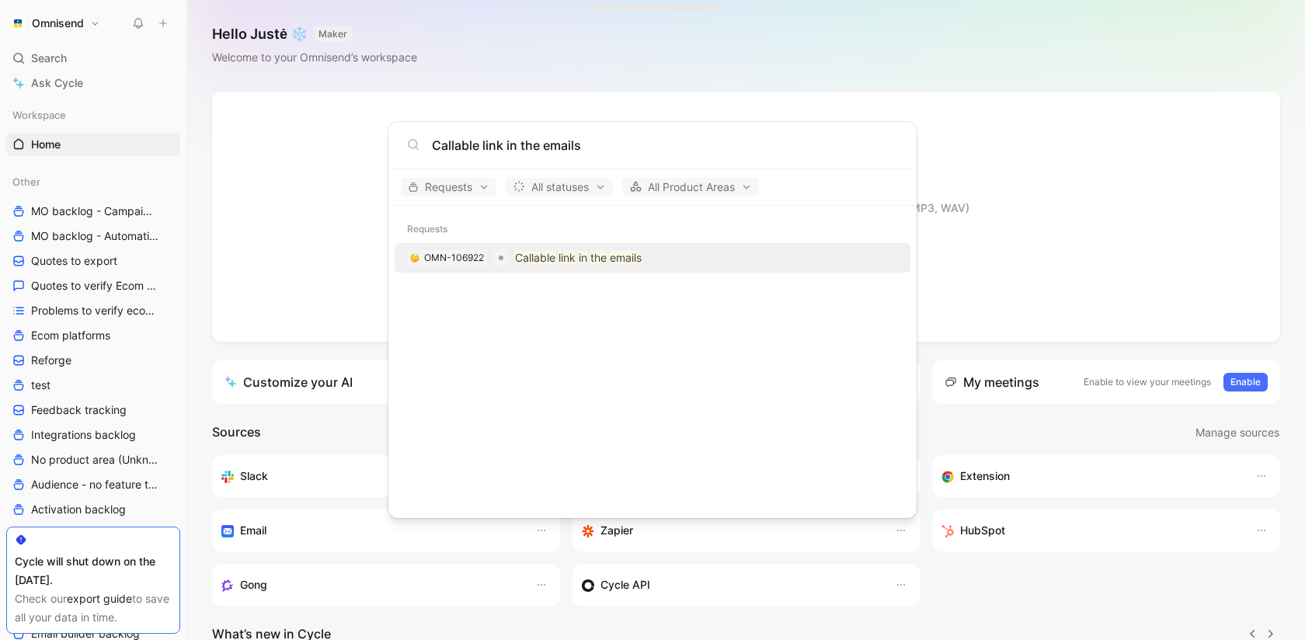
type input "Callable link in the emails"
click at [524, 251] on mark "Callable" at bounding box center [535, 257] width 40 height 13
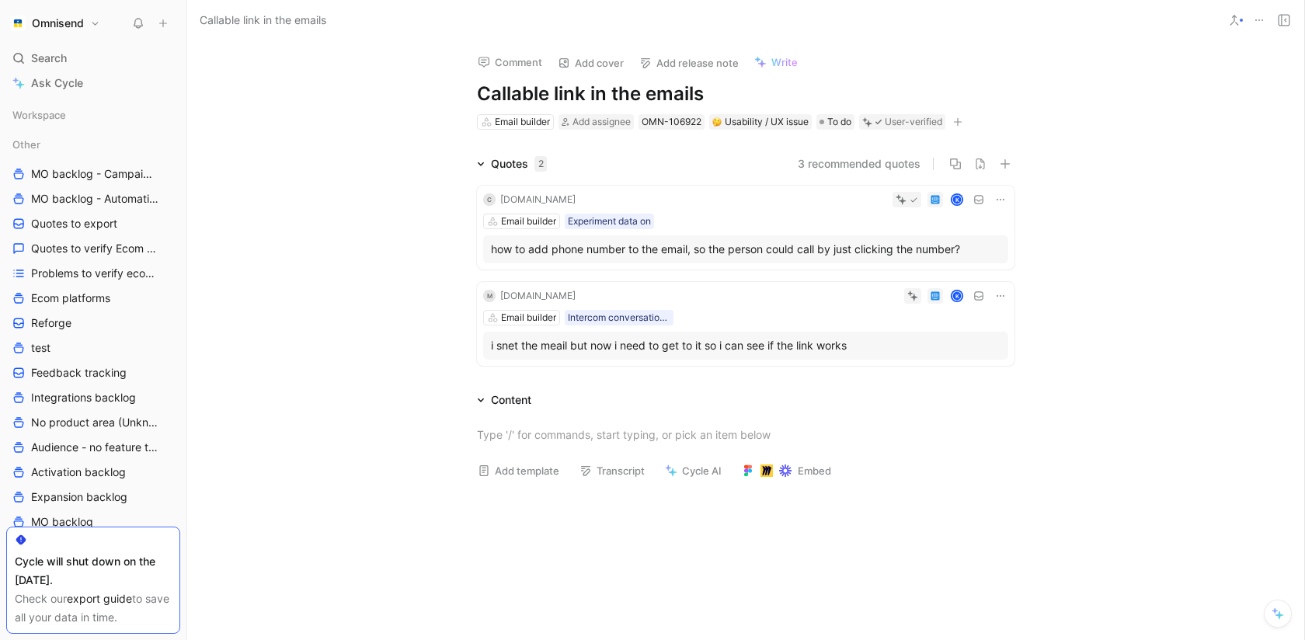
click at [1266, 26] on button at bounding box center [1259, 20] width 22 height 22
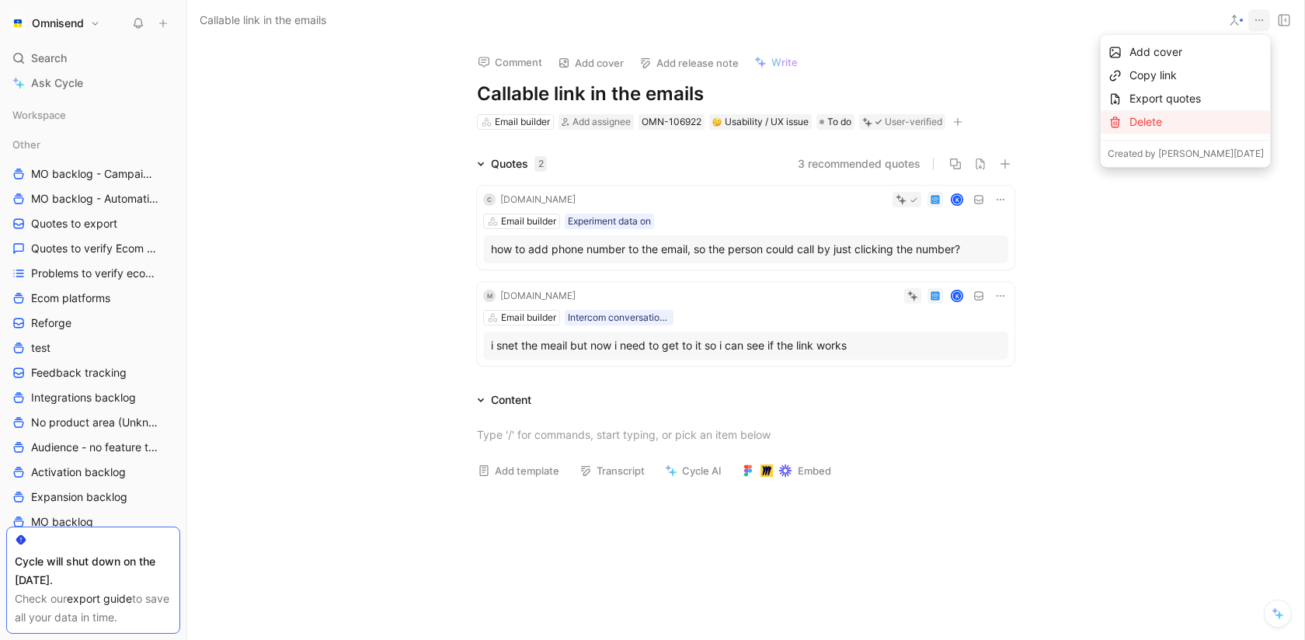
click at [1147, 126] on div "Delete" at bounding box center [1197, 122] width 134 height 19
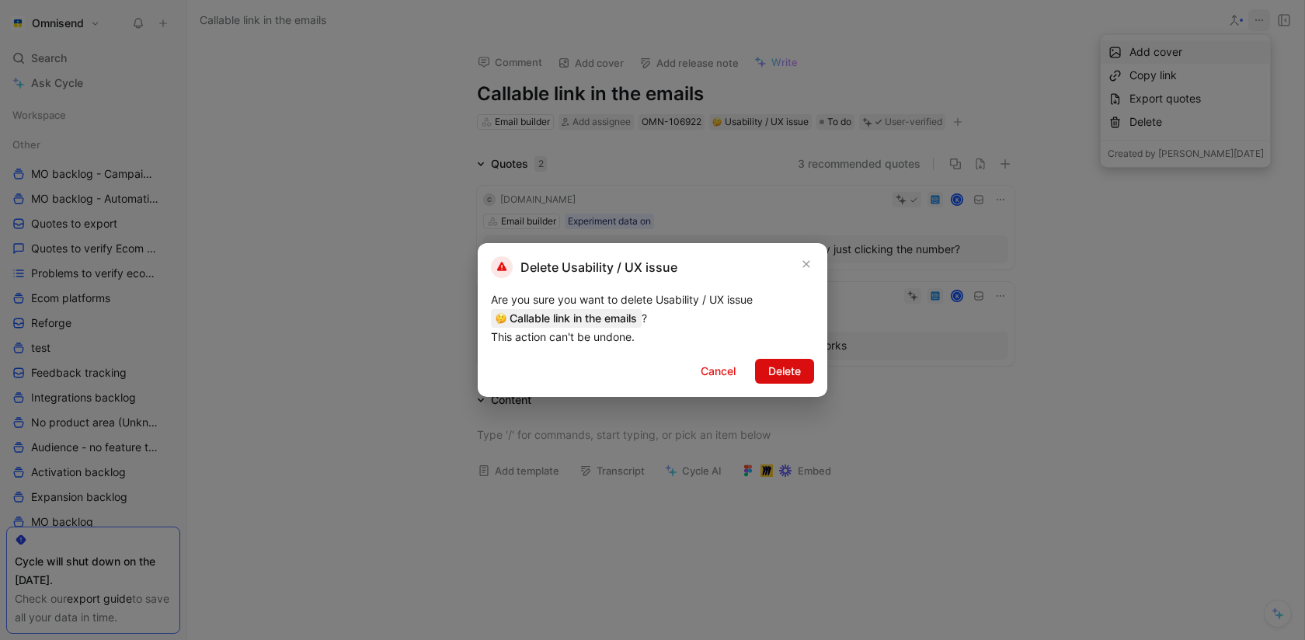
click at [774, 379] on span "Delete" at bounding box center [784, 371] width 33 height 19
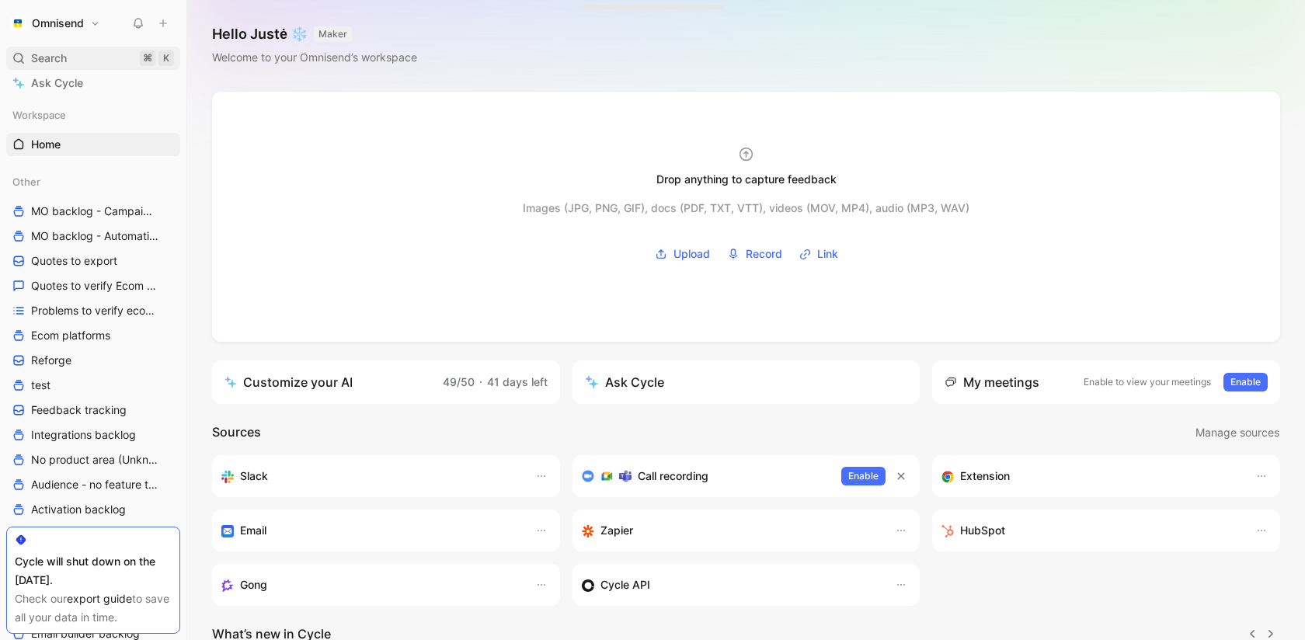
click at [97, 55] on div "Search ⌘ K" at bounding box center [93, 58] width 174 height 23
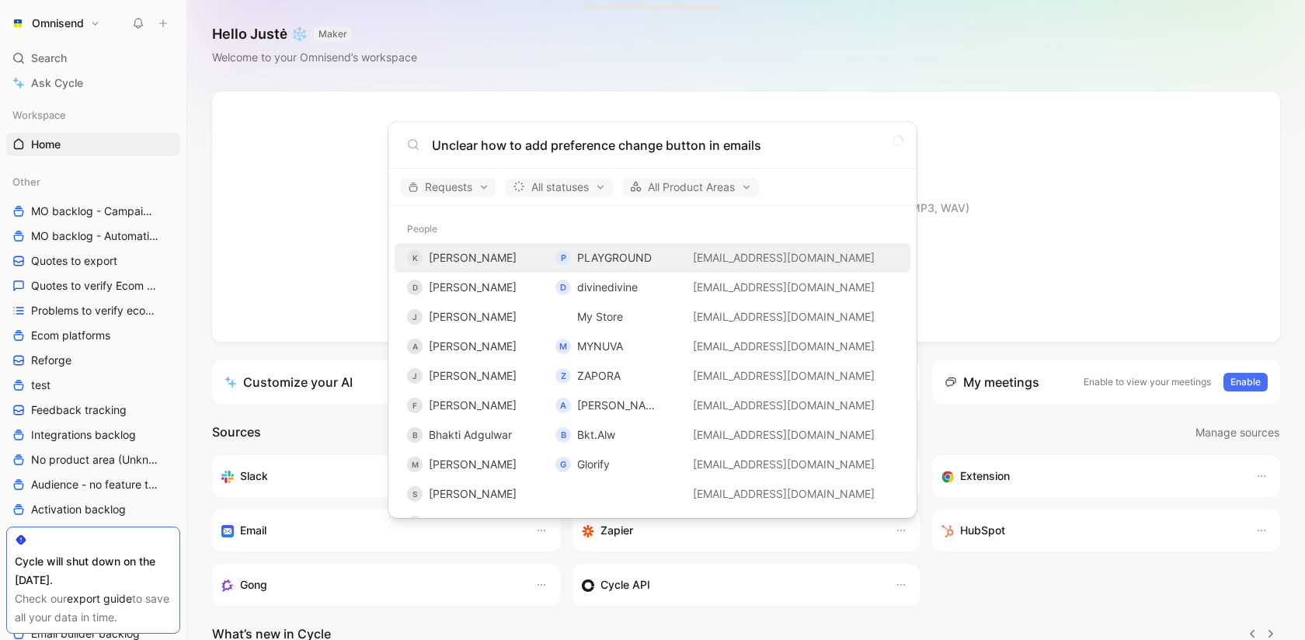
type input "Unclear how to add preference change button in emails"
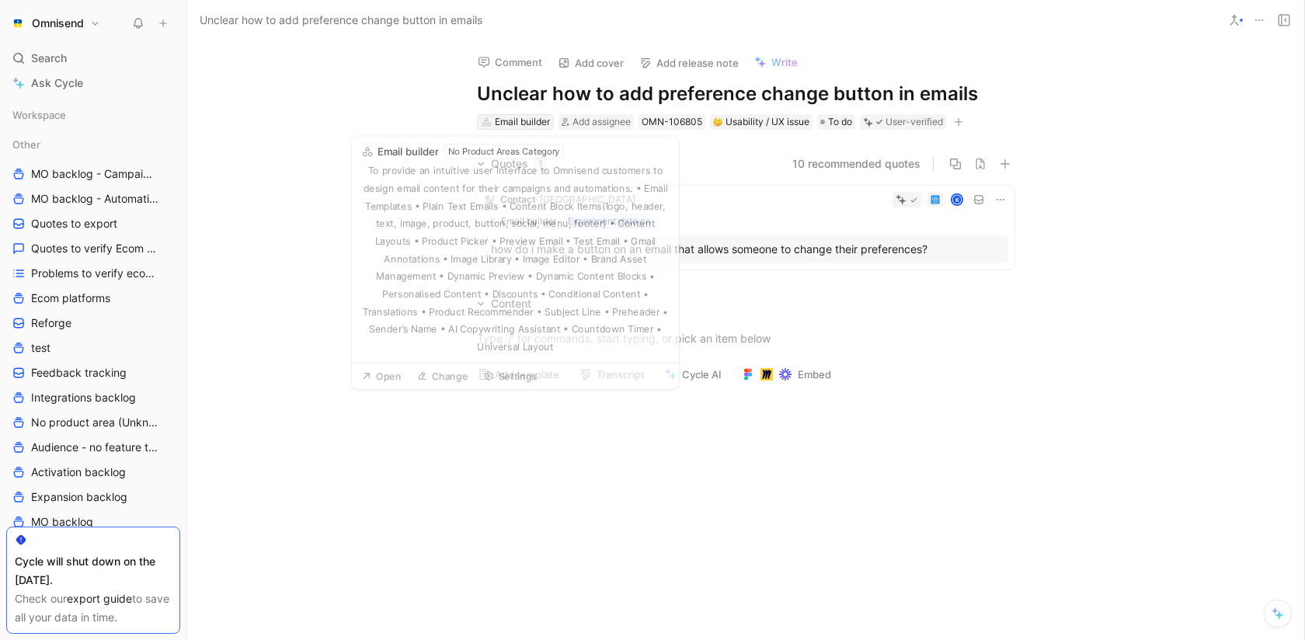
click at [506, 119] on div "Email builder" at bounding box center [522, 122] width 55 height 16
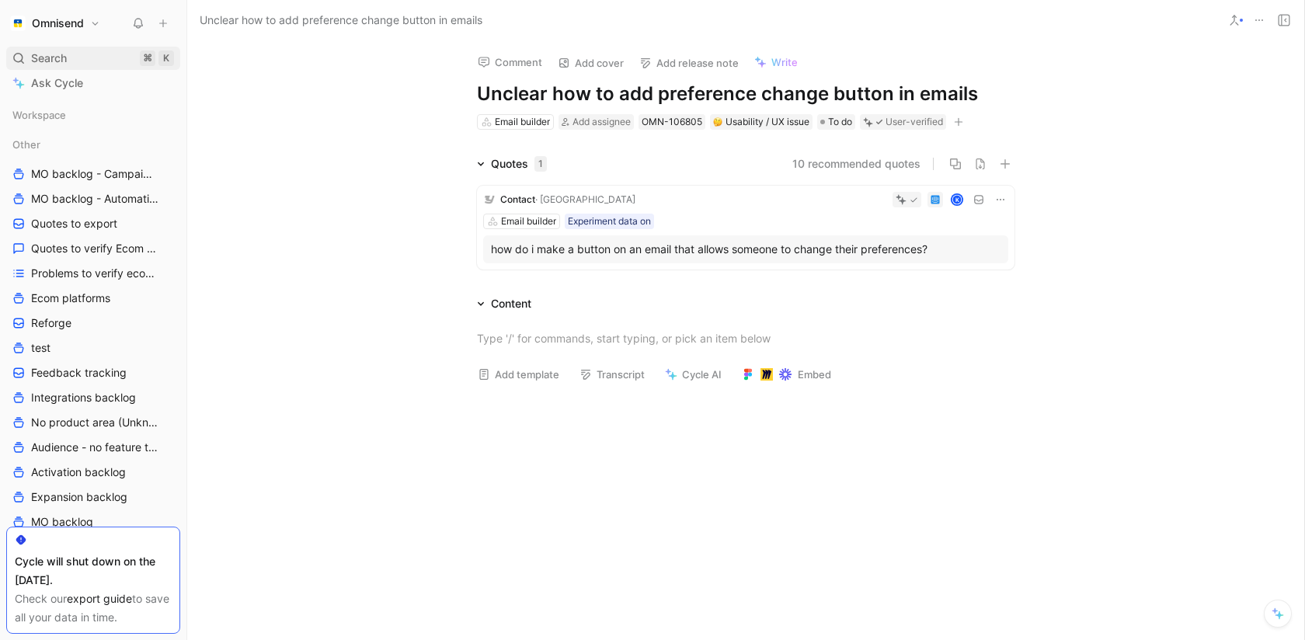
click at [14, 52] on icon at bounding box center [18, 58] width 12 height 12
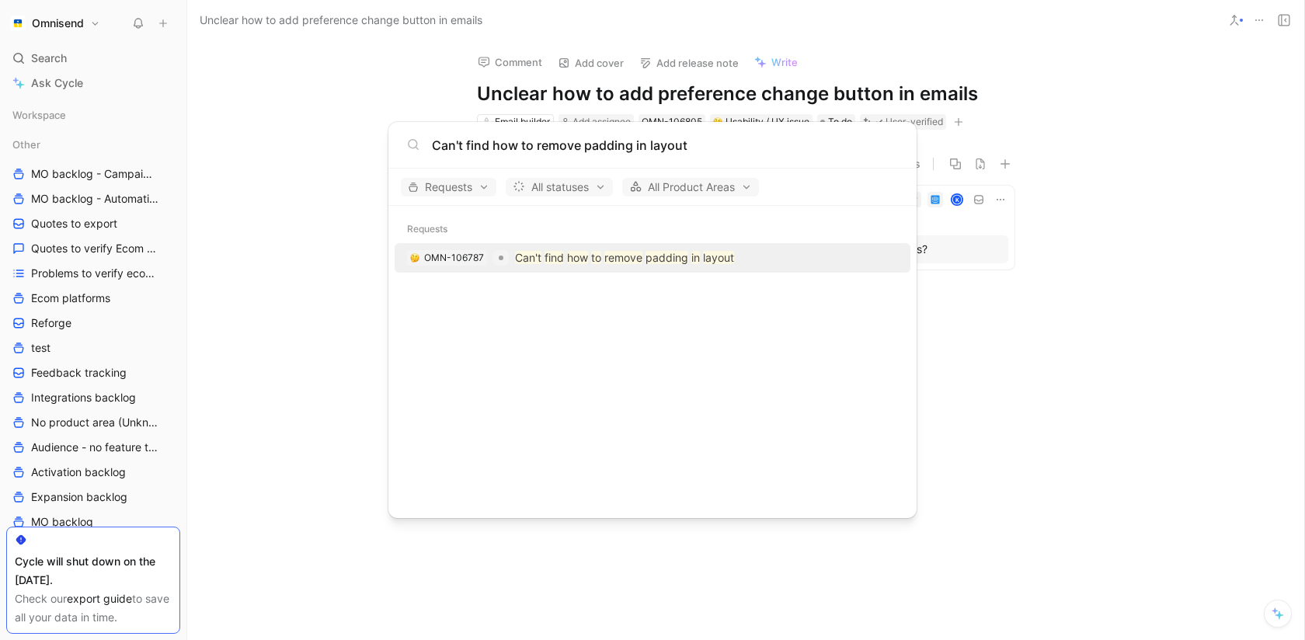
type input "Can't find how to remove padding in layout"
click at [591, 251] on mark "to" at bounding box center [596, 257] width 10 height 13
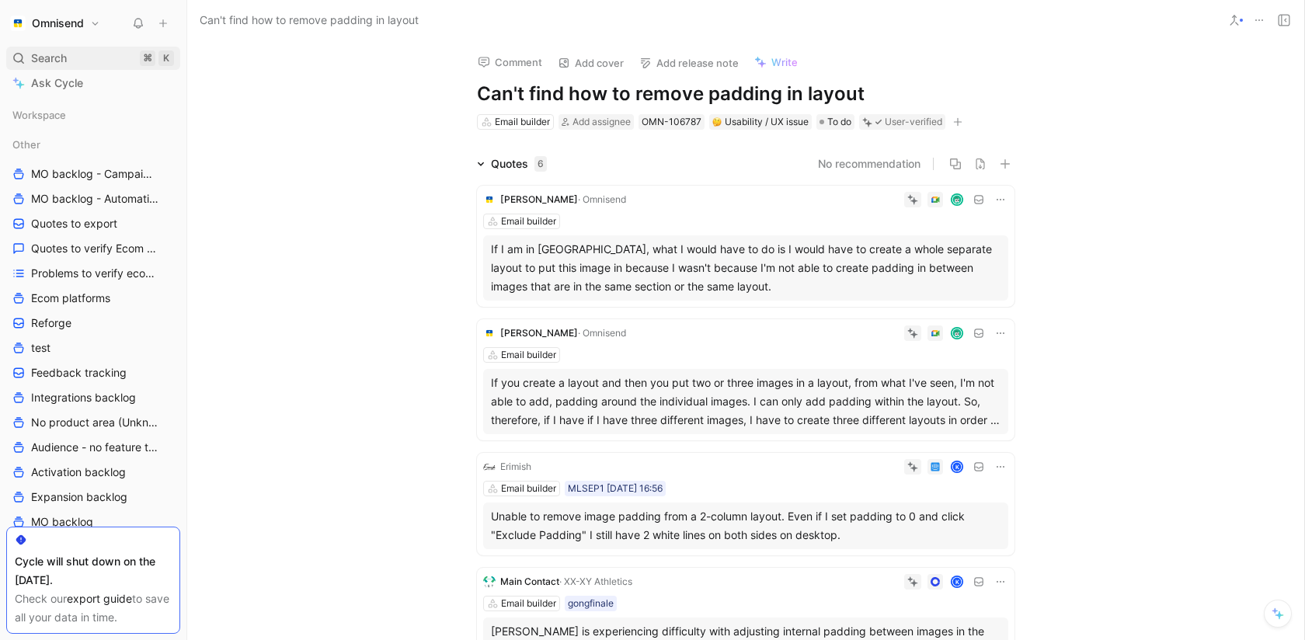
click at [37, 58] on span "Search" at bounding box center [49, 58] width 36 height 19
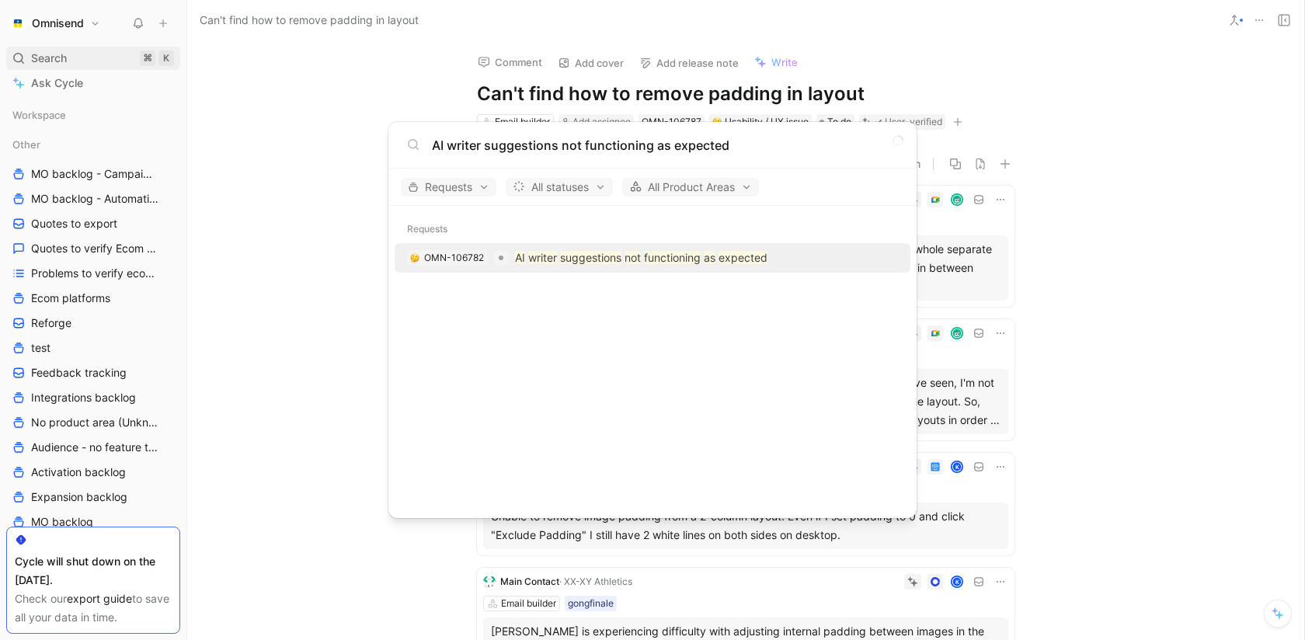
type input "AI writer suggestions not functioning as expected"
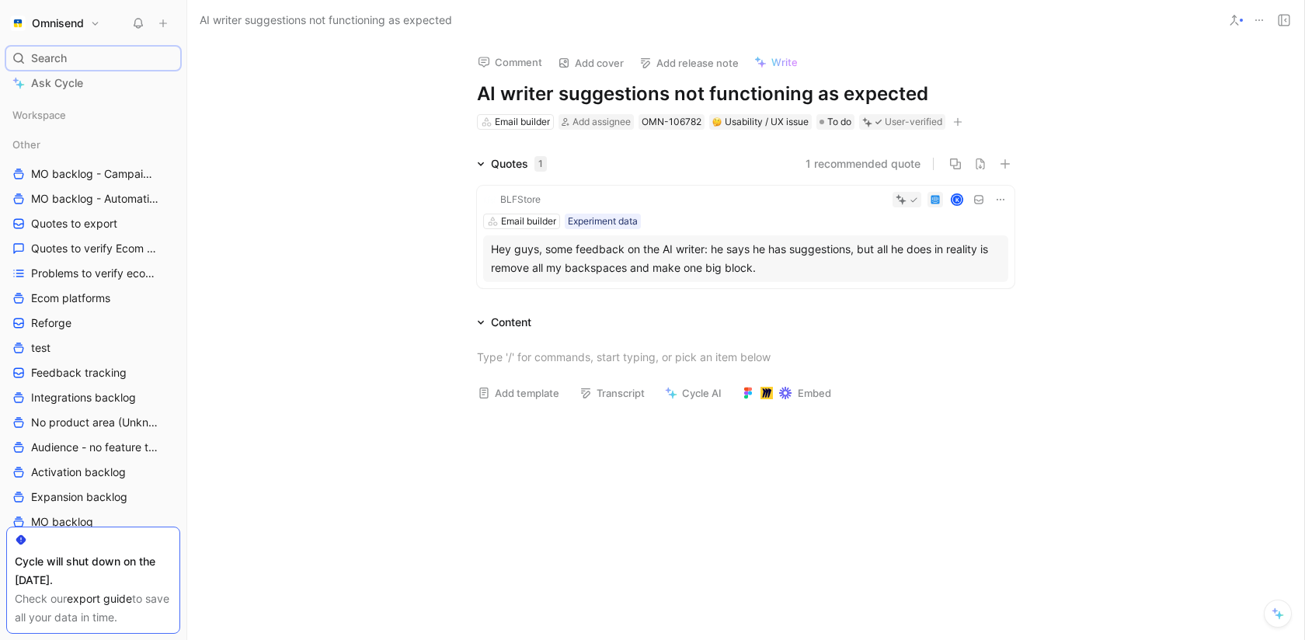
click at [1253, 23] on icon at bounding box center [1259, 20] width 12 height 12
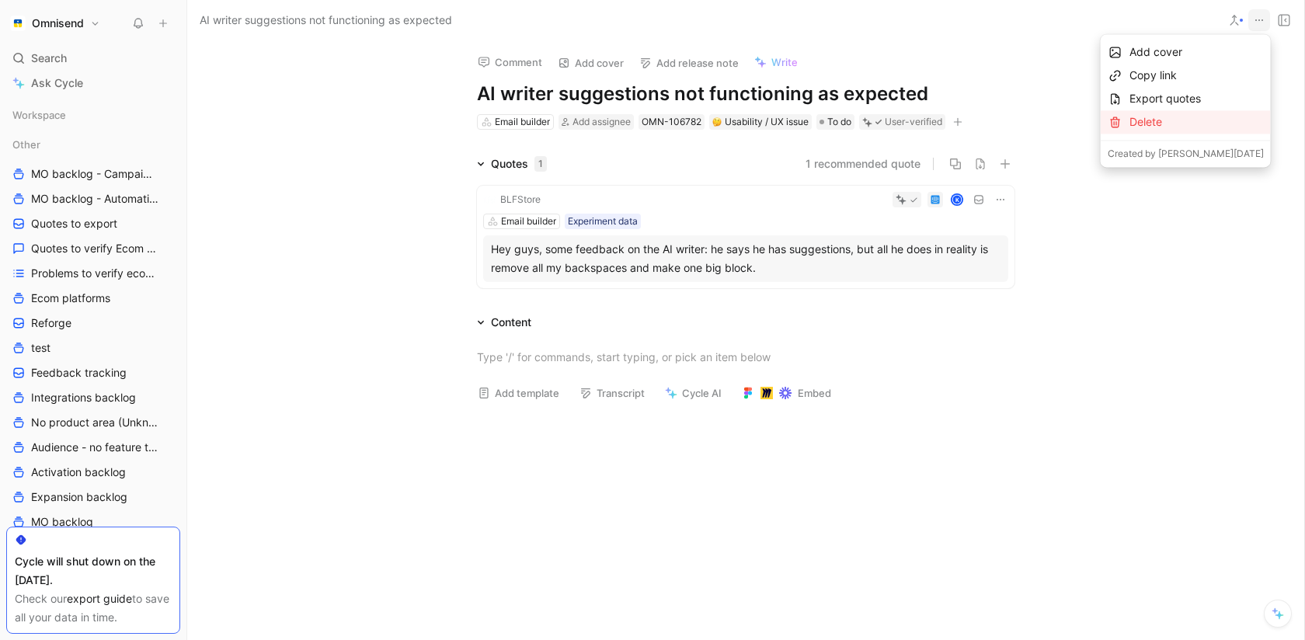
click at [1147, 127] on div "Delete" at bounding box center [1197, 122] width 134 height 19
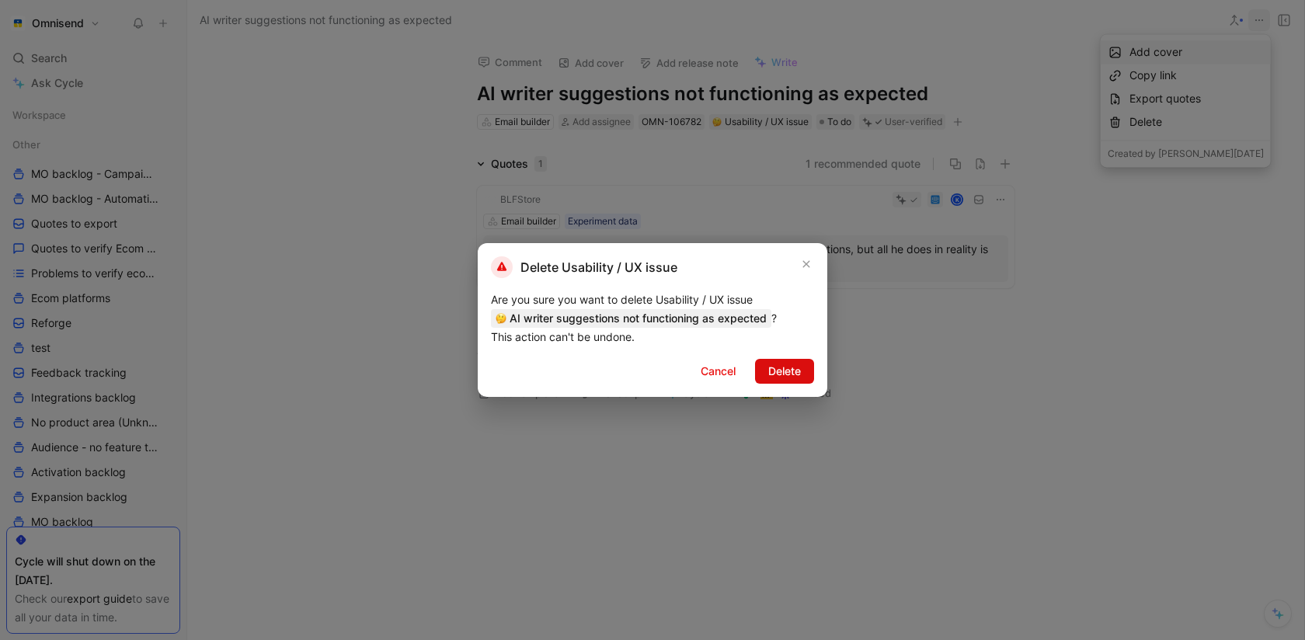
click at [812, 370] on button "Delete" at bounding box center [784, 371] width 59 height 25
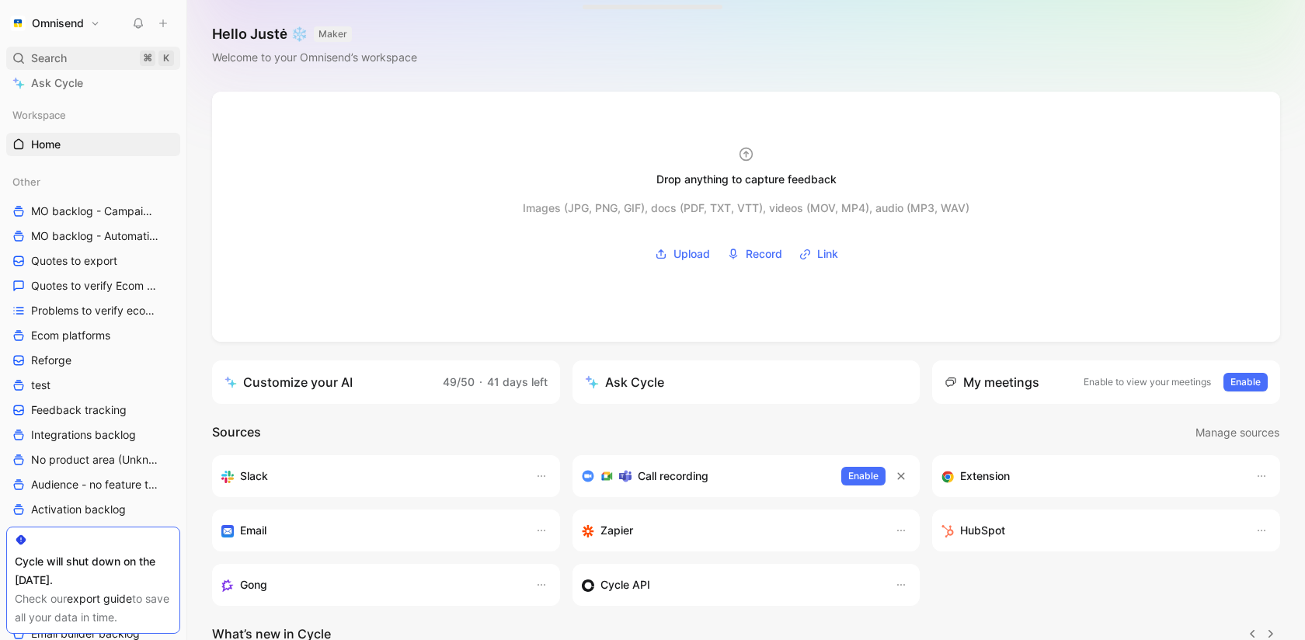
click at [112, 66] on div "Search ⌘ K" at bounding box center [93, 58] width 174 height 23
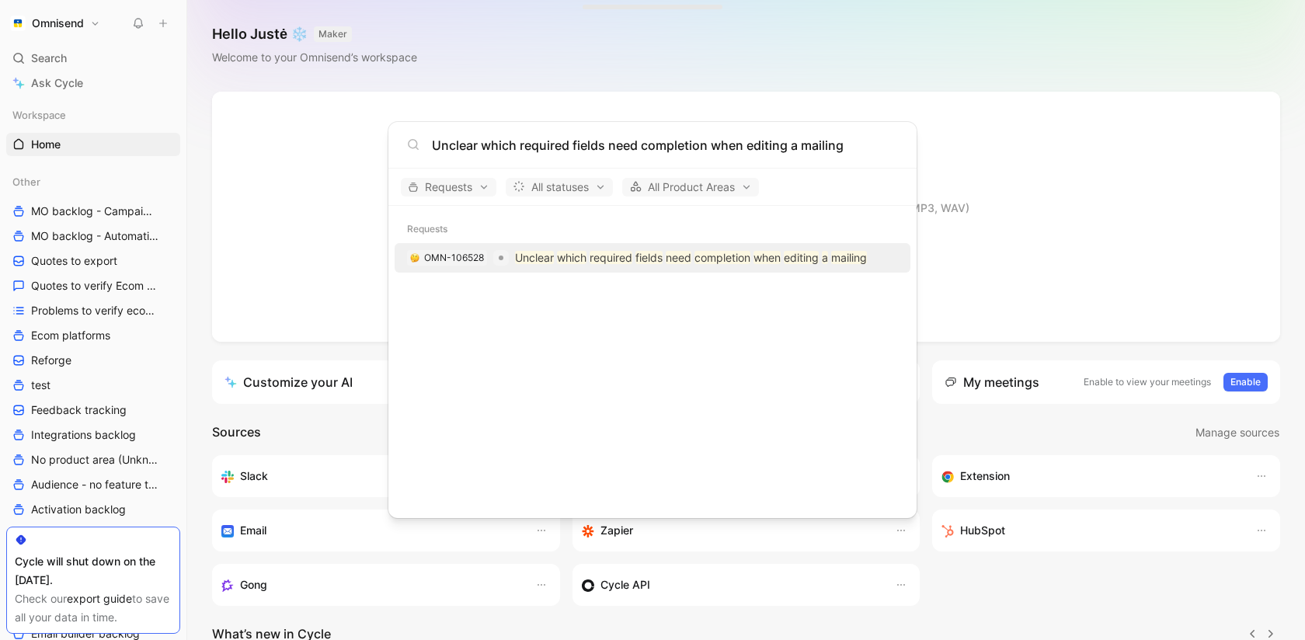
type input "Unclear which required fields need completion when editing a mailing"
click at [630, 261] on mark "required" at bounding box center [611, 257] width 43 height 13
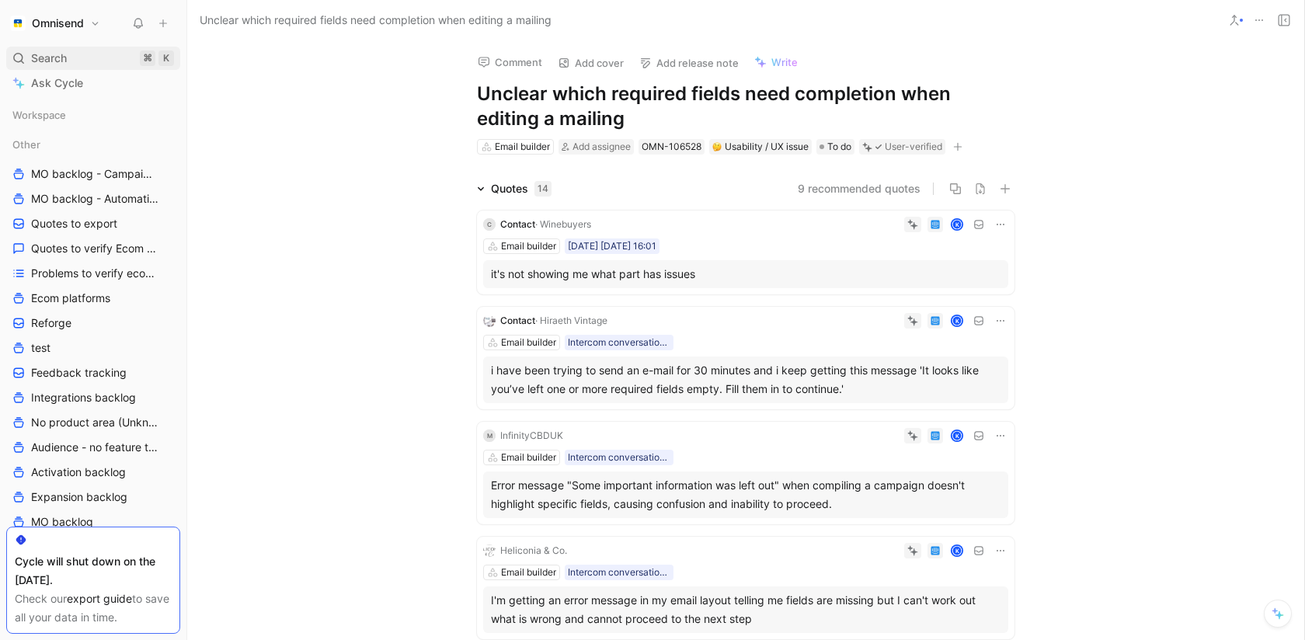
click at [50, 53] on span "Search" at bounding box center [49, 58] width 36 height 19
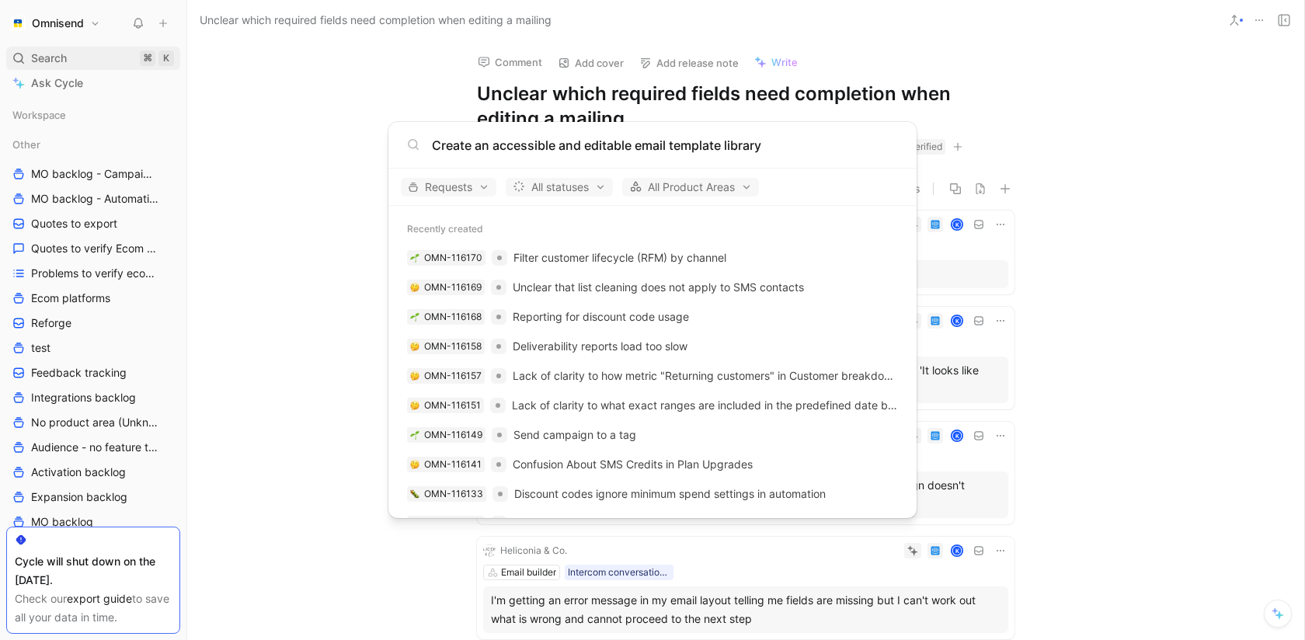
type input "Create an accessible and editable email template library"
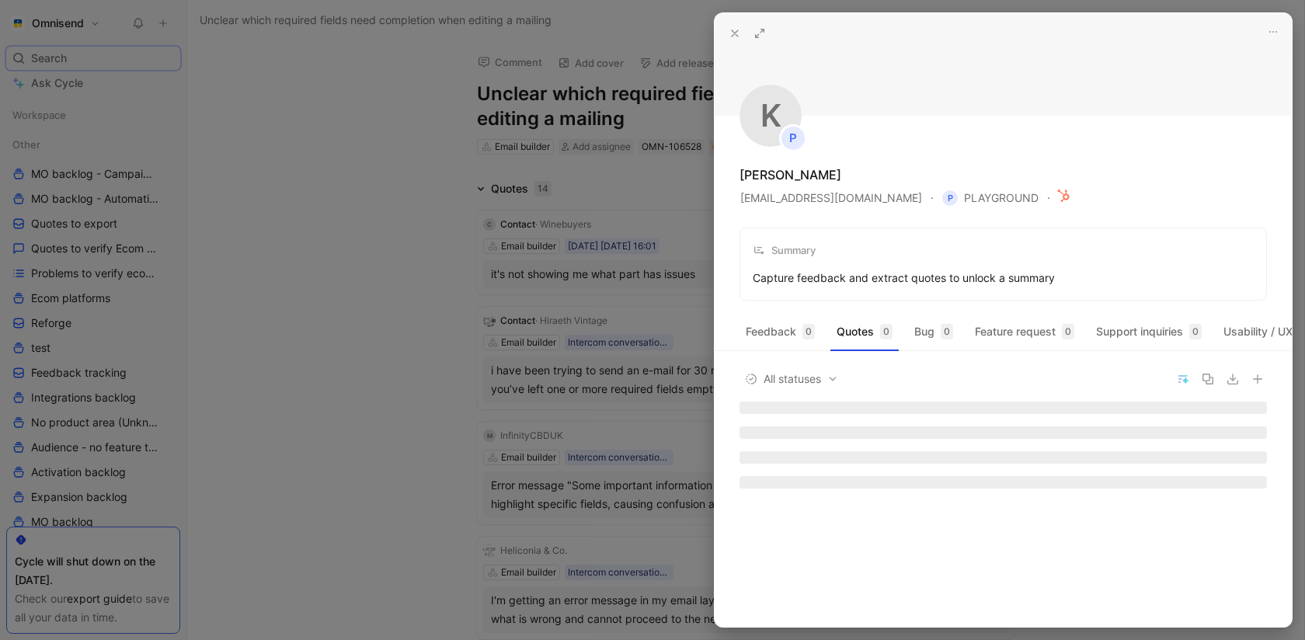
click at [239, 172] on div at bounding box center [652, 320] width 1305 height 640
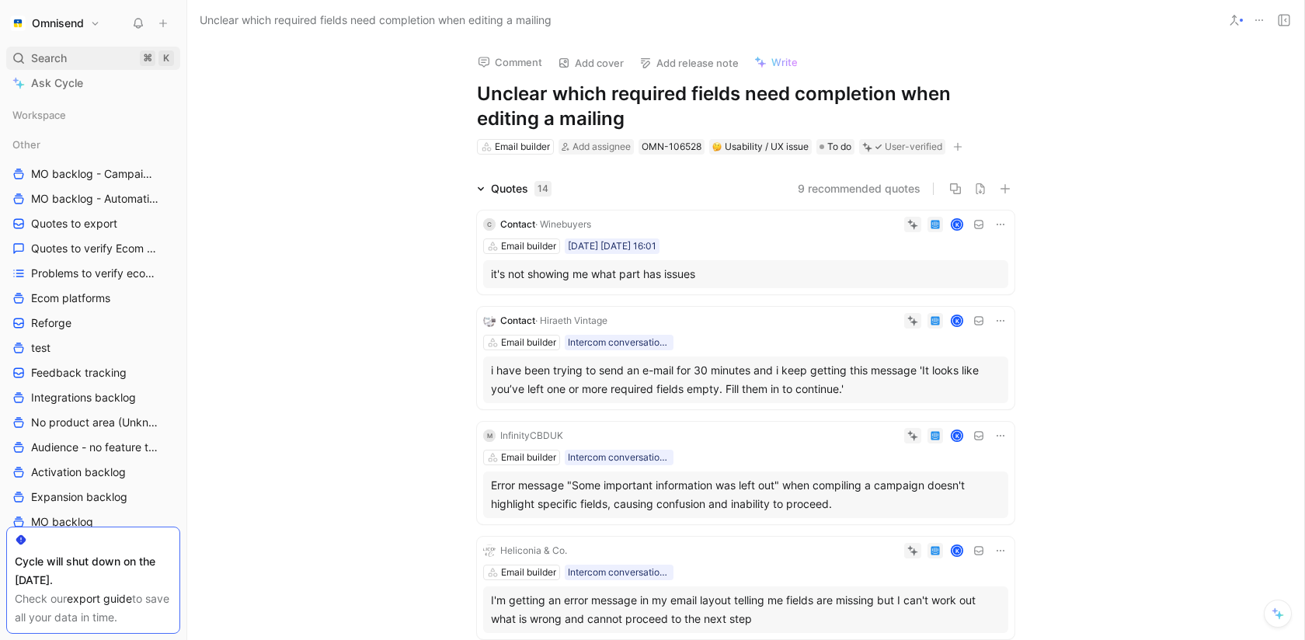
click at [69, 57] on div "Search ⌘ K" at bounding box center [93, 58] width 174 height 23
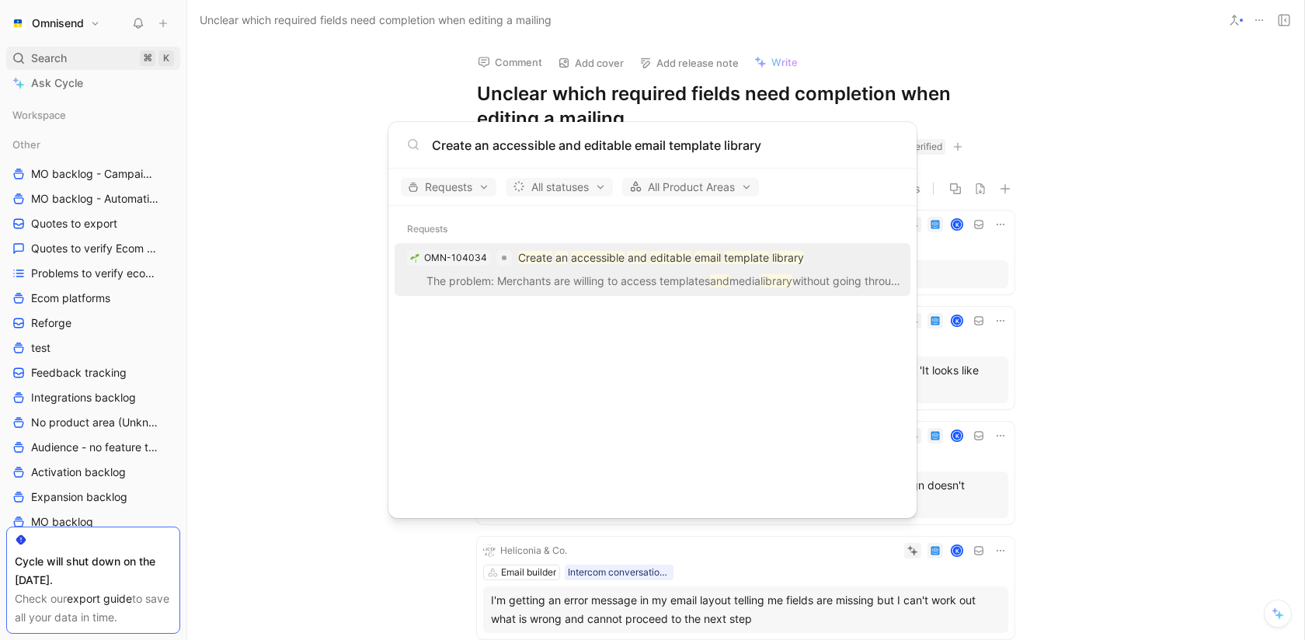
type input "Create an accessible and editable email template library"
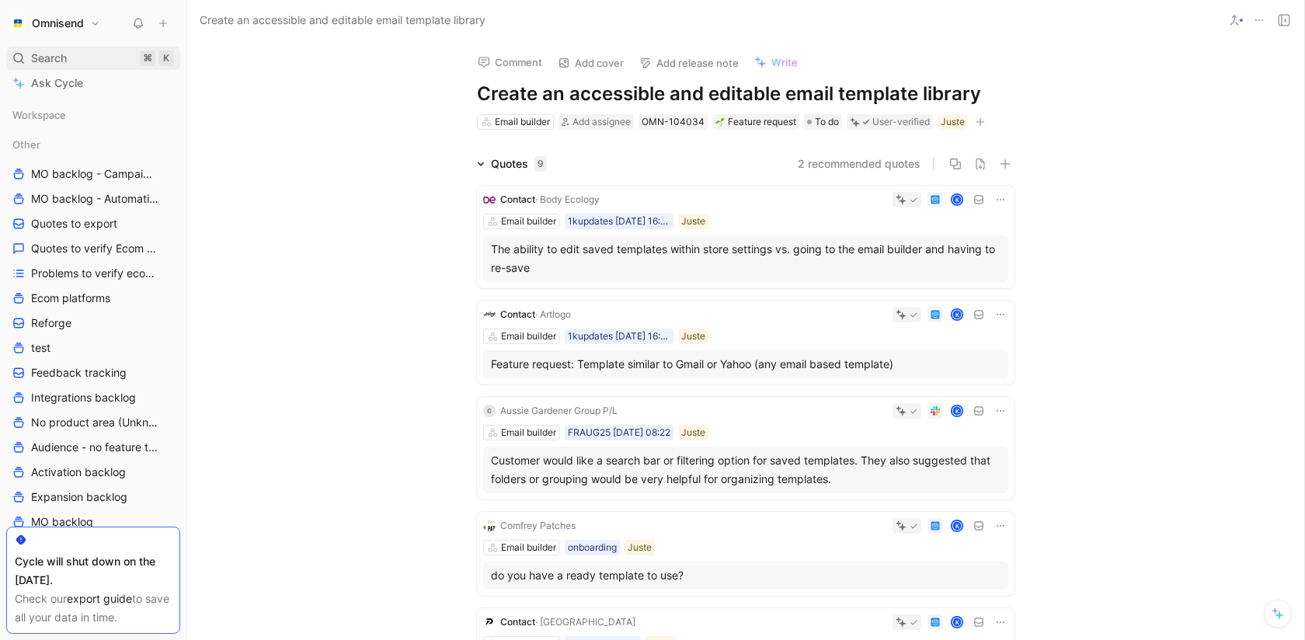
click at [59, 68] on div "Search ⌘ K" at bounding box center [93, 58] width 174 height 23
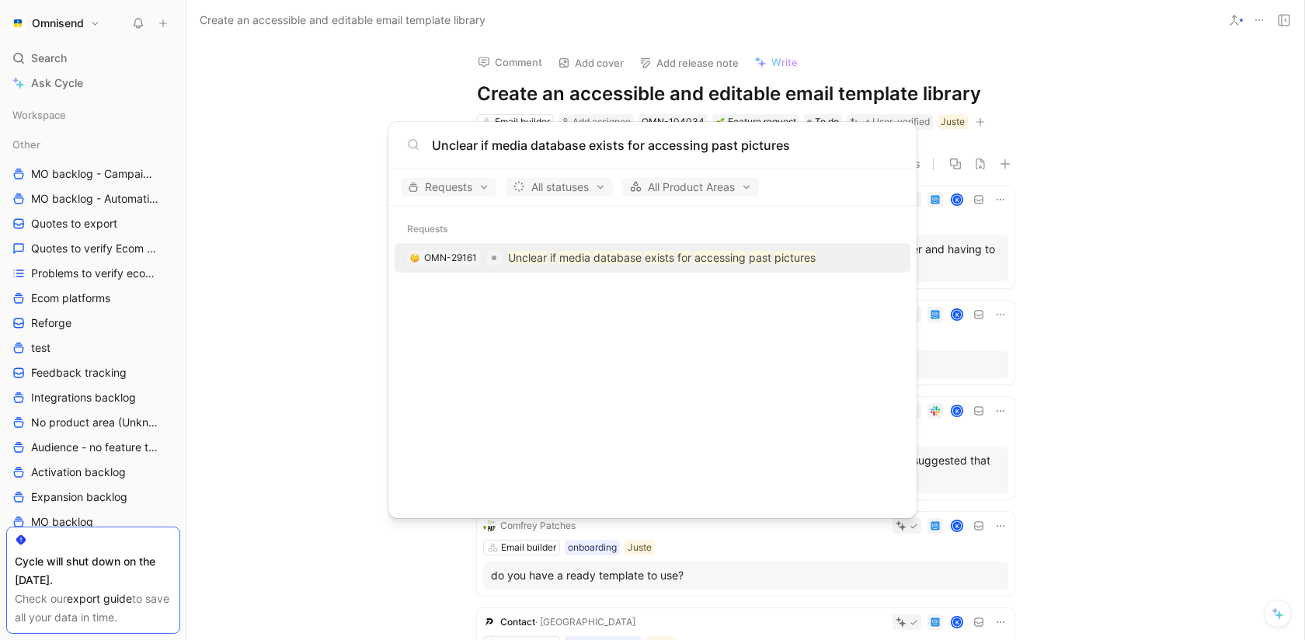
type input "Unclear if media database exists for accessing past pictures"
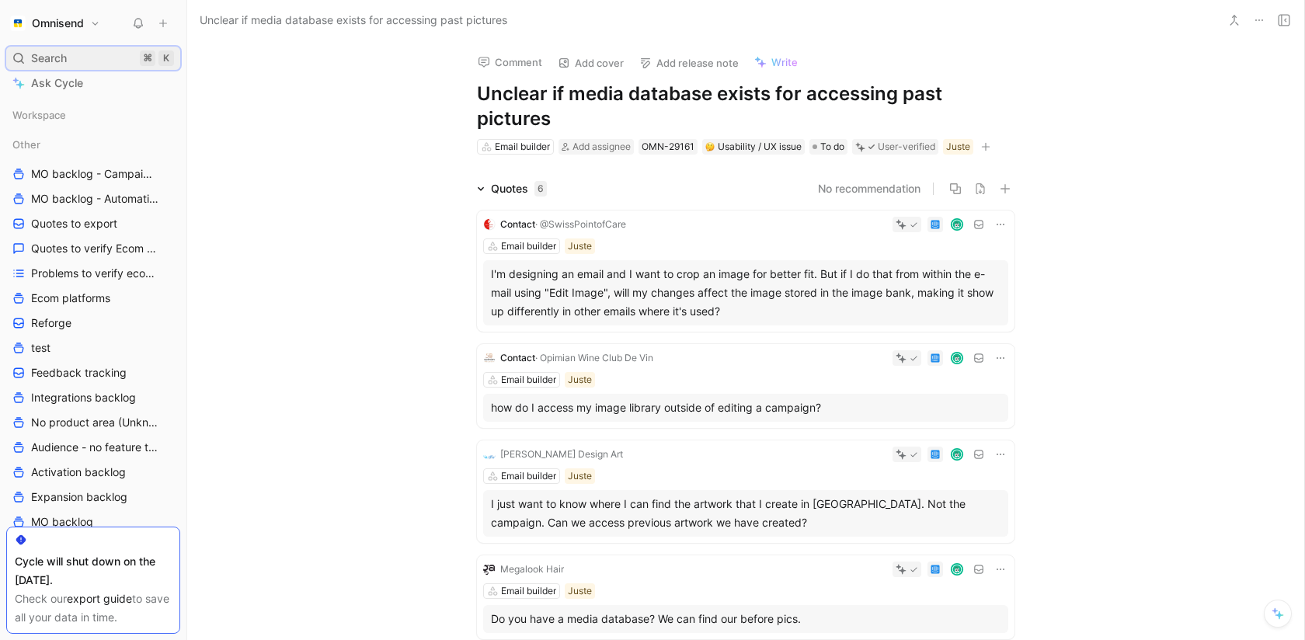
click at [47, 47] on div "Search ⌘ K" at bounding box center [93, 58] width 174 height 23
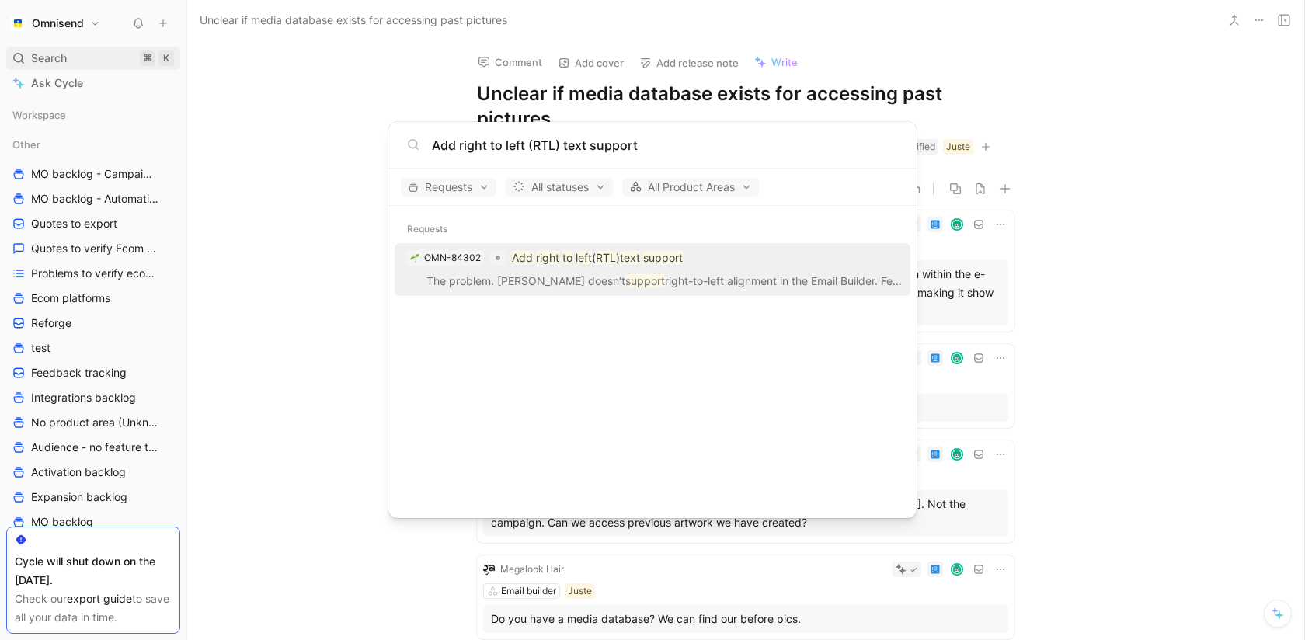
type input "Add right to left (RTL) text support"
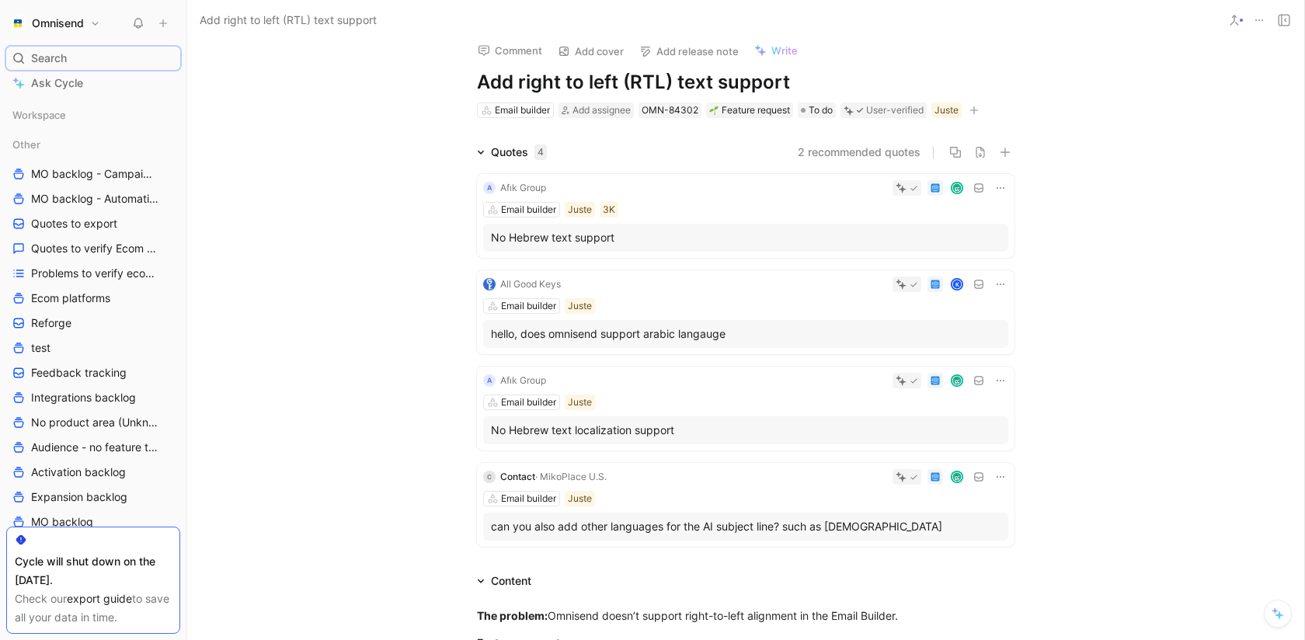
scroll to position [13, 0]
click at [60, 55] on span "Search" at bounding box center [49, 58] width 36 height 19
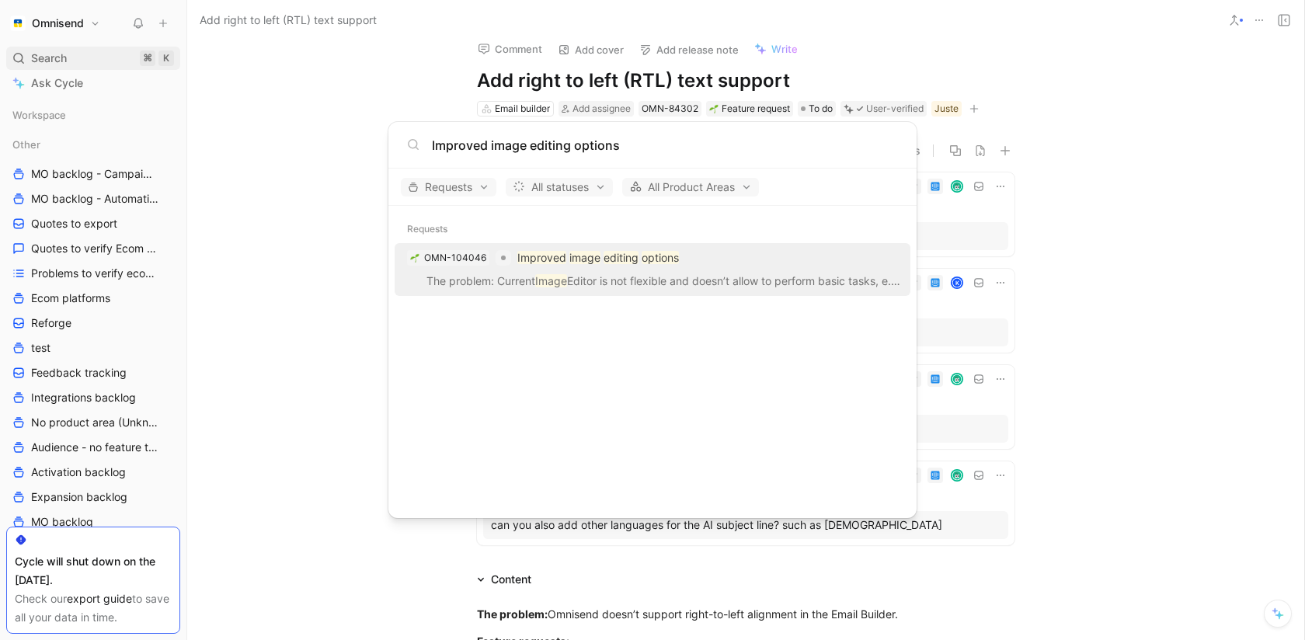
type input "Improved image editing options"
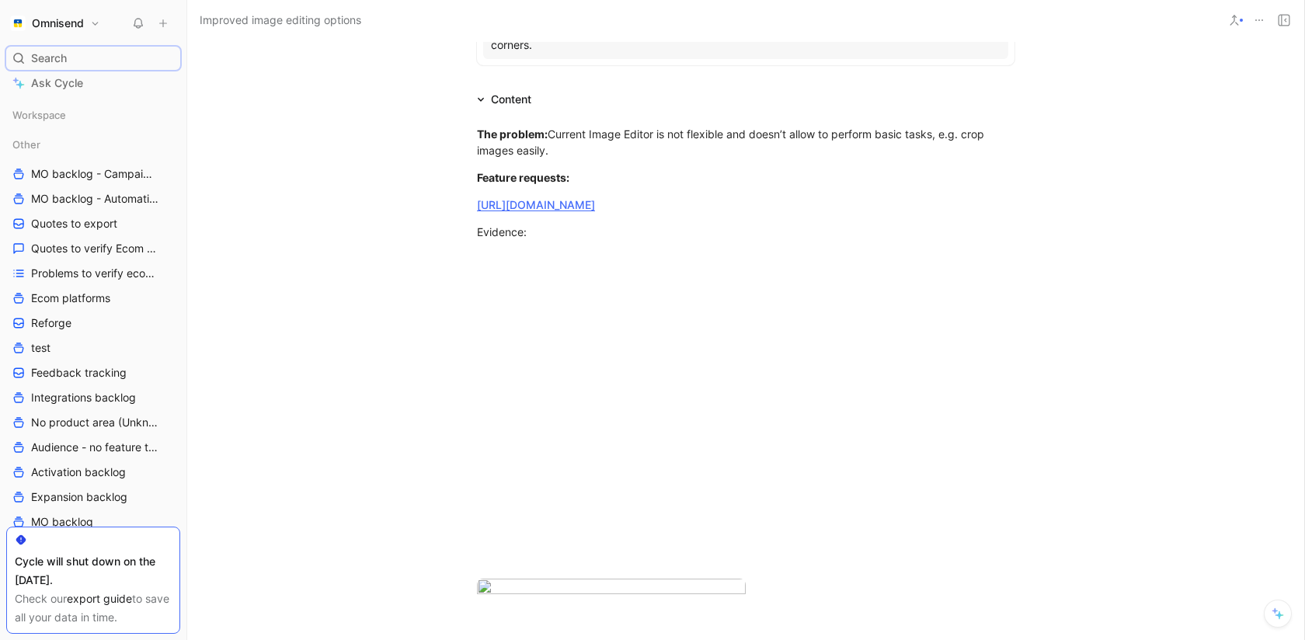
scroll to position [562, 0]
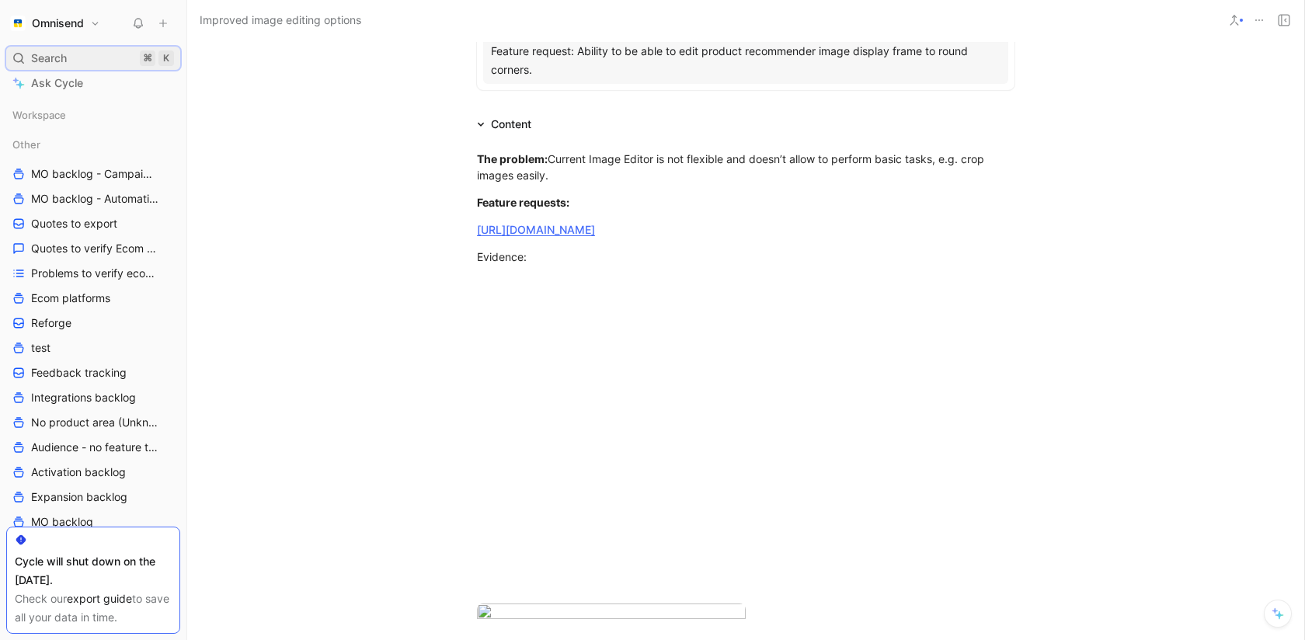
click at [75, 62] on div "Search ⌘ K" at bounding box center [93, 58] width 174 height 23
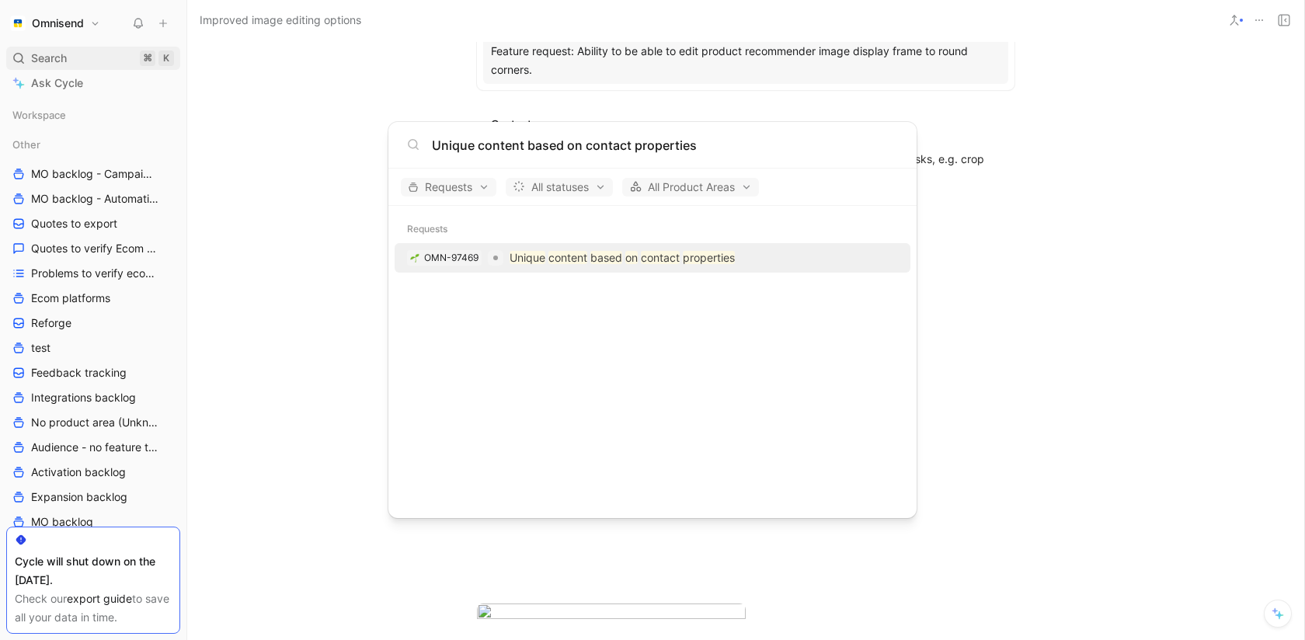
type input "Unique content based on contact properties"
